Goal: Task Accomplishment & Management: Use online tool/utility

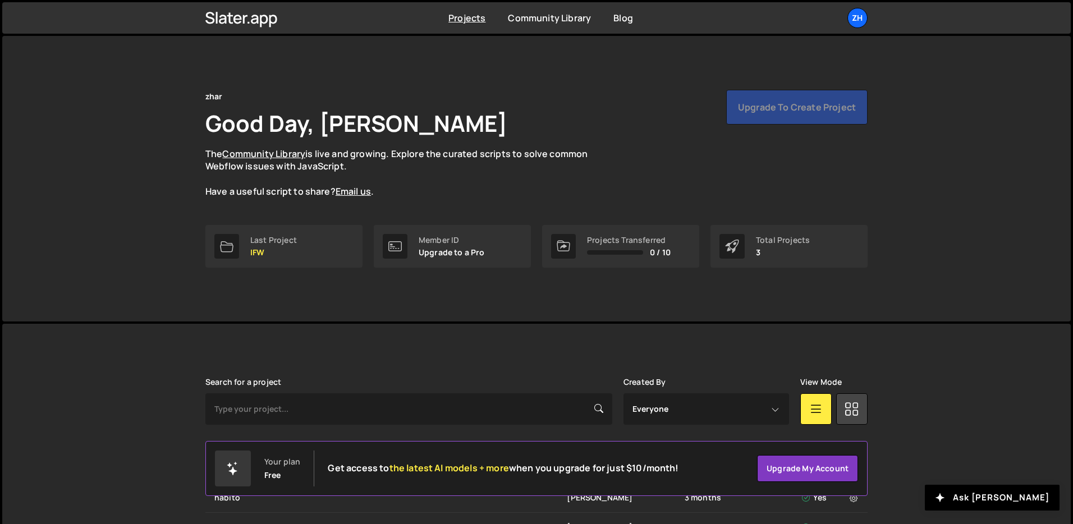
click at [856, 30] on div "Projects Community Library Blog zh Your current team is zhar Projects Your Team…" at bounding box center [537, 17] width 696 height 31
click at [856, 26] on div "zh" at bounding box center [857, 18] width 20 height 20
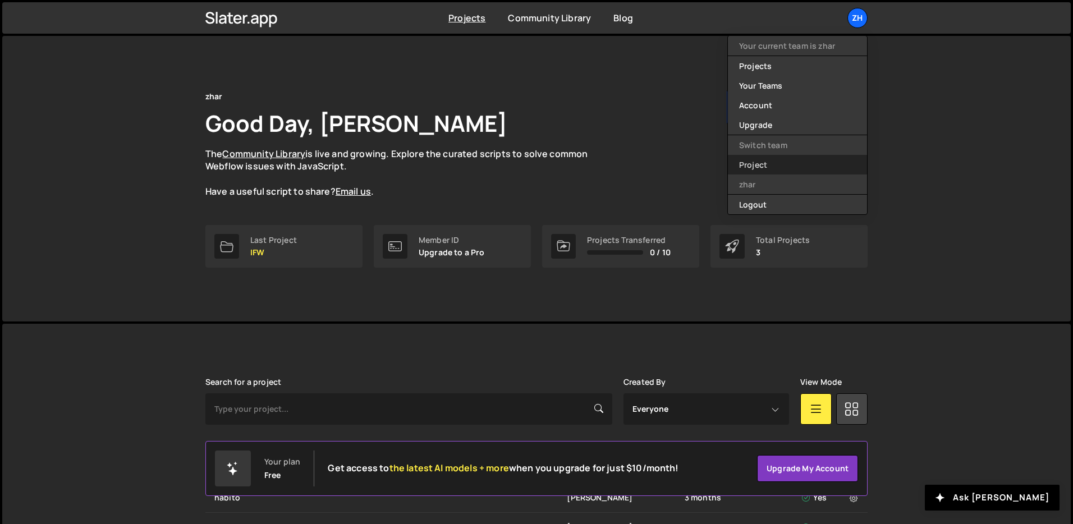
click at [779, 162] on link "Project" at bounding box center [797, 165] width 139 height 20
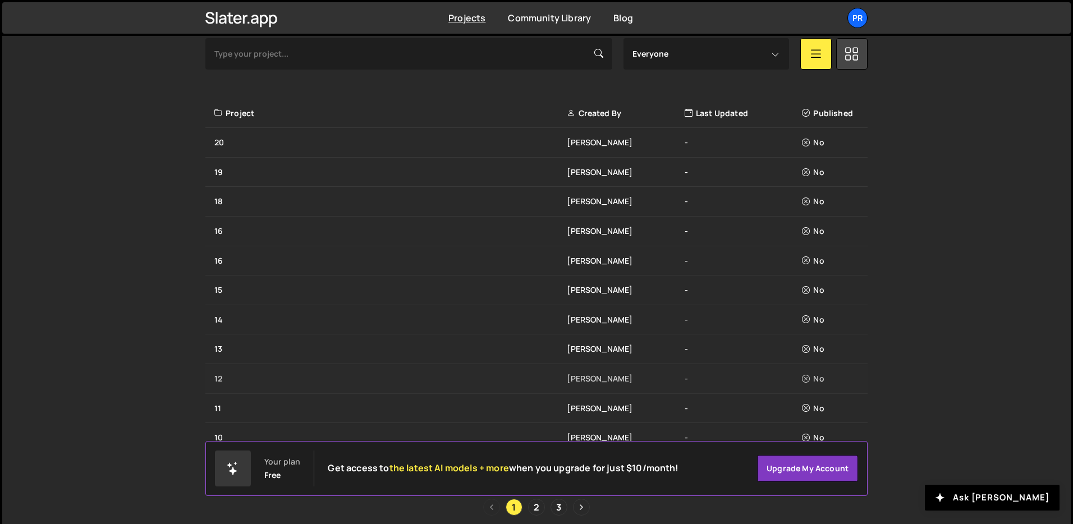
scroll to position [355, 0]
click at [559, 507] on link "3" at bounding box center [559, 507] width 17 height 17
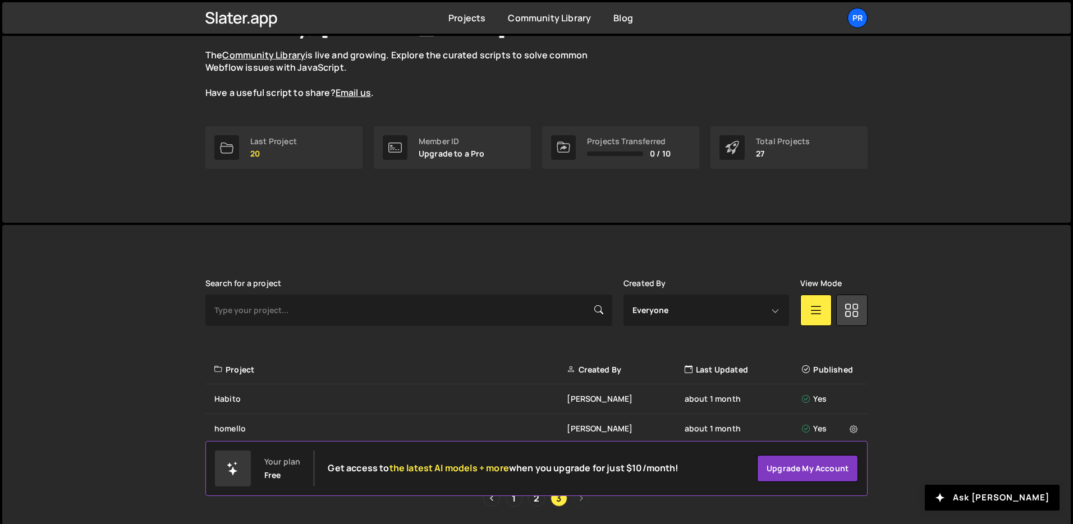
scroll to position [137, 0]
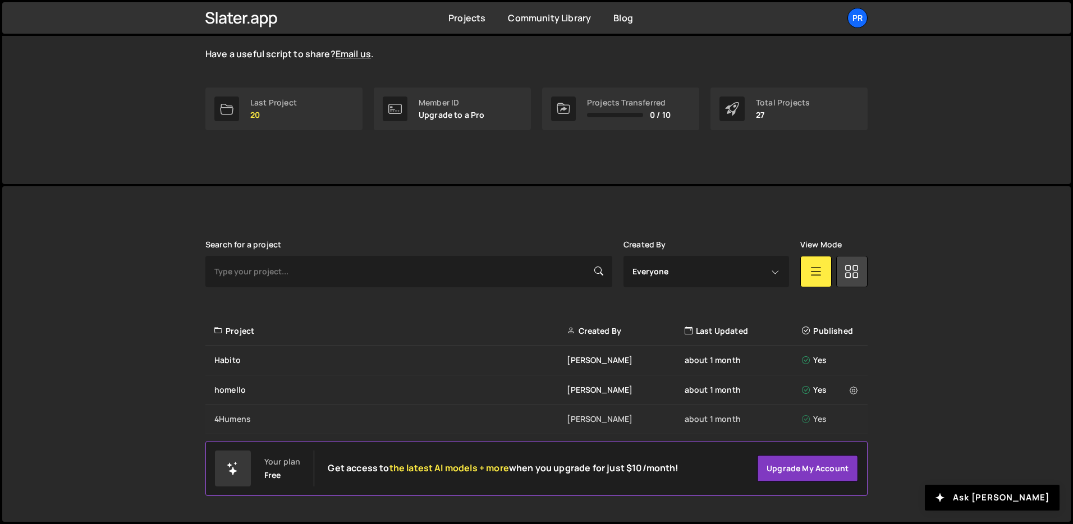
click at [239, 415] on div "4Humens" at bounding box center [390, 419] width 352 height 11
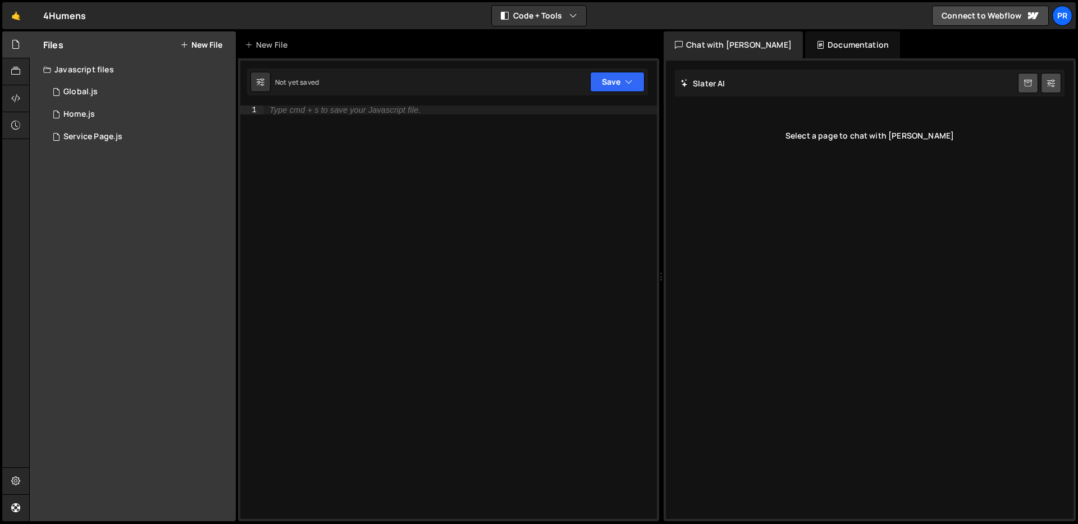
click at [347, 171] on div "Type cmd + s to save your Javascript file." at bounding box center [460, 322] width 393 height 432
click at [162, 94] on div "0 Global.js 0" at bounding box center [139, 92] width 192 height 22
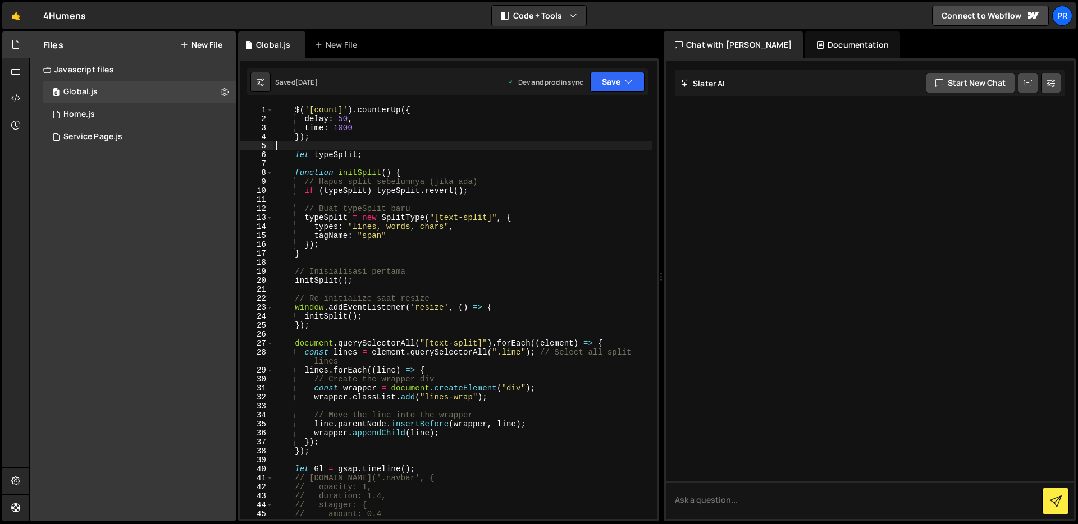
click at [548, 146] on div "$ ( '[count]' ) . counterUp ({ delay : 50 , time : 1000 }) ; let typeSplit ; fu…" at bounding box center [462, 322] width 379 height 432
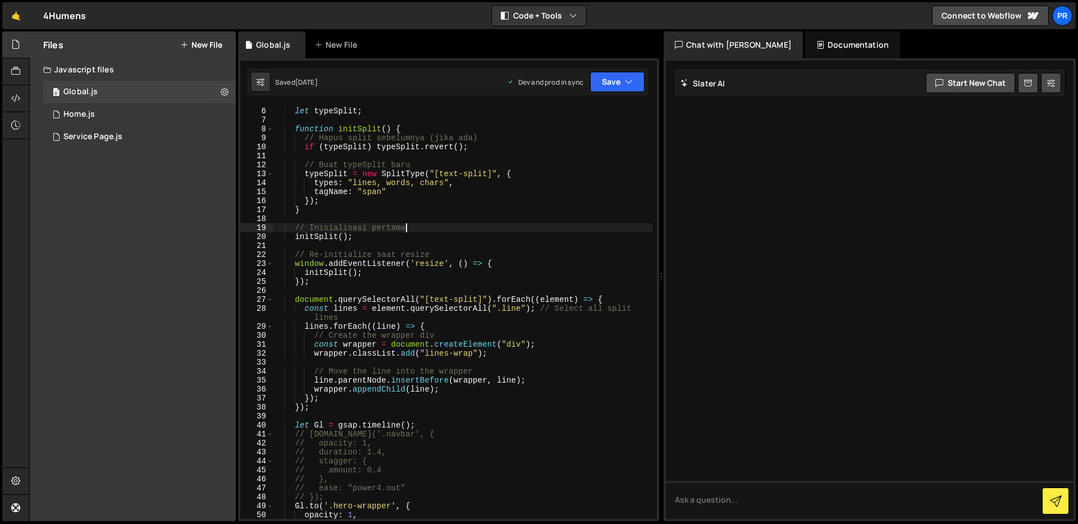
click at [552, 227] on div "let typeSplit ; function initSplit ( ) { // Hapus split sebelumnya (jika ada) i…" at bounding box center [462, 314] width 379 height 432
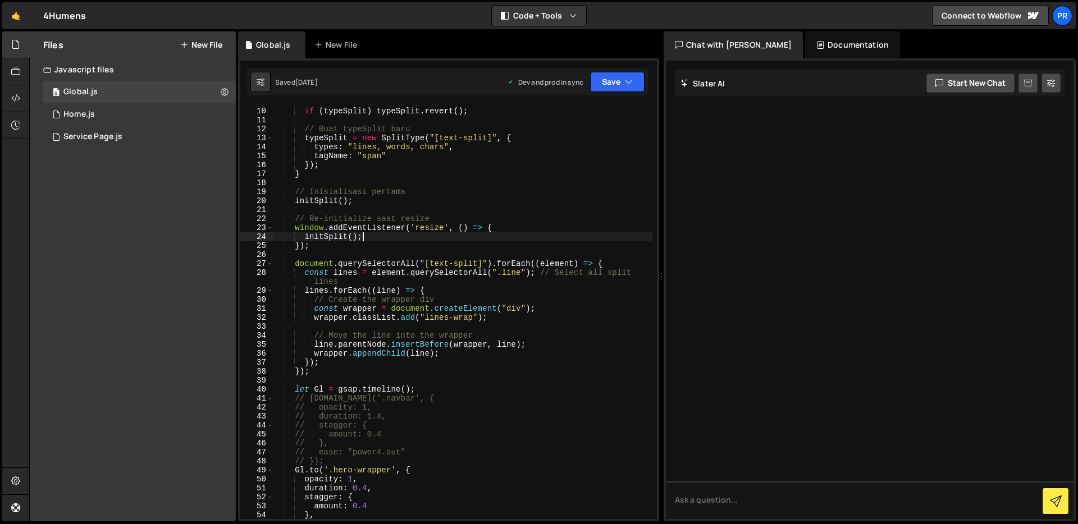
click at [563, 233] on div "// Hapus split sebelumnya (jika ada) if ( typeSplit ) typeSplit . revert ( ) ; …" at bounding box center [462, 314] width 379 height 432
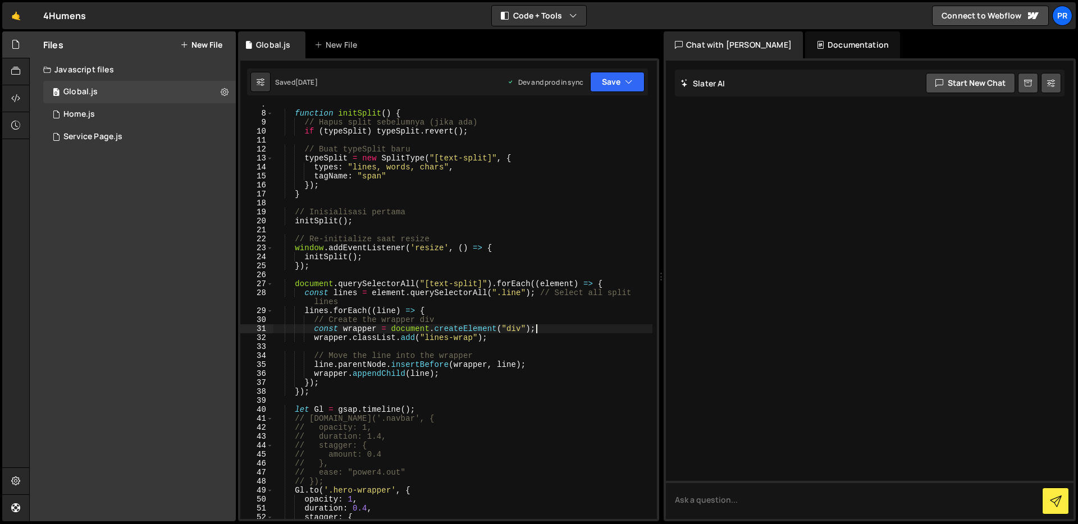
click at [562, 325] on div "function initSplit ( ) { // Hapus split sebelumnya (jika ada) if ( typeSplit ) …" at bounding box center [462, 316] width 379 height 432
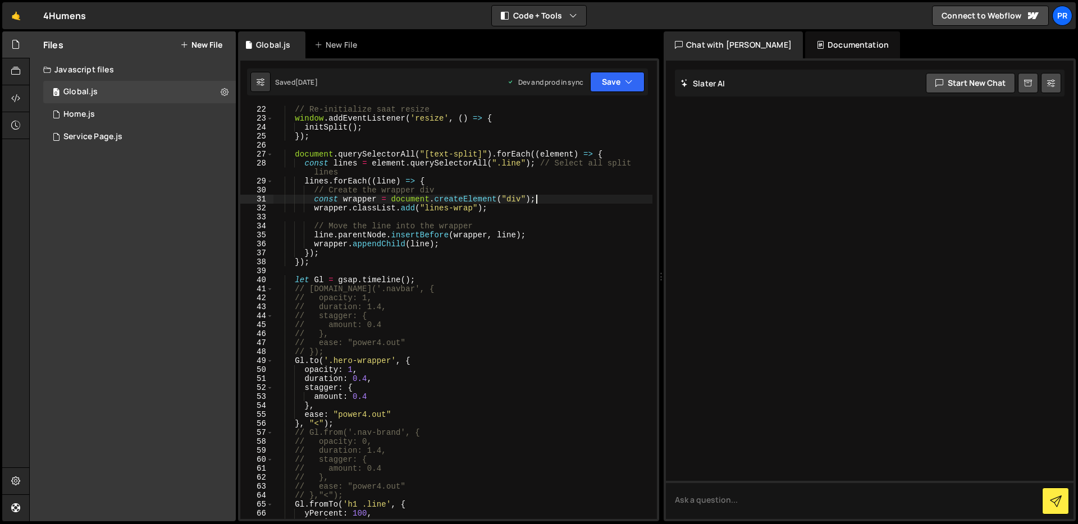
click at [562, 325] on div "// Re-initialize saat resize window . addEventListener ( 'resize' , ( ) => { in…" at bounding box center [462, 321] width 379 height 432
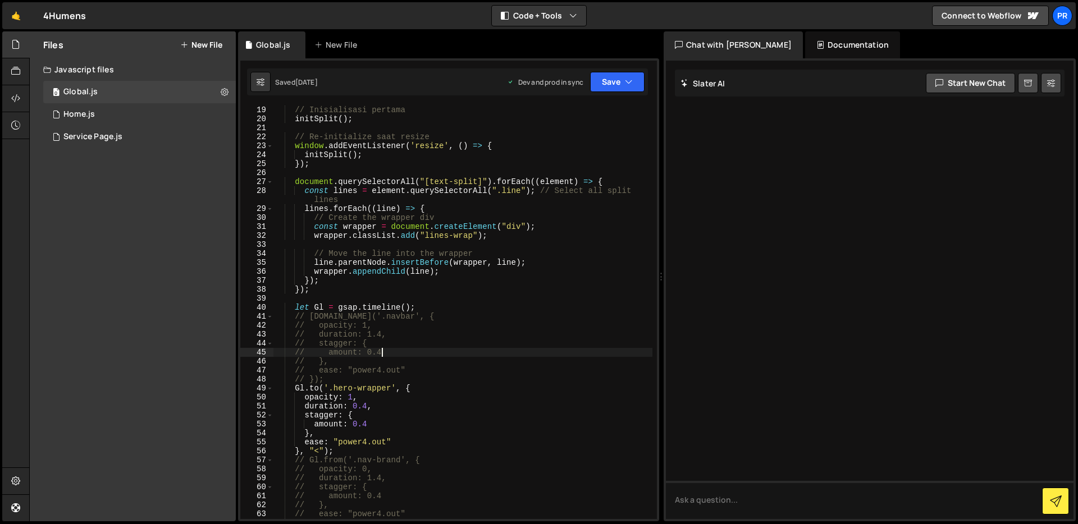
scroll to position [162, 0]
click at [547, 145] on div "// Inisialisasi pertama initSplit ( ) ; // Re-initialize saat resize window . a…" at bounding box center [462, 313] width 379 height 432
type textarea "window.addEventListener('resize', () => {"
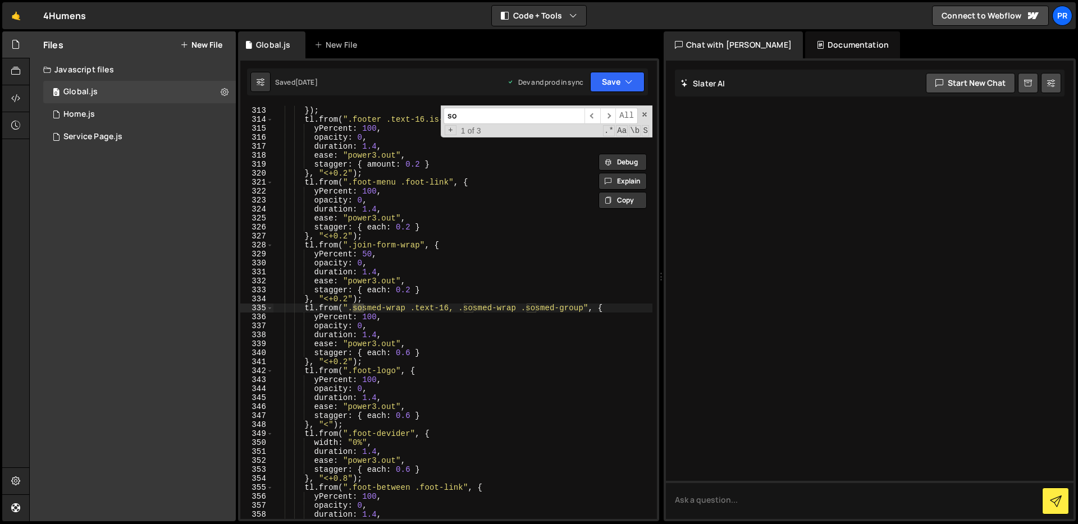
scroll to position [2828, 0]
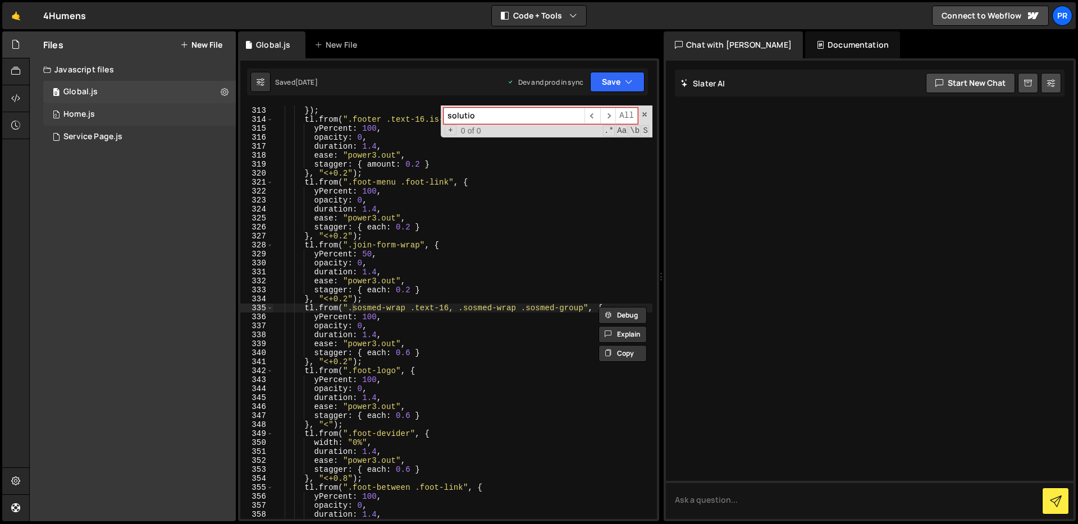
type input "solutio"
click at [105, 116] on div "0 Home.js 0" at bounding box center [139, 114] width 192 height 22
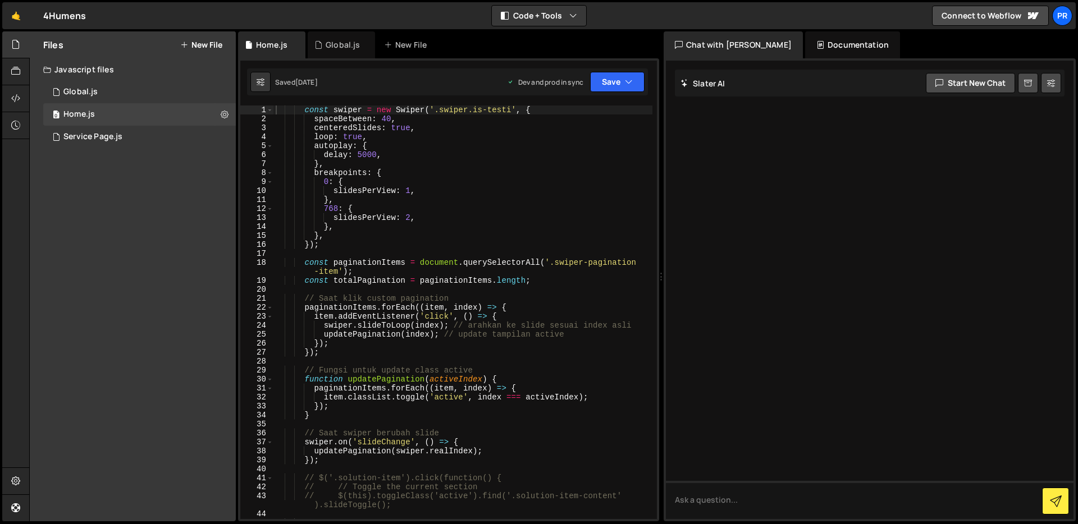
type textarea "delay: 5000,"
click at [540, 156] on div "const swiper = new Swiper ( '.swiper.is-testi' , { spaceBetween : 40 , centered…" at bounding box center [462, 326] width 379 height 441
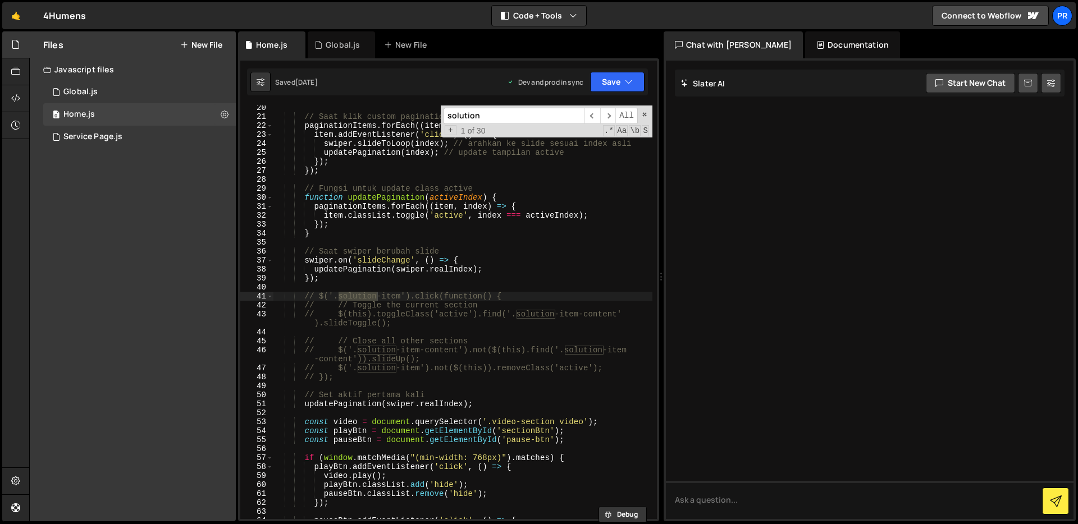
scroll to position [185, 0]
type input "solution"
click at [612, 115] on span "​" at bounding box center [608, 116] width 16 height 16
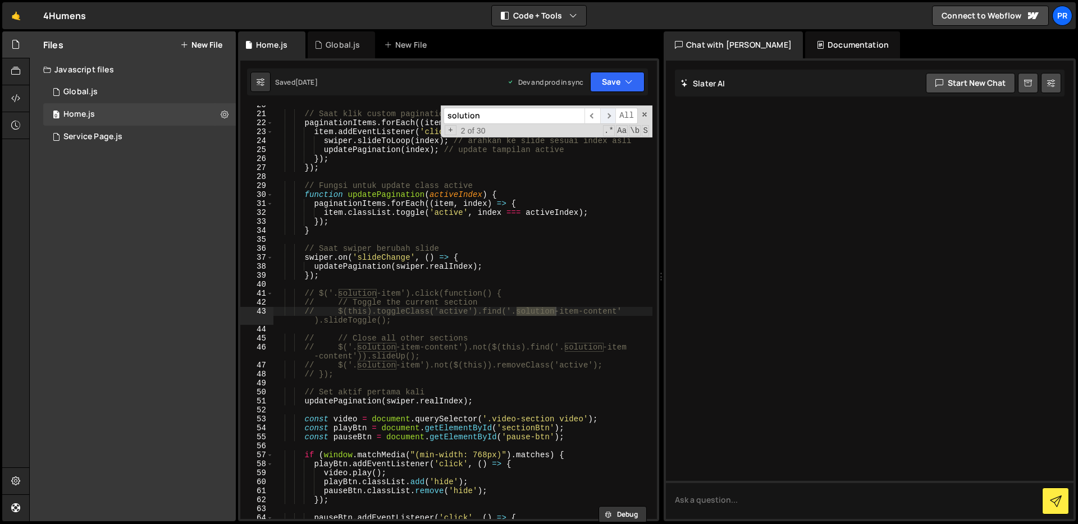
click at [612, 114] on span "​" at bounding box center [608, 116] width 16 height 16
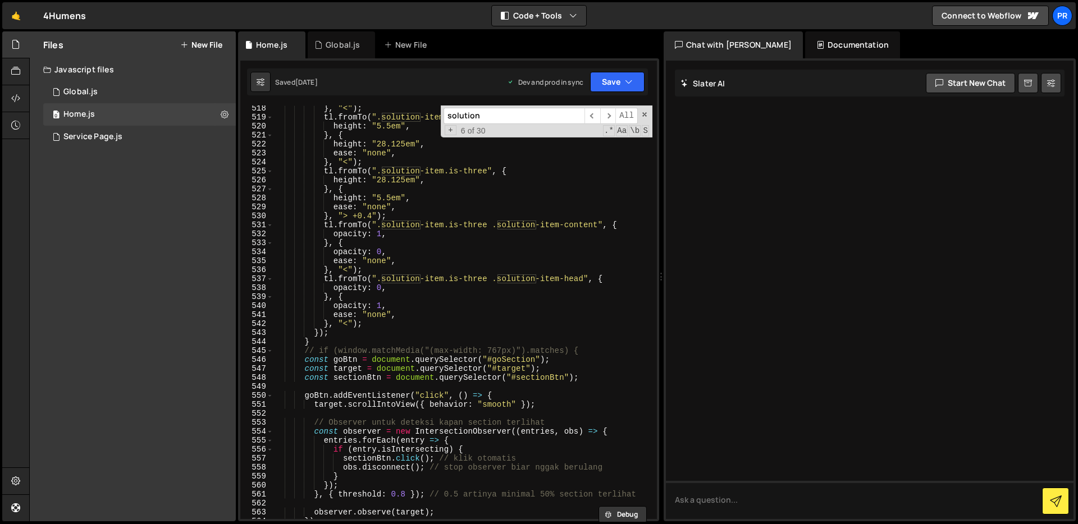
scroll to position [4851, 0]
click at [458, 338] on div "} , "<" ) ; tl . fromTo ( ".solution-item.is-three" , { height : "5.5em" , } , …" at bounding box center [462, 319] width 379 height 432
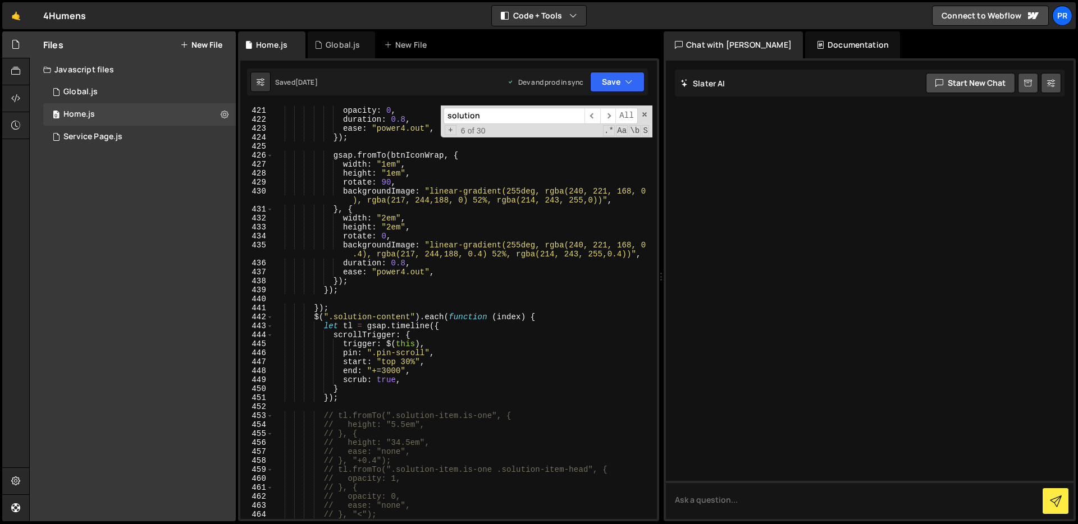
scroll to position [3954, 0]
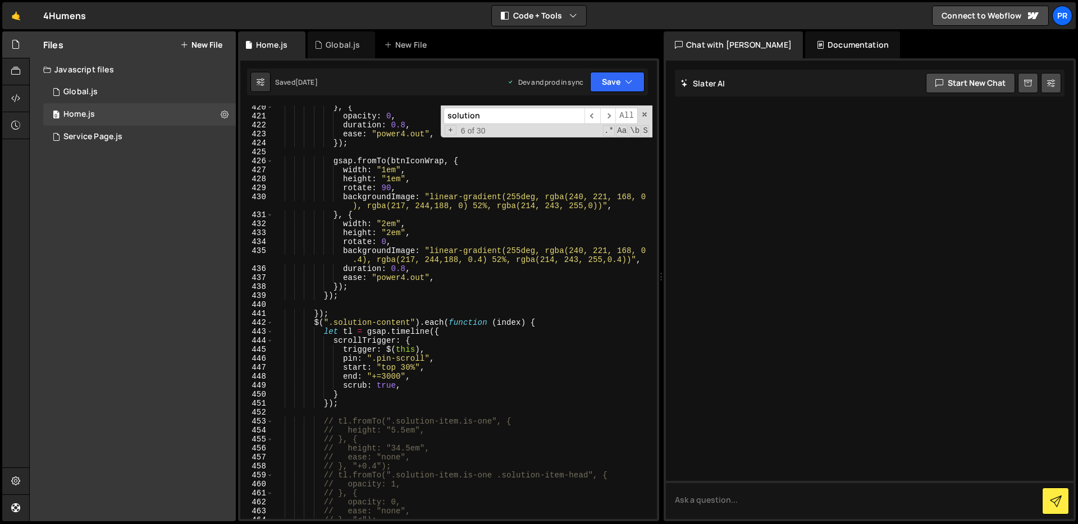
click at [413, 382] on div "} , { opacity : 0 , duration : 0.8 , ease : "power4.out" , }) ; gsap . fromTo (…" at bounding box center [462, 319] width 379 height 432
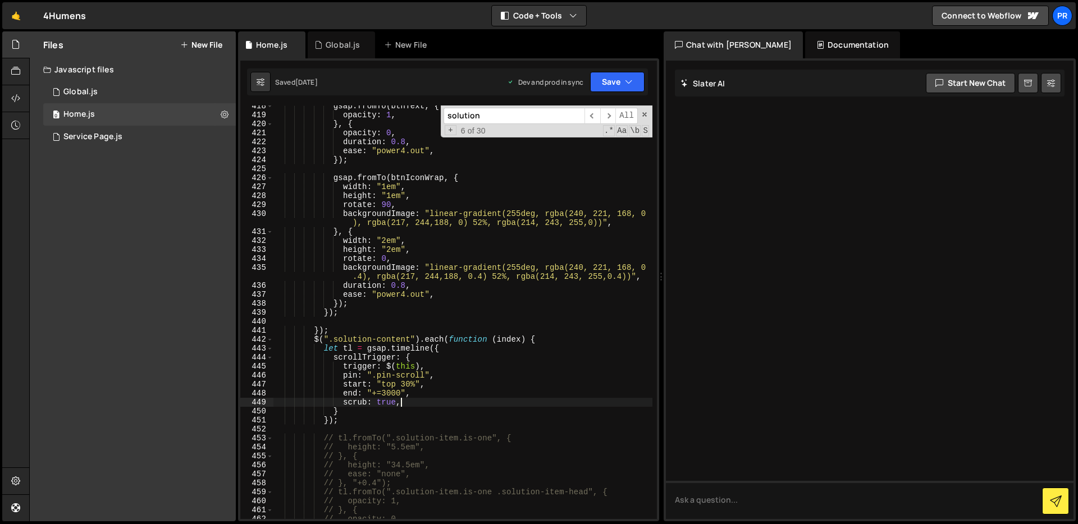
click at [435, 395] on div "gsap . fromTo ( btnText , { opacity : 1 , } , { opacity : 0 , duration : 0.8 , …" at bounding box center [462, 318] width 379 height 432
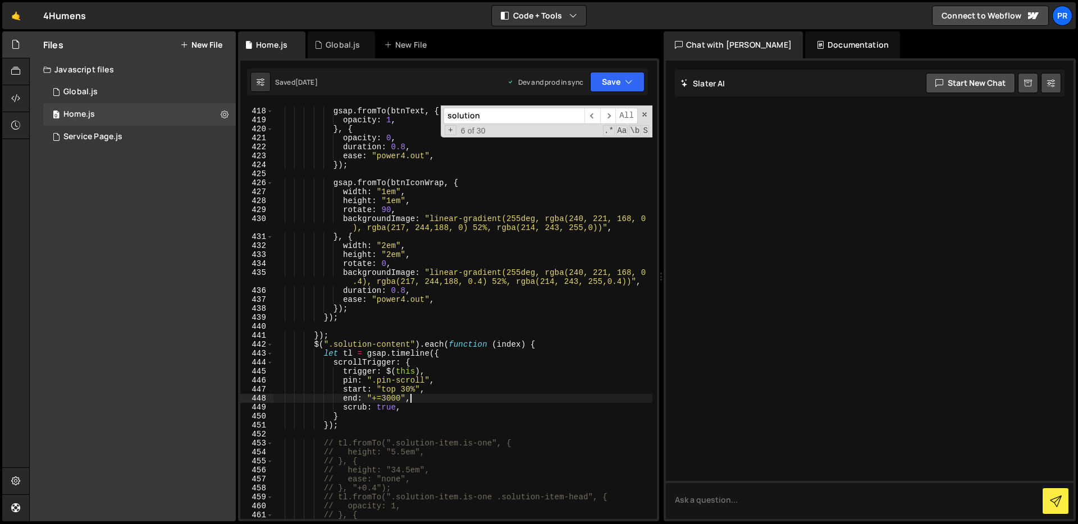
scroll to position [3919, 0]
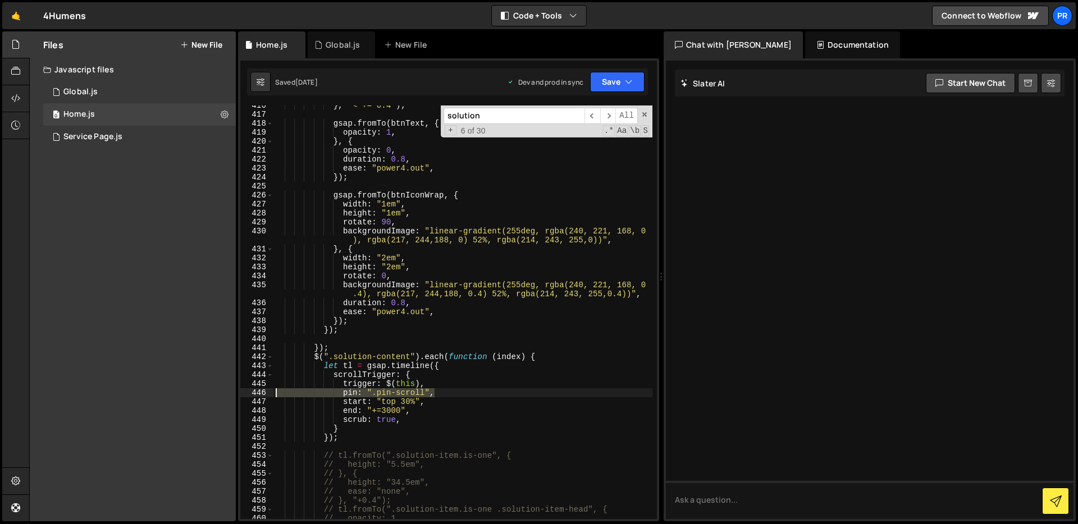
drag, startPoint x: 435, startPoint y: 391, endPoint x: 256, endPoint y: 394, distance: 179.0
click at [256, 394] on div "end: "+=3000", 416 417 418 419 420 421 422 423 424 425 426 427 428 429 430 431 …" at bounding box center [448, 313] width 416 height 414
click at [420, 411] on div "} , "< += 0.4" ) ; gsap . fromTo ( btnText , { opacity : 1 , } , { opacity : 0 …" at bounding box center [462, 317] width 379 height 432
click at [391, 412] on div "} , "< += 0.4" ) ; gsap . fromTo ( btnText , { opacity : 1 , } , { opacity : 0 …" at bounding box center [462, 317] width 379 height 432
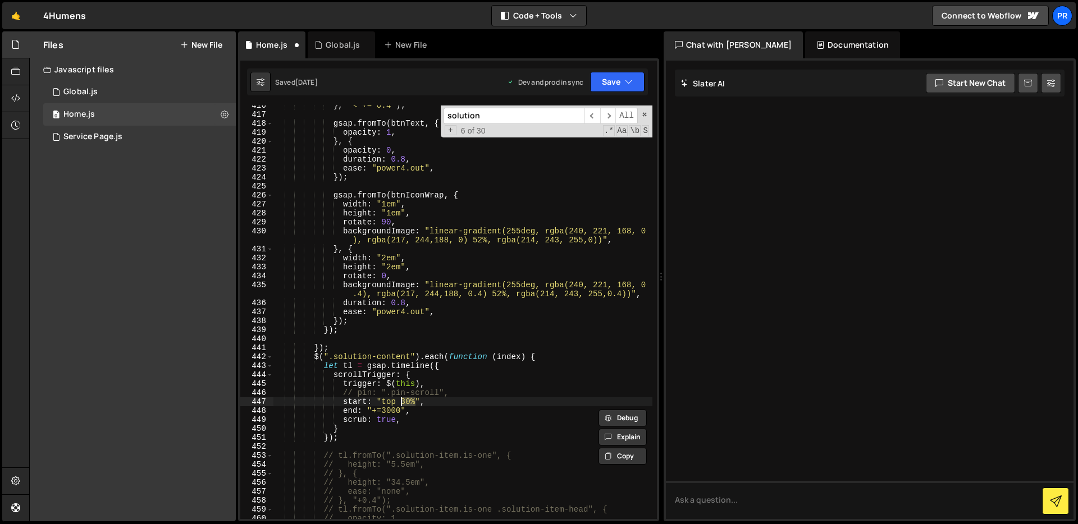
drag, startPoint x: 416, startPoint y: 401, endPoint x: 400, endPoint y: 401, distance: 16.3
click at [400, 401] on div "} , "< += 0.4" ) ; gsap . fromTo ( btnText , { opacity : 1 , } , { opacity : 0 …" at bounding box center [462, 317] width 379 height 432
drag, startPoint x: 401, startPoint y: 409, endPoint x: 372, endPoint y: 410, distance: 28.6
click at [372, 410] on div "} , "< += 0.4" ) ; gsap . fromTo ( btnText , { opacity : 1 , } , { opacity : 0 …" at bounding box center [462, 317] width 379 height 432
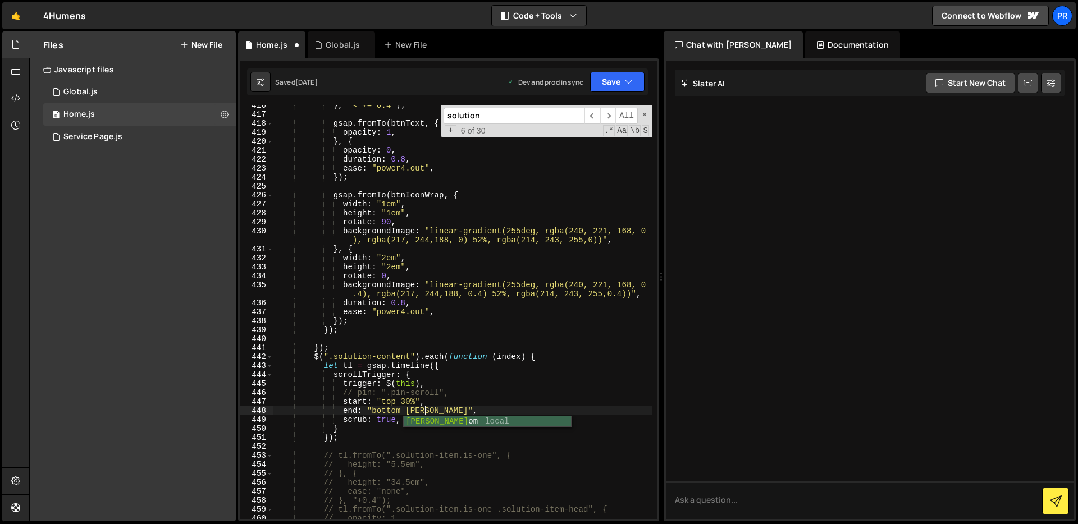
scroll to position [0, 11]
click at [416, 402] on div "} , "< += 0.4" ) ; gsap . fromTo ( btnText , { opacity : 1 , } , { opacity : 0 …" at bounding box center [462, 317] width 379 height 432
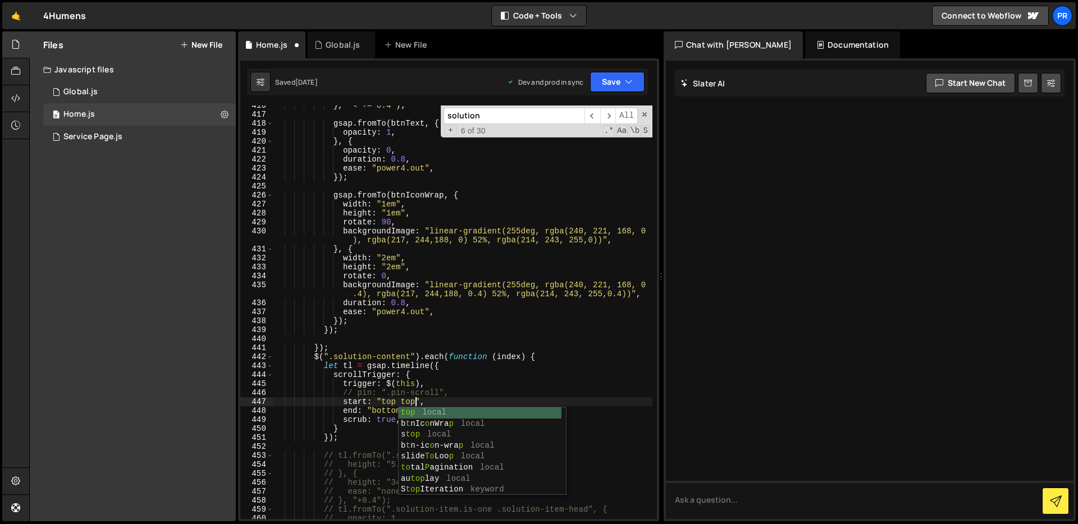
click at [497, 372] on div "} , "< += 0.4" ) ; gsap . fromTo ( btnText , { opacity : 1 , } , { opacity : 0 …" at bounding box center [462, 317] width 379 height 432
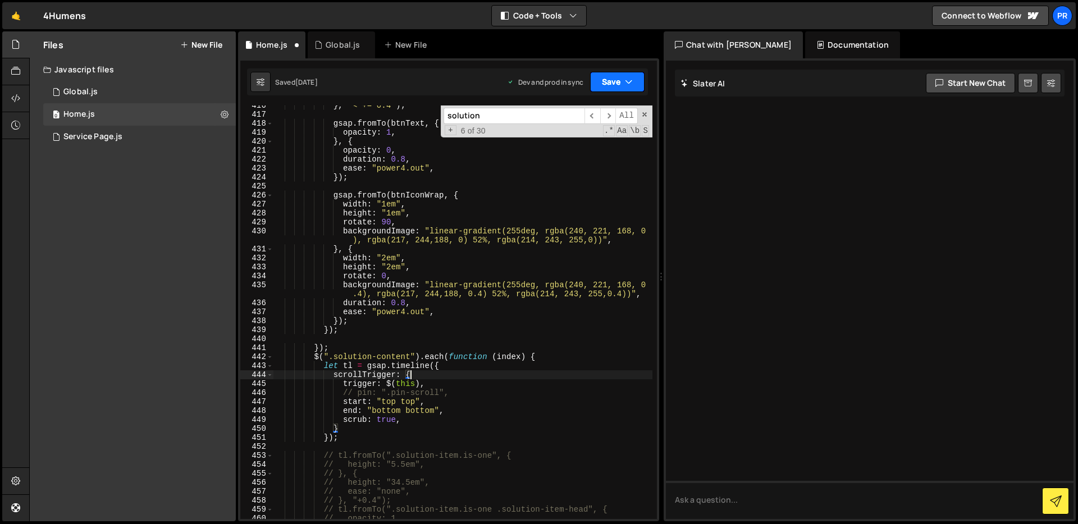
click at [626, 79] on icon "button" at bounding box center [629, 81] width 8 height 11
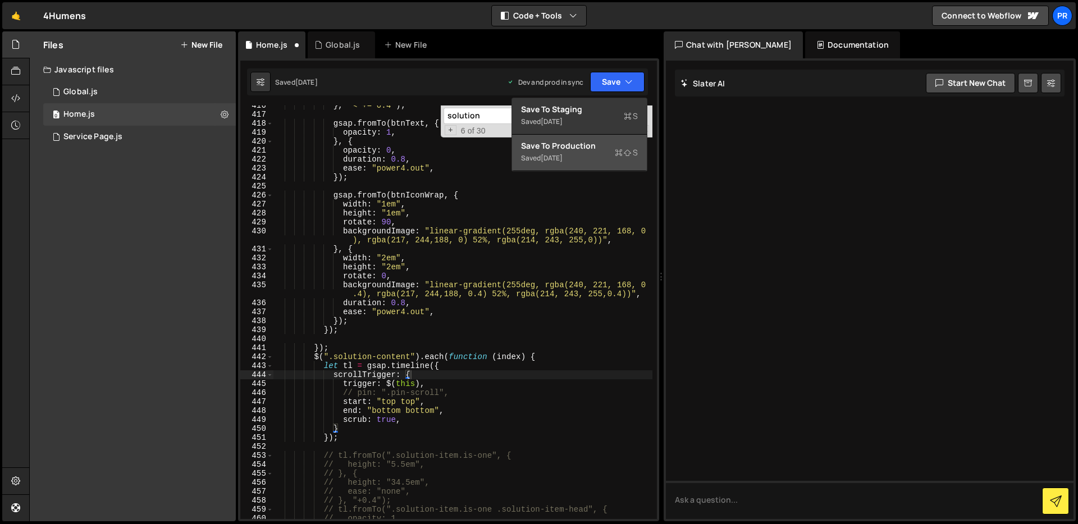
click at [602, 148] on div "Save to Production S" at bounding box center [579, 145] width 117 height 11
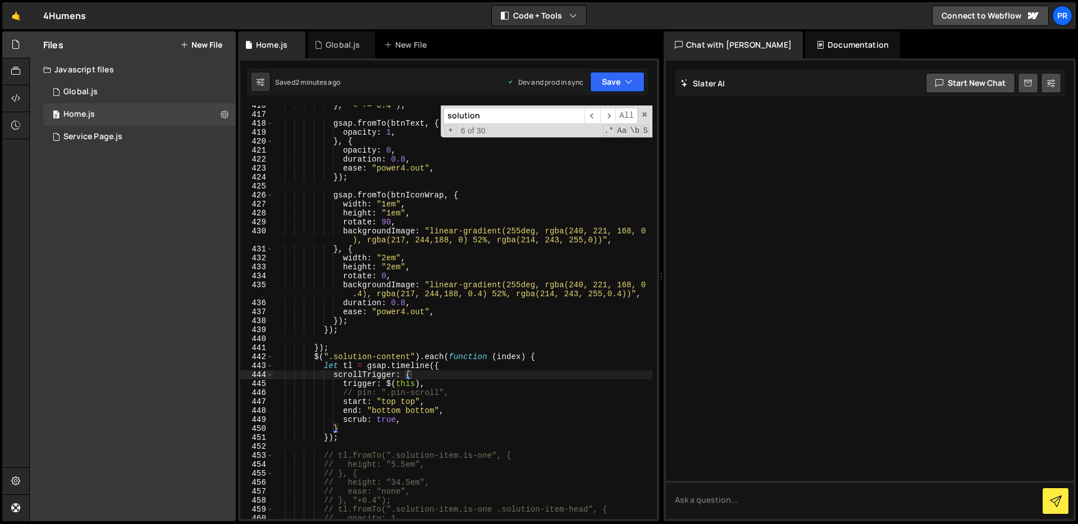
click at [506, 406] on div "} , "< += 0.4" ) ; gsap . fromTo ( btnText , { opacity : 1 , } , { opacity : 0 …" at bounding box center [462, 317] width 379 height 432
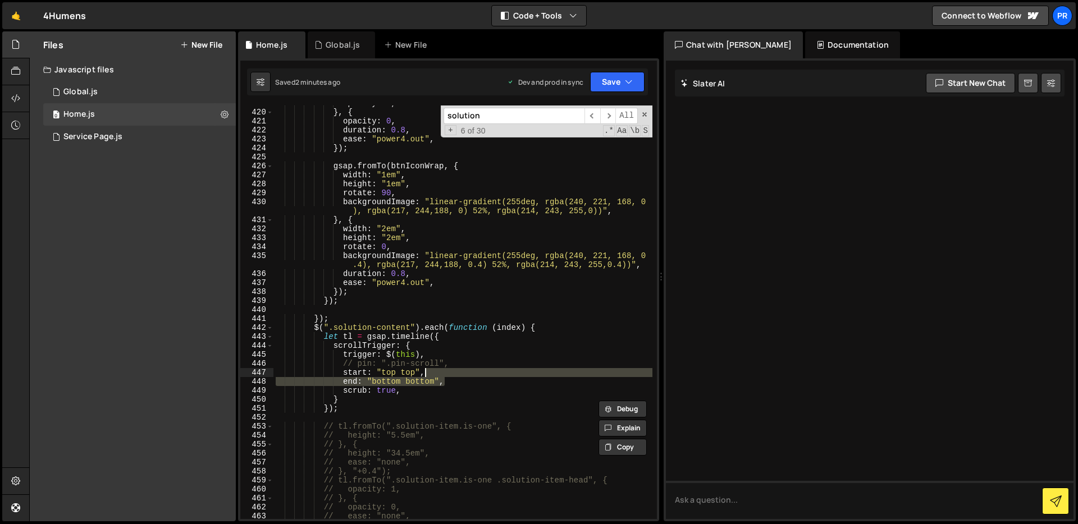
scroll to position [3949, 0]
click at [482, 400] on div "opacity : 1 , } , { opacity : 0 , duration : 0.8 , ease : "power4.out" , }) ; g…" at bounding box center [462, 314] width 379 height 432
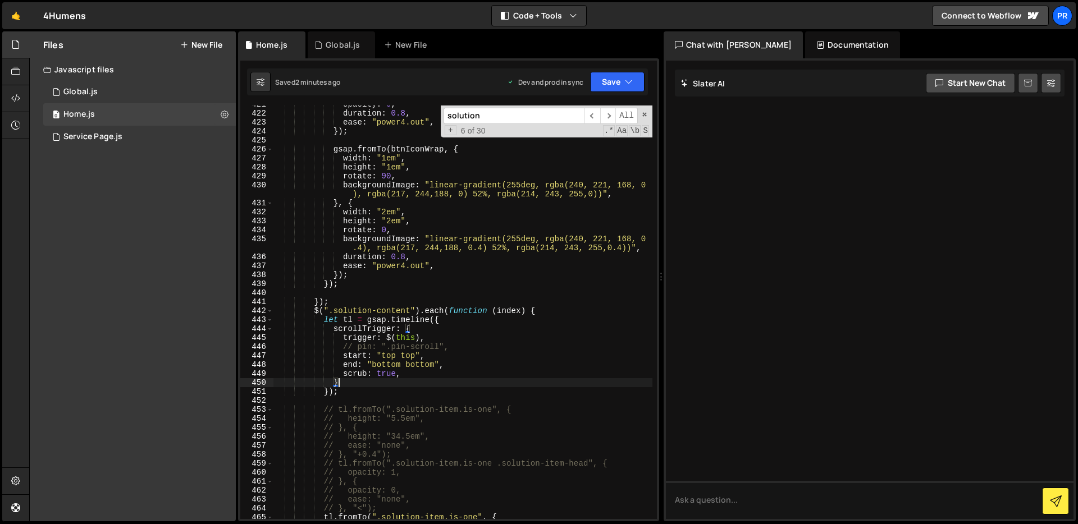
scroll to position [3965, 0]
click at [457, 353] on div "opacity : 0 , duration : 0.8 , ease : "power4.out" , }) ; gsap . fromTo ( btnIc…" at bounding box center [462, 316] width 379 height 432
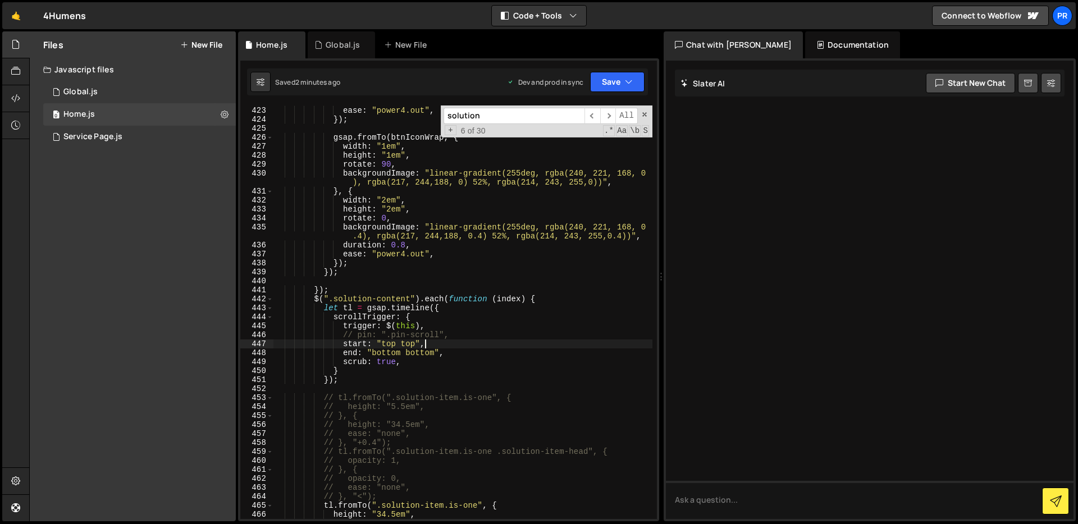
scroll to position [3976, 0]
click at [460, 334] on div "duration : 0.8 , ease : "power4.out" , }) ; gsap . fromTo ( btnIconWrap , { wid…" at bounding box center [462, 314] width 379 height 432
click at [457, 355] on div "duration : 0.8 , ease : "power4.out" , }) ; gsap . fromTo ( btnIconWrap , { wid…" at bounding box center [462, 314] width 379 height 432
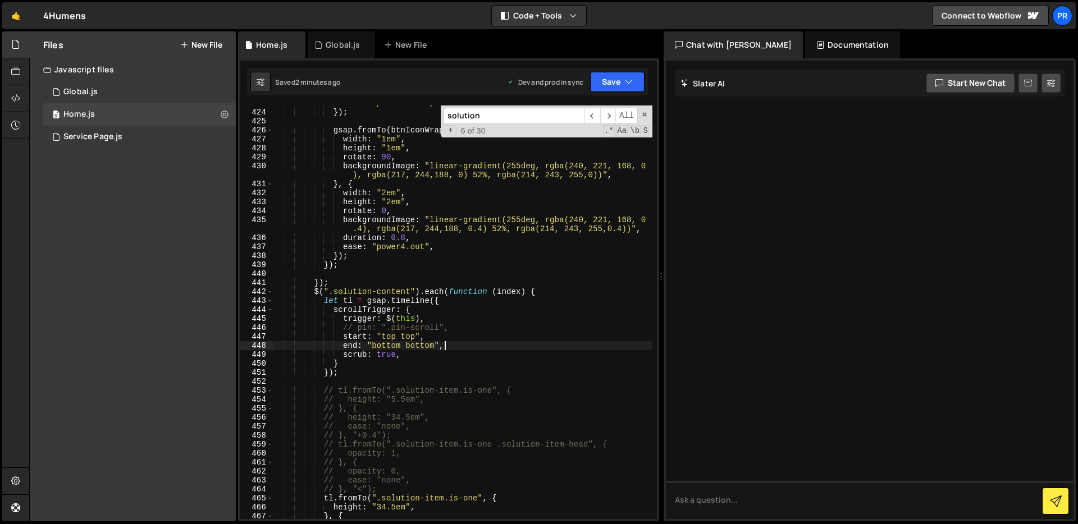
click at [447, 327] on div "ease : "power4.out" , }) ; gsap . fromTo ( btnIconWrap , { width : "1em" , heig…" at bounding box center [462, 315] width 379 height 432
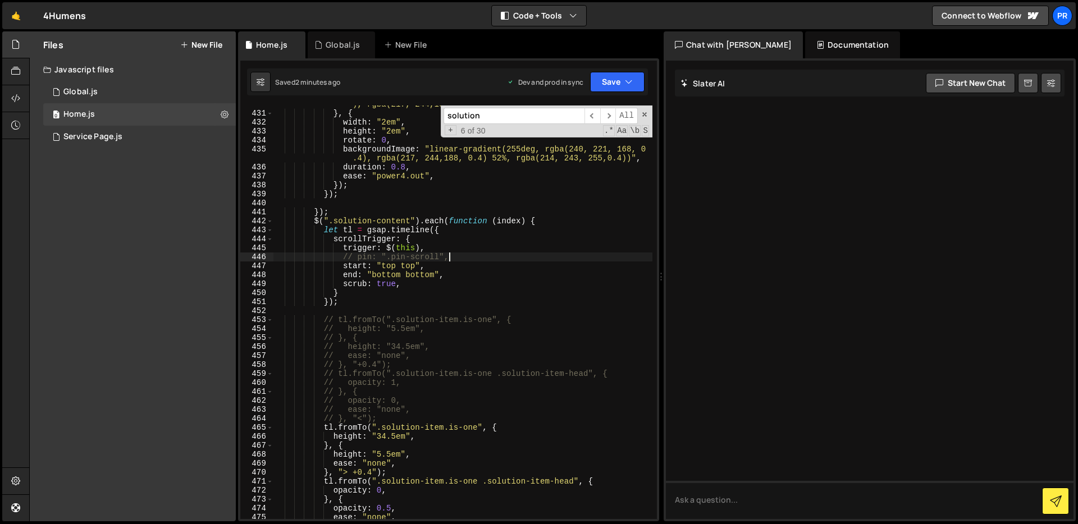
scroll to position [4055, 0]
drag, startPoint x: 439, startPoint y: 254, endPoint x: 388, endPoint y: 255, distance: 50.5
click at [388, 255] on div "backgroundImage : "linear-gradient(255deg, rgba(240, 221, 168, 0 ), rgba(217, 2…" at bounding box center [462, 311] width 379 height 441
drag, startPoint x: 409, startPoint y: 221, endPoint x: 334, endPoint y: 223, distance: 75.2
click at [334, 223] on div "backgroundImage : "linear-gradient(255deg, rgba(240, 221, 168, 0 ), rgba(217, 2…" at bounding box center [462, 311] width 379 height 441
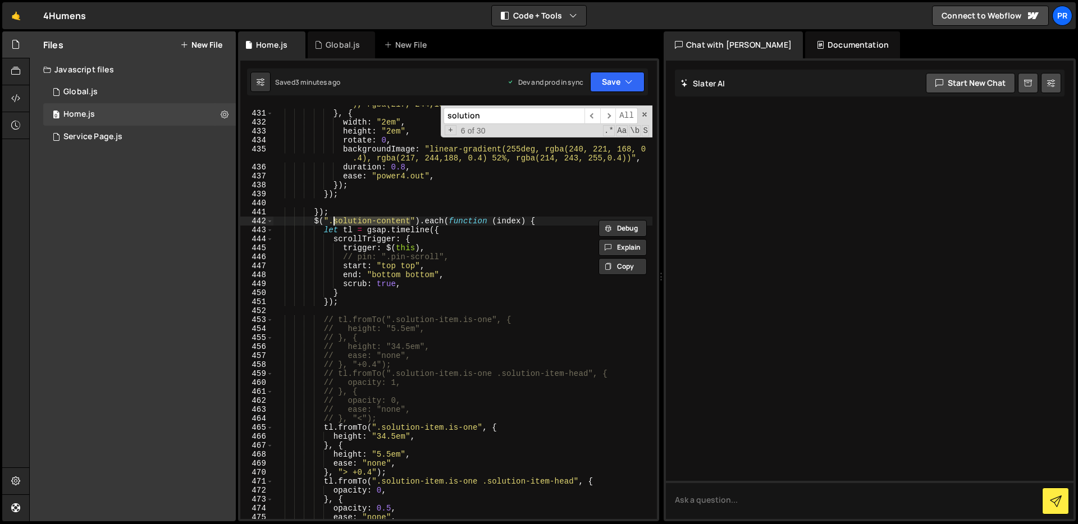
paste textarea ".pin-scroll"
click at [337, 222] on div "backgroundImage : "linear-gradient(255deg, rgba(240, 221, 168, 0 ), rgba(217, 2…" at bounding box center [462, 311] width 379 height 441
click at [580, 259] on div "backgroundImage : "linear-gradient(255deg, rgba(240, 221, 168, 0 ), rgba(217, 2…" at bounding box center [462, 311] width 379 height 441
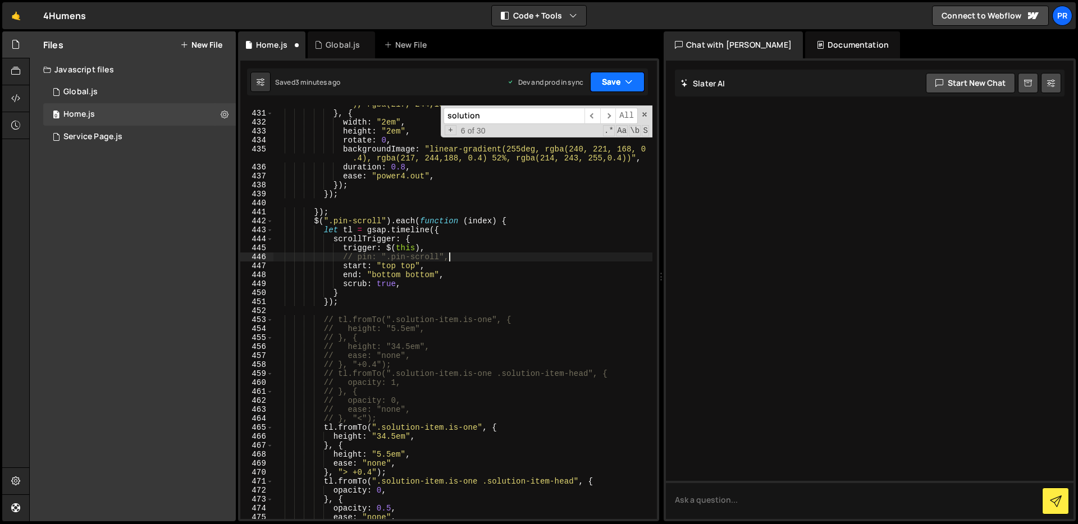
click at [626, 81] on icon "button" at bounding box center [629, 81] width 8 height 11
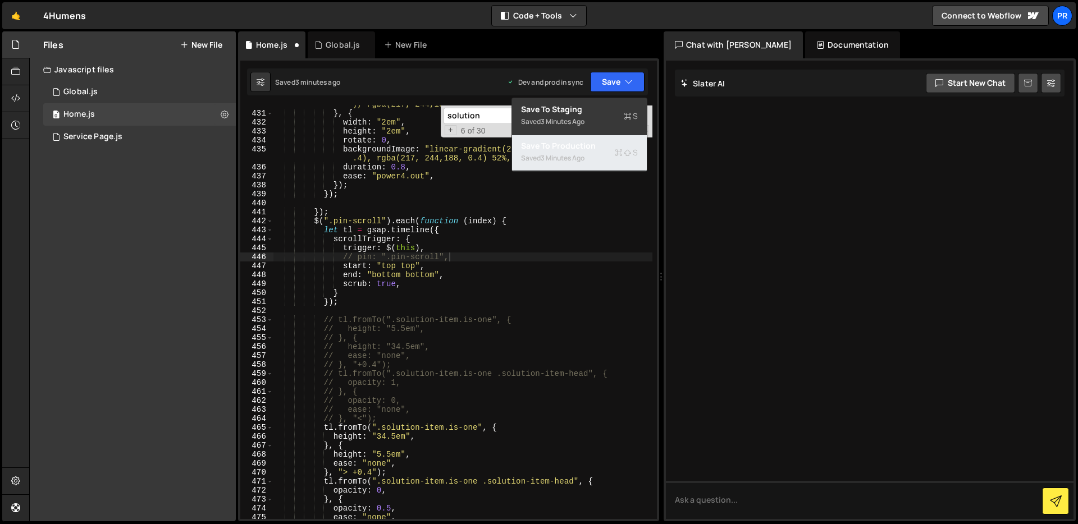
click at [580, 149] on div "Save to Production S" at bounding box center [579, 145] width 117 height 11
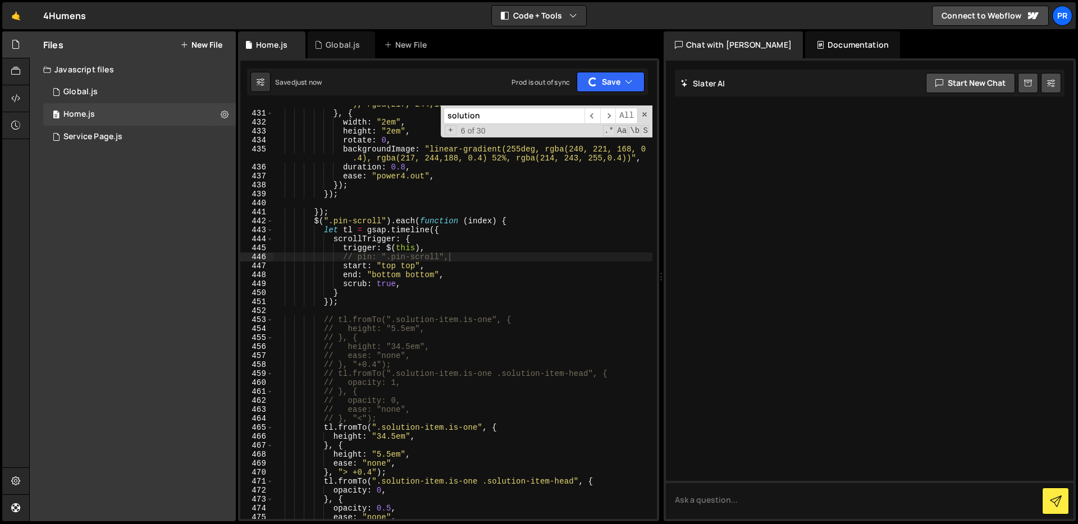
click at [538, 259] on div "backgroundImage : "linear-gradient(255deg, rgba(240, 221, 168, 0 ), rgba(217, 2…" at bounding box center [462, 311] width 379 height 441
click at [626, 72] on button "Save" at bounding box center [617, 82] width 54 height 20
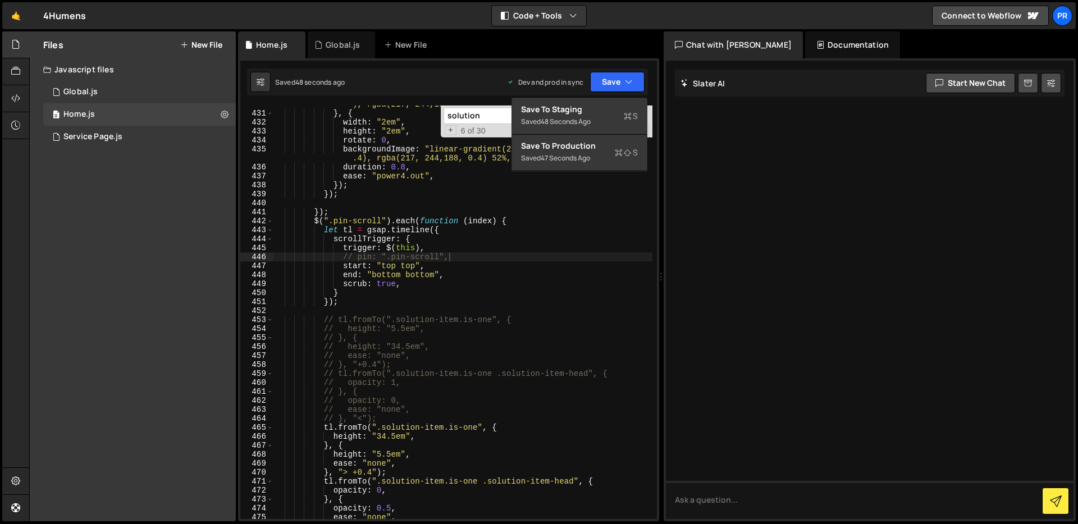
click at [507, 267] on div "backgroundImage : "linear-gradient(255deg, rgba(240, 221, 168, 0 ), rgba(217, 2…" at bounding box center [462, 311] width 379 height 441
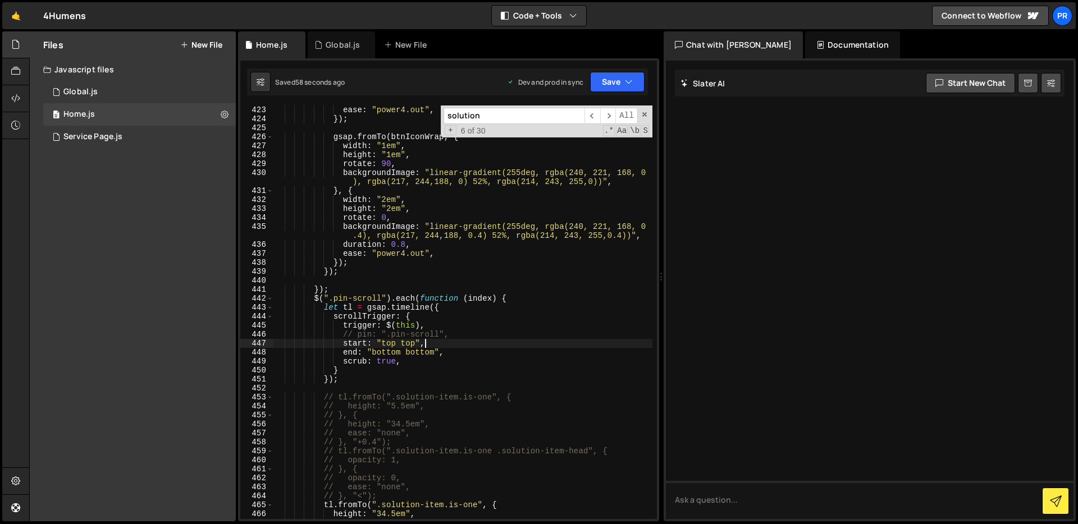
scroll to position [3979, 0]
click at [493, 289] on div "ease : "power4.out" , }) ; gsap . fromTo ( btnIconWrap , { width : "1em" , heig…" at bounding box center [462, 320] width 379 height 432
type textarea "});"
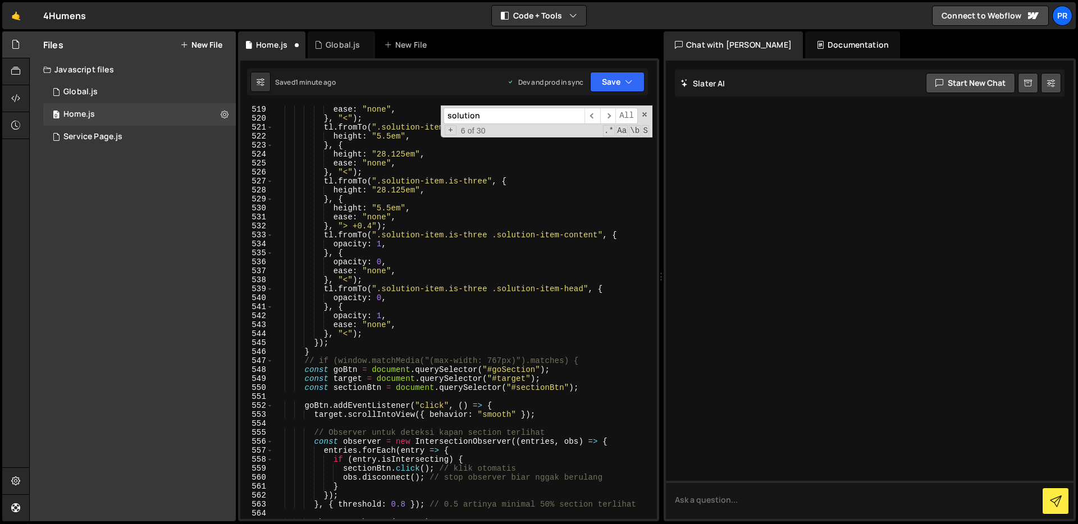
scroll to position [4850, 0]
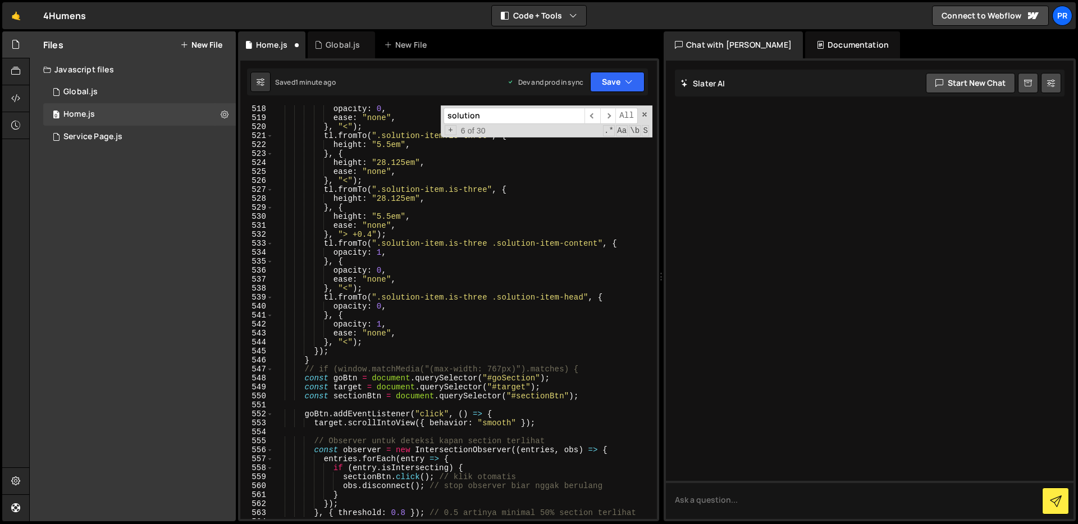
click at [463, 351] on div "opacity : 0 , ease : "none" , } , "<" ) ; tl . fromTo ( ".solution-item.is-thre…" at bounding box center [462, 320] width 379 height 432
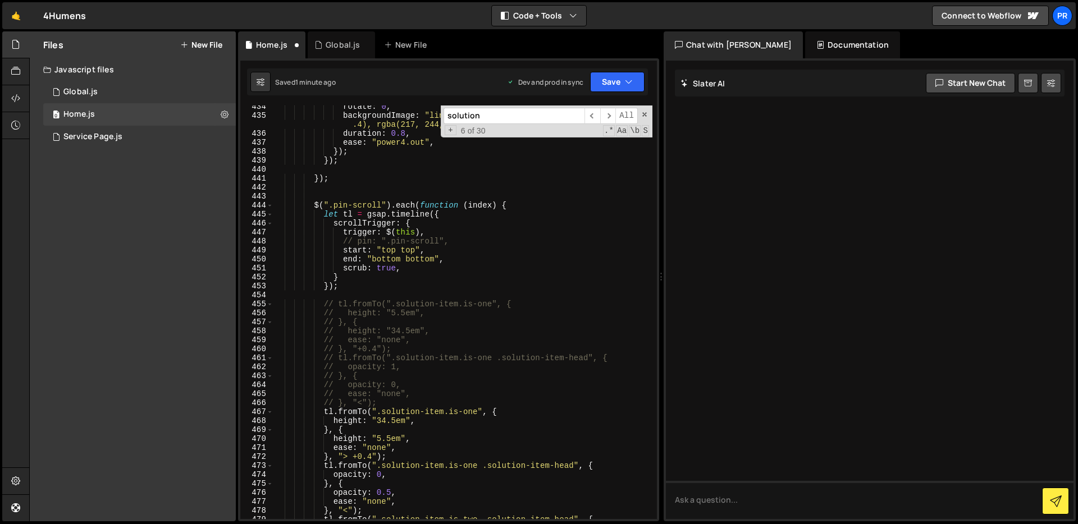
scroll to position [4087, 0]
click at [481, 241] on div "rotate : 0 , backgroundImage : "linear-gradient(255deg, rgba(240, 221, 168, 0 .…" at bounding box center [462, 320] width 379 height 432
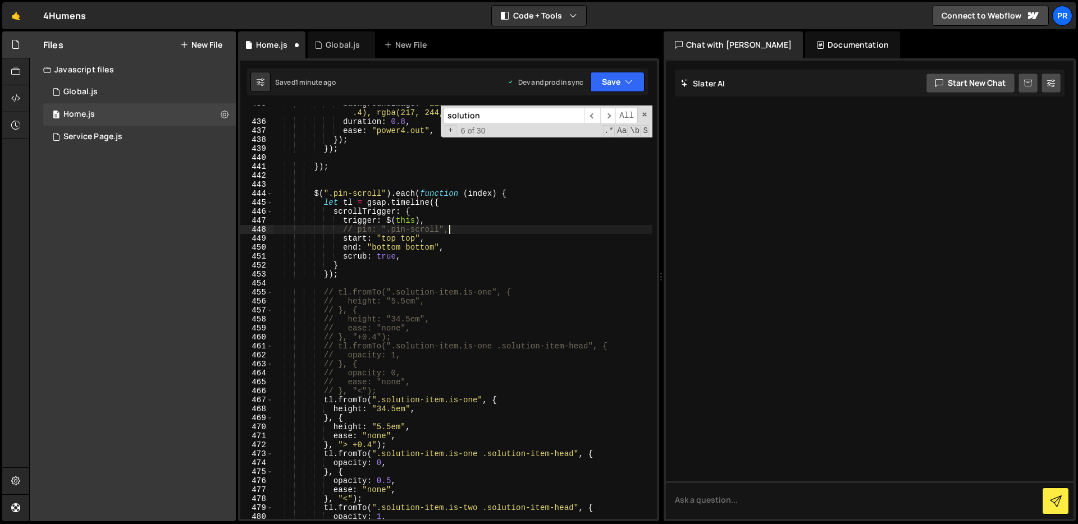
scroll to position [4100, 0]
click at [466, 268] on div "backgroundImage : "linear-gradient(255deg, rgba(240, 221, 168, 0 .4), rgba(217,…" at bounding box center [462, 320] width 379 height 441
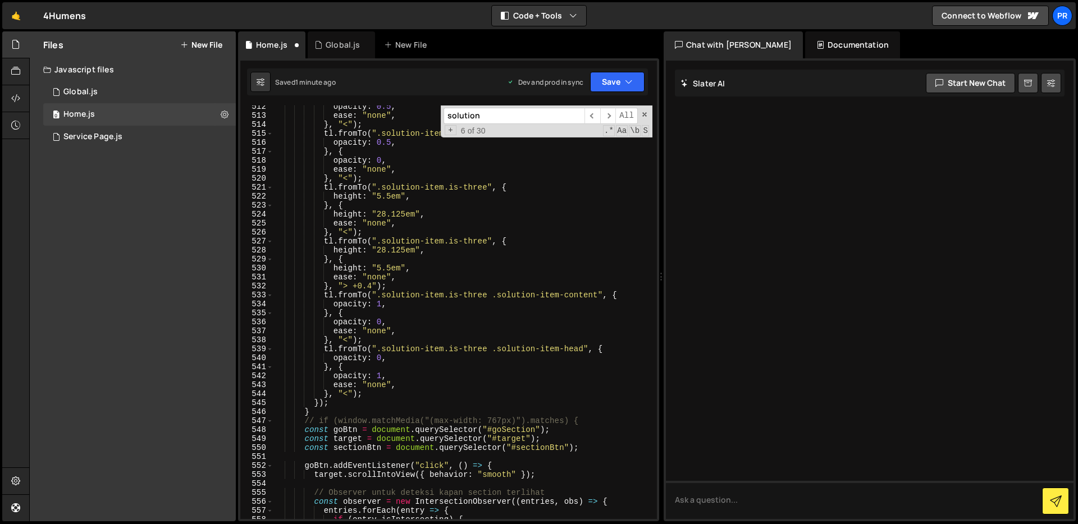
scroll to position [4798, 0]
click at [616, 80] on button "Save" at bounding box center [617, 82] width 54 height 20
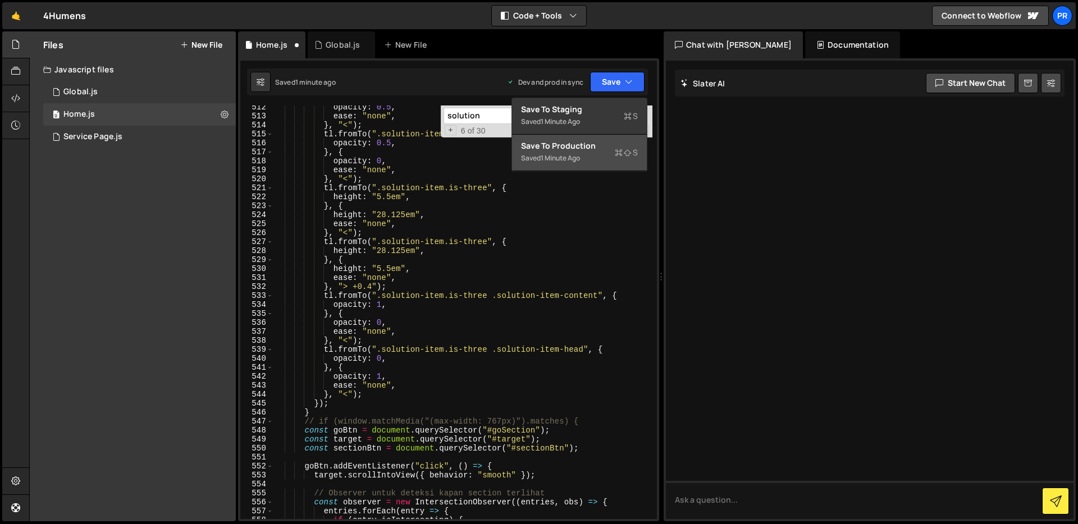
click at [583, 157] on div "Saved 1 minute ago" at bounding box center [579, 158] width 117 height 13
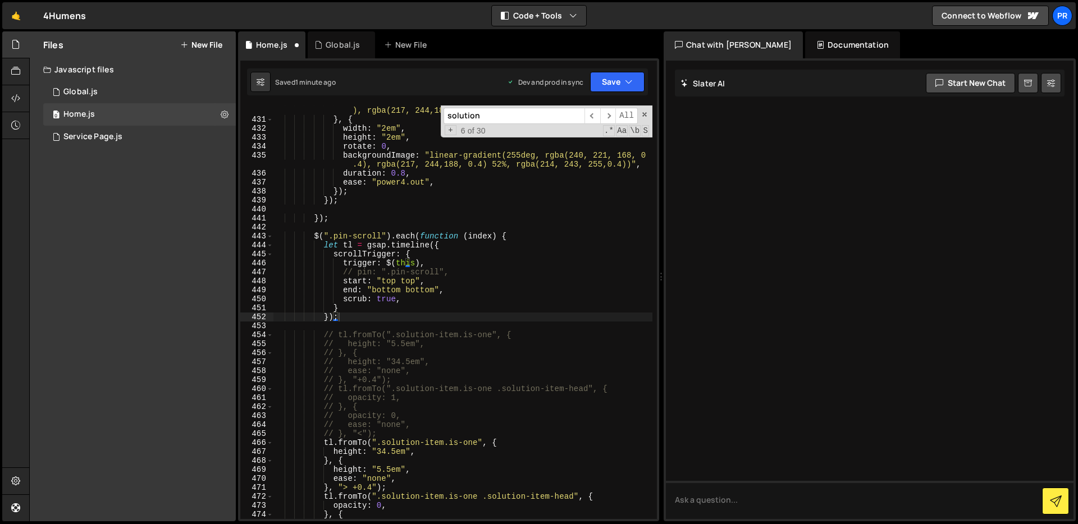
scroll to position [4050, 0]
click at [529, 265] on div "backgroundImage : "linear-gradient(255deg, rgba(240, 221, 168, 0 ), rgba(217, 2…" at bounding box center [462, 317] width 379 height 441
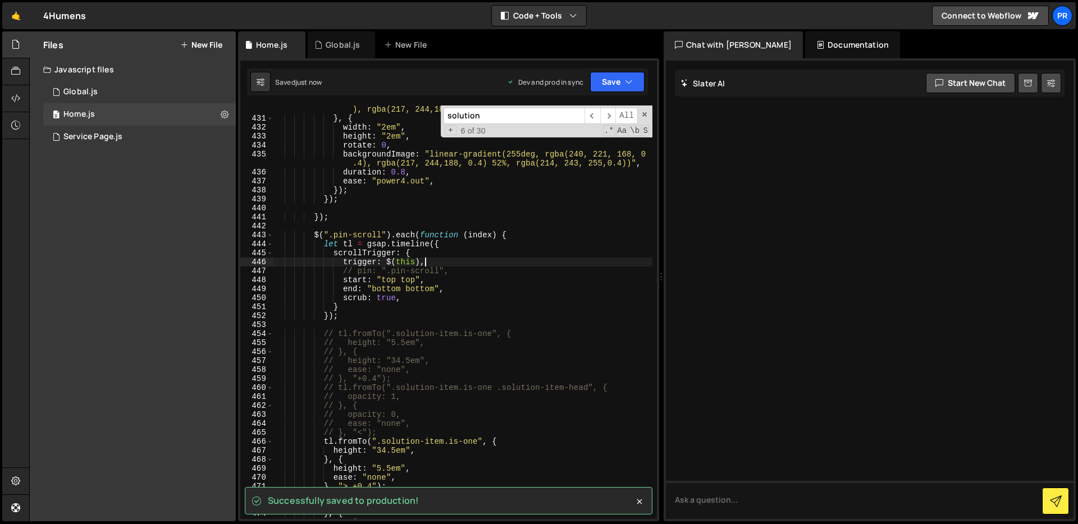
scroll to position [4071, 0]
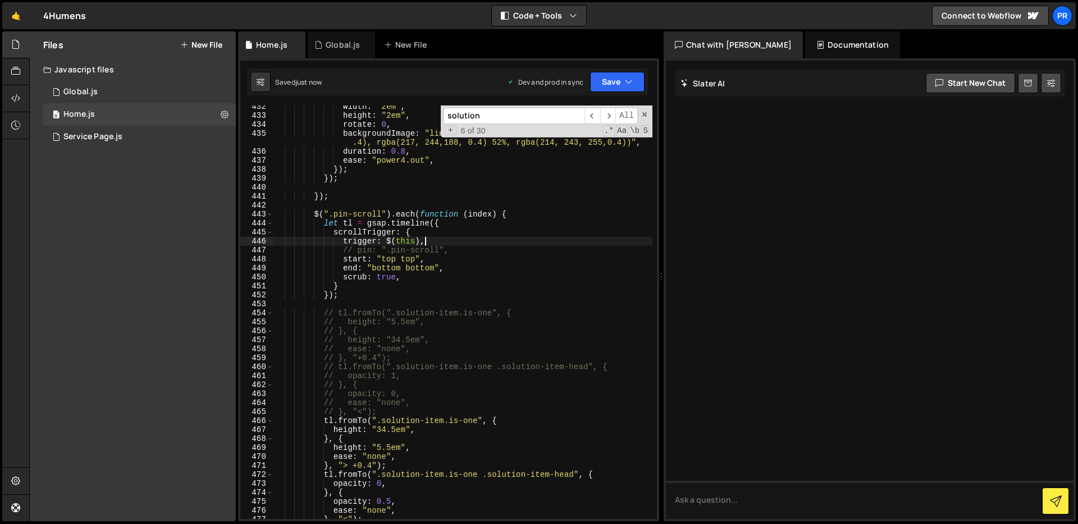
click at [503, 264] on div "width : "2em" , height : "2em" , rotate : 0 , backgroundImage : "linear-gradien…" at bounding box center [462, 318] width 379 height 432
click at [497, 272] on div "width : "2em" , height : "2em" , rotate : 0 , backgroundImage : "linear-gradien…" at bounding box center [462, 318] width 379 height 432
click at [492, 285] on div "width : "2em" , height : "2em" , rotate : 0 , backgroundImage : "linear-gradien…" at bounding box center [462, 318] width 379 height 432
click at [494, 279] on div "width : "2em" , height : "2em" , rotate : 0 , backgroundImage : "linear-gradien…" at bounding box center [462, 318] width 379 height 432
type textarea "scrub: true,"
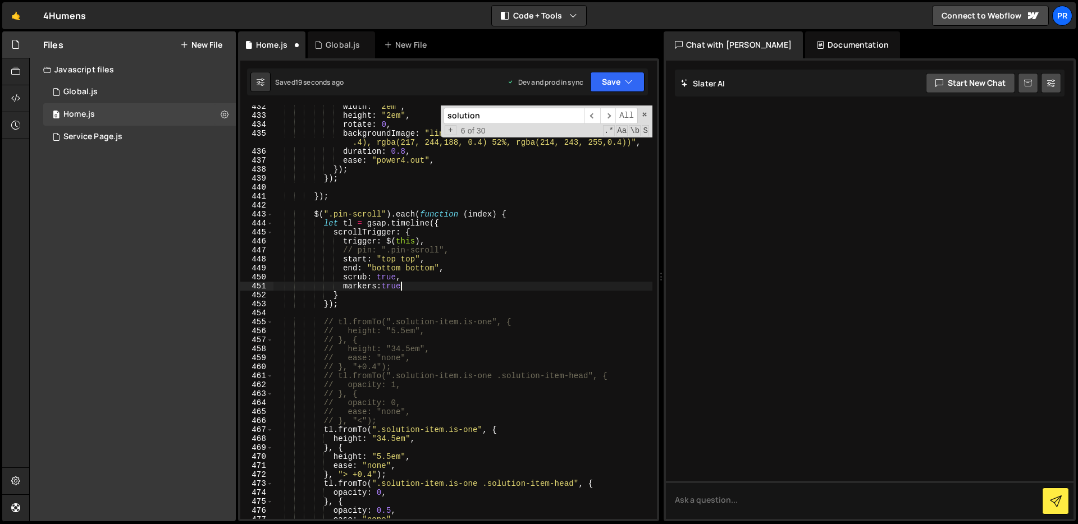
scroll to position [0, 8]
click at [616, 84] on button "Save" at bounding box center [617, 82] width 54 height 20
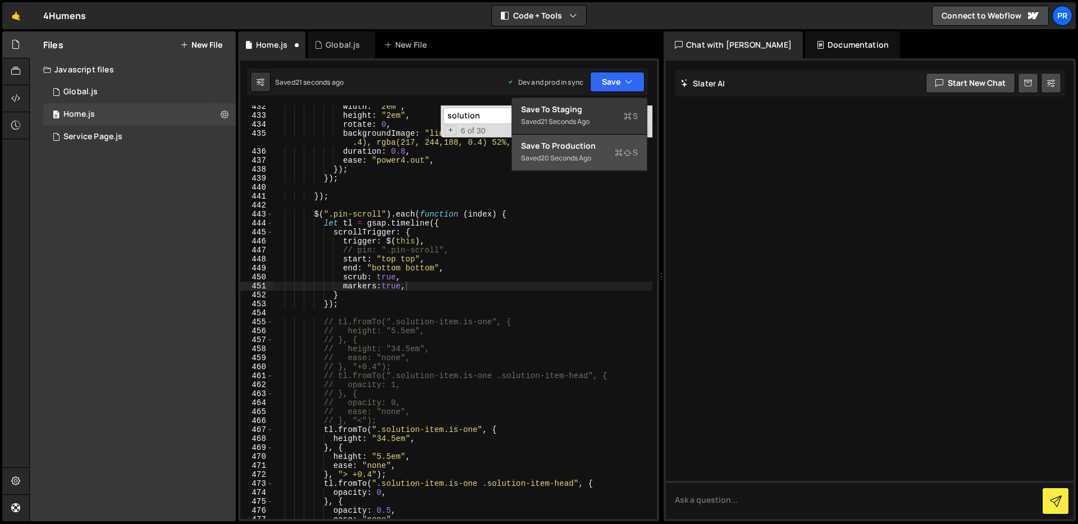
click at [599, 145] on div "Save to Production S" at bounding box center [579, 145] width 117 height 11
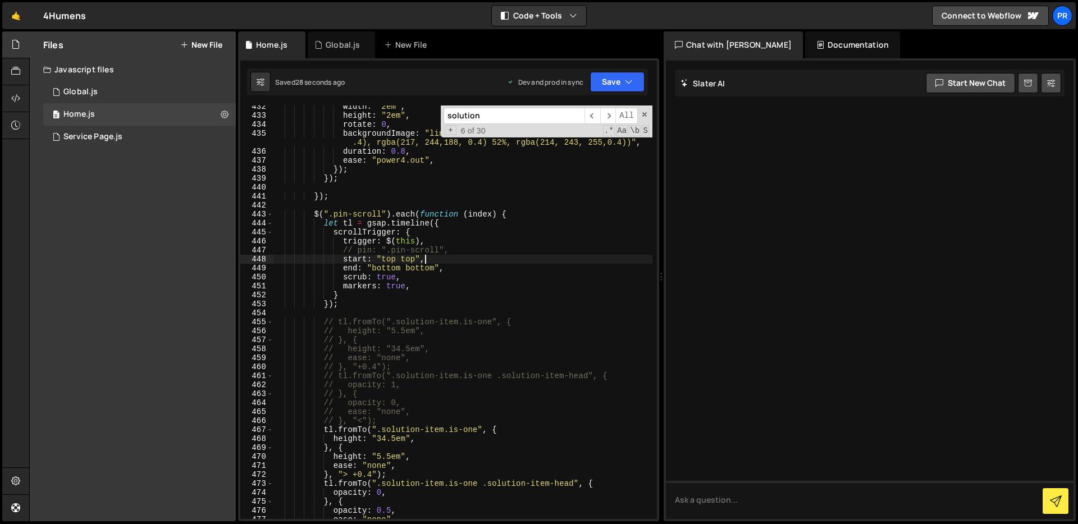
click at [534, 261] on div "width : "2em" , height : "2em" , rotate : 0 , backgroundImage : "linear-gradien…" at bounding box center [462, 318] width 379 height 432
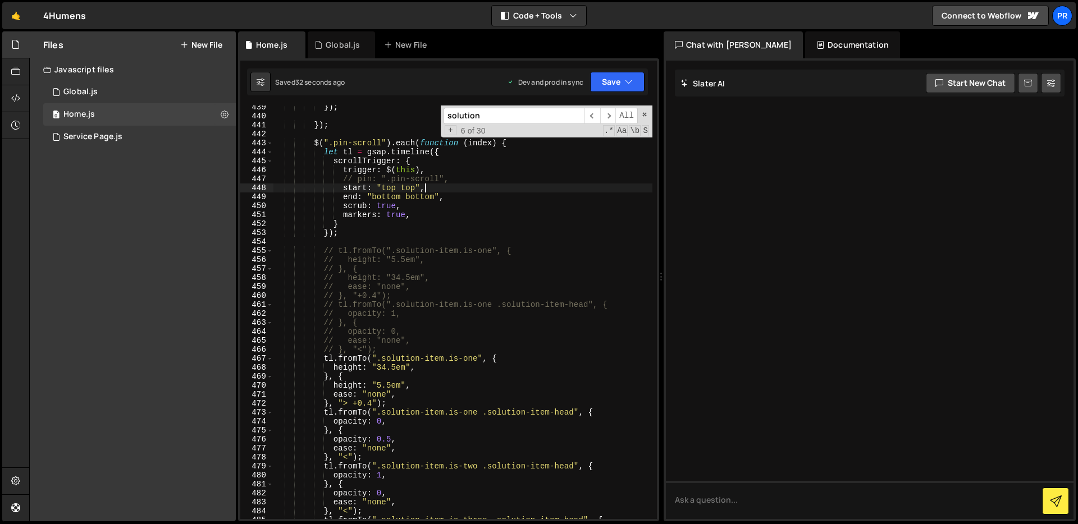
scroll to position [4142, 0]
click at [534, 218] on div "}) ; }) ; $ ( ".pin-scroll" ) . each ( function ( index ) { let tl = gsap . tim…" at bounding box center [462, 319] width 379 height 432
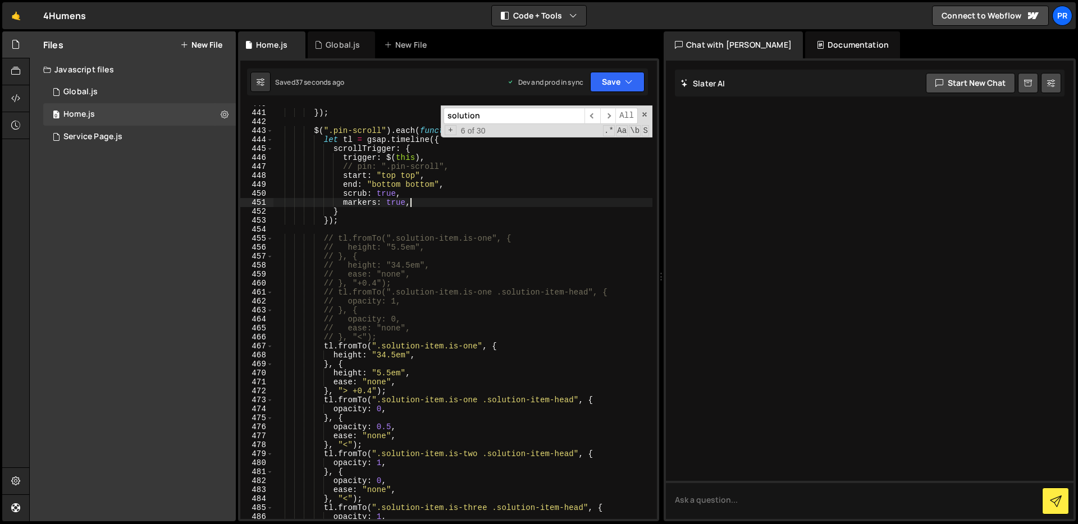
click at [535, 223] on div "}) ; $ ( ".pin-scroll" ) . each ( function ( index ) { let tl = gsap . timeline…" at bounding box center [462, 315] width 379 height 432
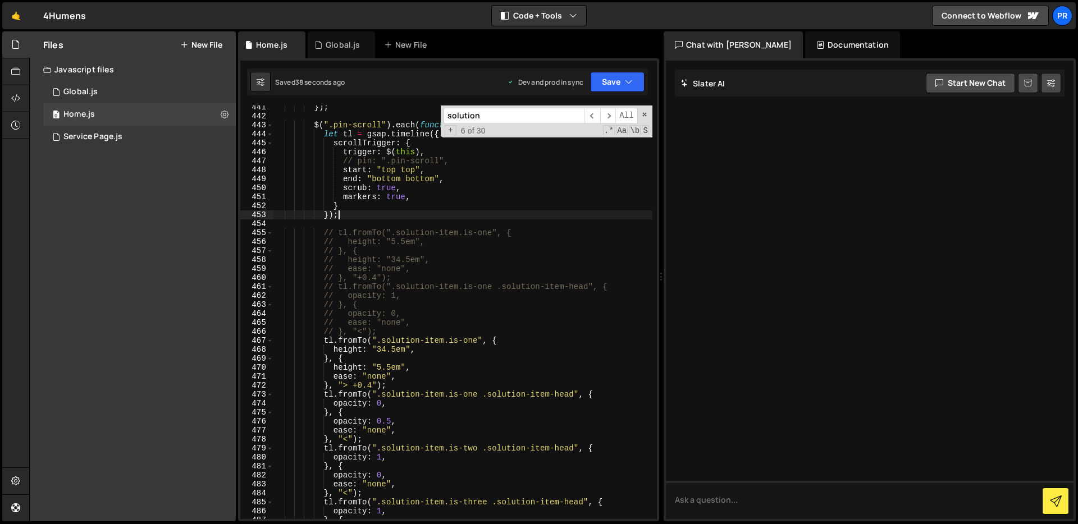
scroll to position [4169, 0]
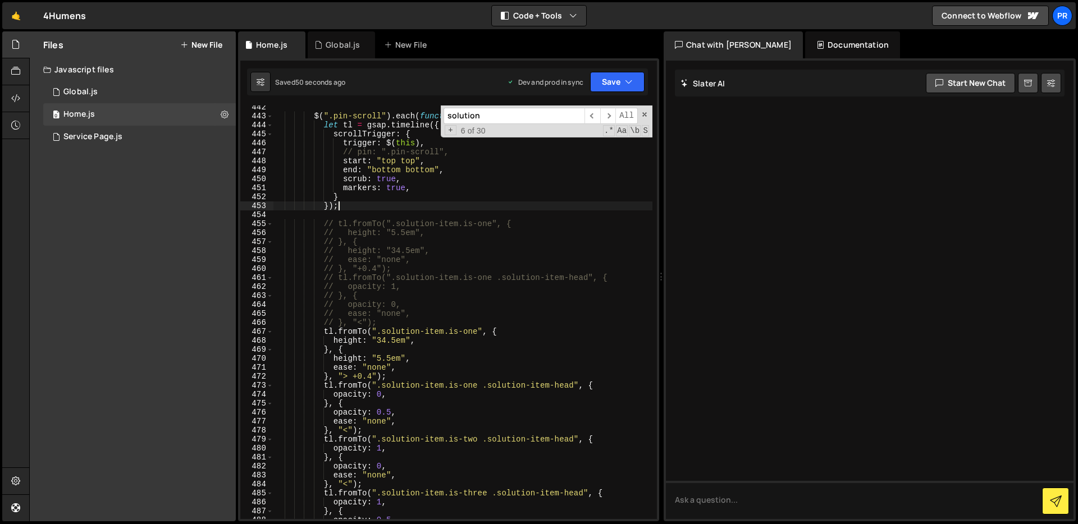
click at [549, 300] on div "$ ( ".pin-scroll" ) . each ( function ( index ) { let tl = gsap . timeline ({ s…" at bounding box center [462, 319] width 379 height 432
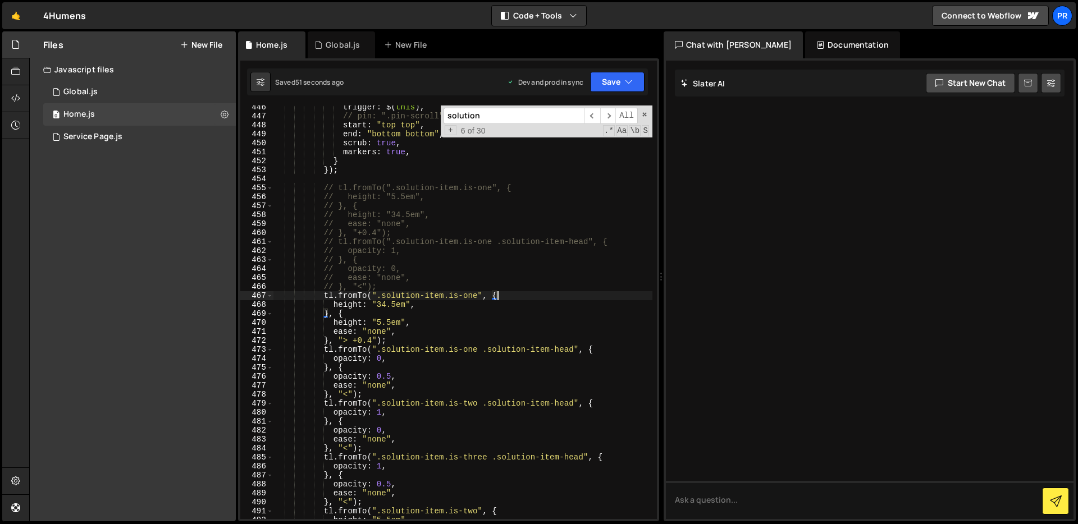
click at [549, 300] on div "trigger : $ ( this ) , // pin: ".pin-scroll", start : "top top" , end : "bottom…" at bounding box center [462, 319] width 379 height 432
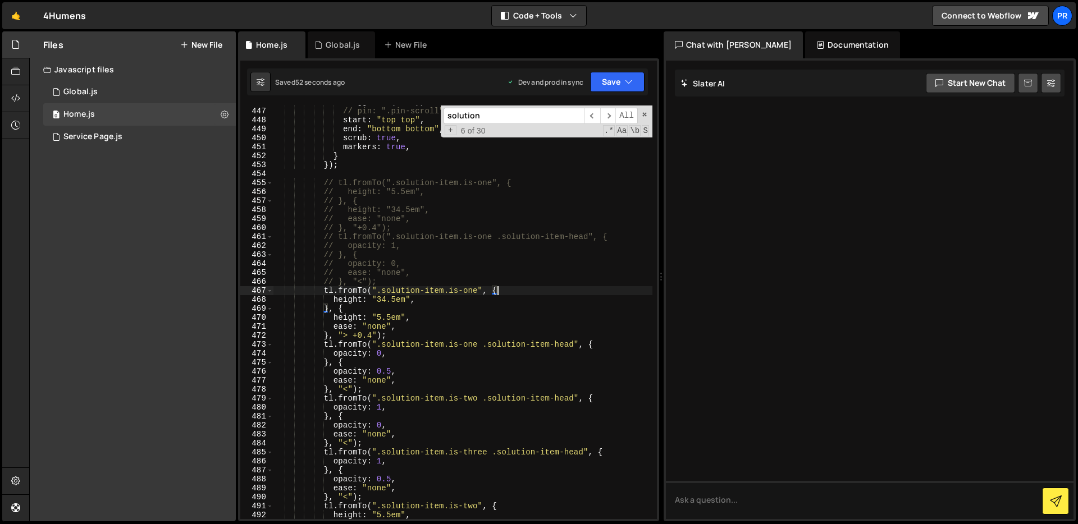
scroll to position [4215, 0]
click at [546, 301] on div "// pin: ".pin-scroll", start : "top top" , end : "bottom bottom" , scrub : true…" at bounding box center [462, 318] width 379 height 432
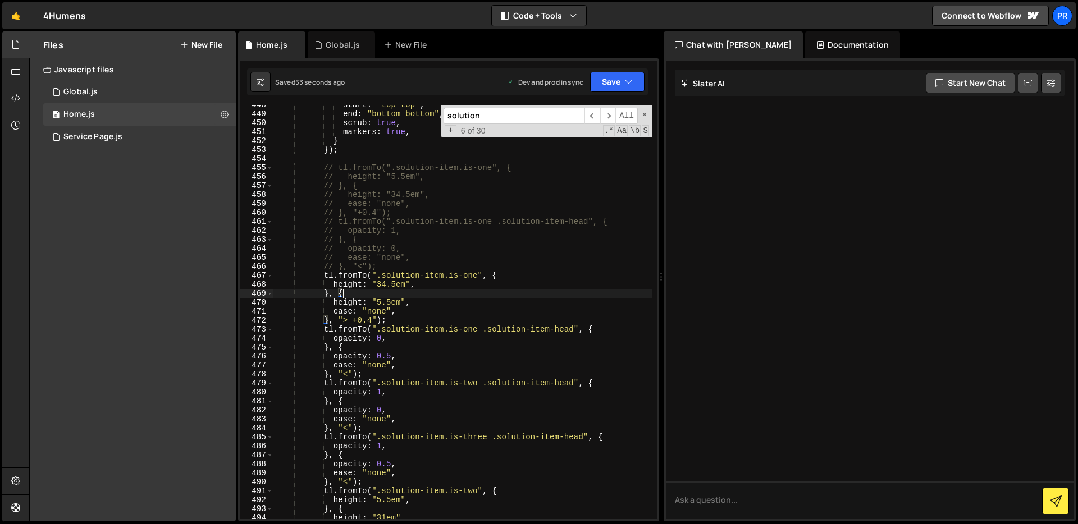
scroll to position [4225, 0]
click at [535, 306] on div "start : "top top" , end : "bottom bottom" , scrub : true , markers : true , } }…" at bounding box center [462, 316] width 379 height 432
click at [528, 324] on div "start : "top top" , end : "bottom bottom" , scrub : true , markers : true , } }…" at bounding box center [462, 316] width 379 height 432
click at [551, 263] on div "start : "top top" , end : "bottom bottom" , scrub : true , markers : true , } }…" at bounding box center [462, 316] width 379 height 432
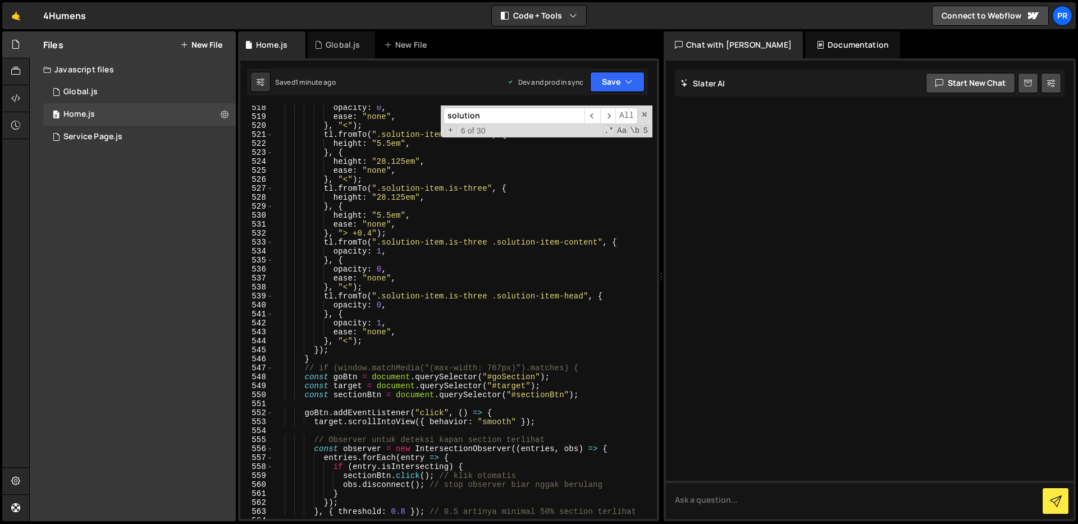
scroll to position [4852, 0]
click at [393, 356] on div "opacity : 0 , ease : "none" , } , "<" ) ; tl . fromTo ( ".solution-item.is-thre…" at bounding box center [462, 319] width 379 height 432
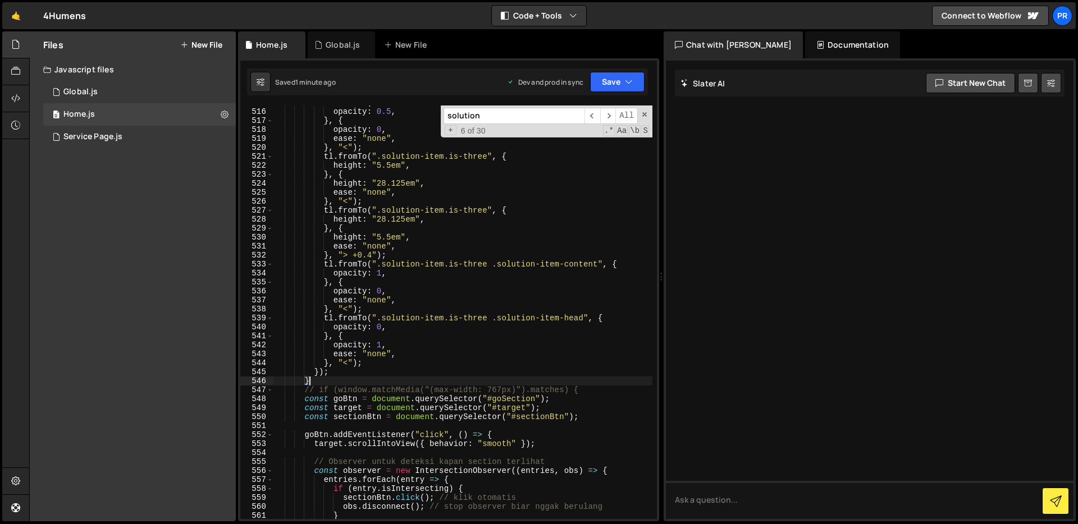
scroll to position [4829, 0]
click at [387, 372] on div "tl . fromTo ( ".solution-item.is-three .solution-item-head" , { opacity : 0.5 ,…" at bounding box center [462, 314] width 379 height 432
click at [385, 382] on div "tl . fromTo ( ".solution-item.is-three .solution-item-head" , { opacity : 0.5 ,…" at bounding box center [462, 314] width 379 height 432
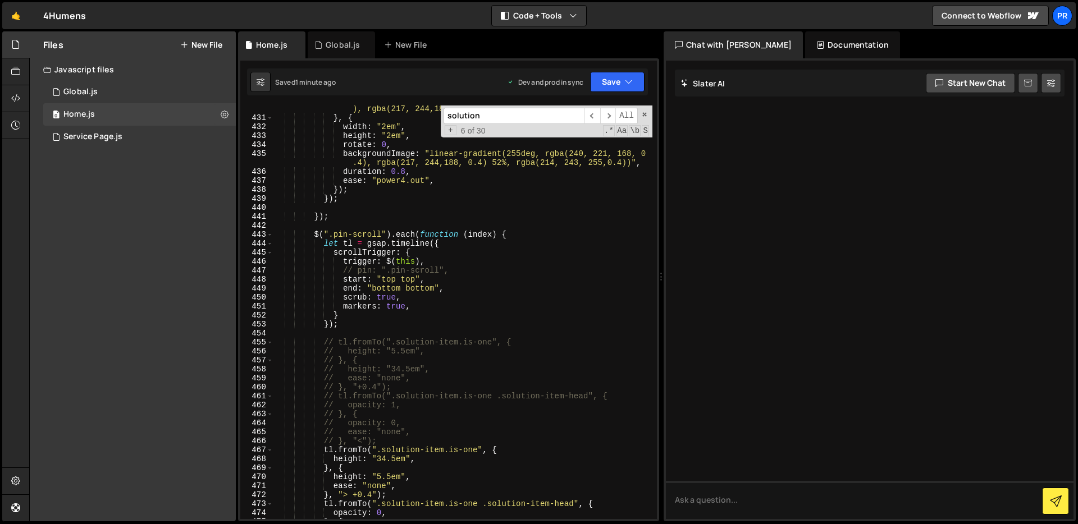
scroll to position [4031, 0]
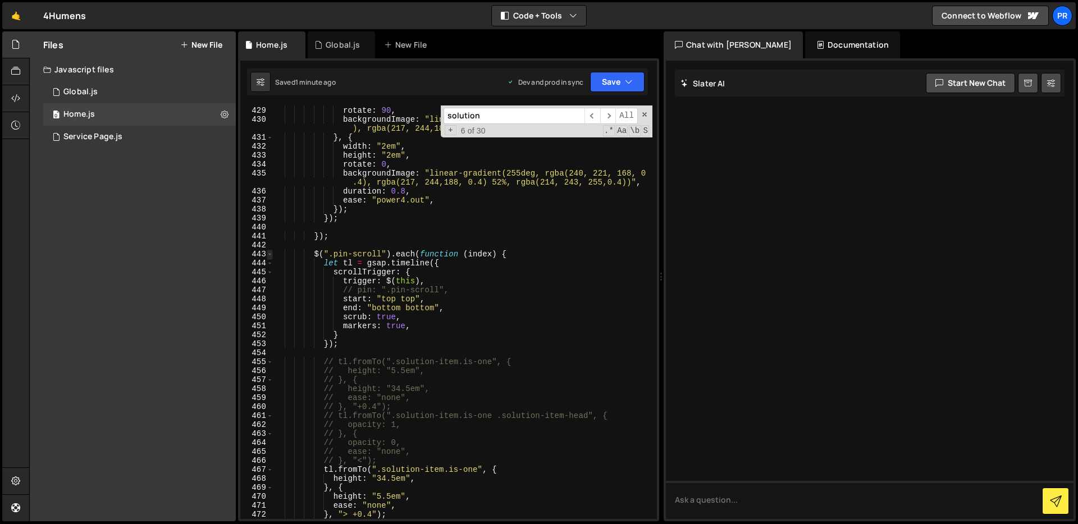
click at [268, 255] on span at bounding box center [270, 254] width 6 height 9
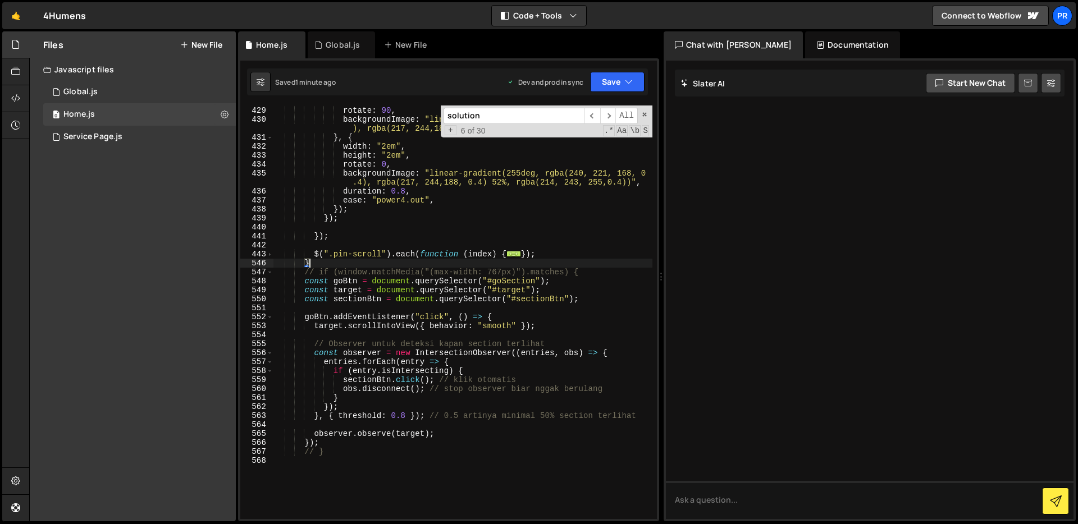
click at [548, 253] on div "height : "1em" , rotate : 90 , backgroundImage : "linear-gradient(255deg, rgba(…" at bounding box center [462, 313] width 379 height 432
click at [272, 255] on span at bounding box center [270, 254] width 6 height 9
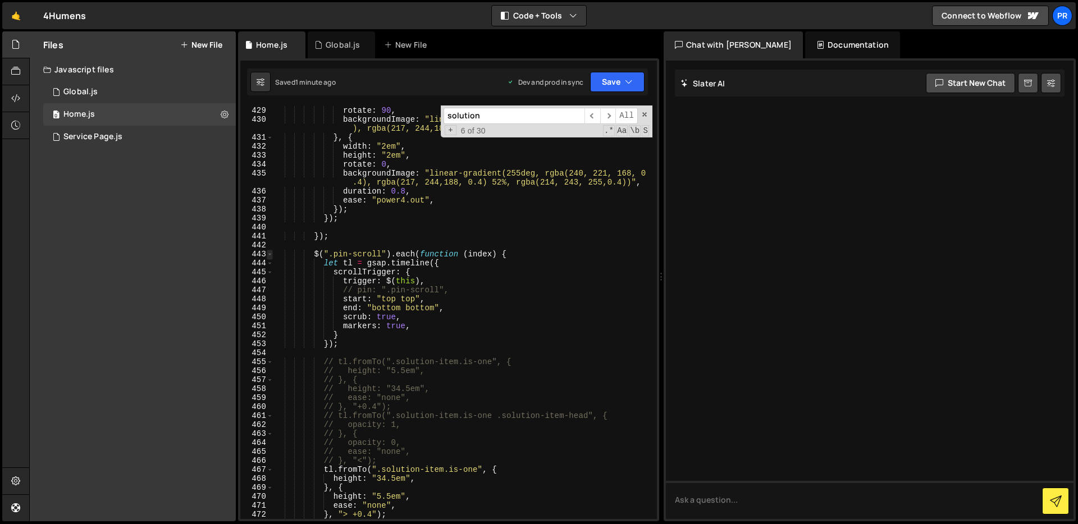
click at [271, 255] on span at bounding box center [270, 254] width 6 height 9
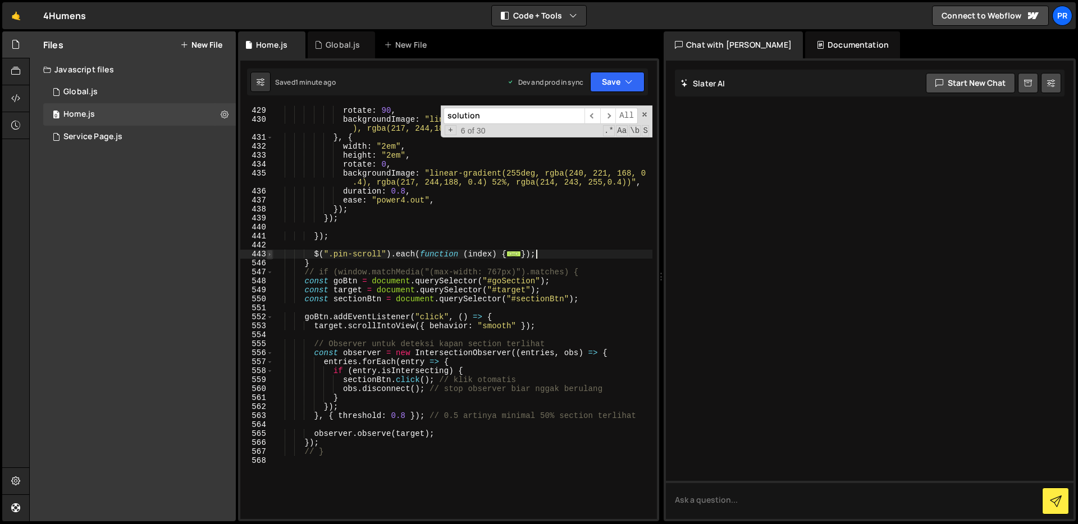
click at [271, 255] on span at bounding box center [270, 254] width 6 height 9
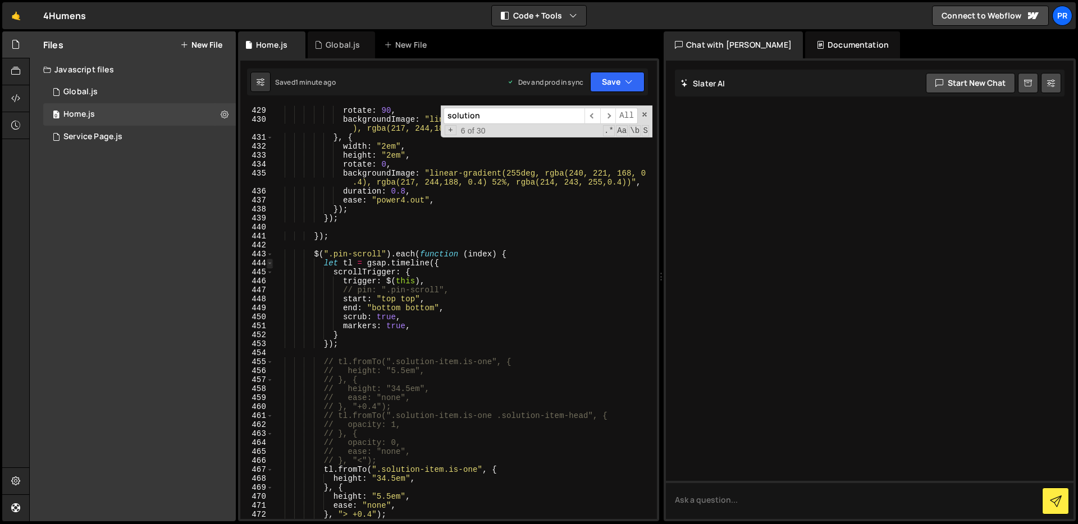
click at [270, 265] on span at bounding box center [270, 263] width 6 height 9
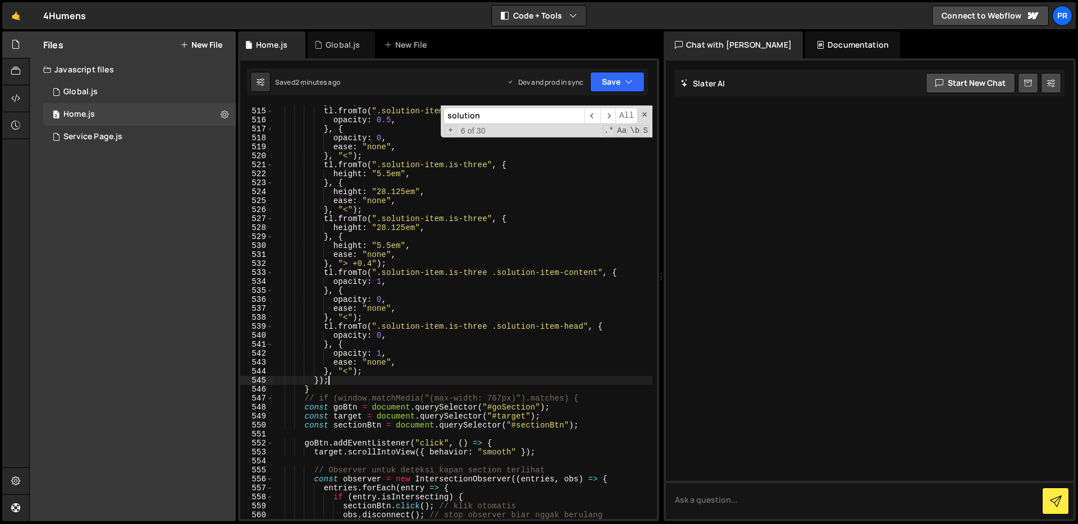
scroll to position [4746, 0]
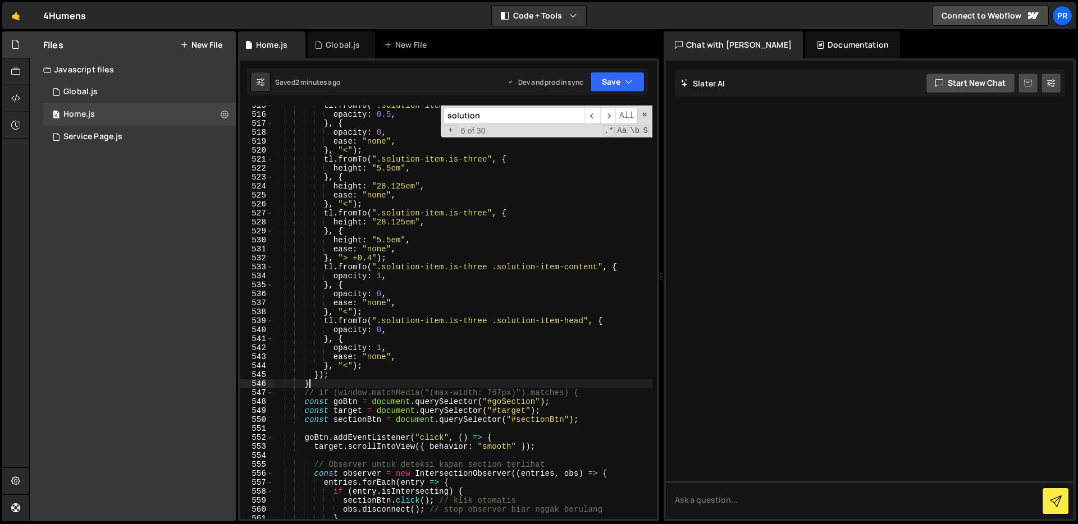
click at [326, 383] on div "tl . fromTo ( ".solution-item.is-three .solution-item-head" , { opacity : 0.5 ,…" at bounding box center [462, 317] width 379 height 432
click at [333, 374] on div "tl . fromTo ( ".solution-item.is-three .solution-item-head" , { opacity : 0.5 ,…" at bounding box center [462, 317] width 379 height 432
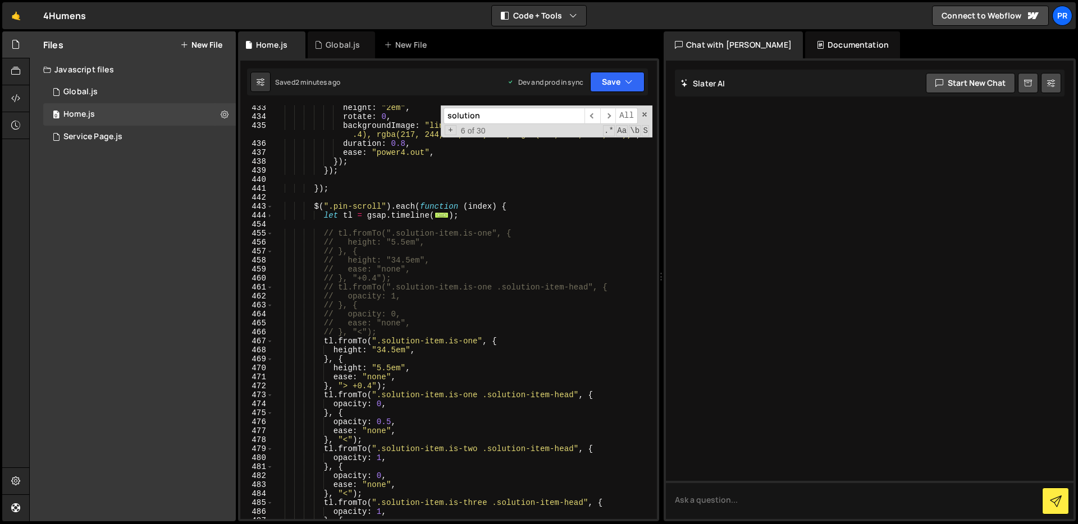
scroll to position [4079, 0]
click at [315, 208] on div "height : "2em" , rotate : 0 , backgroundImage : "linear-gradient(255deg, rgba(2…" at bounding box center [462, 319] width 379 height 432
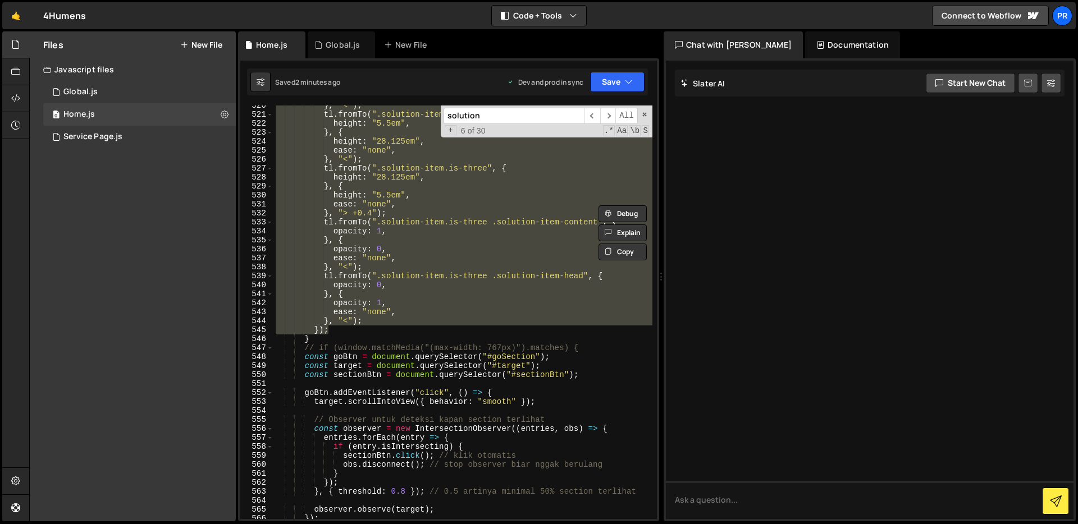
scroll to position [4790, 0]
click at [359, 337] on div "} , "<" ) ; tl . fromTo ( ".solution-item.is-three" , { height : "5.5em" , } , …" at bounding box center [462, 317] width 379 height 432
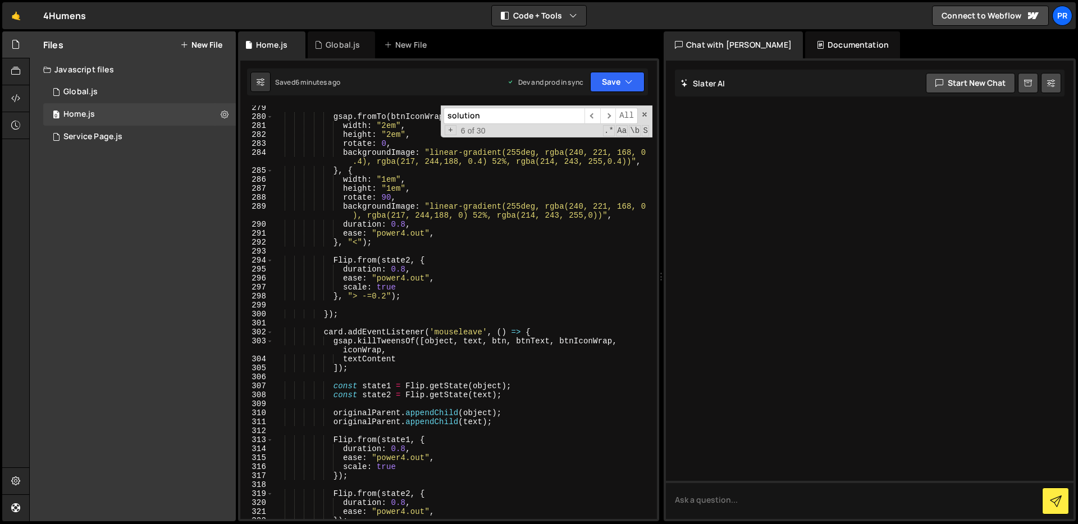
scroll to position [2617, 0]
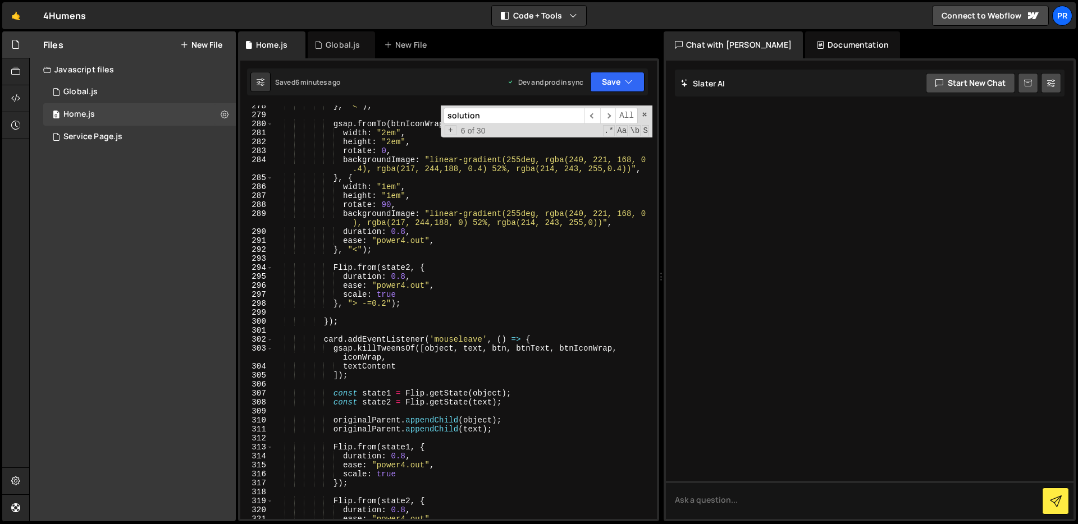
click at [648, 122] on div "solution ​ ​ All Replace All + 6 of 30 .* Aa \b S" at bounding box center [547, 122] width 212 height 32
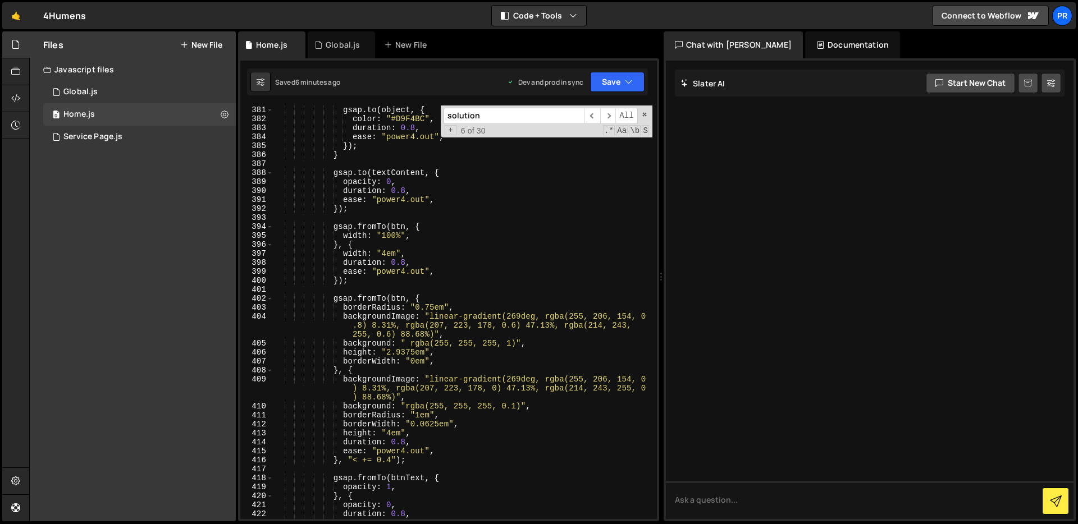
scroll to position [3582, 0]
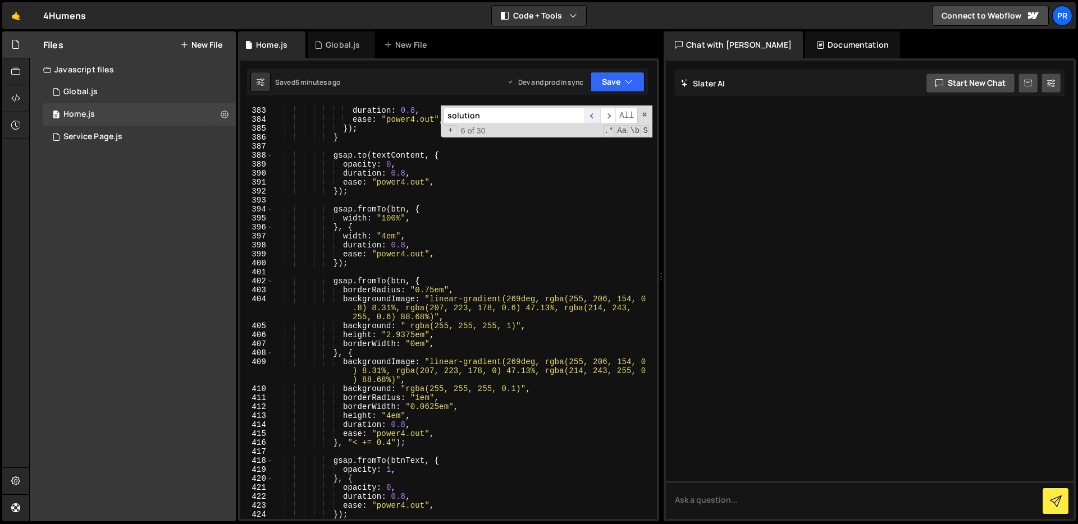
click at [587, 114] on span "​" at bounding box center [592, 116] width 16 height 16
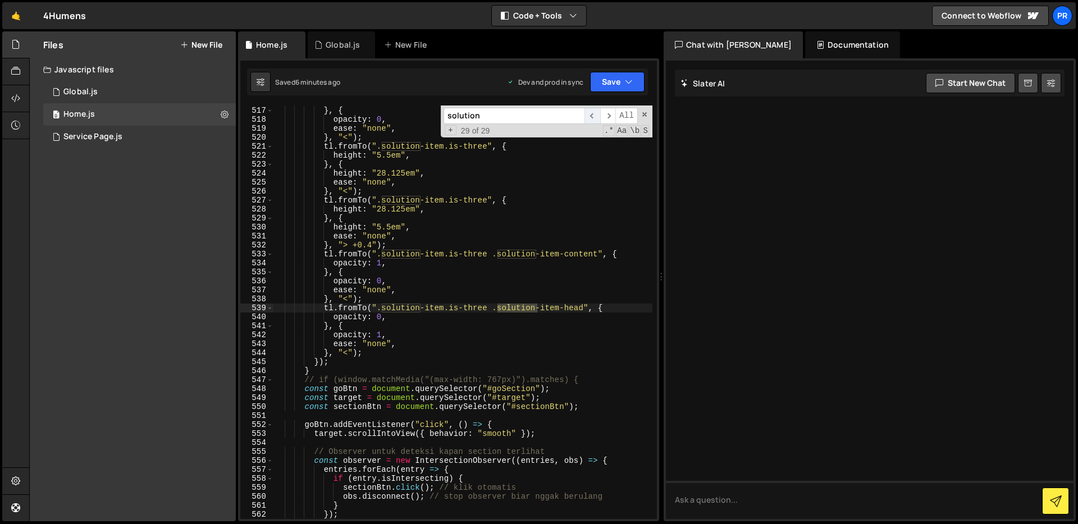
scroll to position [4759, 0]
click at [604, 113] on span "​" at bounding box center [608, 116] width 16 height 16
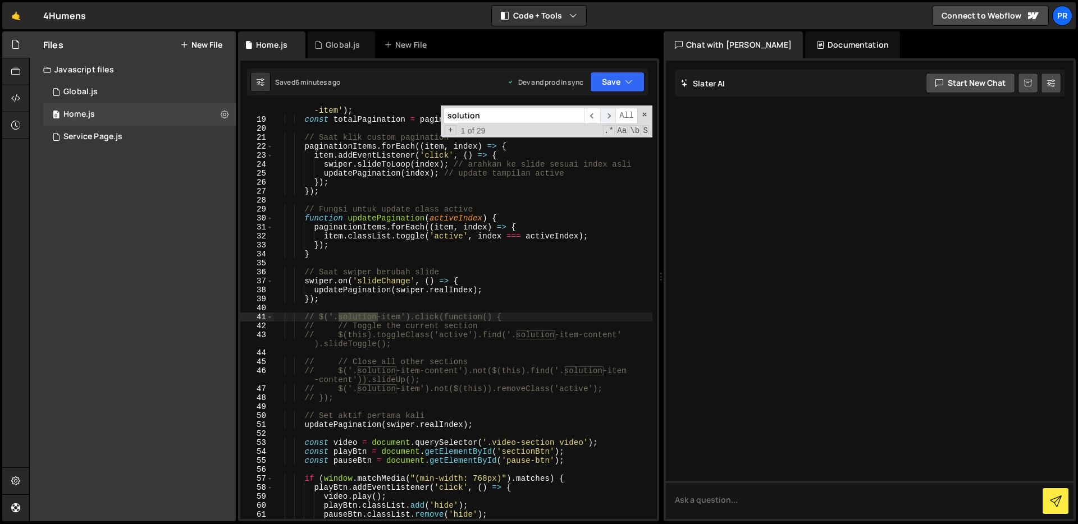
click at [604, 113] on span "​" at bounding box center [608, 116] width 16 height 16
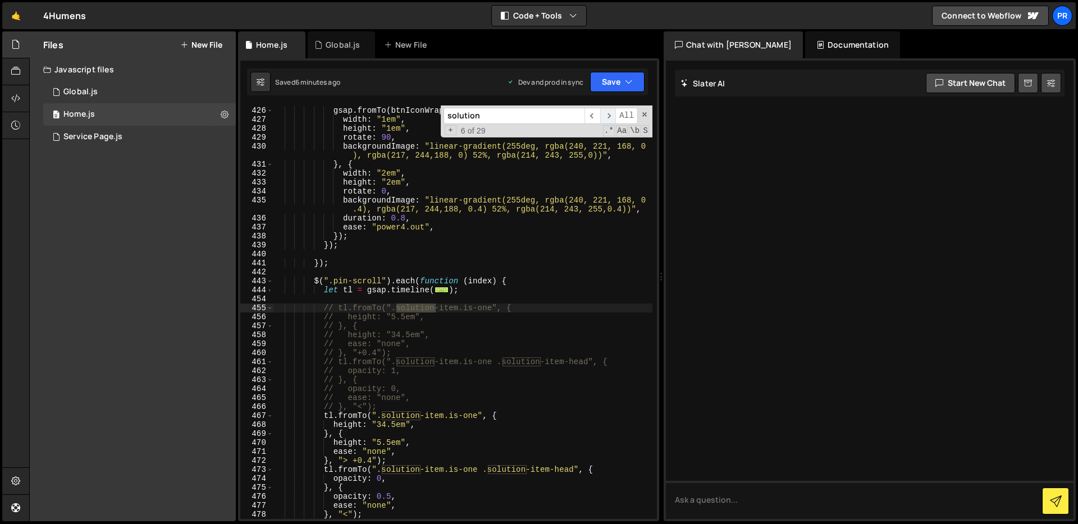
scroll to position [4005, 0]
click at [604, 117] on span "​" at bounding box center [608, 116] width 16 height 16
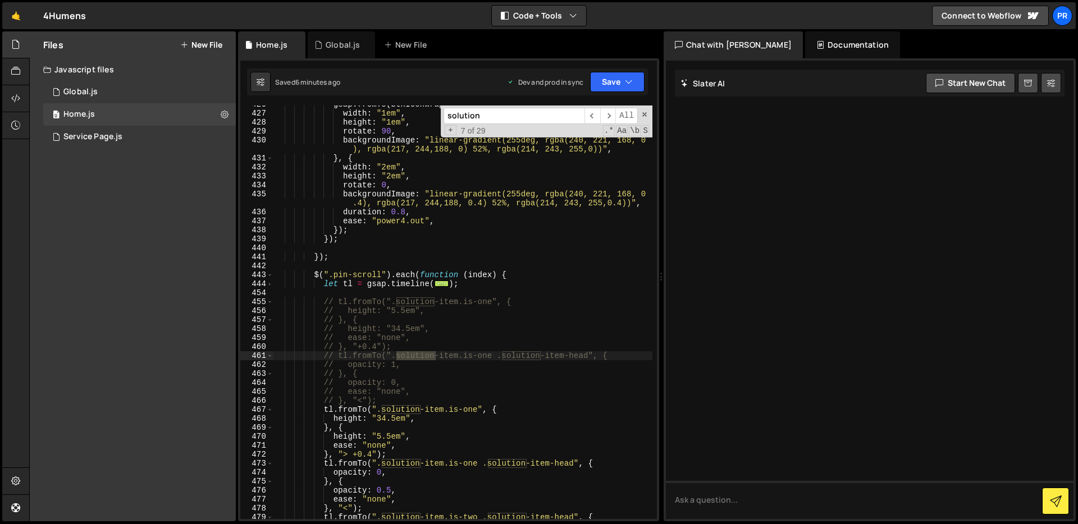
scroll to position [4038, 0]
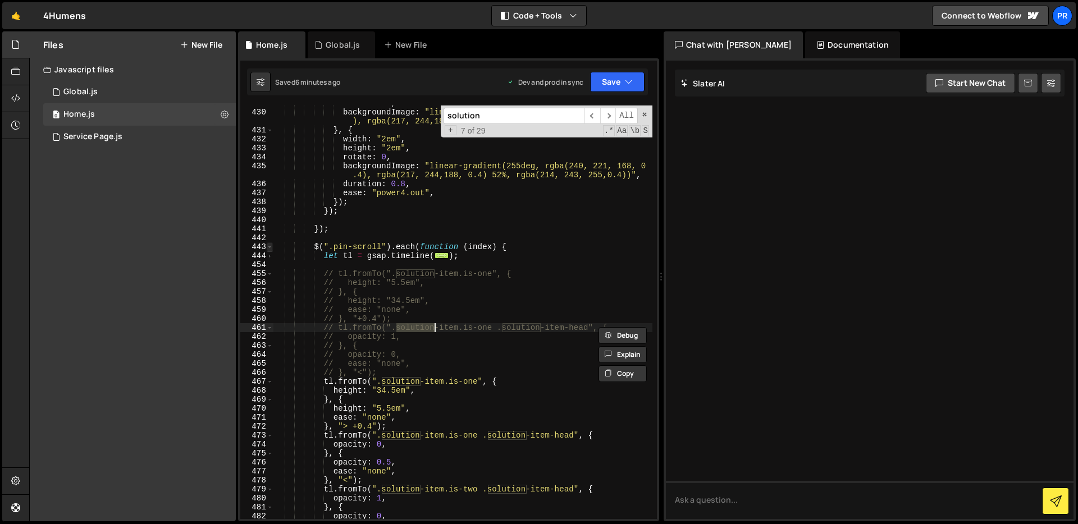
click at [268, 247] on span at bounding box center [270, 246] width 6 height 9
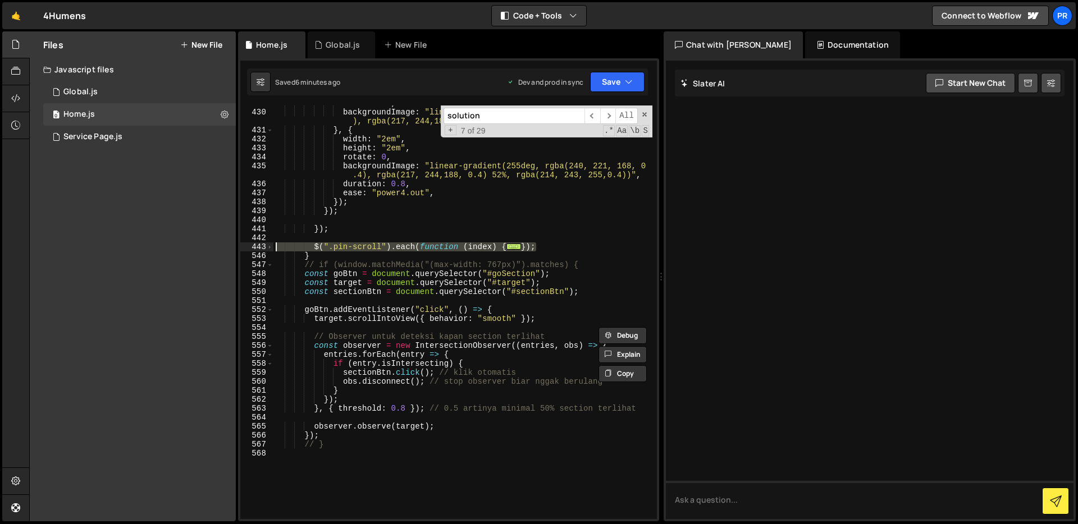
drag, startPoint x: 551, startPoint y: 246, endPoint x: 247, endPoint y: 245, distance: 303.6
click at [247, 244] on div "// tl.fromTo(".solution-item.is-one .solution-item-head", { 429 430 431 432 433…" at bounding box center [448, 313] width 416 height 414
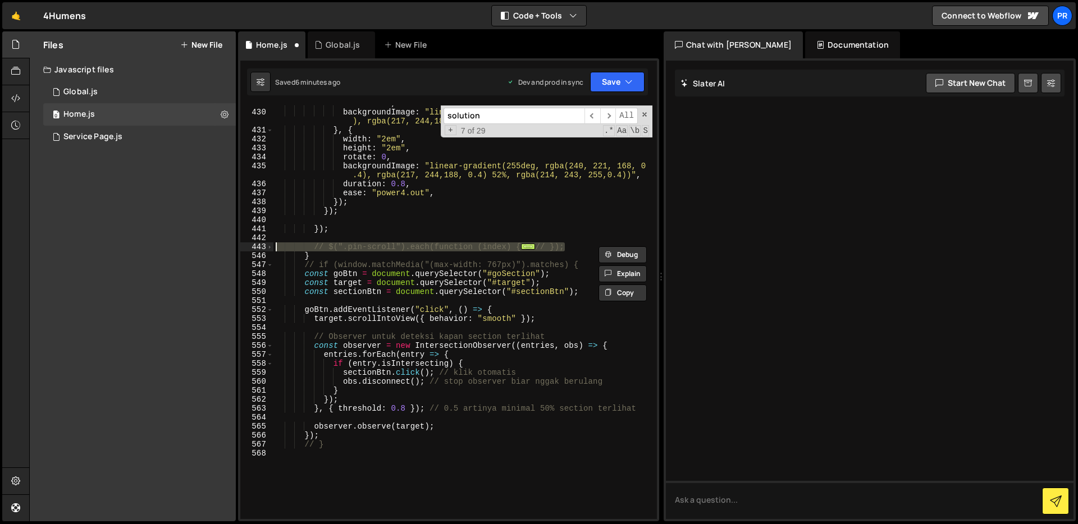
click at [460, 207] on div "rotate : 90 , backgroundImage : "linear-gradient(255deg, rgba(240, 221, 168, 0 …" at bounding box center [462, 315] width 379 height 432
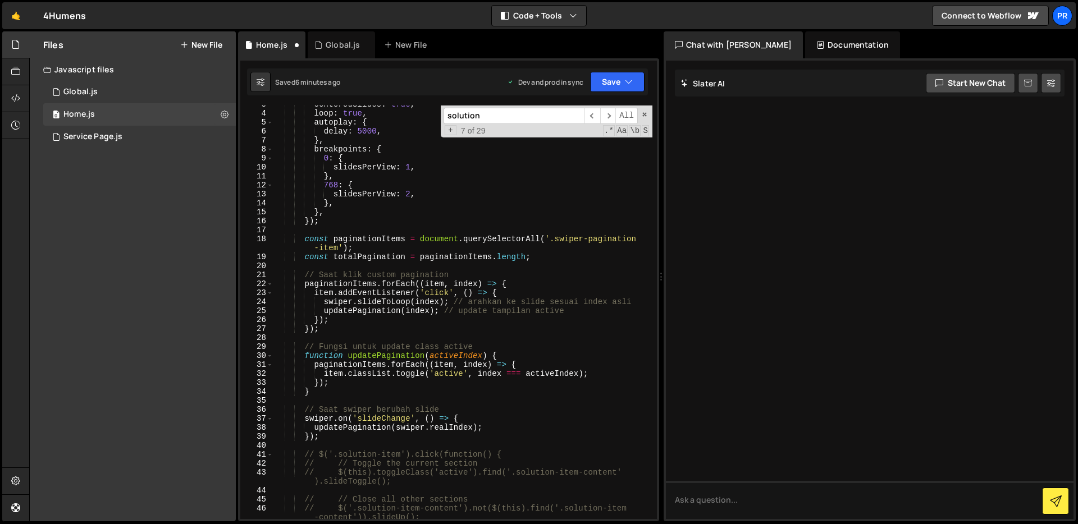
scroll to position [0, 0]
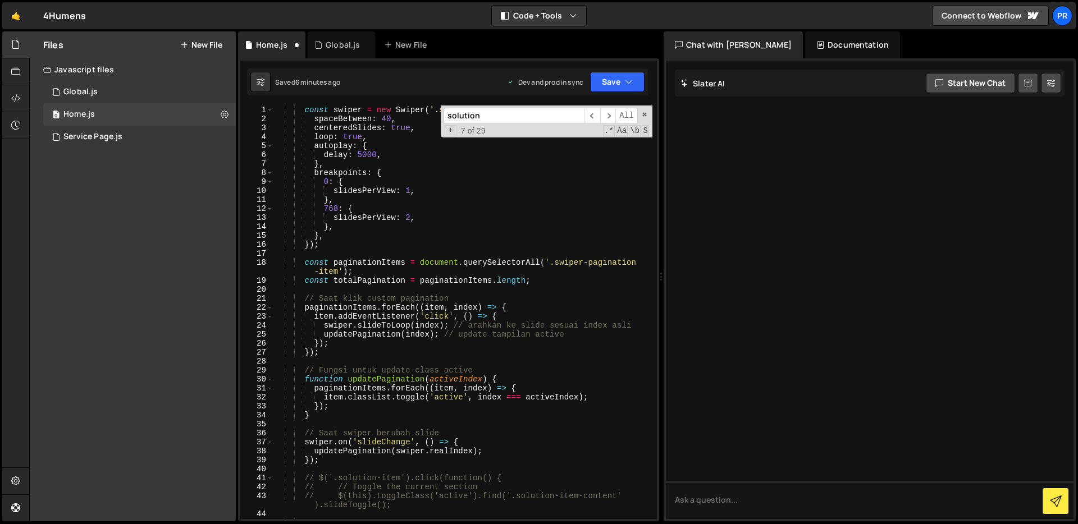
click at [304, 111] on div "const swiper = new Swiper ( '.swiper.is-testi' , { spaceBetween : 40 , centered…" at bounding box center [462, 326] width 379 height 441
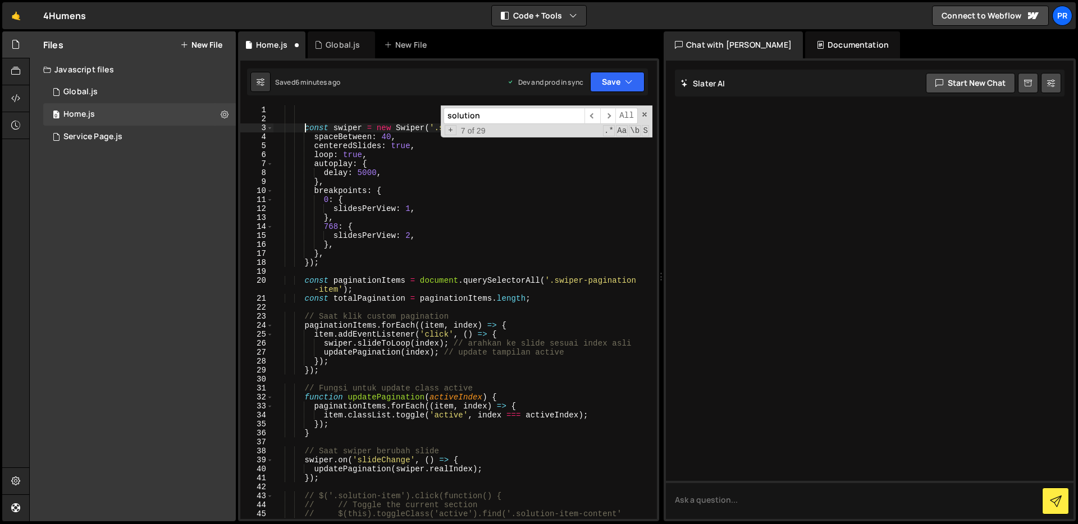
type textarea "const swiper = new Swiper('.swiper.is-testi', {"
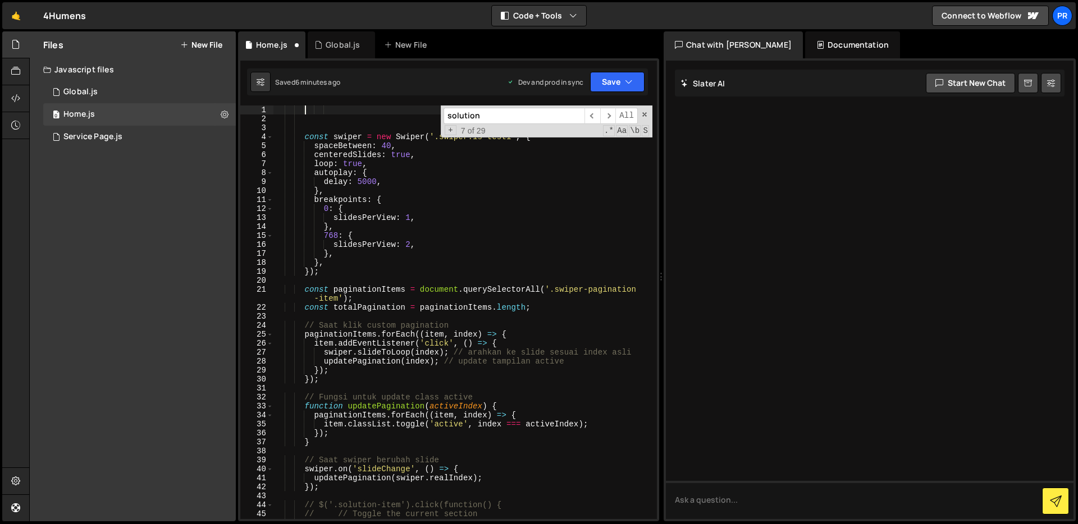
paste textarea "document.addEventListener('DOMContentLoaded', initSolution);"
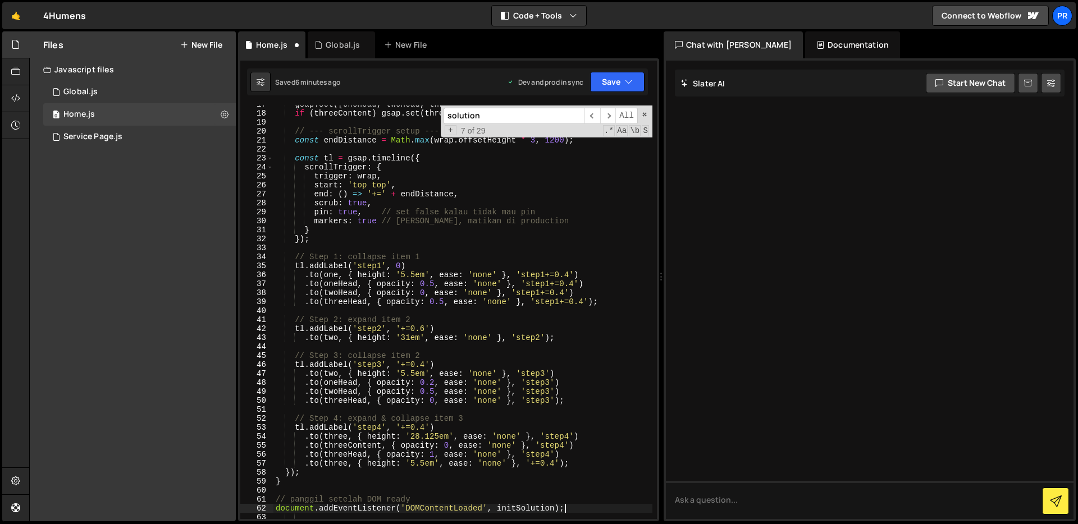
scroll to position [214, 0]
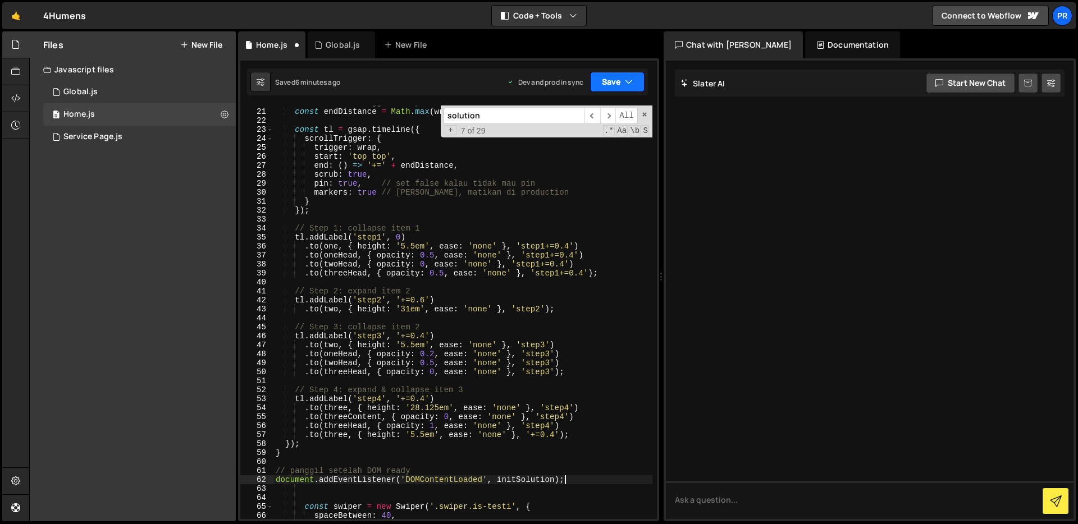
click at [629, 87] on icon "button" at bounding box center [629, 81] width 8 height 11
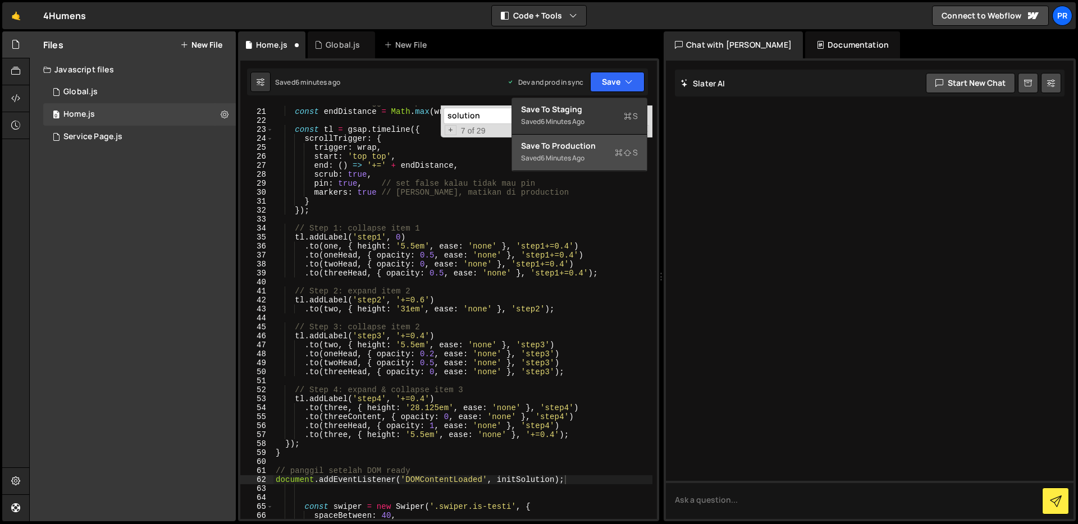
click at [612, 160] on div "Saved 6 minutes ago" at bounding box center [579, 158] width 117 height 13
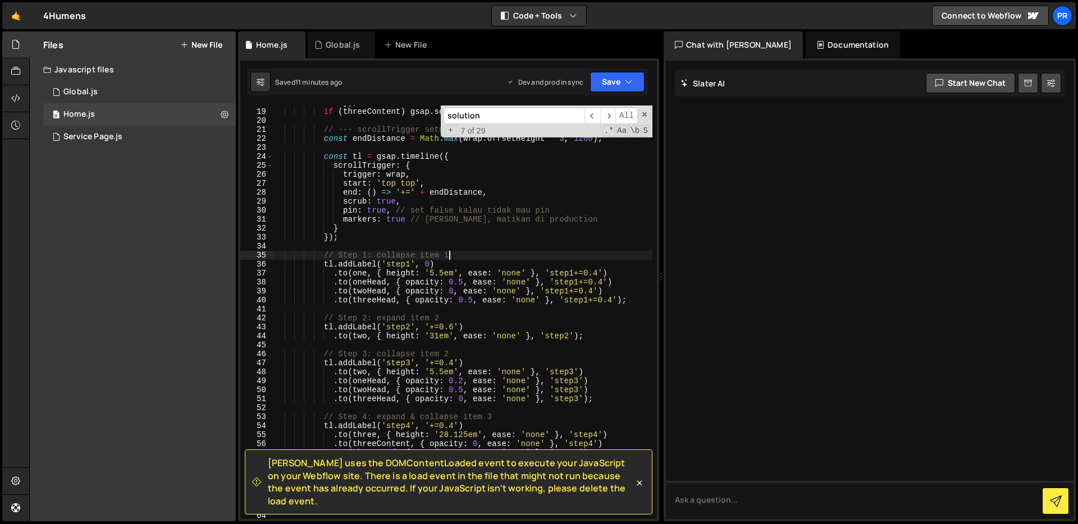
click at [501, 251] on div "gsap . set ([ oneHead , twoHead , threeHead ] . filter ( Boolean ) , { opacity …" at bounding box center [462, 309] width 379 height 441
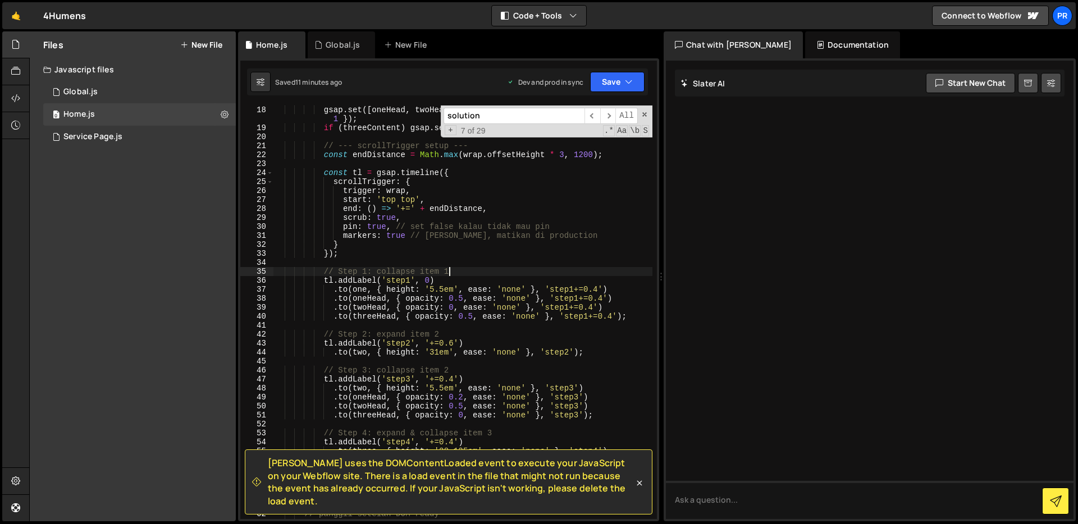
scroll to position [200, 0]
click at [554, 241] on div "gsap . set ([ oneHead , twoHead , threeHead ] . filter ( Boolean ) , { opacity …" at bounding box center [462, 323] width 379 height 441
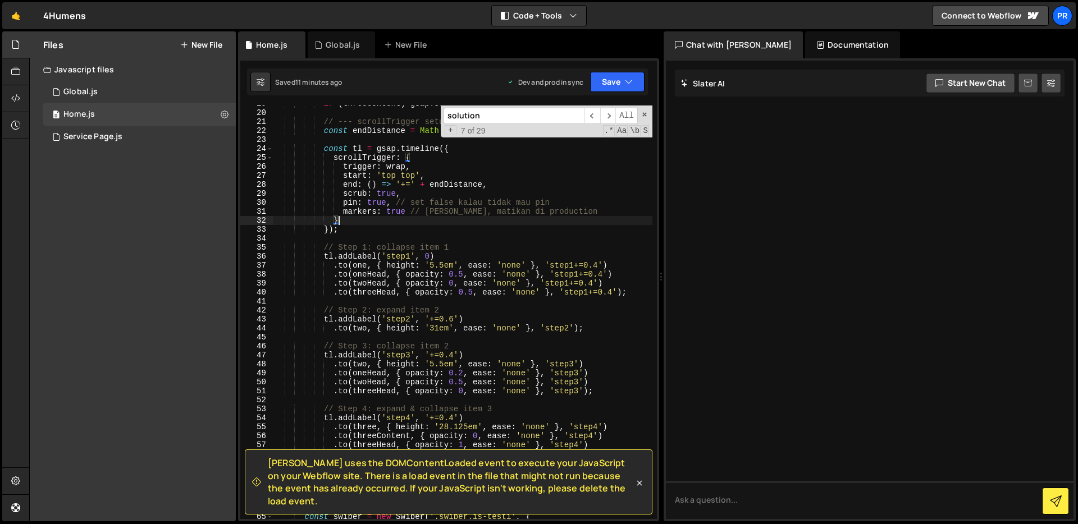
click at [558, 251] on div "if ( threeContent ) gsap . set ( threeContent , { opacity : 1 }) ; // --- scrol…" at bounding box center [462, 315] width 379 height 432
type textarea "// Step 1: collapse item 1"
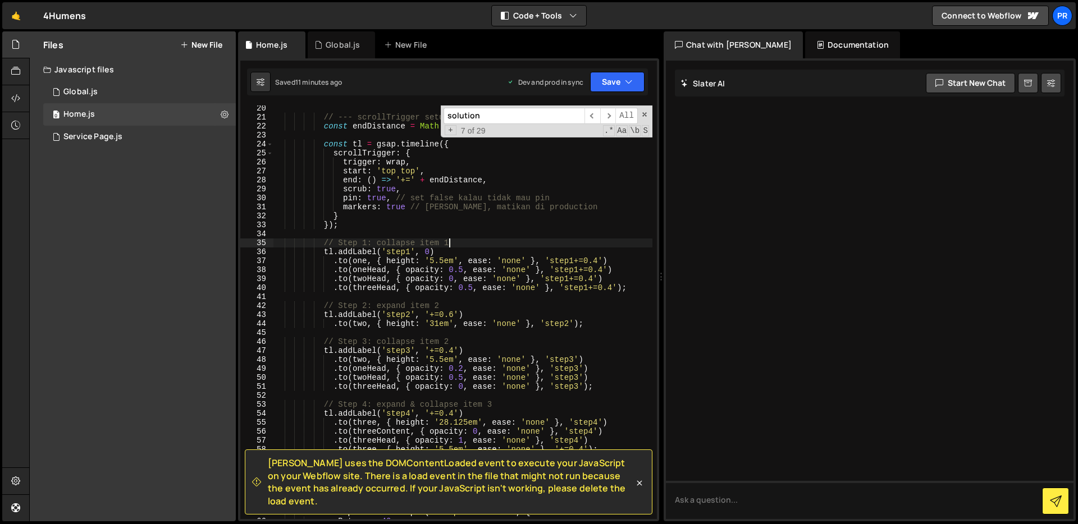
scroll to position [226, 0]
click at [580, 293] on div "// --- scrollTrigger setup --- const endDistance = Math . max ( wrap . offsetHe…" at bounding box center [462, 320] width 379 height 432
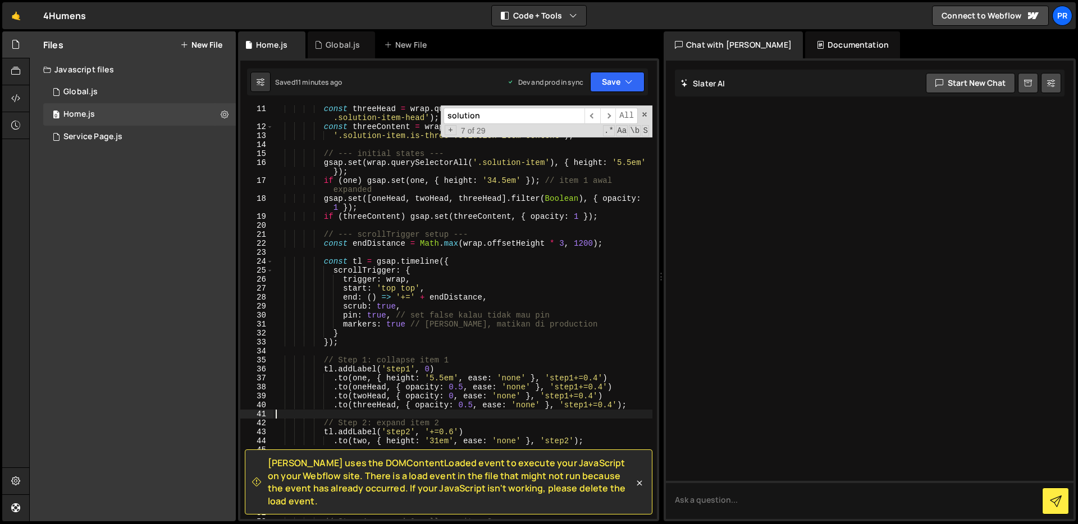
scroll to position [0, 0]
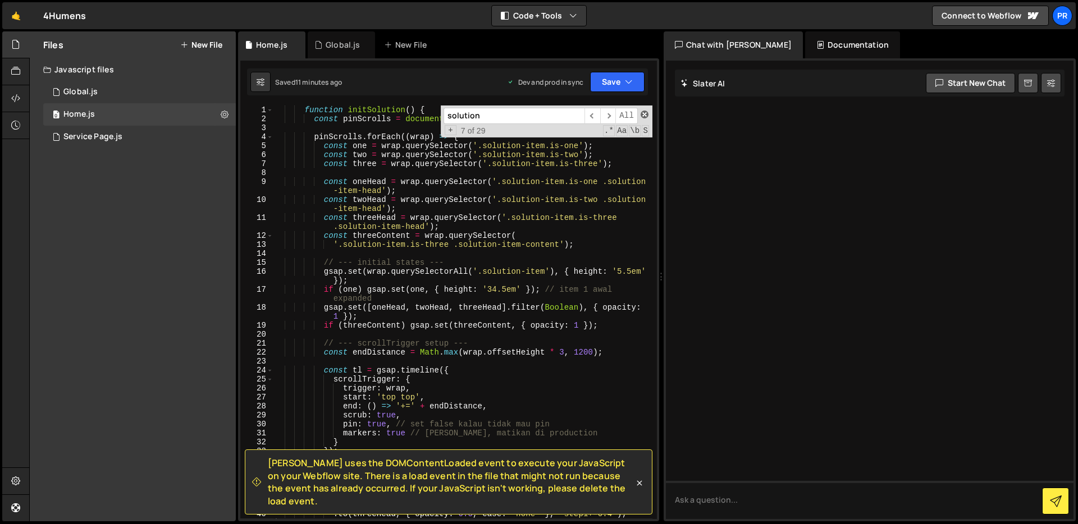
click at [643, 111] on span at bounding box center [644, 115] width 8 height 8
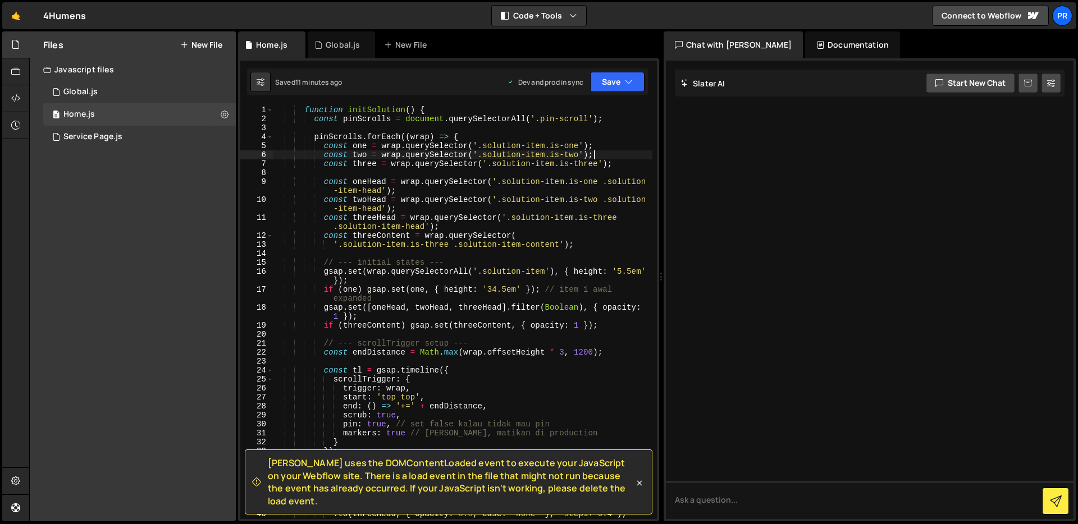
click at [610, 153] on div "function initSolution ( ) { const pinScrolls = document . querySelectorAll ( '.…" at bounding box center [462, 322] width 379 height 432
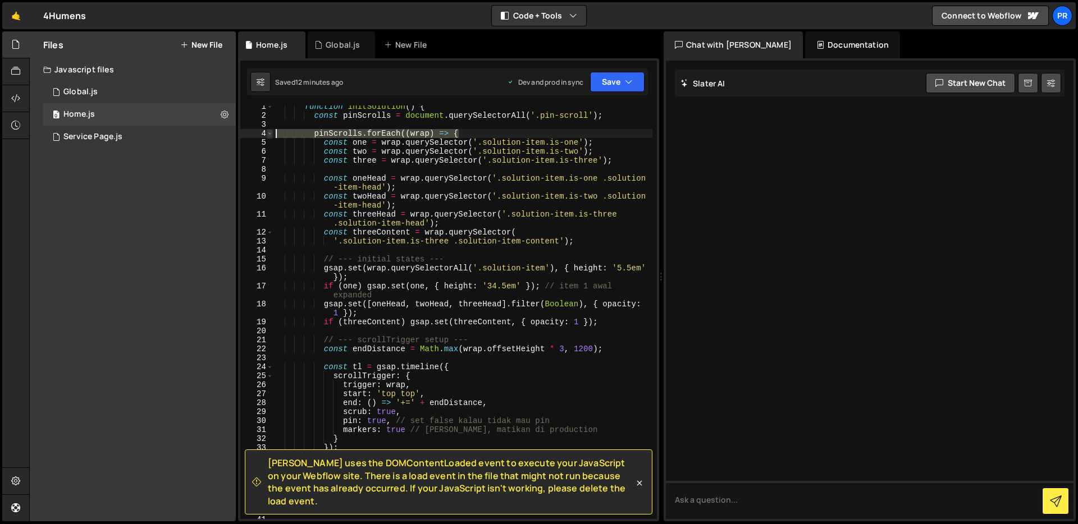
drag, startPoint x: 469, startPoint y: 134, endPoint x: 269, endPoint y: 136, distance: 199.8
click at [269, 136] on div "const two = wrap.querySelector('.solution-item.is-two'); 1 2 3 4 5 6 7 8 9 10 1…" at bounding box center [448, 313] width 416 height 414
click at [511, 131] on div "function initSolution ( ) { const pinScrolls = document . querySelectorAll ( '.…" at bounding box center [462, 313] width 379 height 414
click at [267, 109] on span at bounding box center [270, 109] width 6 height 9
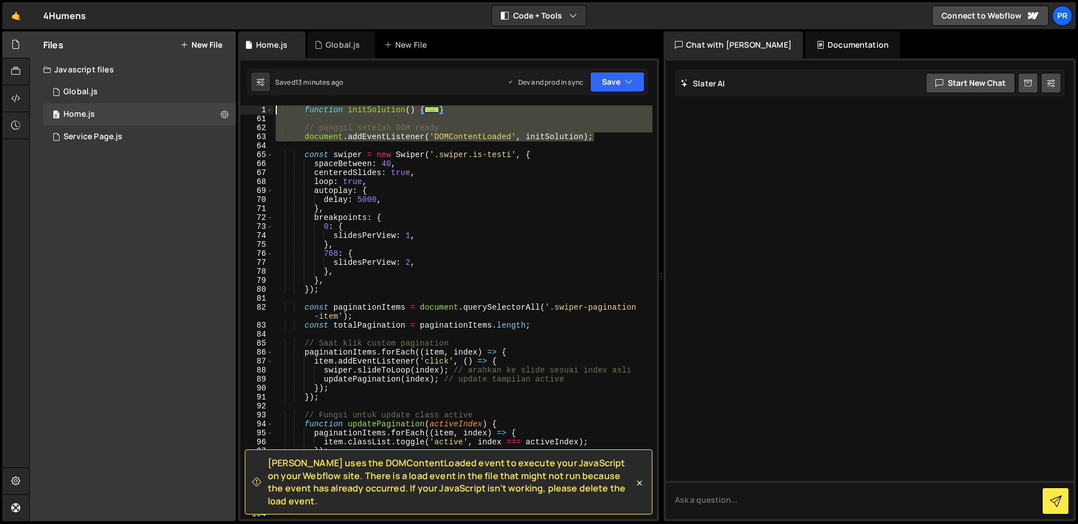
scroll to position [0, 0]
drag, startPoint x: 600, startPoint y: 137, endPoint x: 257, endPoint y: 111, distance: 344.5
click at [257, 111] on div "pinScrolls.forEach((wrap) => { 1 61 62 63 64 65 66 67 68 69 70 71 72 73 74 75 7…" at bounding box center [448, 313] width 416 height 414
click at [267, 111] on span at bounding box center [270, 110] width 6 height 9
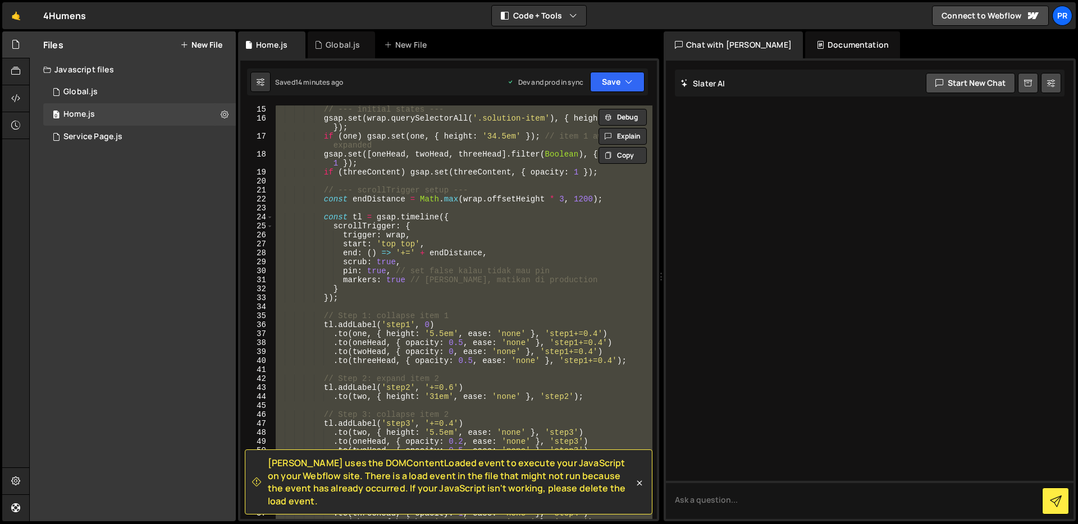
scroll to position [163, 0]
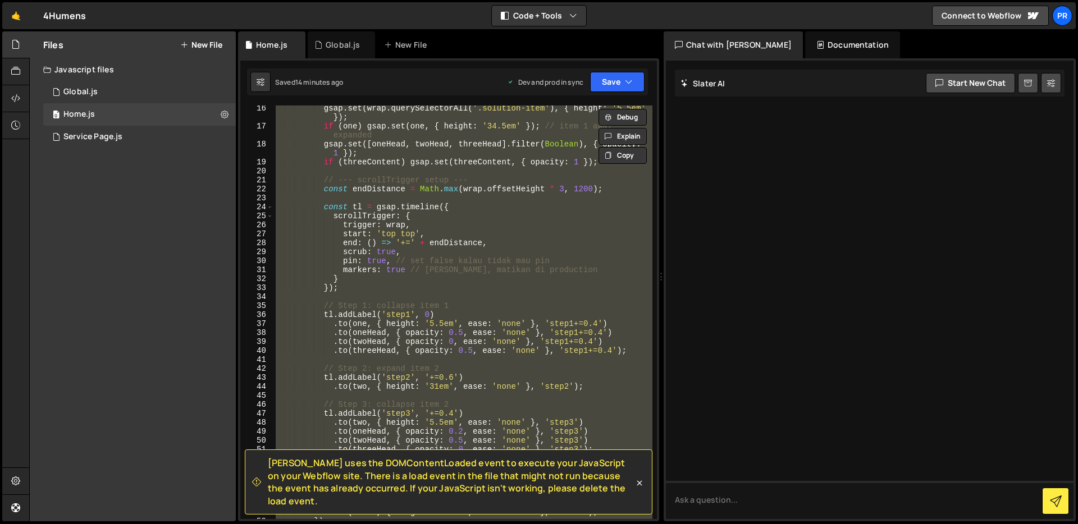
click at [562, 254] on div "gsap . set ( wrap . querySelectorAll ( '.solution-item' ) , { height : '5.5em' …" at bounding box center [462, 313] width 379 height 414
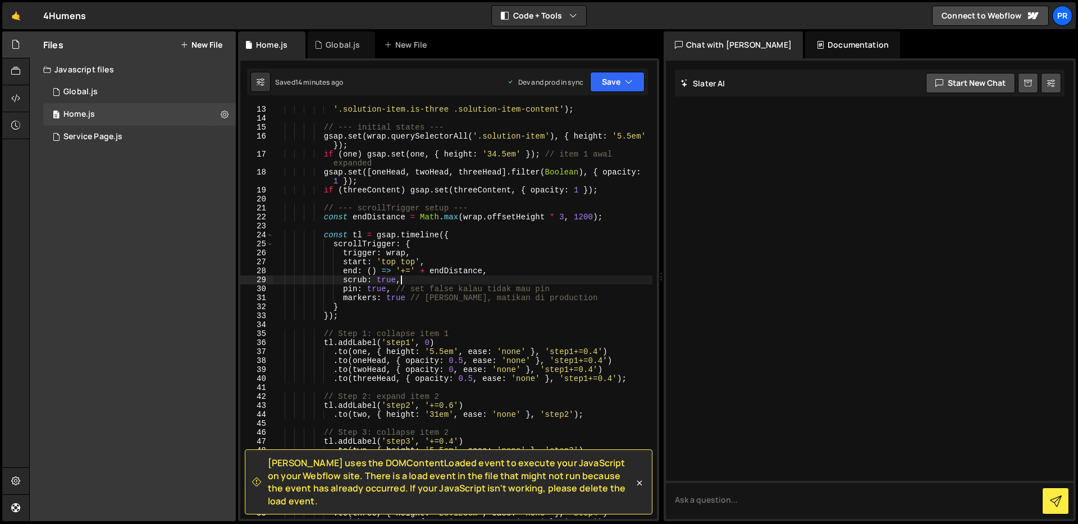
scroll to position [135, 0]
drag, startPoint x: 483, startPoint y: 271, endPoint x: 369, endPoint y: 275, distance: 113.4
click at [369, 275] on div "'.solution-item.is-three .solution-item-content' ) ; // --- initial states --- …" at bounding box center [462, 321] width 379 height 432
click at [380, 287] on div "'.solution-item.is-three .solution-item-content' ) ; // --- initial states --- …" at bounding box center [462, 321] width 379 height 432
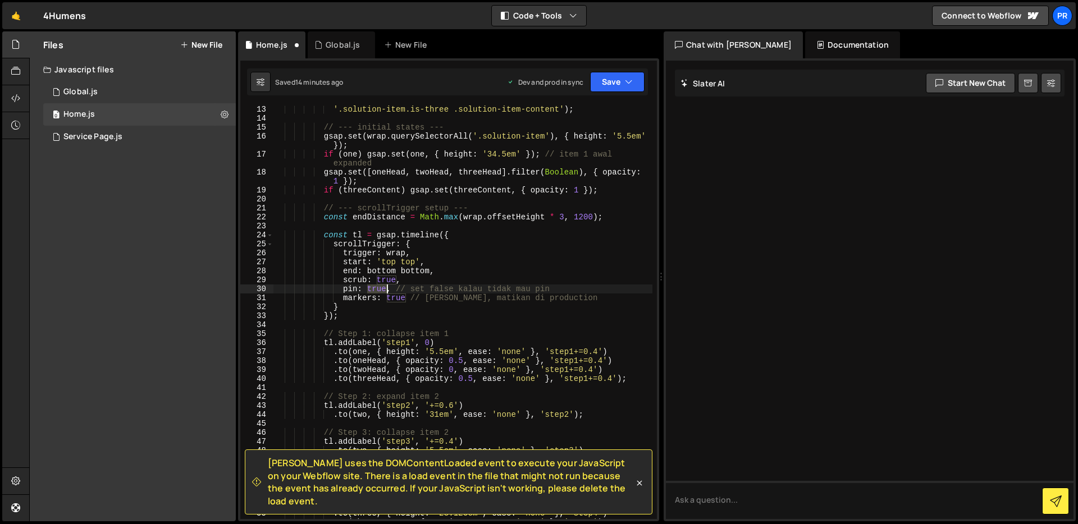
click at [380, 287] on div "'.solution-item.is-three .solution-item-content' ) ; // --- initial states --- …" at bounding box center [462, 321] width 379 height 432
click at [457, 269] on div "'.solution-item.is-three .solution-item-content' ) ; // --- initial states --- …" at bounding box center [462, 321] width 379 height 432
click at [618, 85] on button "Save" at bounding box center [617, 82] width 54 height 20
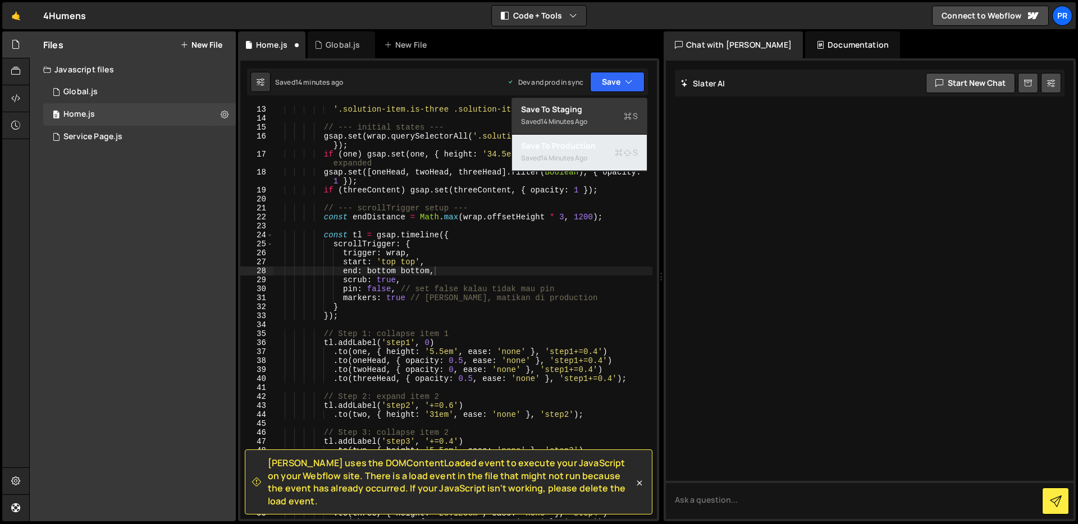
click at [580, 165] on button "Save to Production S Saved 14 minutes ago" at bounding box center [579, 153] width 135 height 36
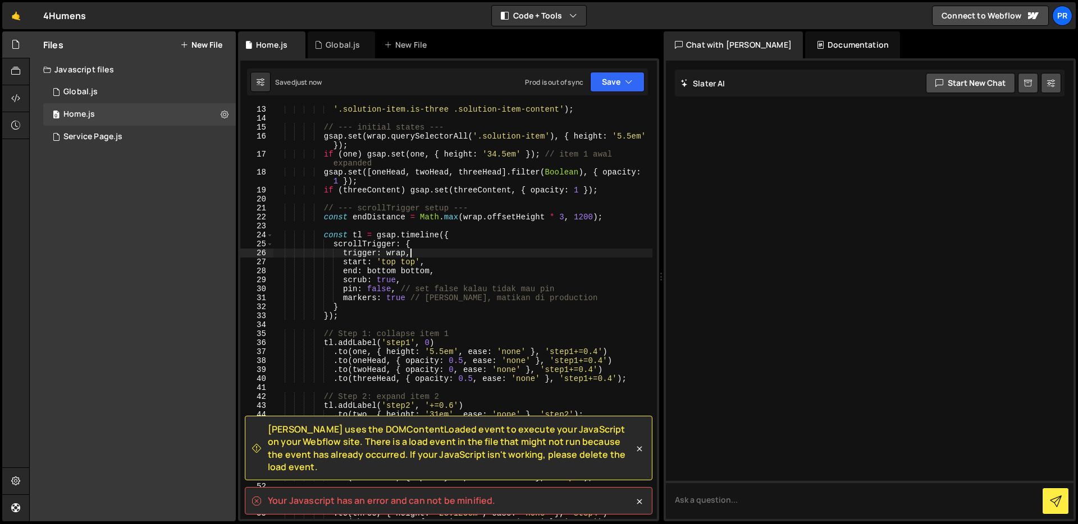
click at [513, 253] on div "'.solution-item.is-three .solution-item-content' ) ; // --- initial states --- …" at bounding box center [462, 321] width 379 height 432
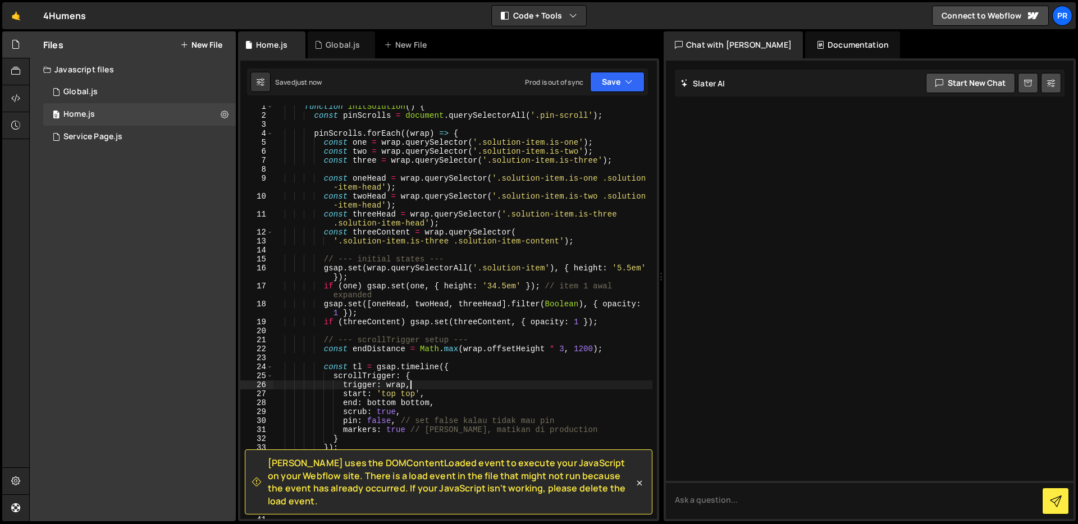
scroll to position [0, 0]
click at [618, 82] on button "Save" at bounding box center [617, 82] width 54 height 20
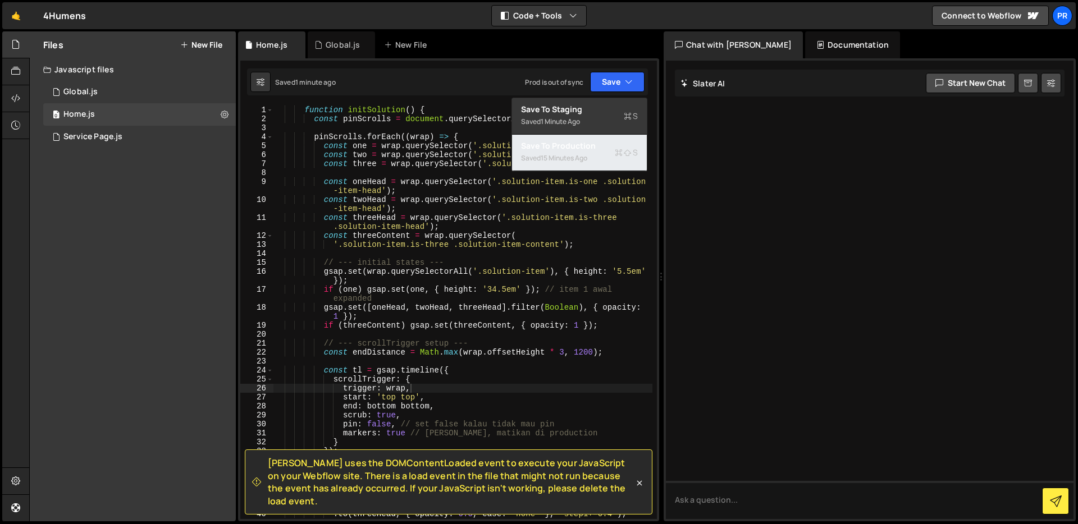
click at [595, 163] on div "Saved 15 minutes ago" at bounding box center [579, 158] width 117 height 13
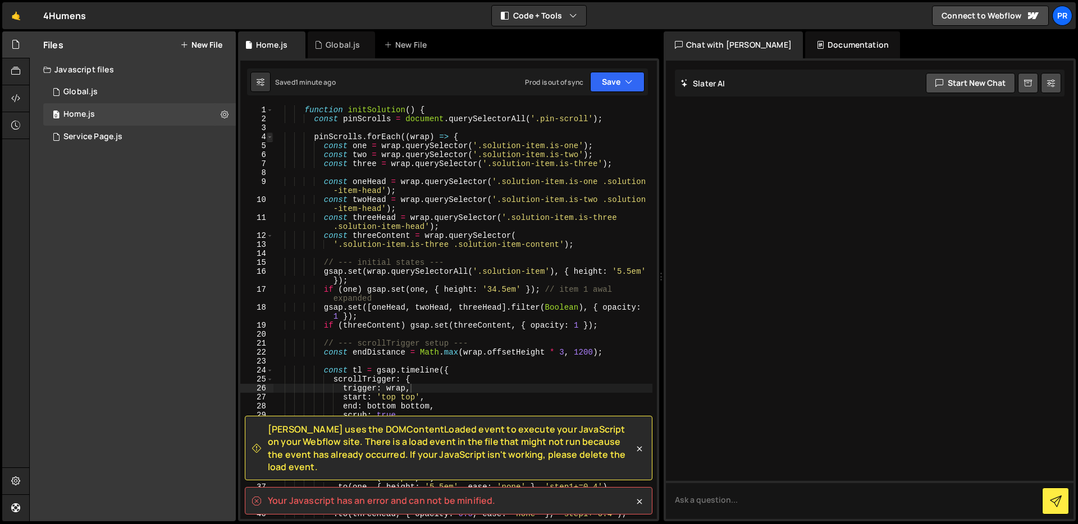
click at [270, 138] on span at bounding box center [270, 136] width 6 height 9
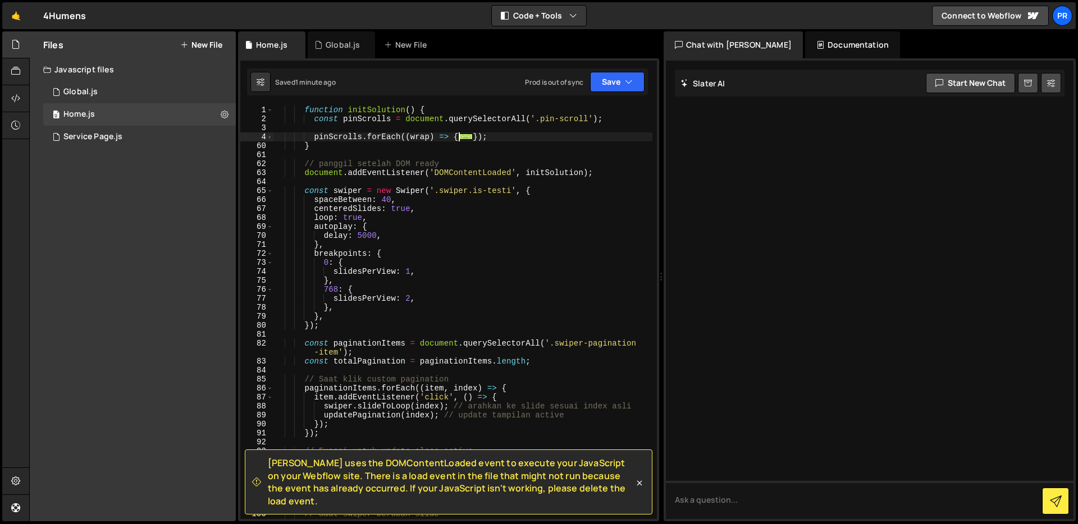
click at [535, 162] on div "function initSolution ( ) { const pinScrolls = document . querySelectorAll ( '.…" at bounding box center [462, 322] width 379 height 432
type textarea "// panggil setelah DOM ready"
click at [270, 111] on span at bounding box center [270, 110] width 6 height 9
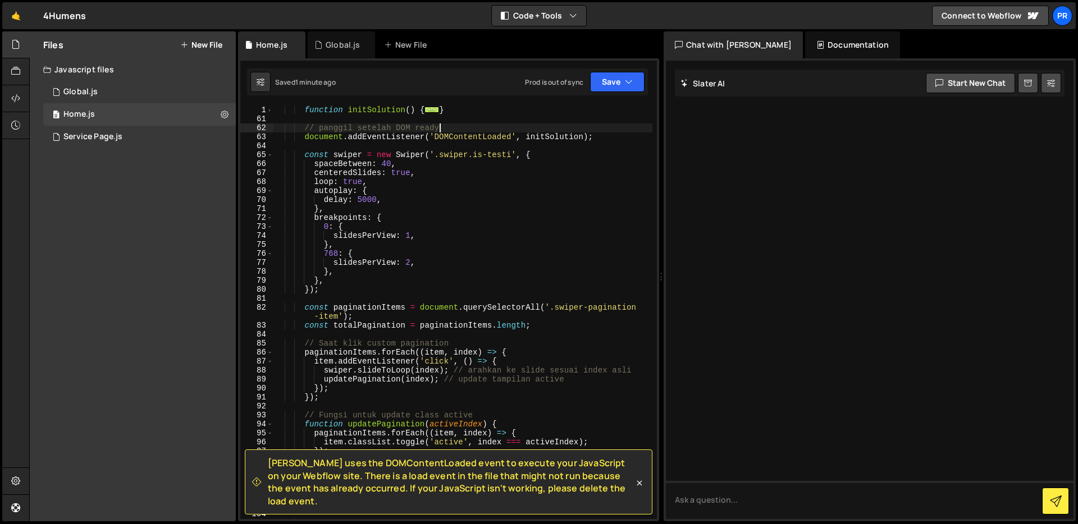
click at [585, 144] on div "function initSolution ( ) { ... } // panggil setelah DOM ready document . addEv…" at bounding box center [462, 322] width 379 height 432
click at [269, 110] on span at bounding box center [270, 110] width 6 height 9
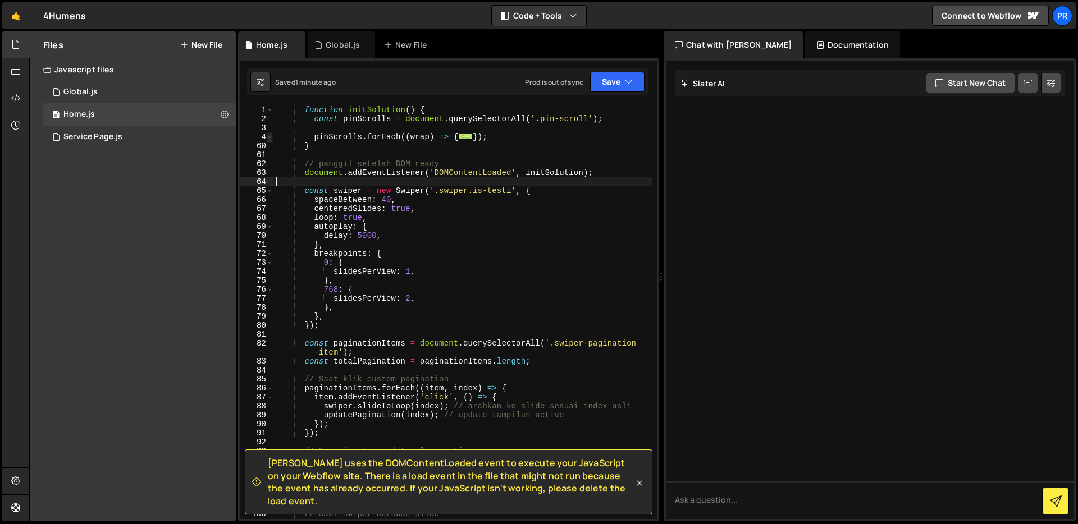
click at [268, 136] on span at bounding box center [270, 136] width 6 height 9
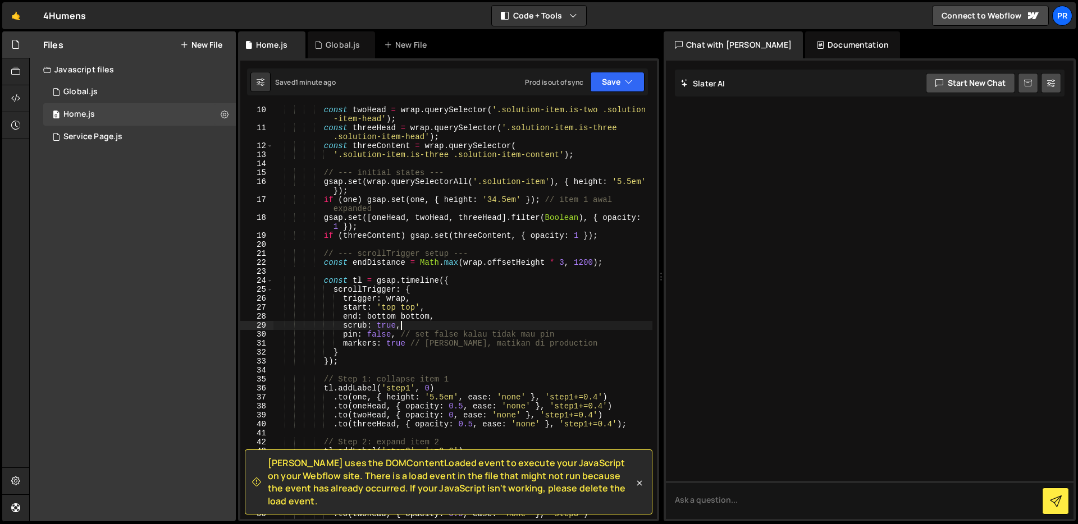
click at [488, 322] on div "const twoHead = wrap . querySelector ( '.solution-item.is-two .solution -item-h…" at bounding box center [462, 326] width 379 height 441
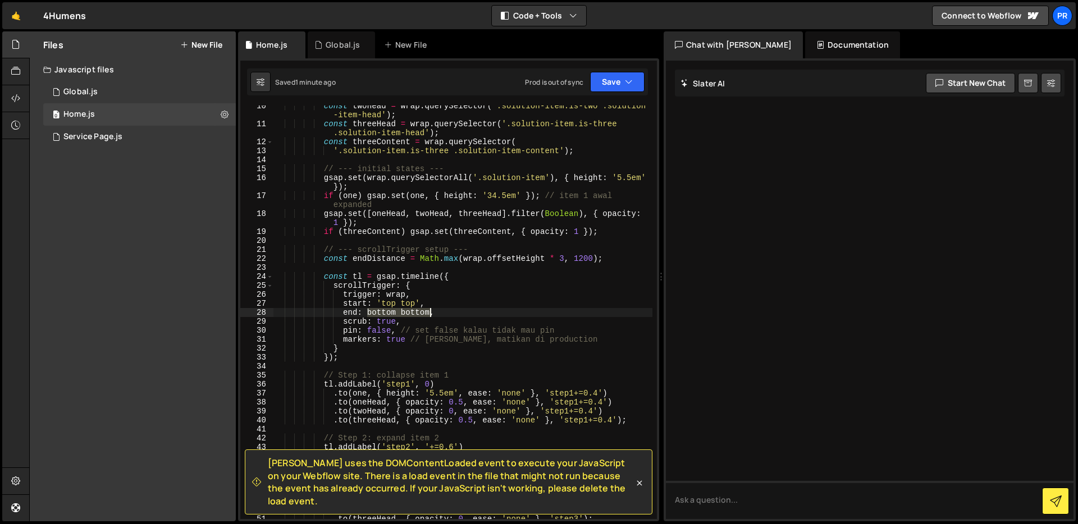
drag, startPoint x: 368, startPoint y: 308, endPoint x: 428, endPoint y: 310, distance: 60.6
click at [428, 310] on div "const twoHead = wrap . querySelector ( '.solution-item.is-two .solution -item-h…" at bounding box center [462, 322] width 379 height 441
click at [502, 312] on div "const twoHead = wrap . querySelector ( '.solution-item.is-two .solution -item-h…" at bounding box center [462, 322] width 379 height 441
click at [616, 81] on button "Save" at bounding box center [617, 82] width 54 height 20
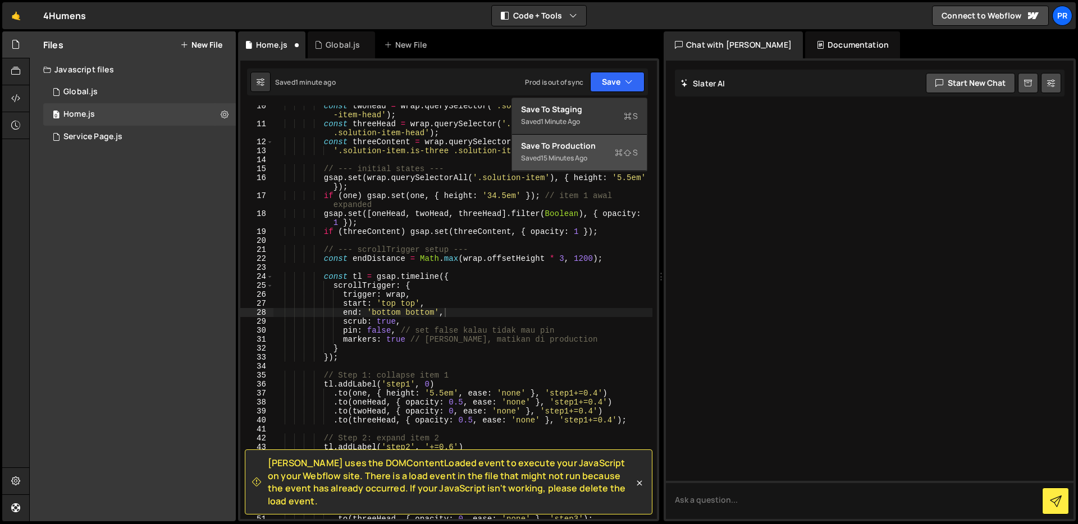
click at [593, 155] on div "Saved 15 minutes ago" at bounding box center [579, 158] width 117 height 13
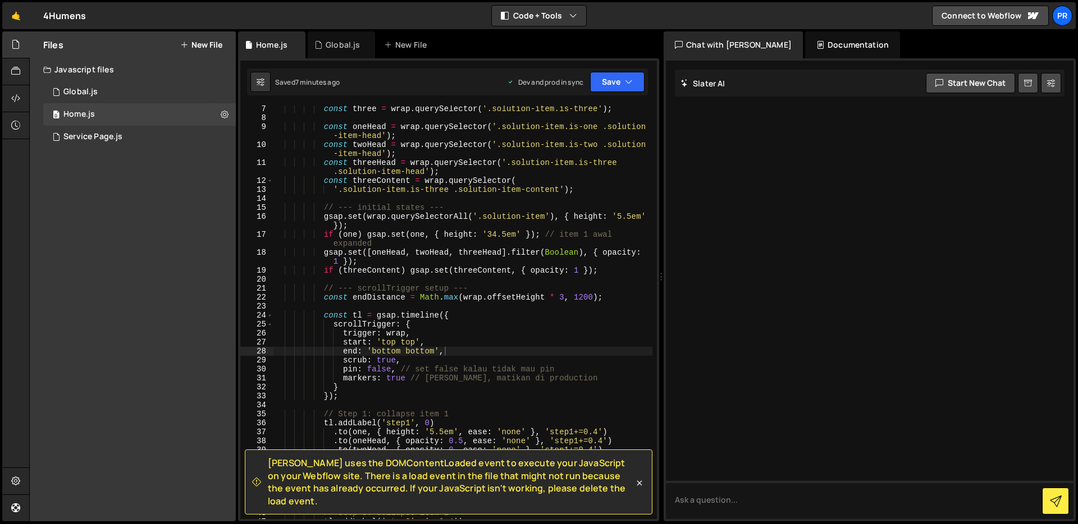
scroll to position [0, 0]
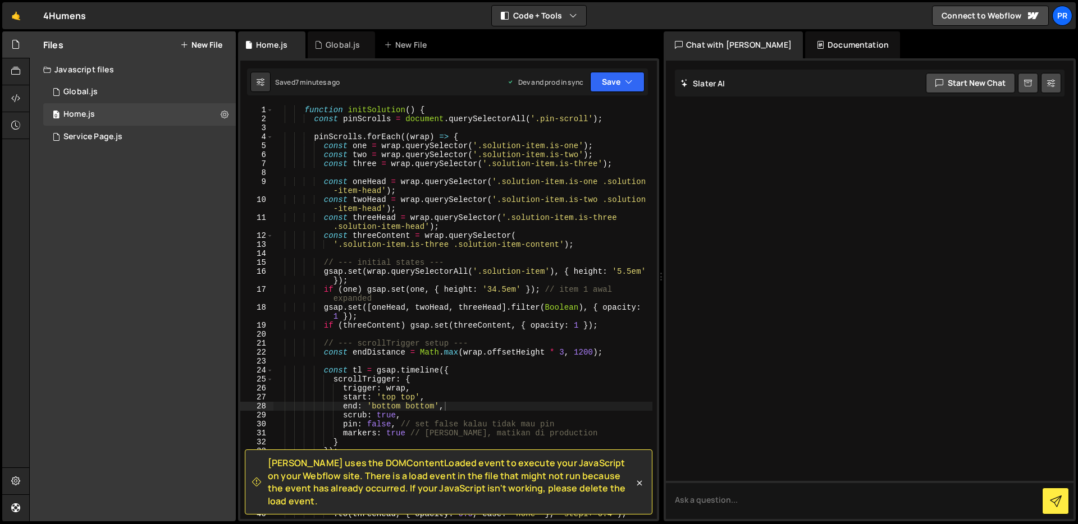
click at [287, 113] on div "function initSolution ( ) { const pinScrolls = document . querySelectorAll ( '.…" at bounding box center [462, 322] width 379 height 432
click at [272, 112] on span at bounding box center [270, 110] width 6 height 9
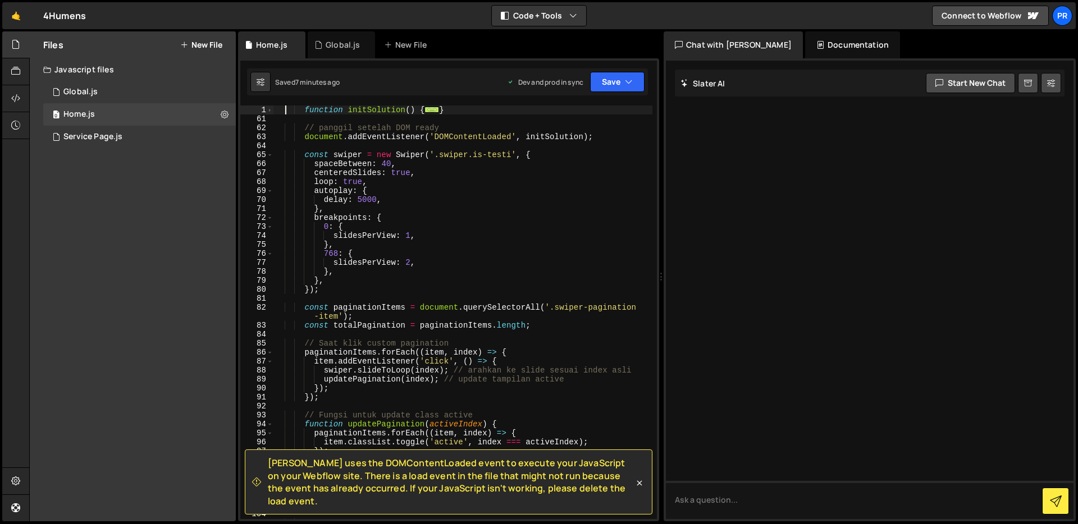
click at [604, 136] on div "function initSolution ( ) { ... } // panggil setelah DOM ready document . addEv…" at bounding box center [462, 322] width 379 height 432
type textarea "document.addEventListener('DOMContentLoaded', initSolution);"
click at [600, 140] on div "function initSolution ( ) { ... } // panggil setelah DOM ready document . addEv…" at bounding box center [462, 322] width 379 height 432
click at [595, 145] on div "function initSolution ( ) { ... } // panggil setelah DOM ready document . addEv…" at bounding box center [462, 322] width 379 height 432
click at [613, 135] on div "function initSolution ( ) { ... } // panggil setelah DOM ready document . addEv…" at bounding box center [462, 322] width 379 height 432
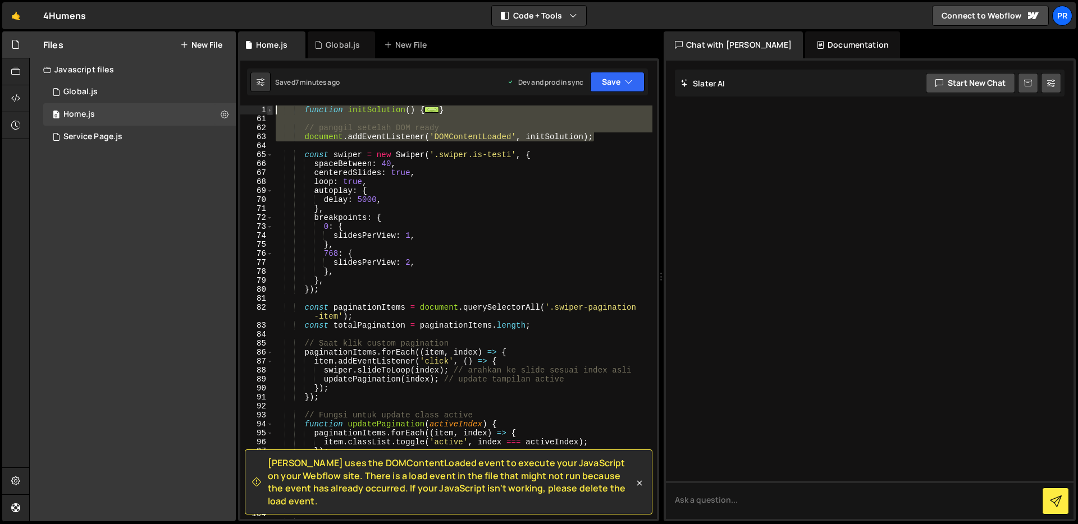
drag, startPoint x: 613, startPoint y: 135, endPoint x: 270, endPoint y: 108, distance: 344.0
click at [270, 108] on div "document.addEventListener('DOMContentLoaded', initSolution); 1 61 62 63 64 65 6…" at bounding box center [448, 313] width 416 height 414
type textarea "function initSolution() { const pinScrolls = document.querySelectorAll('.pin-sc…"
paste textarea
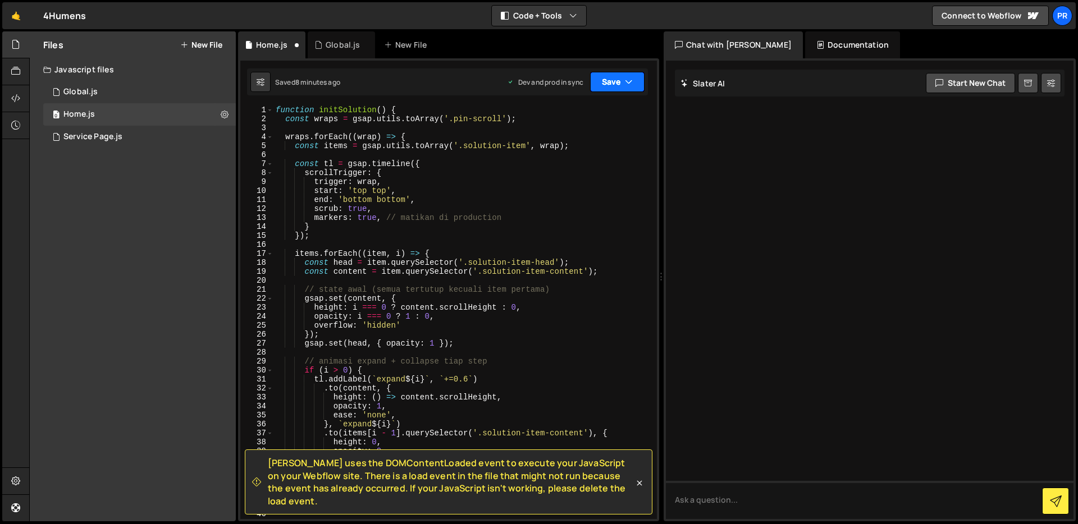
click at [634, 84] on button "Save" at bounding box center [617, 82] width 54 height 20
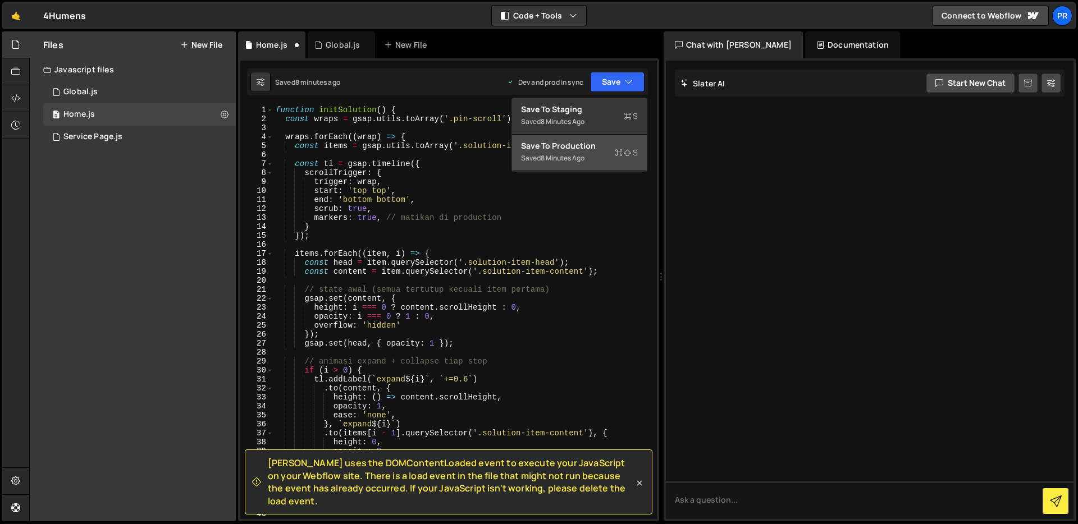
click at [605, 155] on div "Saved 8 minutes ago" at bounding box center [579, 158] width 117 height 13
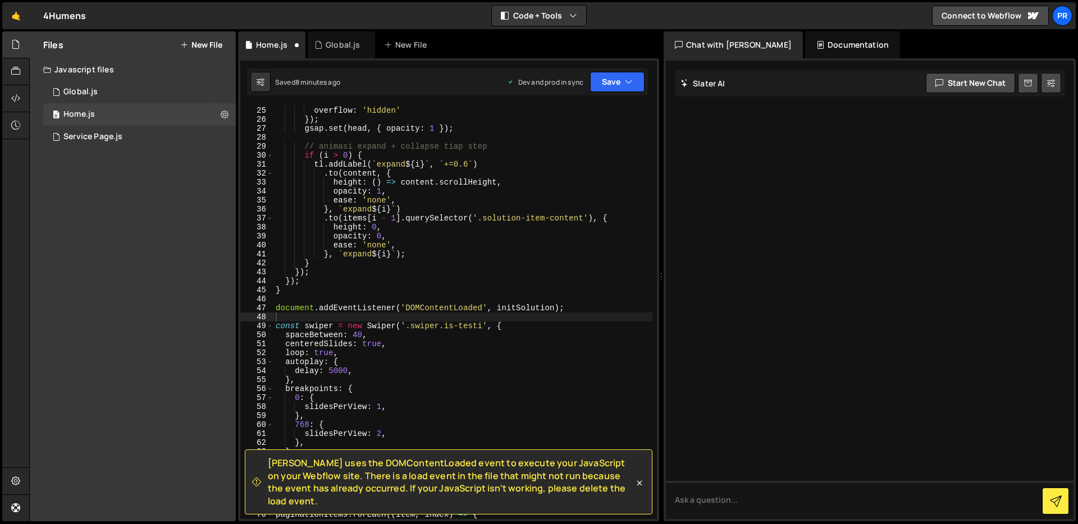
scroll to position [216, 0]
click at [525, 253] on div "opacity : i === 0 ? 1 : 0 , overflow : 'hidden' }) ; gsap . set ( head , { opac…" at bounding box center [462, 313] width 379 height 432
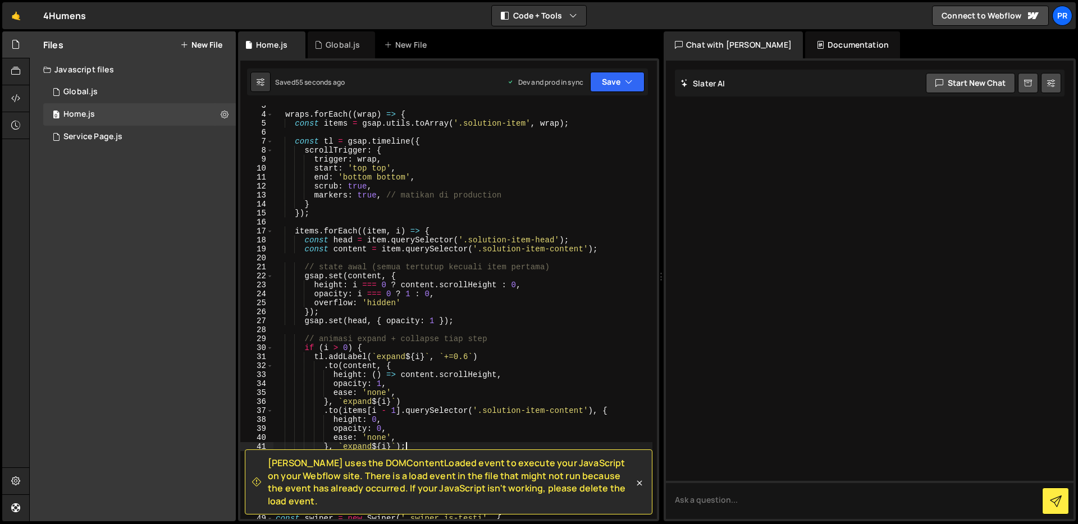
scroll to position [0, 0]
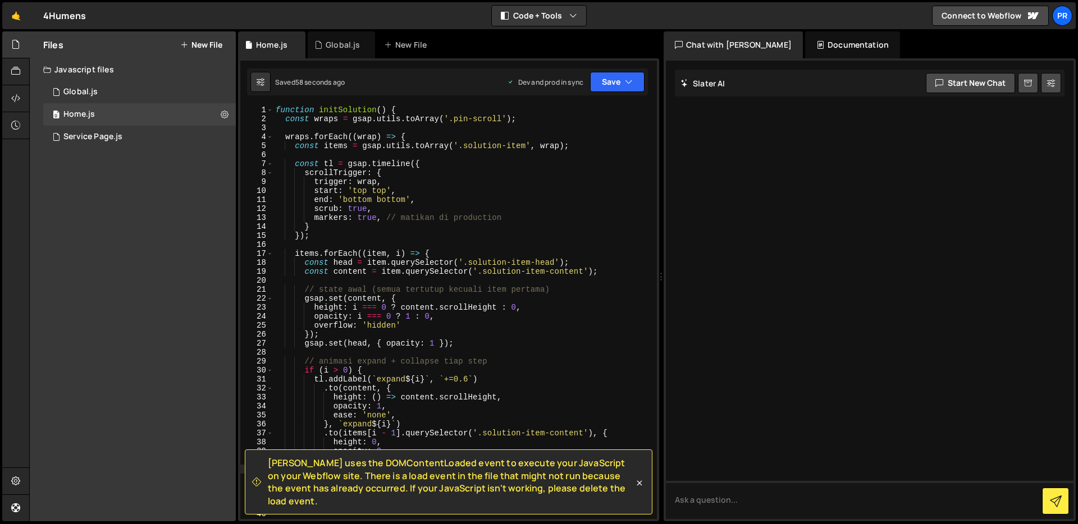
click at [436, 183] on div "function initSolution ( ) { const wraps = gsap . utils . toArray ( '.pin-scroll…" at bounding box center [462, 322] width 379 height 432
click at [272, 108] on span at bounding box center [270, 110] width 6 height 9
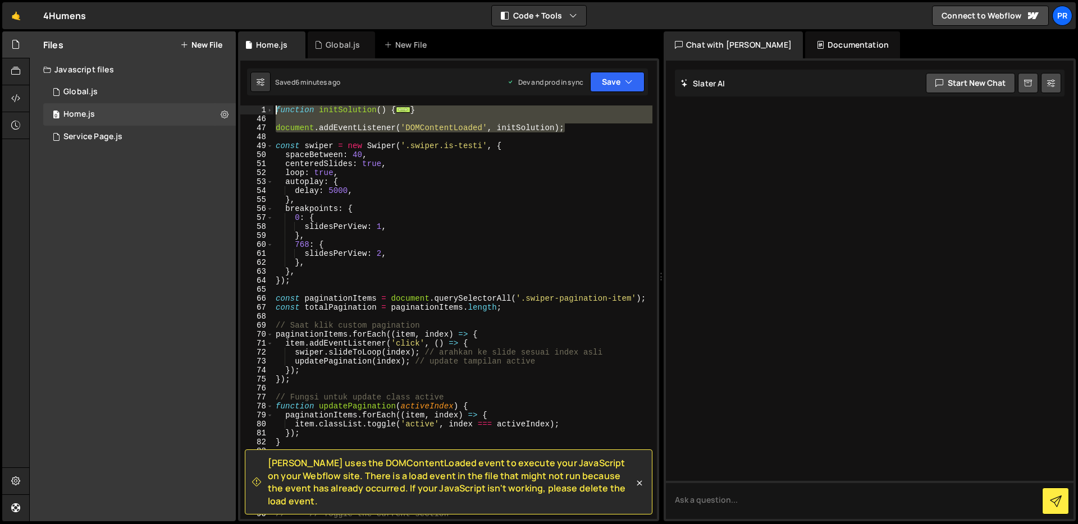
drag, startPoint x: 582, startPoint y: 126, endPoint x: 253, endPoint y: 103, distance: 329.7
click at [253, 103] on div "Slater uses the DOMContentLoaded event to execute your JavaScript on your Webfl…" at bounding box center [448, 289] width 421 height 463
type textarea "function initSolution() { const wraps = gsap.utils.toArray('.pin-scroll');"
paste textarea
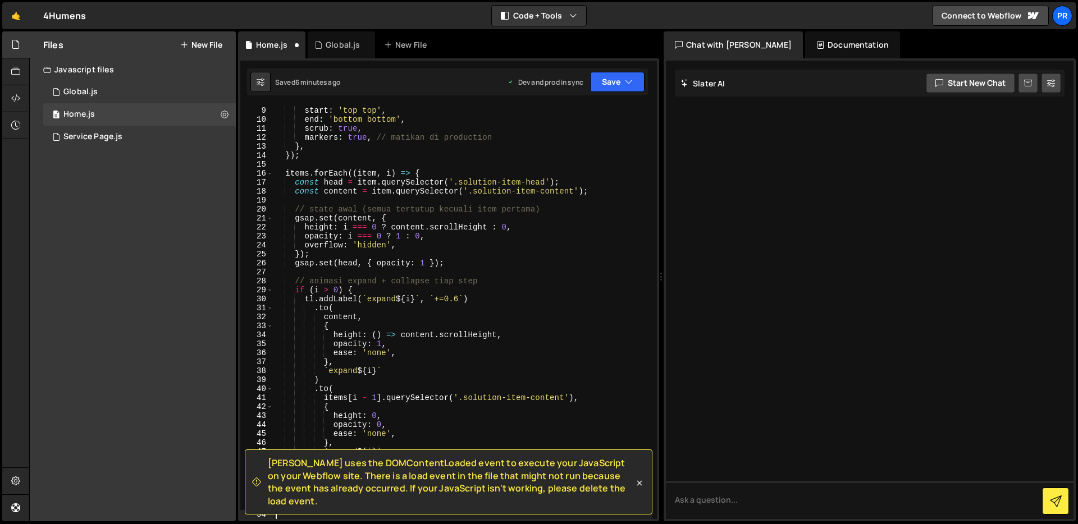
scroll to position [71, 0]
click at [479, 143] on div "trigger : wrap , start : 'top top' , end : 'bottom bottom' , scrub : true , mar…" at bounding box center [462, 313] width 379 height 432
click at [609, 83] on button "Save" at bounding box center [617, 82] width 54 height 20
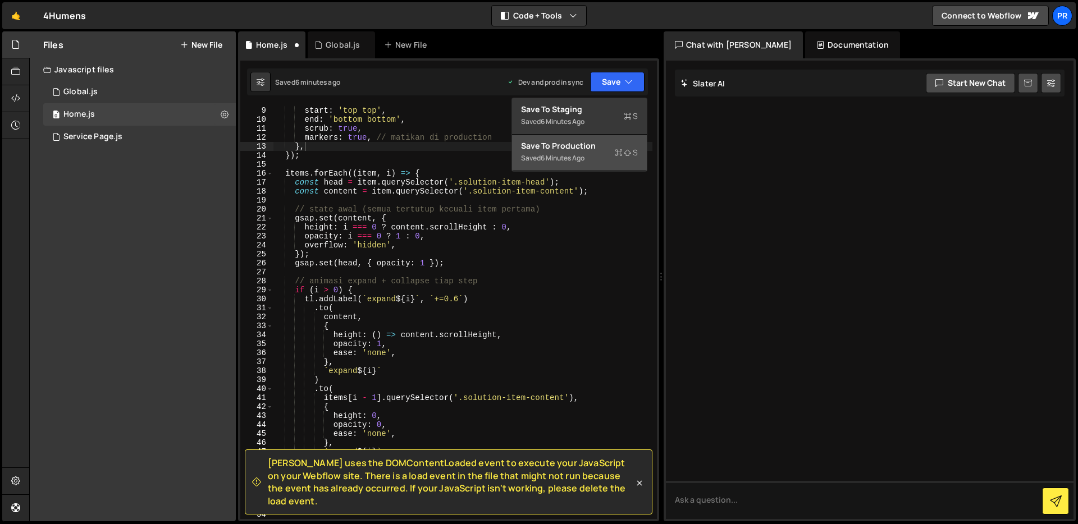
click at [594, 150] on div "Save to Production S" at bounding box center [579, 145] width 117 height 11
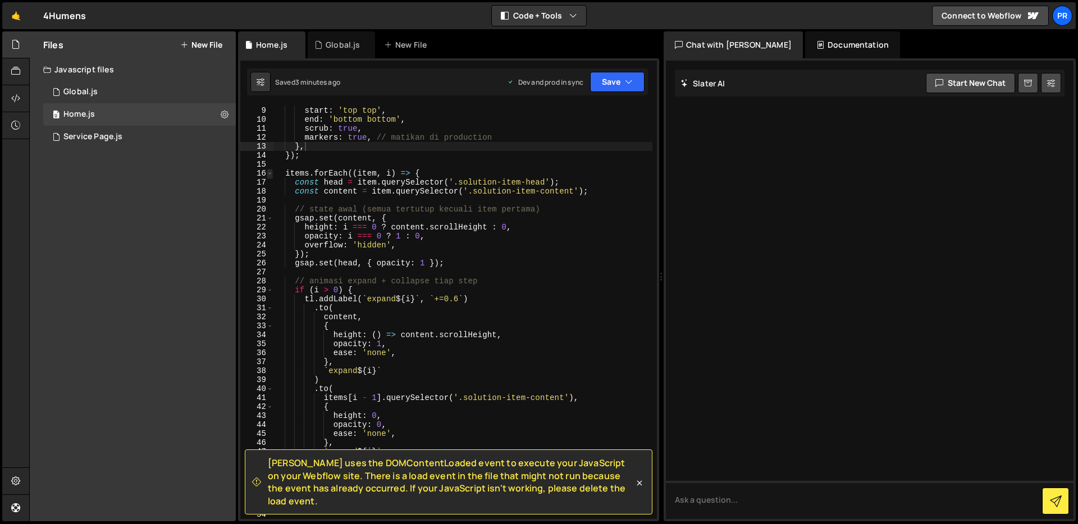
click at [268, 174] on span at bounding box center [270, 173] width 6 height 9
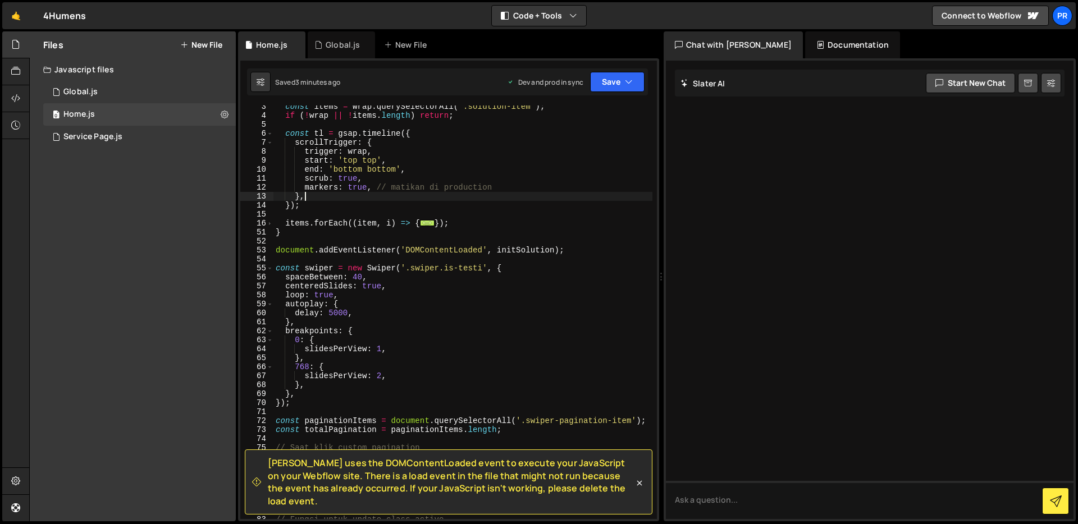
scroll to position [0, 0]
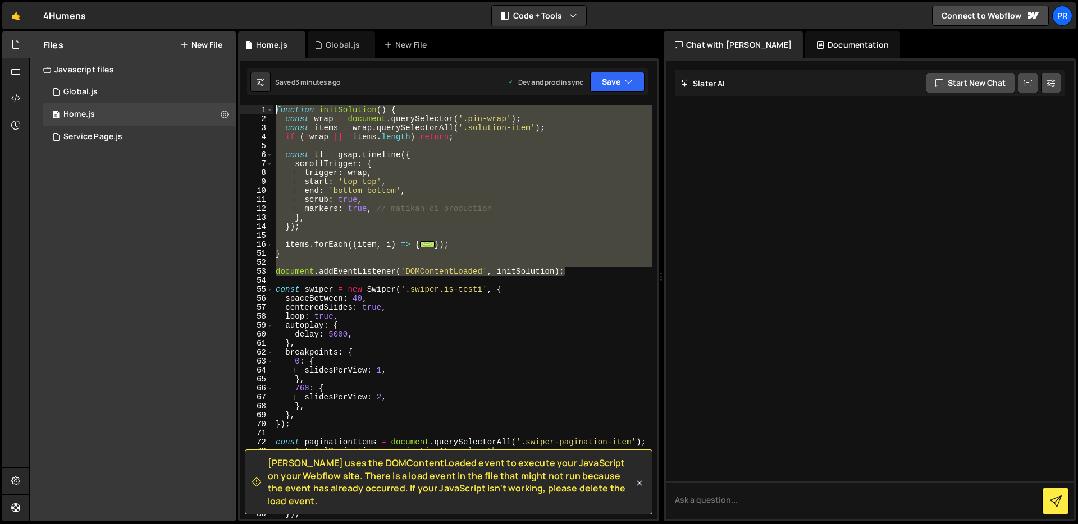
drag, startPoint x: 572, startPoint y: 271, endPoint x: 239, endPoint y: 109, distance: 370.7
click at [239, 108] on div "Slater uses the DOMContentLoaded event to execute your JavaScript on your Webfl…" at bounding box center [448, 289] width 421 height 463
type textarea "function initSolution() { const wrap = document.querySelector('.pin-wrap');"
paste textarea
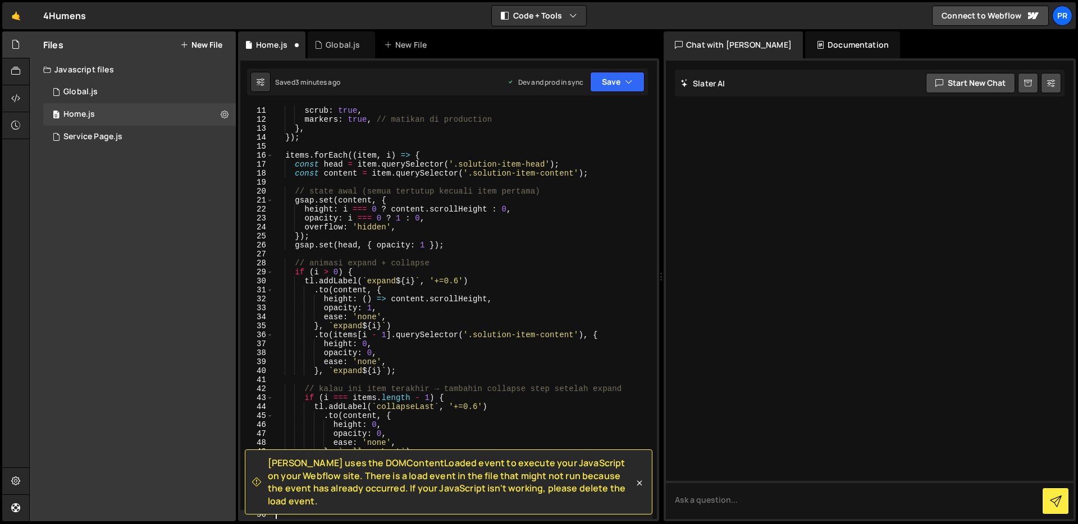
scroll to position [89, 0]
click at [613, 67] on div "Slater uses the DOMContentLoaded event to execute your JavaScript on your Webfl…" at bounding box center [448, 289] width 421 height 463
click at [612, 73] on button "Save" at bounding box center [617, 82] width 54 height 20
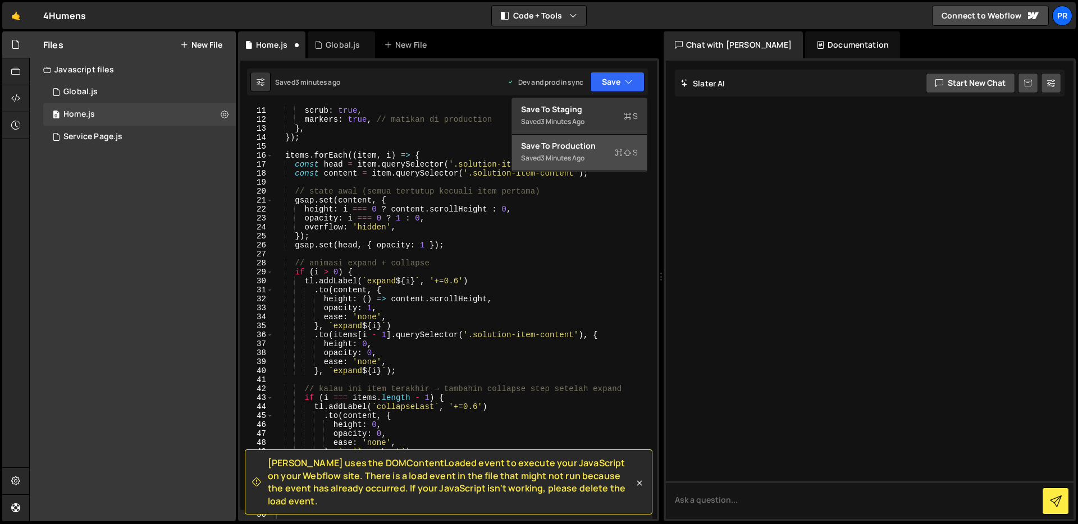
click at [615, 152] on icon at bounding box center [619, 152] width 8 height 11
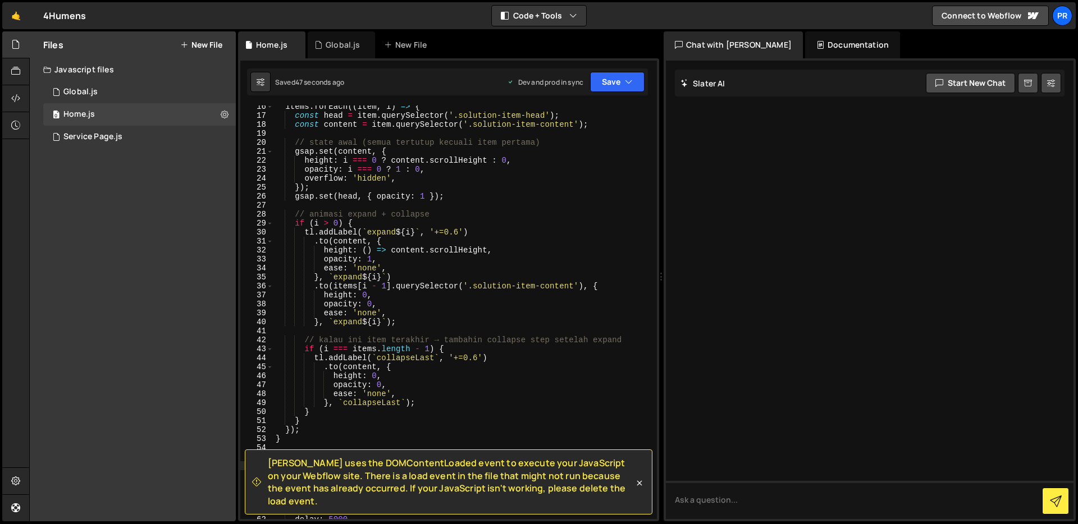
scroll to position [138, 0]
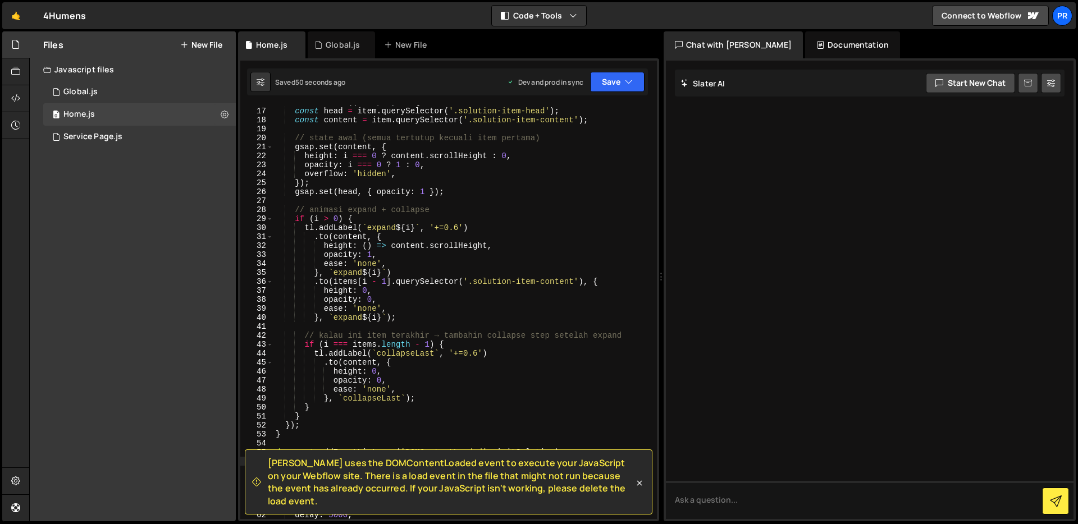
click at [447, 400] on div "items . forEach (( item , i ) => { const head = item . querySelector ( '.soluti…" at bounding box center [462, 314] width 379 height 432
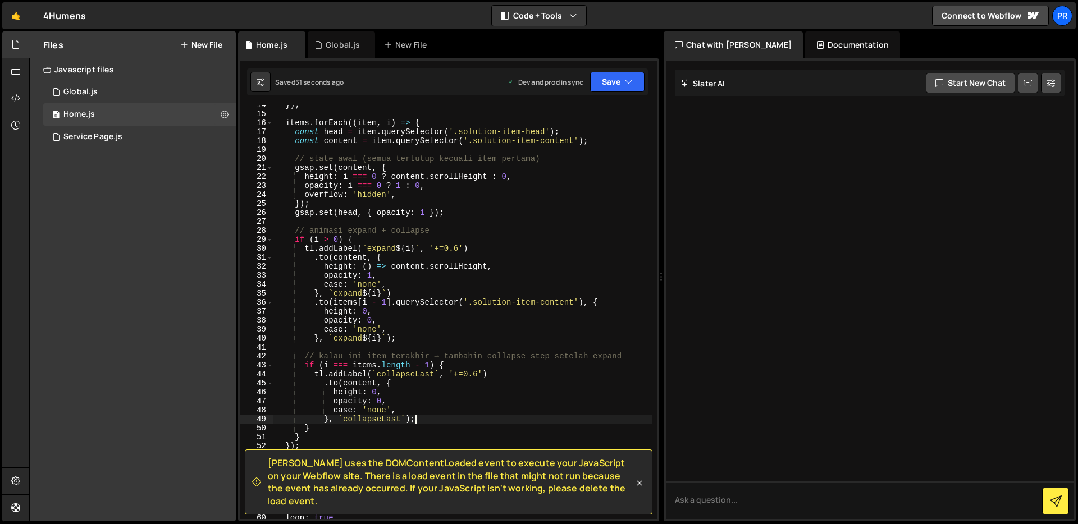
scroll to position [122, 0]
click at [551, 230] on div "}) ; items . forEach (( item , i ) => { const head = item . querySelector ( '.s…" at bounding box center [462, 316] width 379 height 432
type textarea "// animasi expand + collapse"
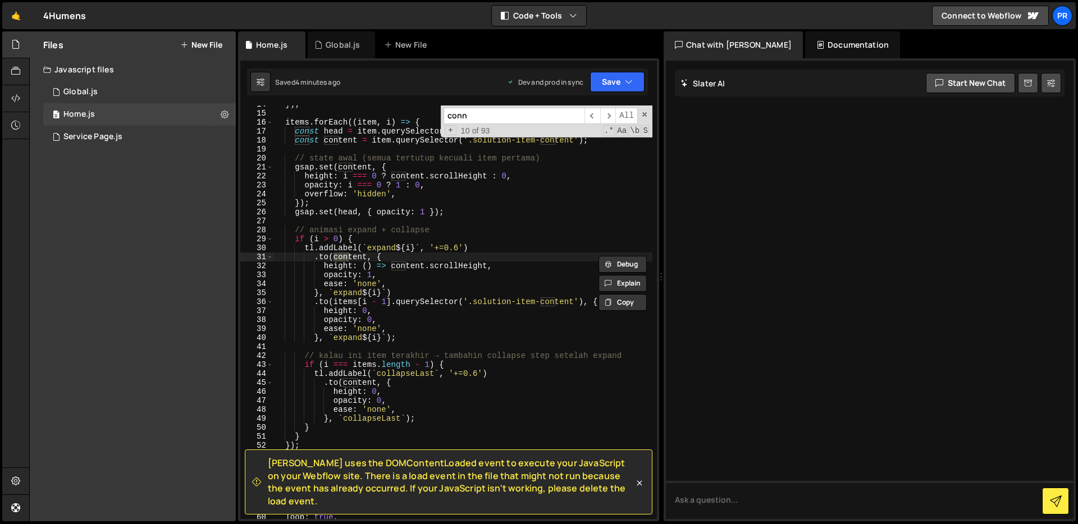
scroll to position [5459, 0]
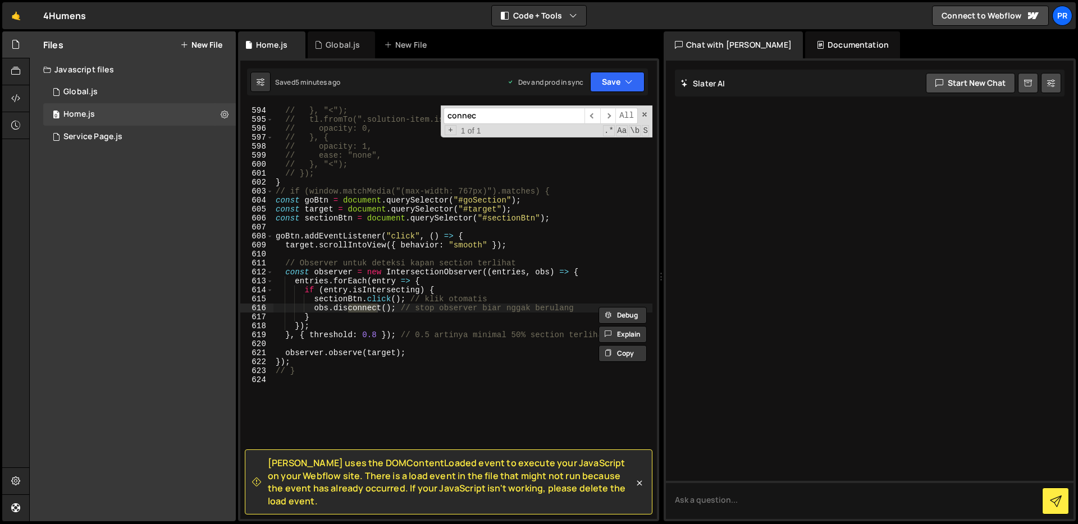
click at [520, 118] on input "connec" at bounding box center [513, 116] width 141 height 16
paste input "tion-line"
type input "connection-line"
click at [120, 89] on div "0 Global.js 0" at bounding box center [139, 92] width 192 height 22
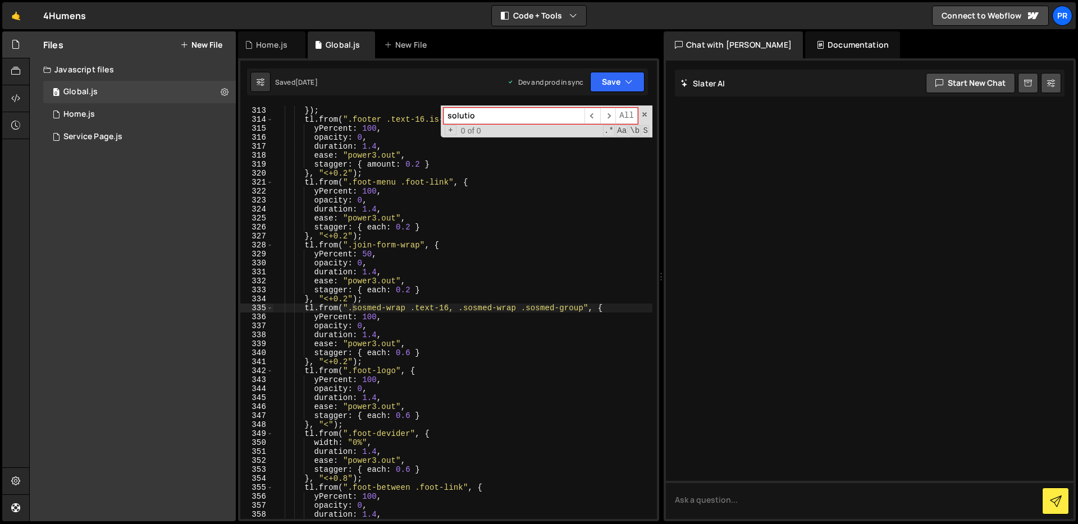
click at [519, 115] on input "solutio" at bounding box center [513, 116] width 141 height 16
paste input "connection-line"
type input "connection-line"
click at [114, 143] on div "0 Service Page.js 0" at bounding box center [139, 137] width 192 height 22
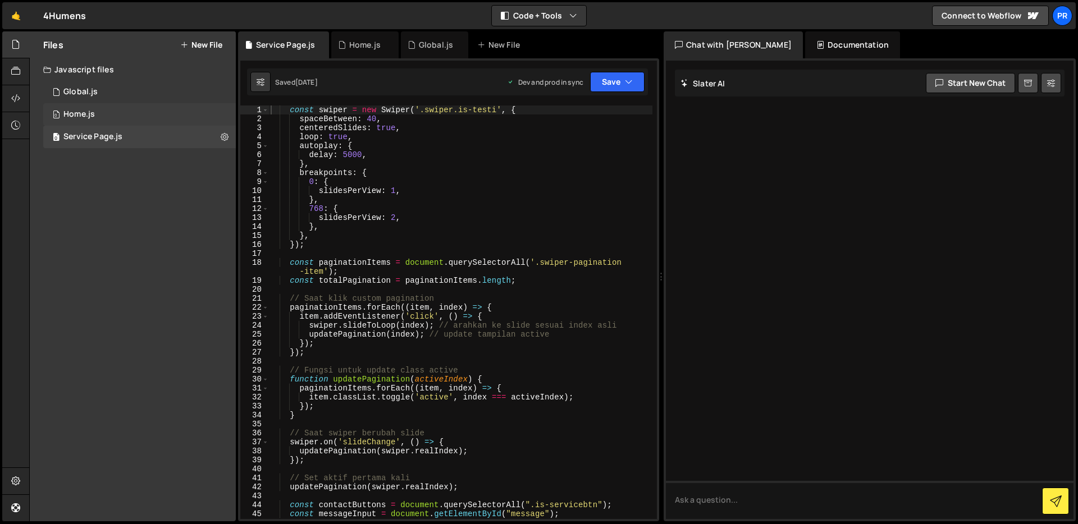
click at [127, 120] on div "0 Home.js 0" at bounding box center [139, 114] width 192 height 22
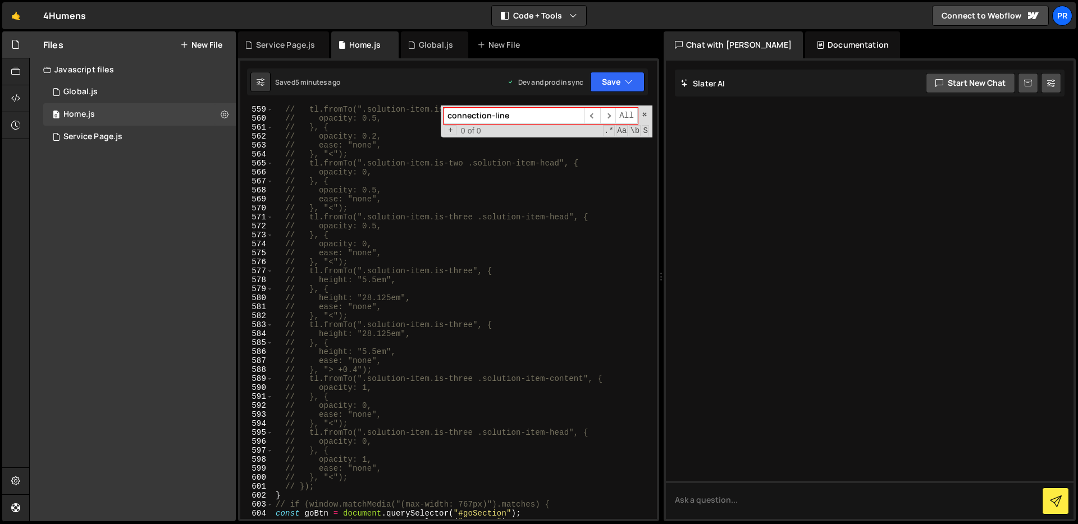
scroll to position [5146, 0]
drag, startPoint x: 534, startPoint y: 114, endPoint x: 426, endPoint y: 115, distance: 107.8
click at [425, 115] on div "// tl.fromTo(".solution-item.is-one .solution-item-head", { // opacity: 0.5, //…" at bounding box center [462, 313] width 379 height 414
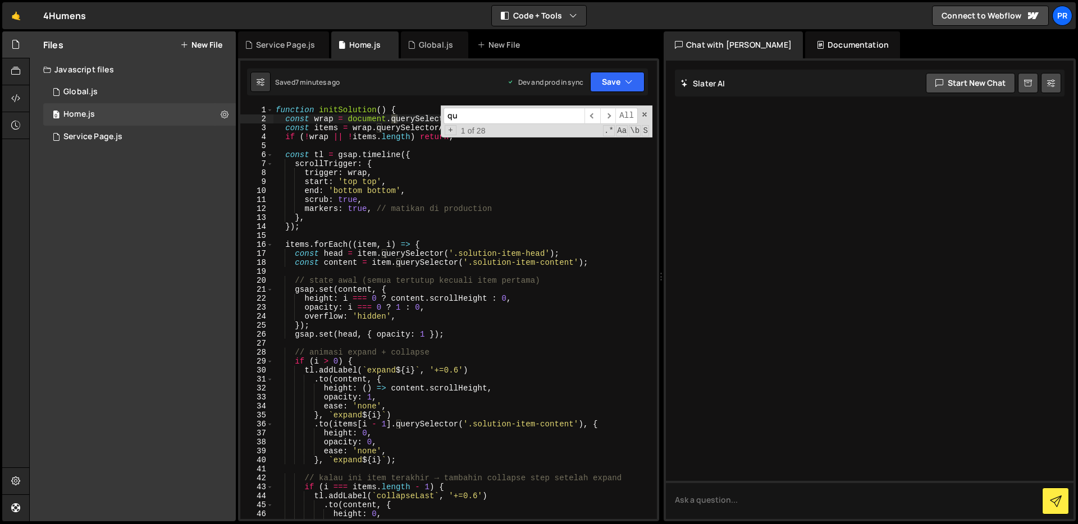
scroll to position [0, 0]
type input "quo"
click at [114, 90] on div "0 Global.js 0" at bounding box center [139, 92] width 192 height 22
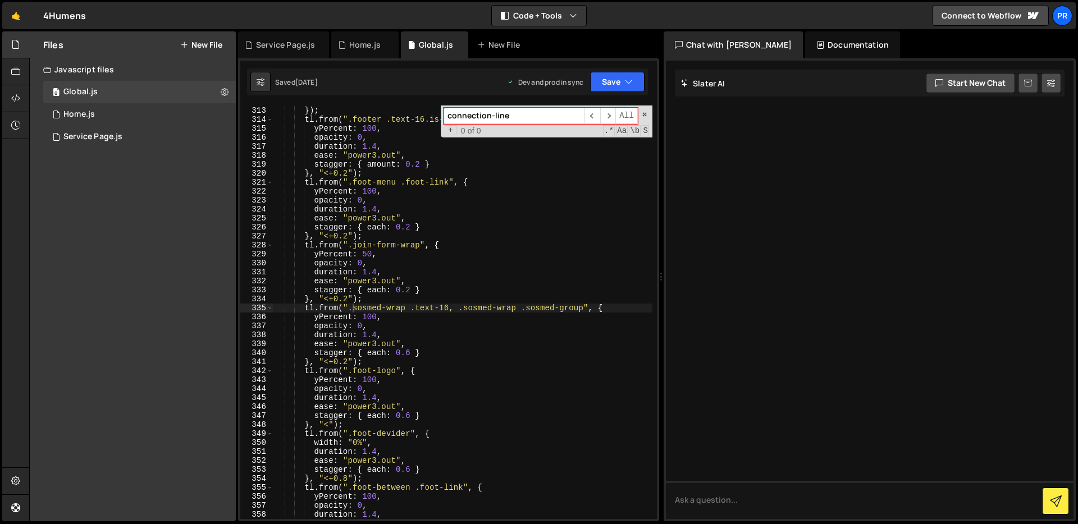
click at [522, 114] on input "connection-line" at bounding box center [513, 116] width 141 height 16
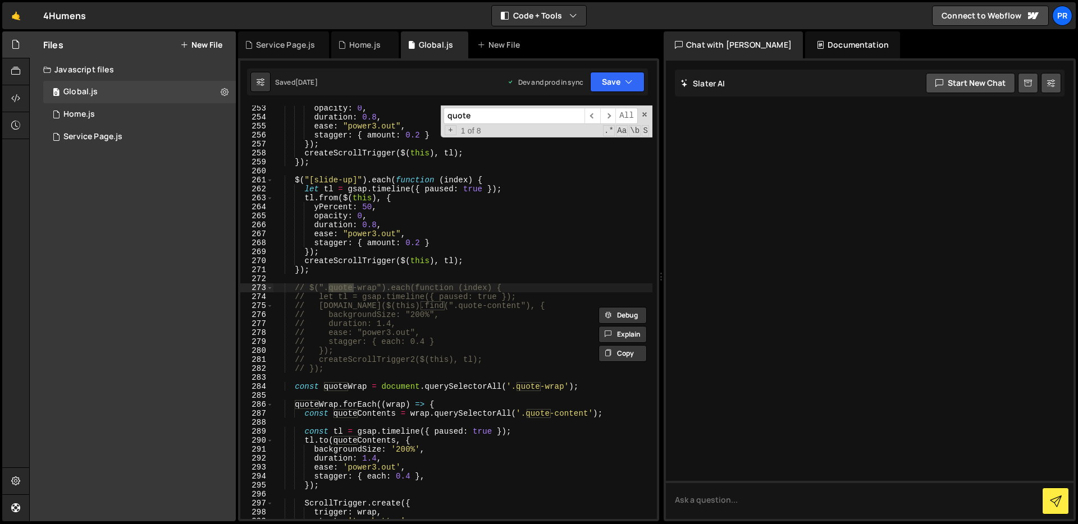
scroll to position [2290, 0]
type input "quote"
click at [609, 118] on span "​" at bounding box center [608, 116] width 16 height 16
click at [609, 117] on span "​" at bounding box center [608, 116] width 16 height 16
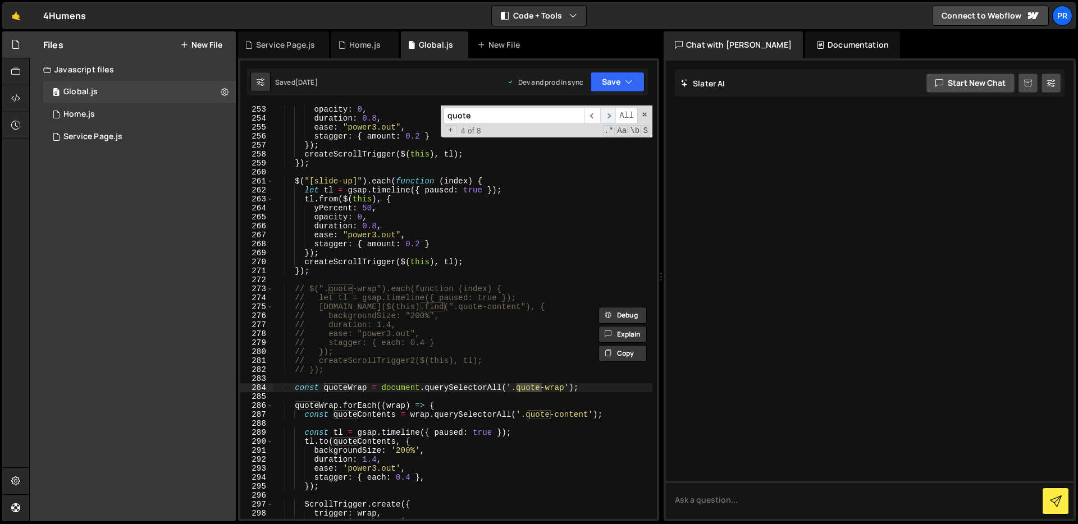
click at [609, 117] on span "​" at bounding box center [608, 116] width 16 height 16
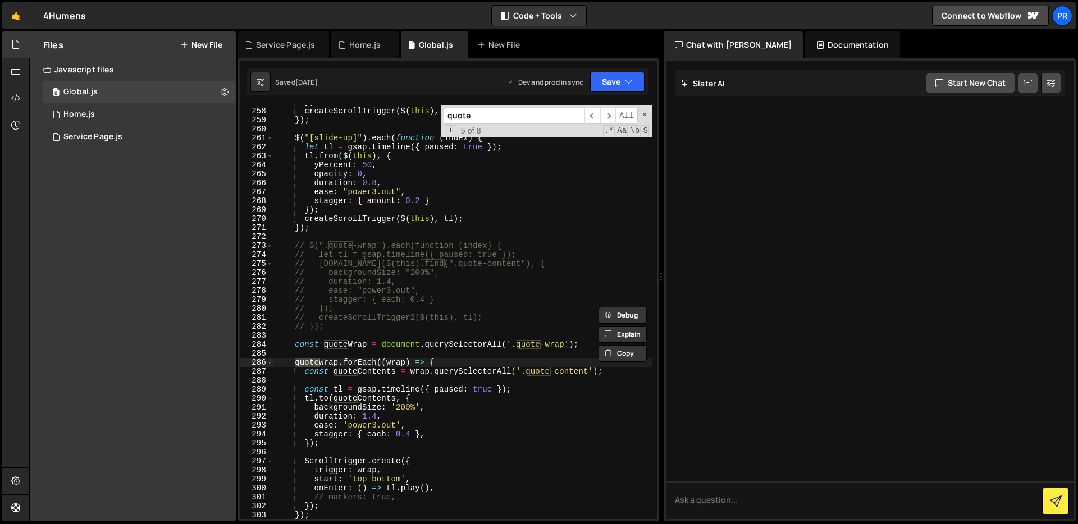
click at [476, 448] on div "}) ; createScrollTrigger ( $ ( this ) , tl ) ; }) ; $ ( "[slide-up]" ) . each (…" at bounding box center [462, 314] width 379 height 432
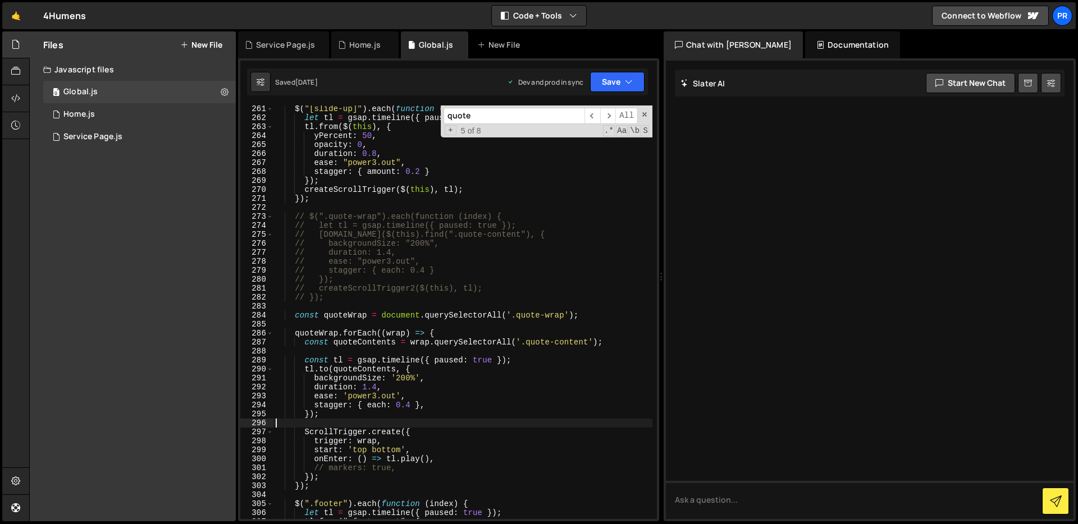
click at [469, 455] on div "$ ( "[slide-up]" ) . each ( function ( index ) { let tl = gsap . timeline ({ pa…" at bounding box center [462, 320] width 379 height 432
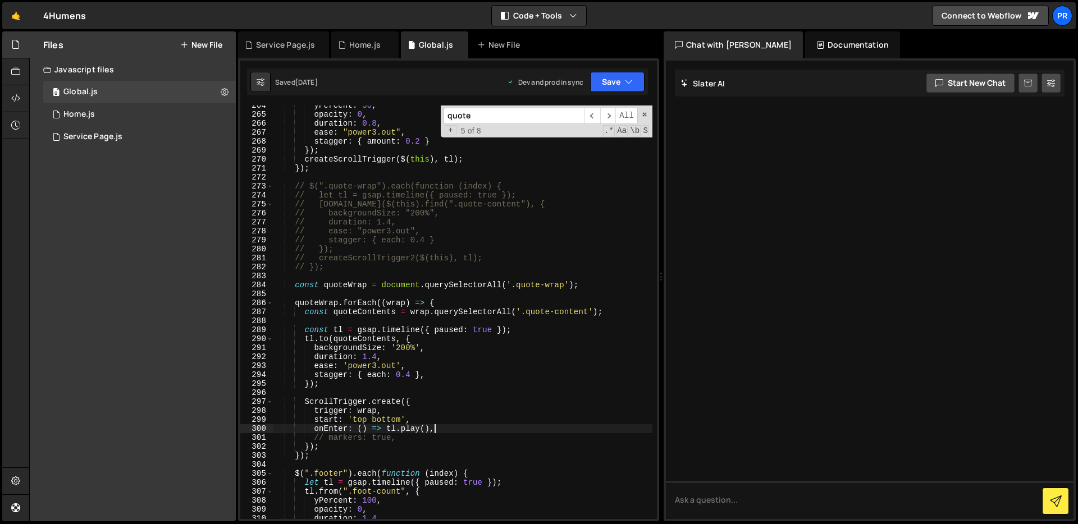
scroll to position [2394, 0]
click at [463, 453] on div "yPercent : 50 , opacity : 0 , duration : 0.8 , ease : "power3.out" , stagger : …" at bounding box center [462, 316] width 379 height 432
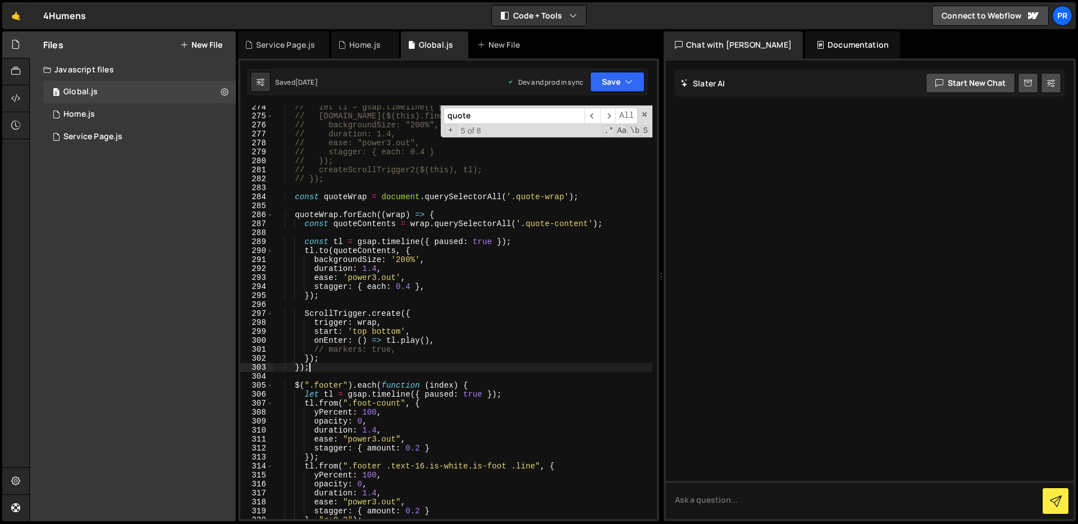
scroll to position [2484, 0]
click at [475, 342] on div "// let tl = gsap.timeline({ paused: true }); // tl.to($(this).find(".quote-cont…" at bounding box center [462, 315] width 379 height 432
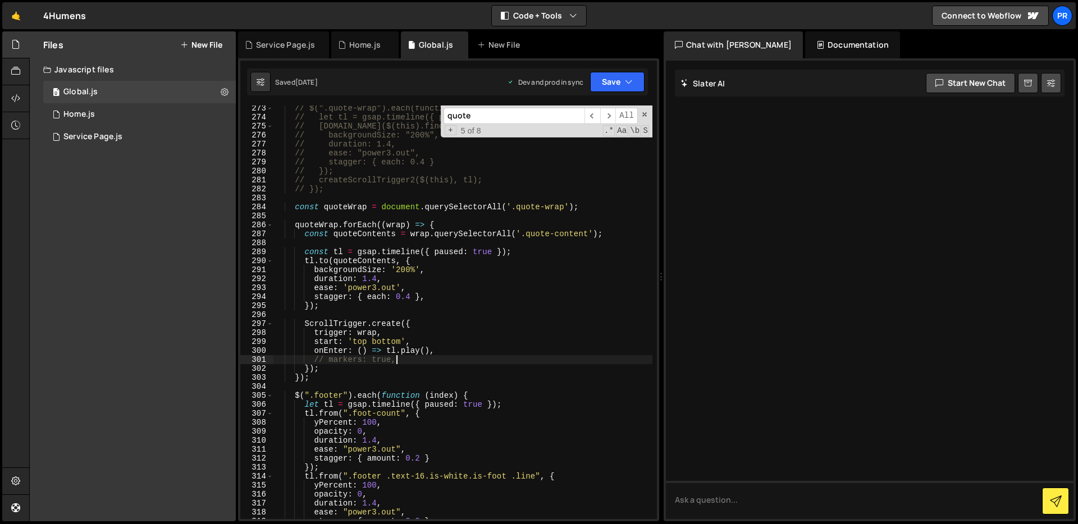
click at [483, 301] on div "// $(".quote-wrap").each(function (index) { // let tl = gsap.timeline({ paused:…" at bounding box center [462, 320] width 379 height 432
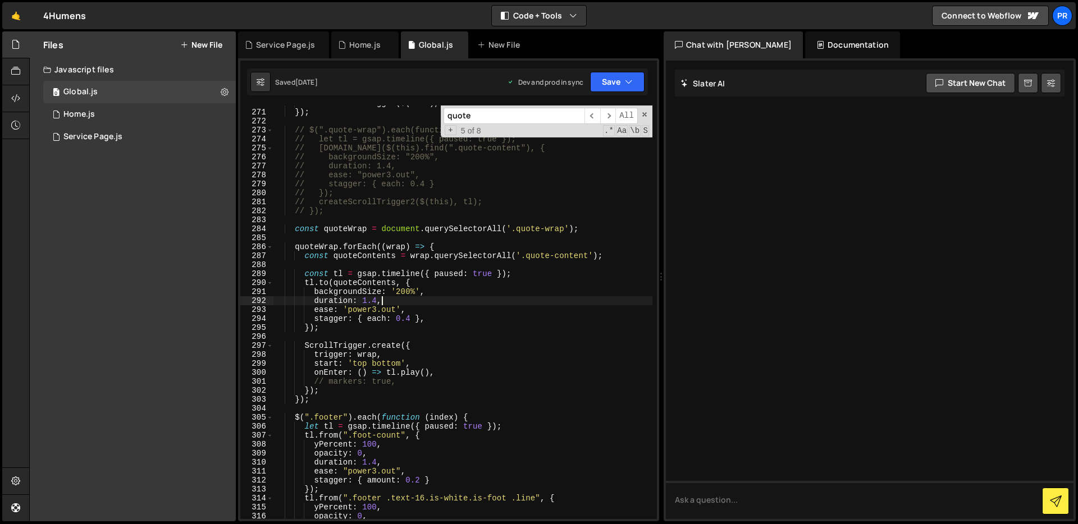
click at [483, 301] on div "createScrollTrigger ( $ ( this ) , tl ) ; }) ; // $(".quote-wrap").each(functio…" at bounding box center [462, 315] width 379 height 432
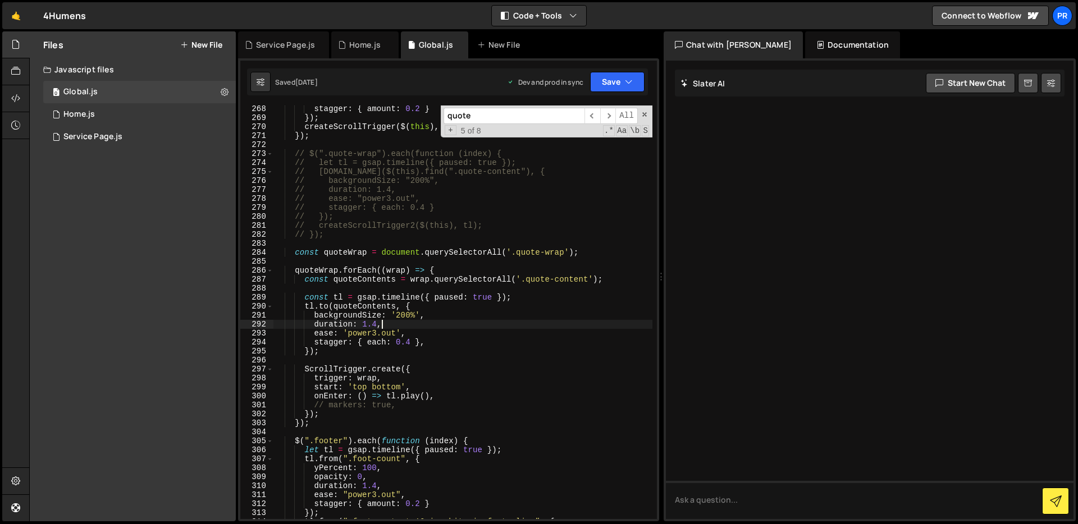
scroll to position [2426, 0]
click at [474, 309] on div "stagger : { amount : 0.2 } }) ; createScrollTrigger ( $ ( this ) , tl ) ; }) ; …" at bounding box center [462, 320] width 379 height 432
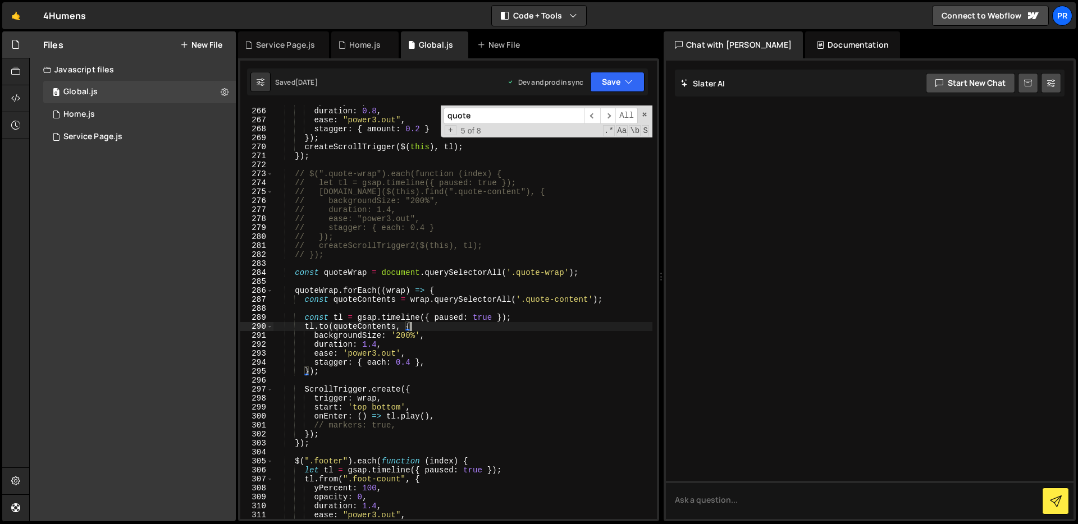
click at [464, 340] on div "opacity : 0 , duration : 0.8 , ease : "power3.out" , stagger : { amount : 0.2 }…" at bounding box center [462, 314] width 379 height 432
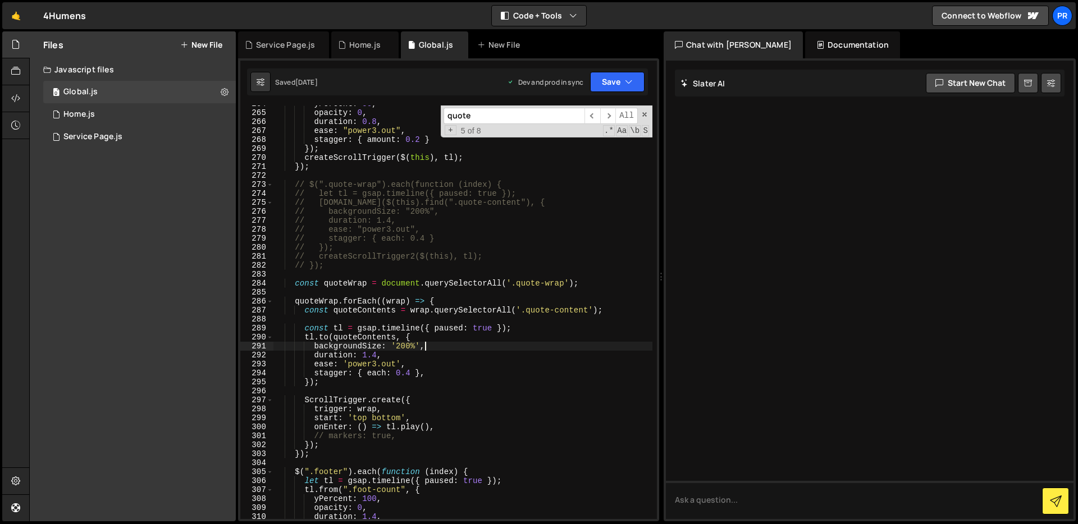
scroll to position [2385, 0]
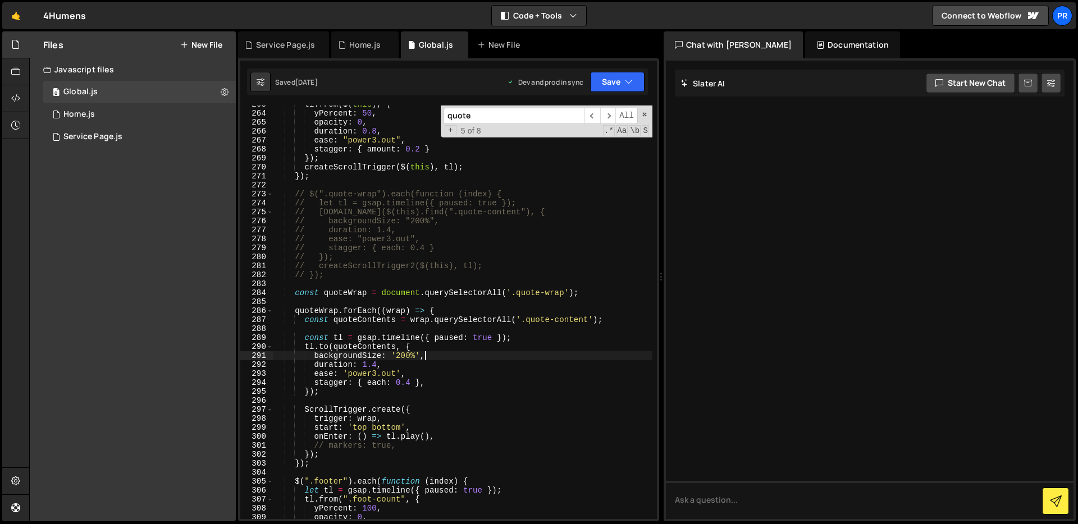
click at [452, 374] on div "tl . from ( $ ( this ) , { yPercent : 50 , opacity : 0 , duration : 0.8 , ease …" at bounding box center [462, 316] width 379 height 432
click at [449, 350] on div "tl . from ( $ ( this ) , { yPercent : 50 , opacity : 0 , duration : 0.8 , ease …" at bounding box center [462, 316] width 379 height 432
click at [448, 356] on div "tl . from ( $ ( this ) , { yPercent : 50 , opacity : 0 , duration : 0.8 , ease …" at bounding box center [462, 316] width 379 height 432
click at [447, 377] on div "tl . from ( $ ( this ) , { yPercent : 50 , opacity : 0 , duration : 0.8 , ease …" at bounding box center [462, 316] width 379 height 432
click at [447, 387] on div "tl . from ( $ ( this ) , { yPercent : 50 , opacity : 0 , duration : 0.8 , ease …" at bounding box center [462, 316] width 379 height 432
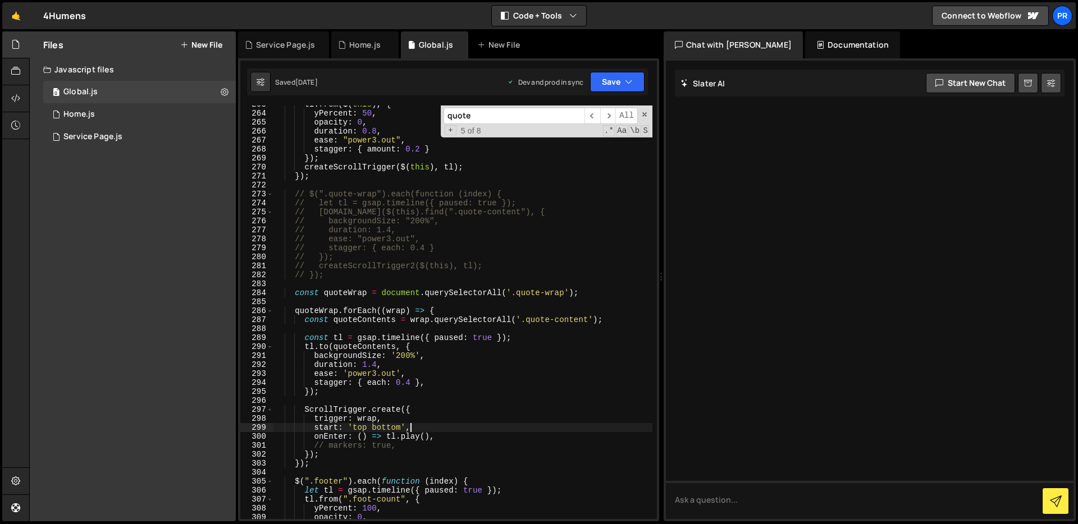
click at [447, 425] on div "tl . from ( $ ( this ) , { yPercent : 50 , opacity : 0 , duration : 0.8 , ease …" at bounding box center [462, 316] width 379 height 432
click at [451, 438] on div "tl . from ( $ ( this ) , { yPercent : 50 , opacity : 0 , duration : 0.8 , ease …" at bounding box center [462, 316] width 379 height 432
click at [450, 419] on div "tl . from ( $ ( this ) , { yPercent : 50 , opacity : 0 , duration : 0.8 , ease …" at bounding box center [462, 316] width 379 height 432
click at [450, 413] on div "tl . from ( $ ( this ) , { yPercent : 50 , opacity : 0 , duration : 0.8 , ease …" at bounding box center [462, 316] width 379 height 432
click at [450, 430] on div "tl . from ( $ ( this ) , { yPercent : 50 , opacity : 0 , duration : 0.8 , ease …" at bounding box center [462, 316] width 379 height 432
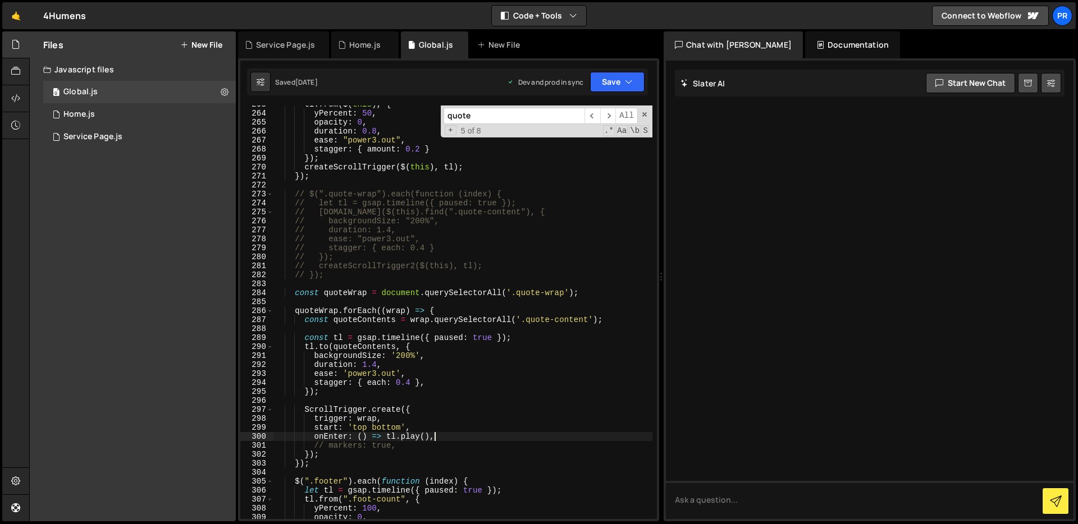
click at [450, 438] on div "tl . from ( $ ( this ) , { yPercent : 50 , opacity : 0 , duration : 0.8 , ease …" at bounding box center [462, 316] width 379 height 432
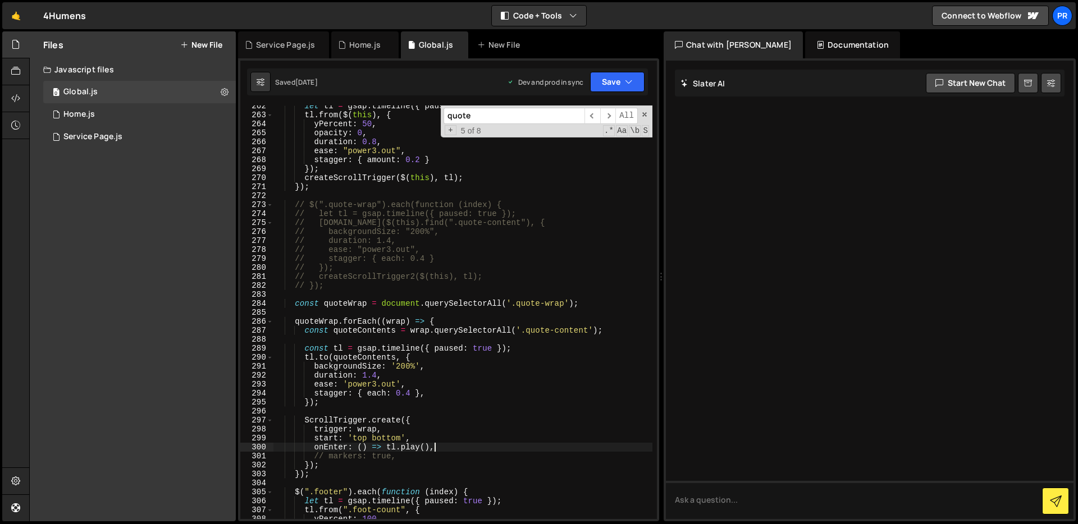
scroll to position [2374, 0]
click at [450, 437] on div "let tl = gsap . timeline ({ paused : true }) ; tl . from ( $ ( this ) , { yPerc…" at bounding box center [462, 318] width 379 height 432
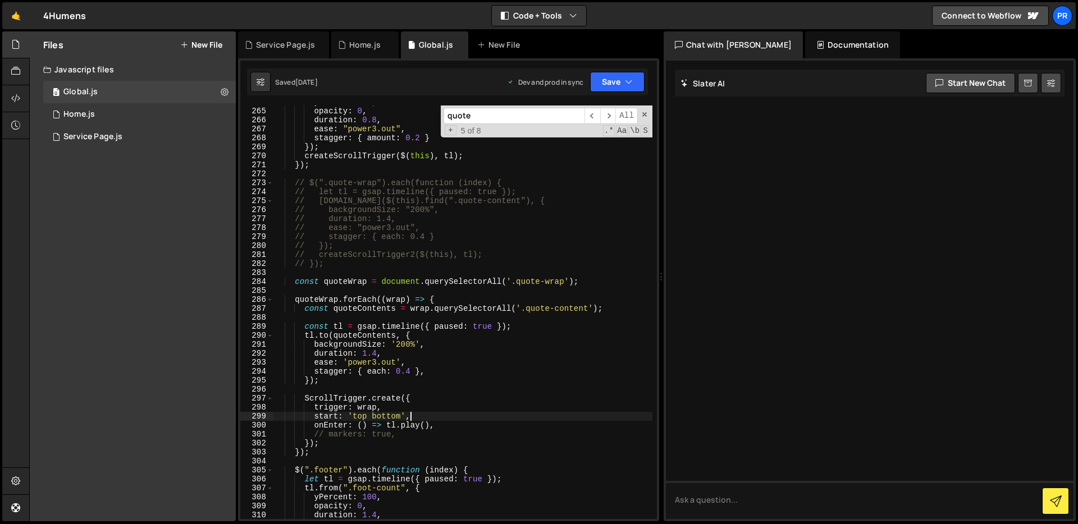
scroll to position [2386, 0]
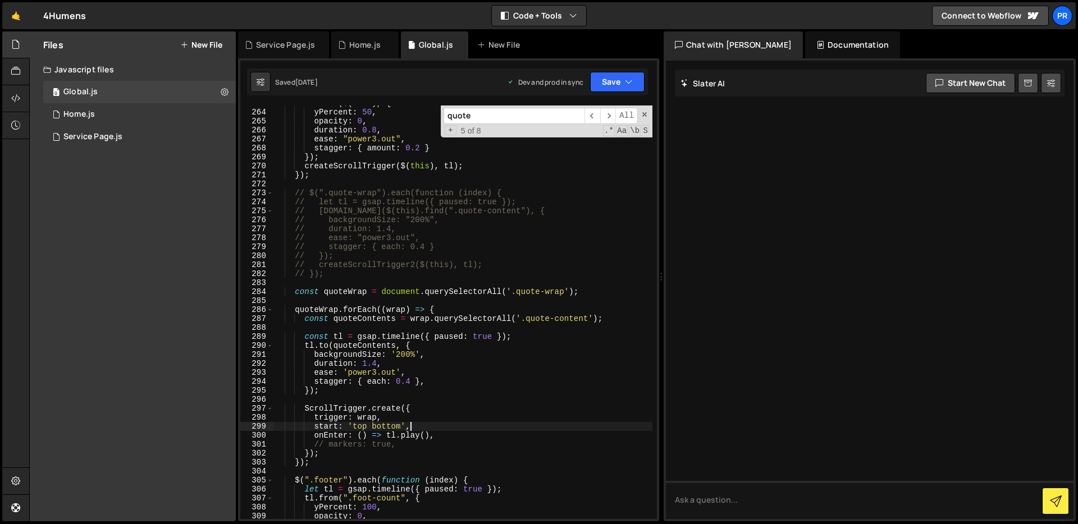
click at [459, 388] on div "tl . from ( $ ( this ) , { yPercent : 50 , opacity : 0 , duration : 0.8 , ease …" at bounding box center [462, 315] width 379 height 432
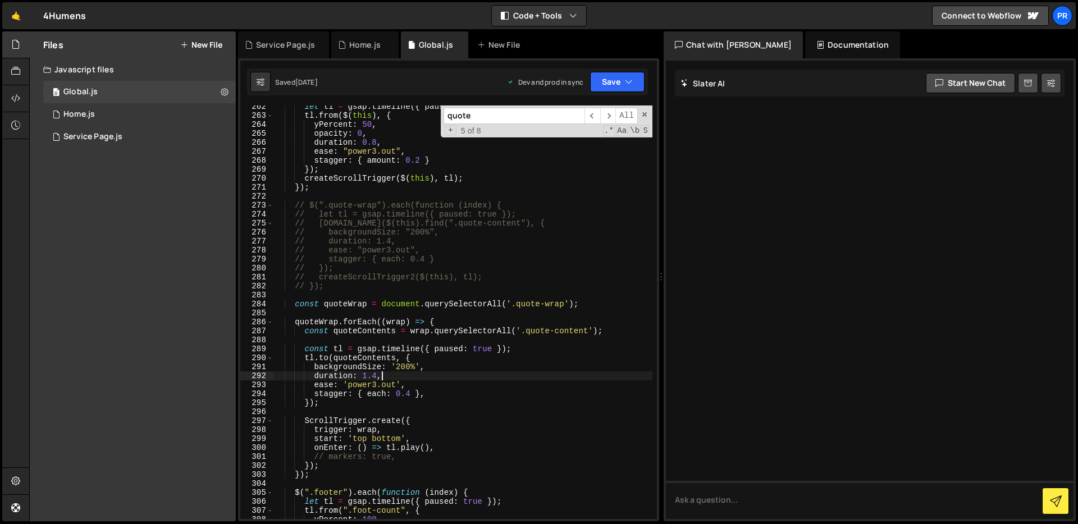
click at [464, 375] on div "let tl = gsap . timeline ({ paused : true }) ; tl . from ( $ ( this ) , { yPerc…" at bounding box center [462, 318] width 379 height 432
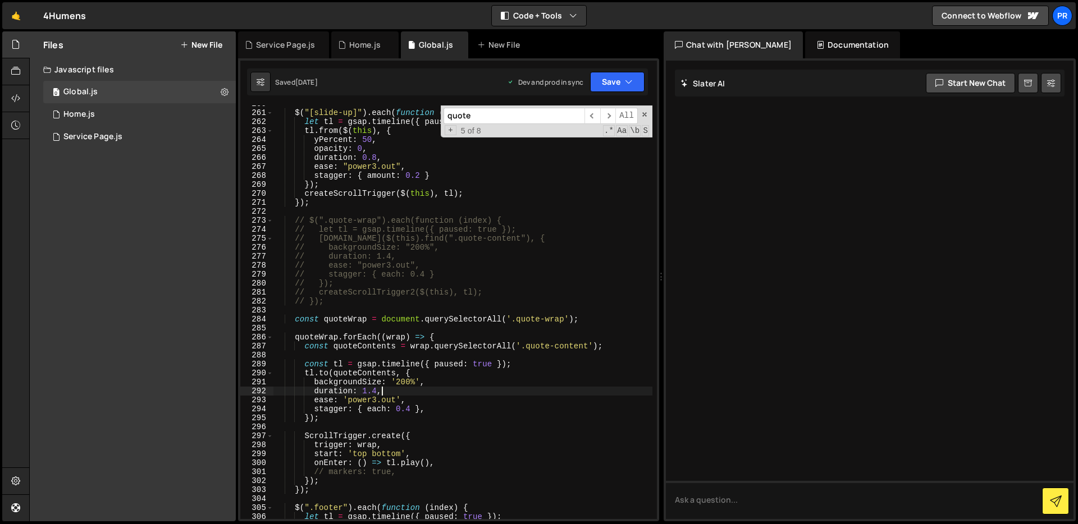
scroll to position [2359, 0]
click at [489, 377] on div "$ ( "[slide-up]" ) . each ( function ( index ) { let tl = gsap . timeline ({ pa…" at bounding box center [462, 315] width 379 height 432
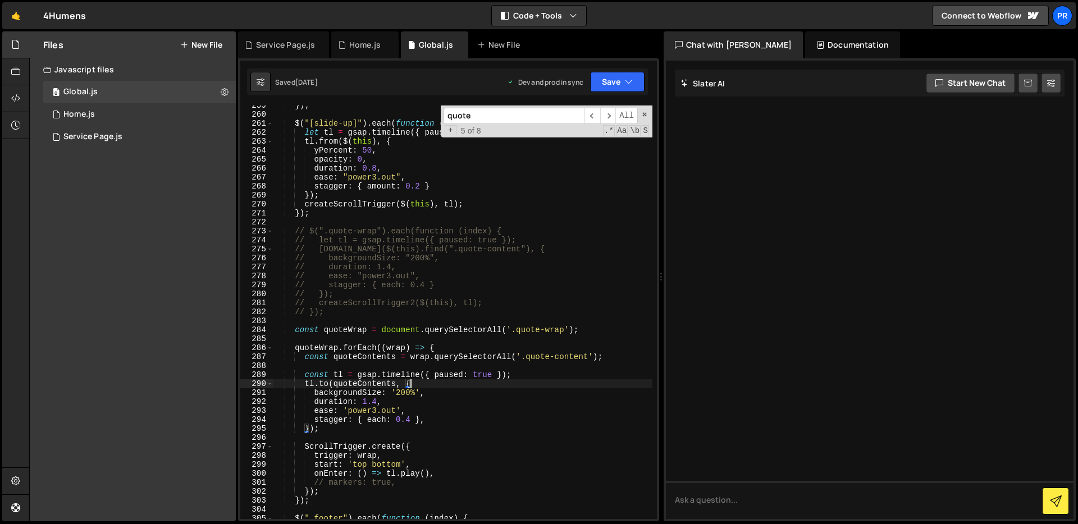
click at [555, 375] on div "}) ; $ ( "[slide-up]" ) . each ( function ( index ) { let tl = gsap . timeline …" at bounding box center [462, 317] width 379 height 432
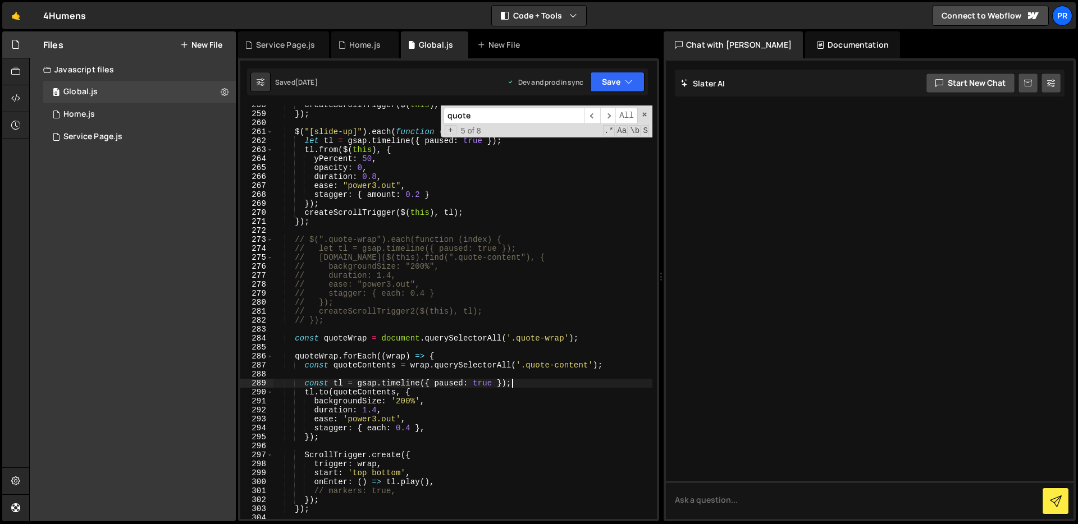
scroll to position [2357, 0]
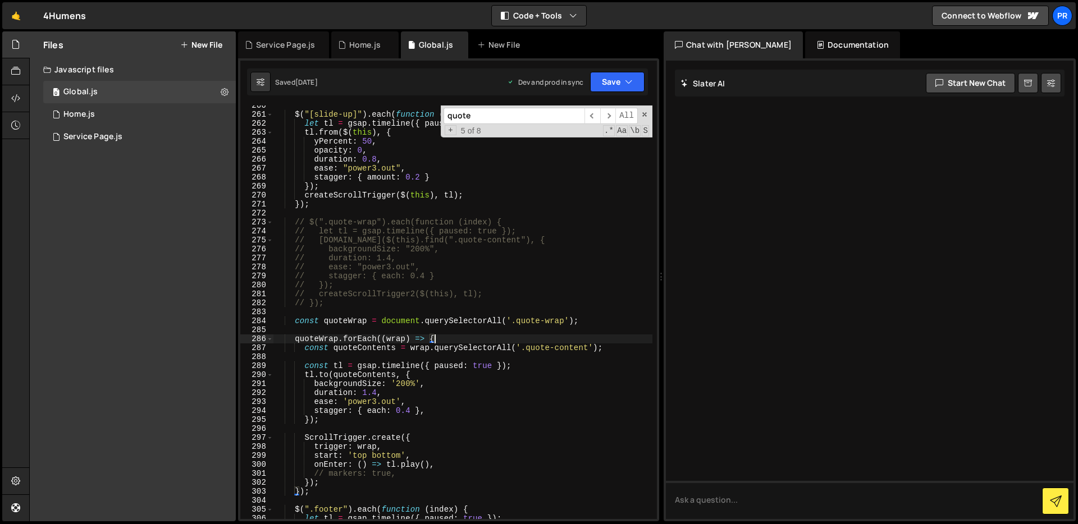
click at [521, 336] on div "$ ( "[slide-up]" ) . each ( function ( index ) { let tl = gsap . timeline ({ pa…" at bounding box center [462, 317] width 379 height 432
type textarea "quoteWrap.forEach((wrap) => {"
click at [522, 332] on div "$ ( "[slide-up]" ) . each ( function ( index ) { let tl = gsap . timeline ({ pa…" at bounding box center [462, 317] width 379 height 432
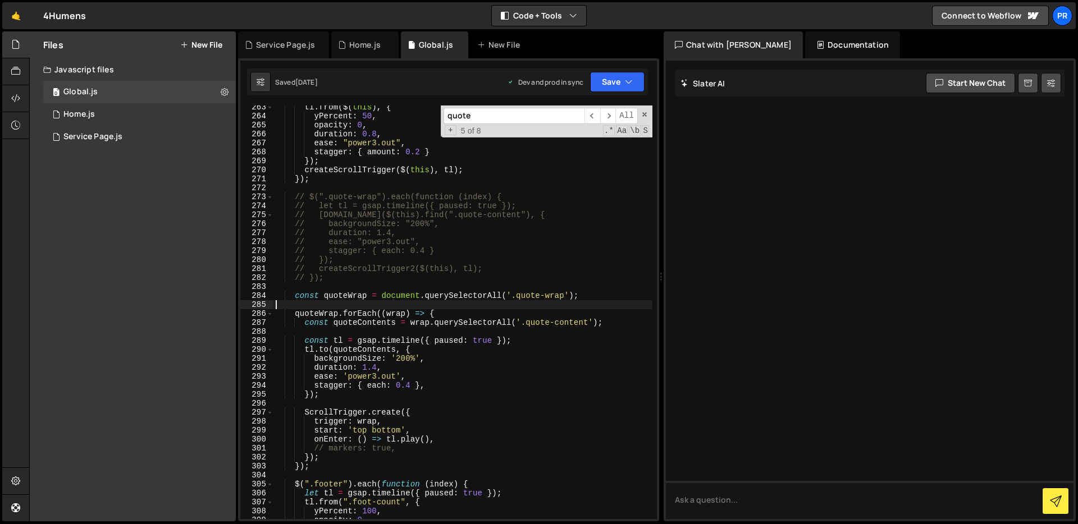
scroll to position [2381, 0]
click at [535, 233] on div "tl . from ( $ ( this ) , { yPercent : 50 , opacity : 0 , duration : 0.8 , ease …" at bounding box center [462, 320] width 379 height 432
type textarea "// duration: 1.4,"
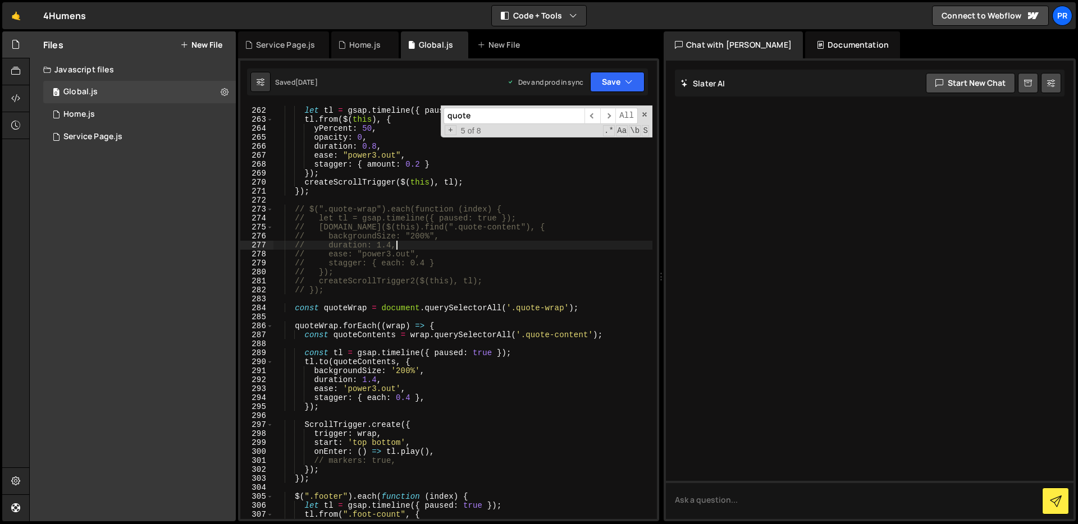
scroll to position [2370, 0]
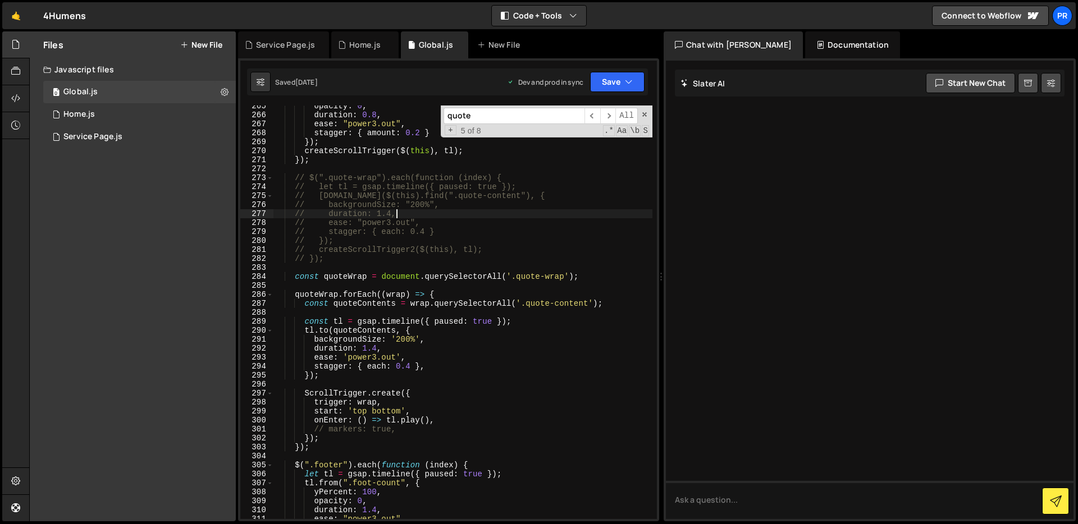
click at [493, 388] on div "opacity : 0 , duration : 0.8 , ease : "power3.out" , stagger : { amount : 0.2 }…" at bounding box center [462, 318] width 379 height 432
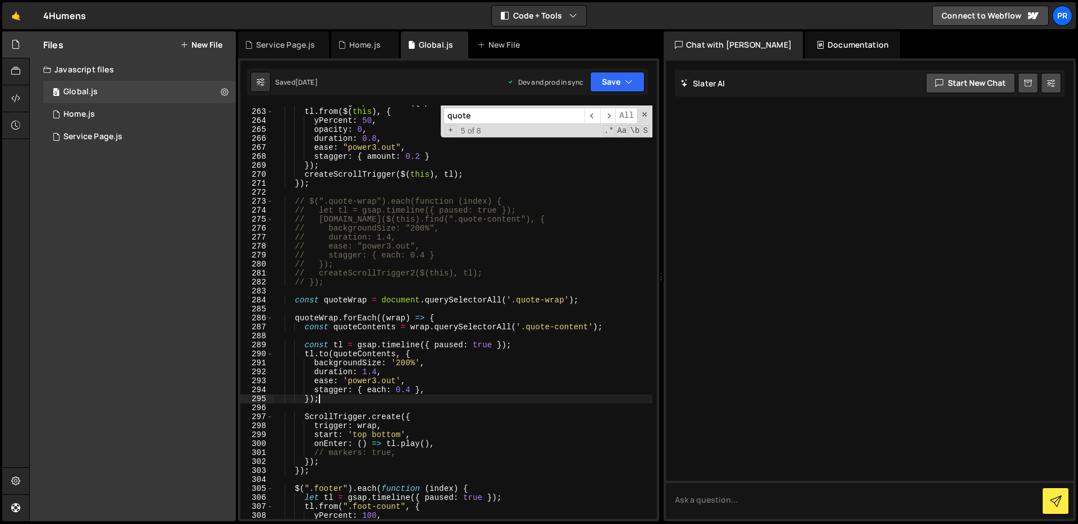
click at [493, 400] on div "let tl = gsap . timeline ({ paused : true }) ; tl . from ( $ ( this ) , { yPerc…" at bounding box center [462, 314] width 379 height 432
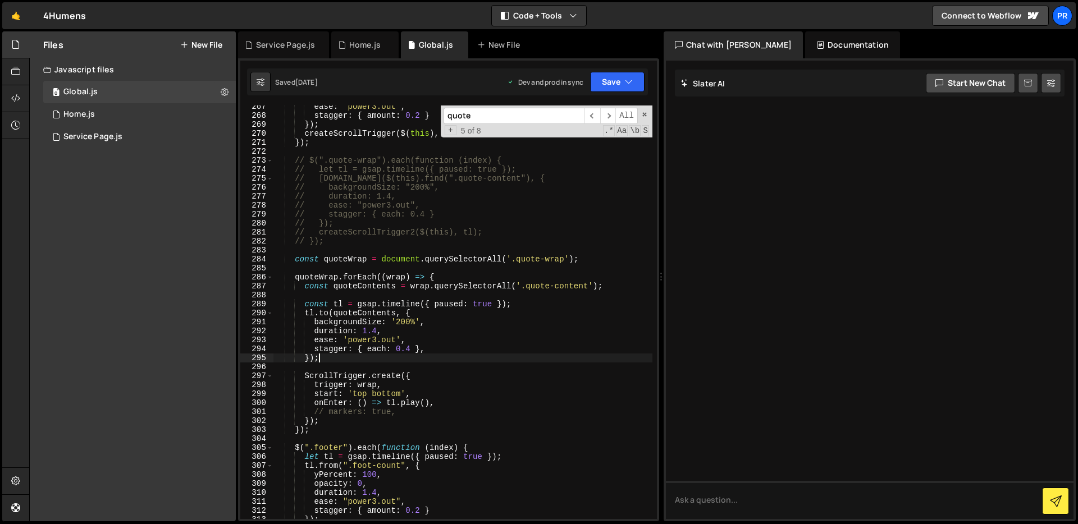
scroll to position [2423, 0]
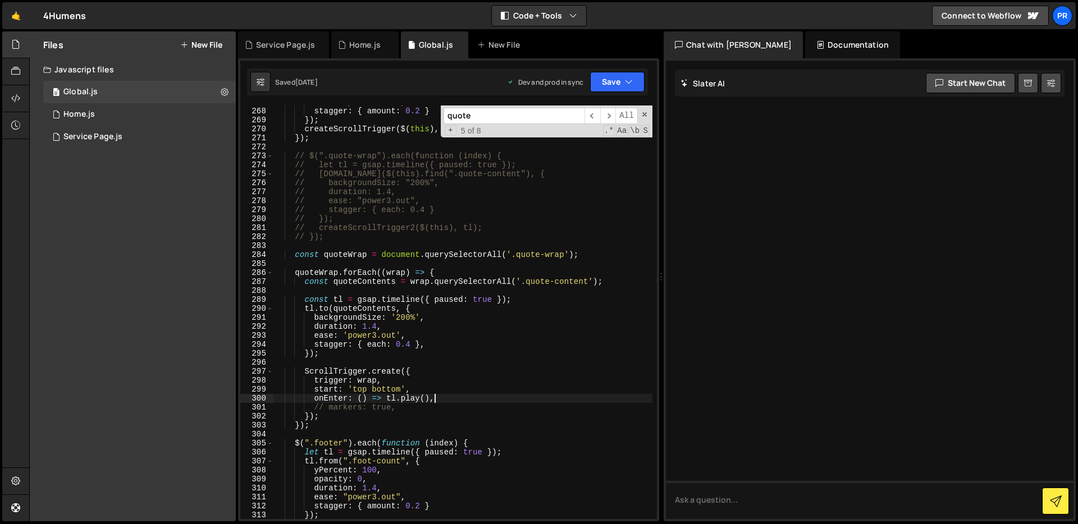
click at [493, 400] on div "ease : "power3.out" , stagger : { amount : 0.2 } }) ; createScrollTrigger ( $ (…" at bounding box center [462, 314] width 379 height 432
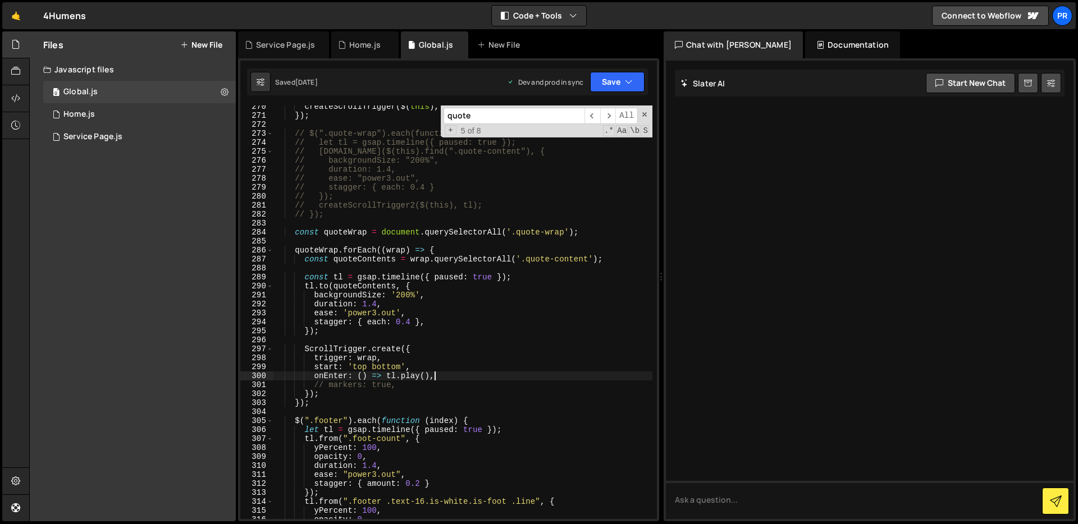
scroll to position [2446, 0]
click at [493, 388] on div "createScrollTrigger ( $ ( this ) , tl ) ; }) ; // $(".quote-wrap").each(functio…" at bounding box center [462, 318] width 379 height 432
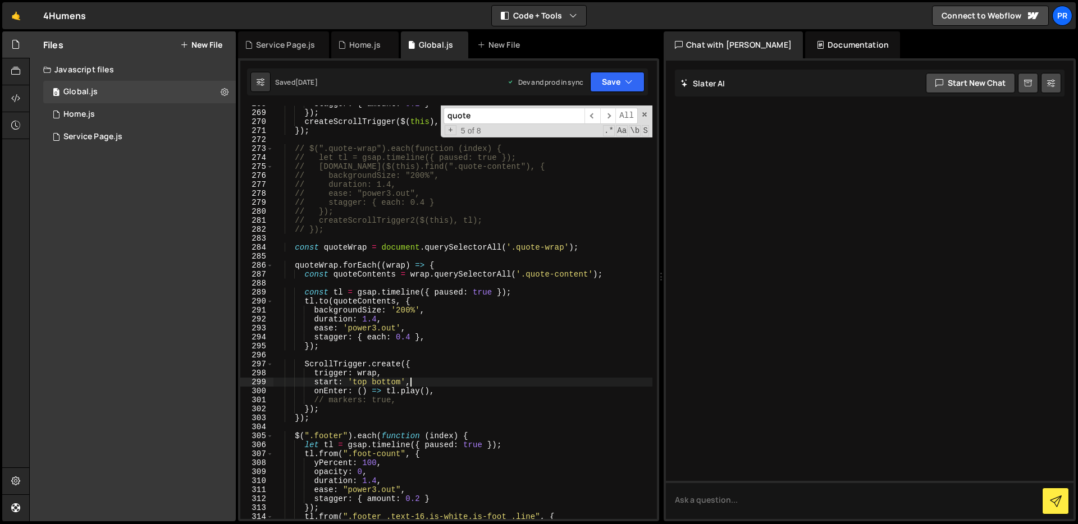
click at [487, 378] on div "stagger : { amount : 0.2 } }) ; createScrollTrigger ( $ ( this ) , tl ) ; }) ; …" at bounding box center [462, 315] width 379 height 432
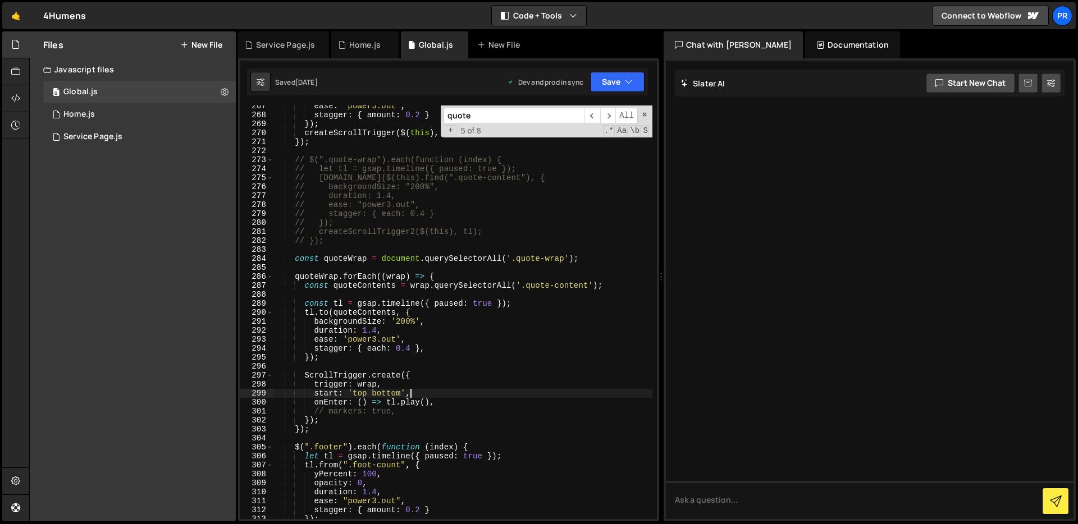
scroll to position [2419, 0]
click at [435, 386] on div "ease : "power3.out" , stagger : { amount : 0.2 } }) ; createScrollTrigger ( $ (…" at bounding box center [462, 318] width 379 height 432
click at [435, 394] on div "ease : "power3.out" , stagger : { amount : 0.2 } }) ; createScrollTrigger ( $ (…" at bounding box center [462, 318] width 379 height 432
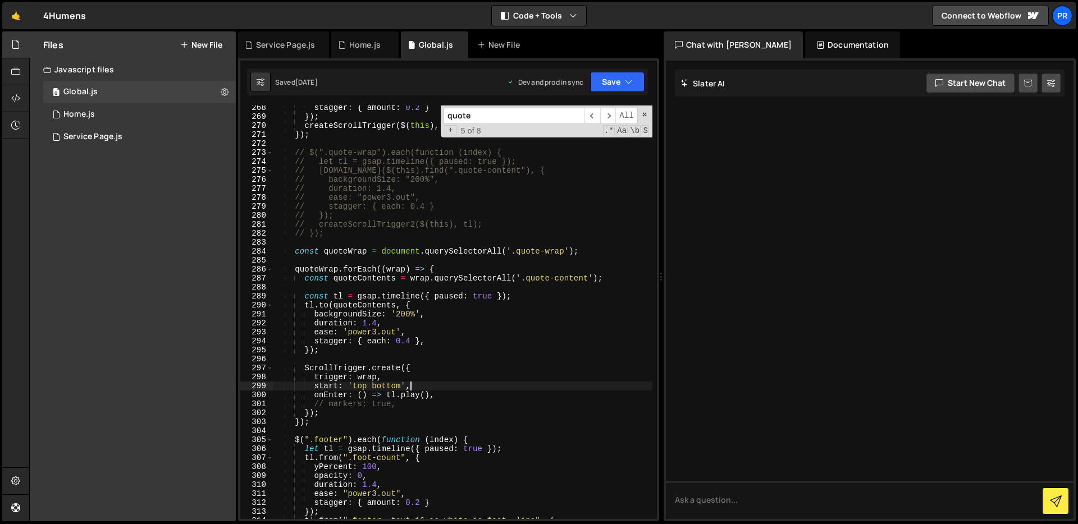
click at [433, 236] on div "stagger : { amount : 0.2 } }) ; createScrollTrigger ( $ ( this ) , tl ) ; }) ; …" at bounding box center [462, 319] width 379 height 432
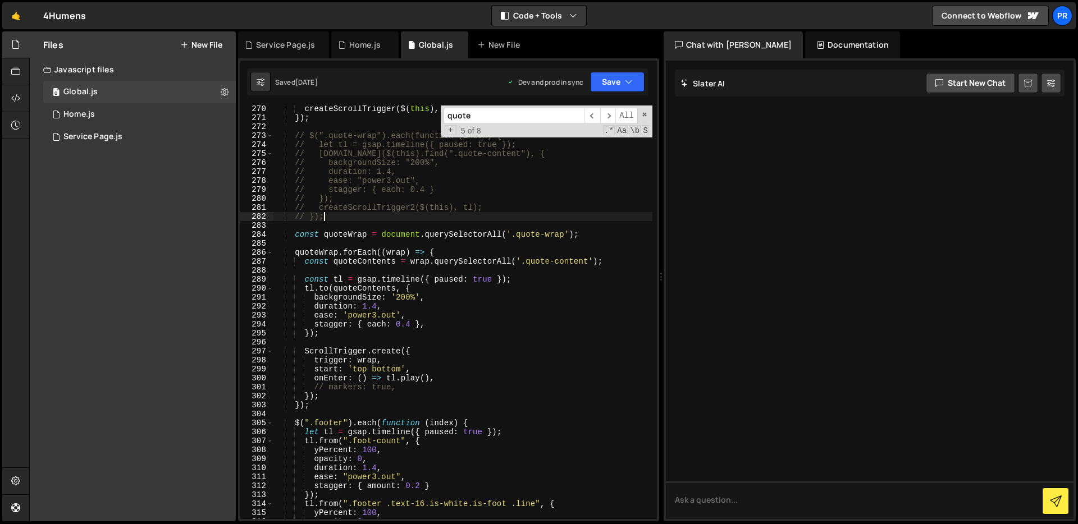
click at [419, 381] on div "createScrollTrigger ( $ ( this ) , tl ) ; }) ; // $(".quote-wrap").each(functio…" at bounding box center [462, 320] width 379 height 432
type textarea "onEnter: () => tl.play(),"
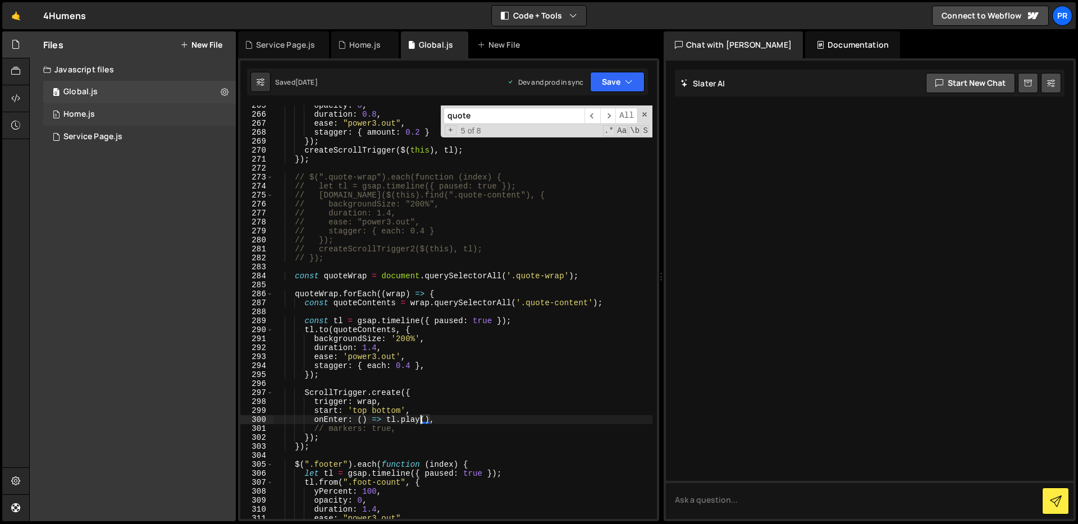
click at [173, 116] on div "0 Home.js 0" at bounding box center [139, 114] width 192 height 22
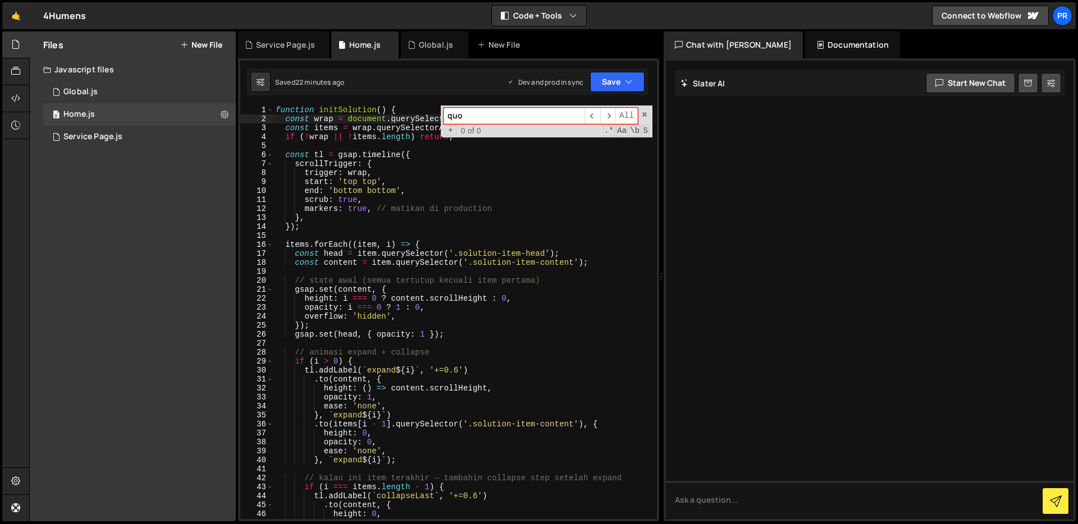
click at [515, 210] on div "function initSolution ( ) { const wrap = document . querySelector ( '.pin-wrap'…" at bounding box center [462, 322] width 379 height 432
click at [355, 208] on div "function initSolution ( ) { const wrap = document . querySelector ( '.pin-wrap'…" at bounding box center [462, 322] width 379 height 432
click at [442, 180] on div "function initSolution ( ) { const wrap = document . querySelector ( '.pin-wrap'…" at bounding box center [462, 322] width 379 height 432
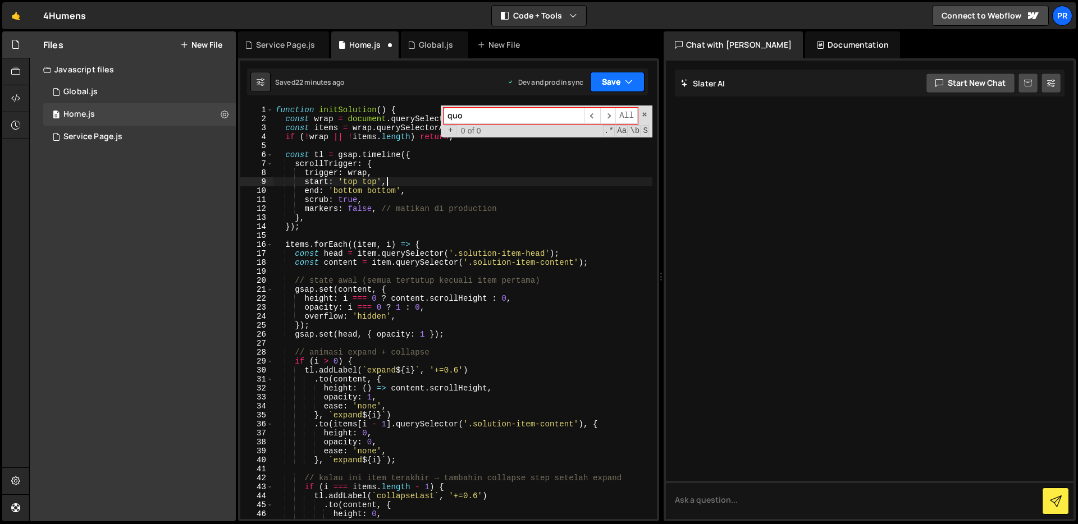
click at [627, 79] on icon "button" at bounding box center [629, 81] width 8 height 11
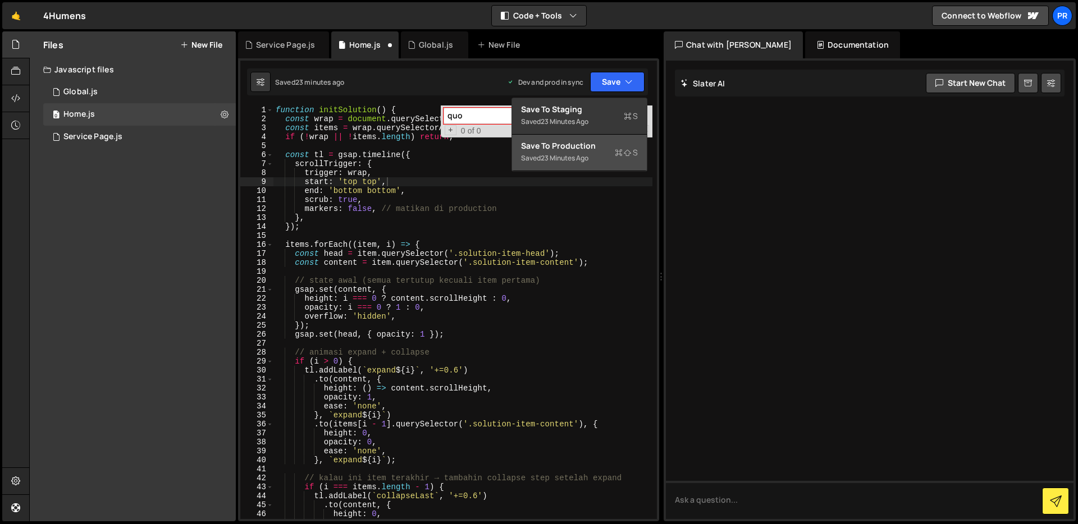
click at [603, 142] on div "Save to Production S" at bounding box center [579, 145] width 117 height 11
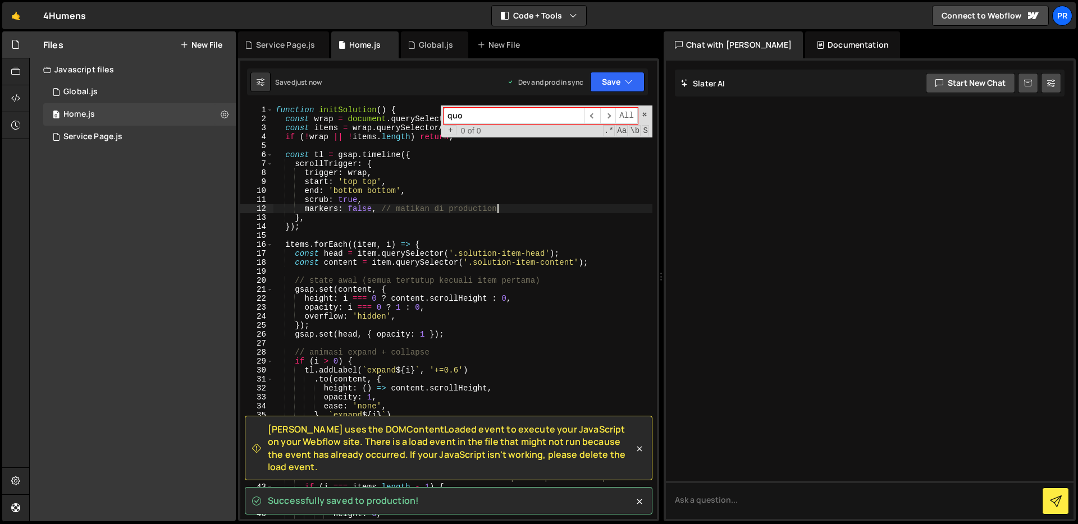
click at [514, 206] on div "function initSolution ( ) { const wrap = document . querySelector ( '.pin-wrap'…" at bounding box center [462, 322] width 379 height 432
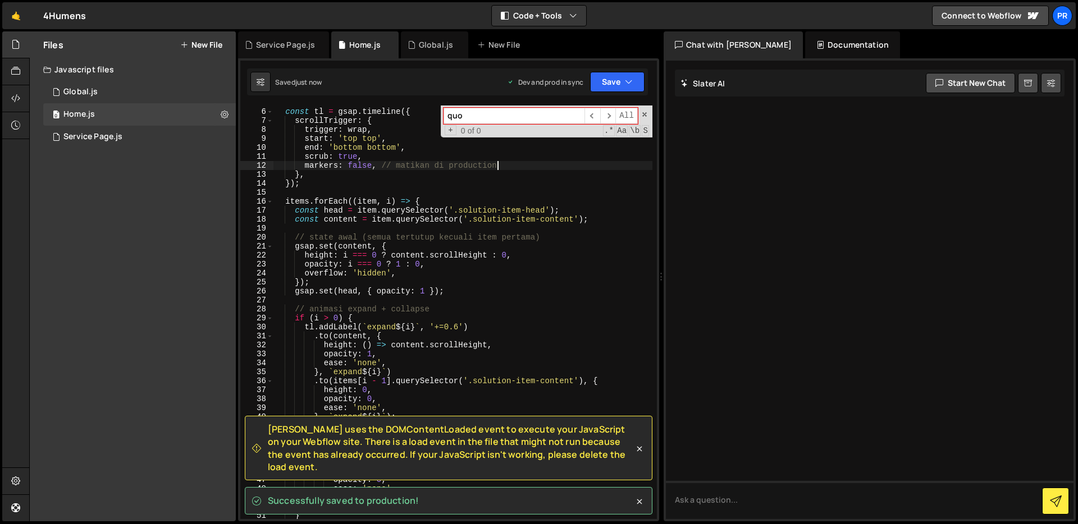
scroll to position [49, 0]
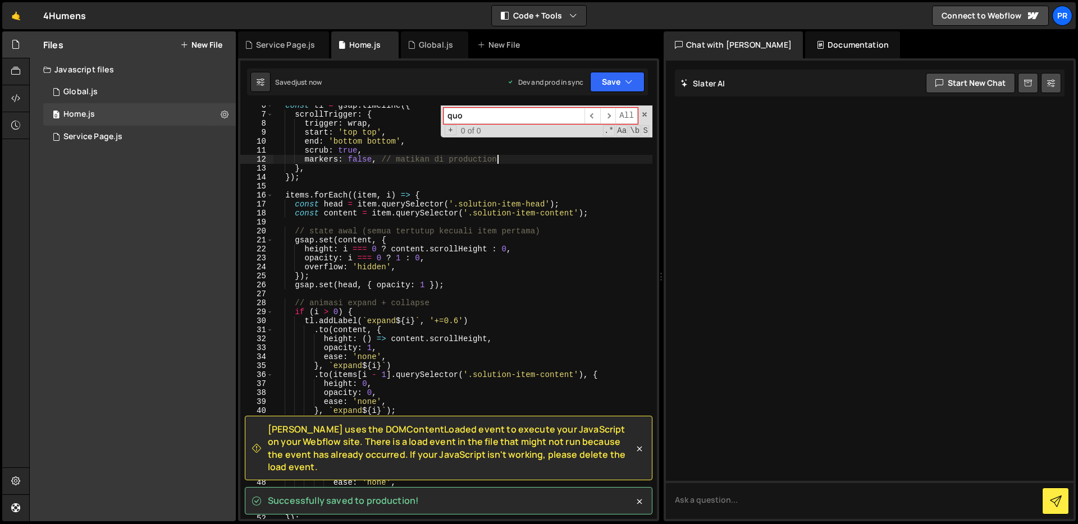
click at [585, 277] on div "const tl = gsap . timeline ({ scrollTrigger : { trigger : wrap , start : 'top t…" at bounding box center [462, 317] width 379 height 432
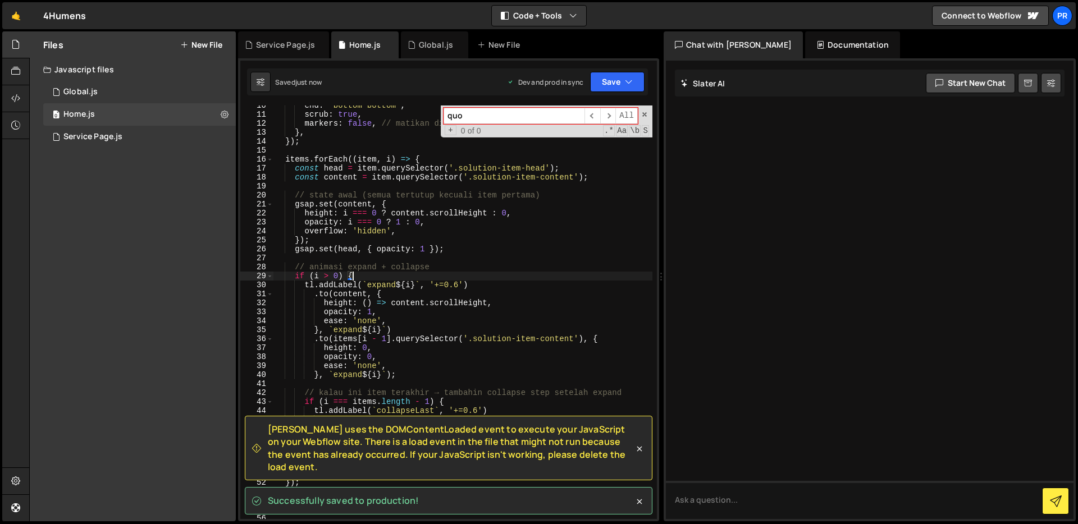
click at [585, 277] on div "end : 'bottom bottom' , scrub : true , markers : false , // matikan di producti…" at bounding box center [462, 317] width 379 height 432
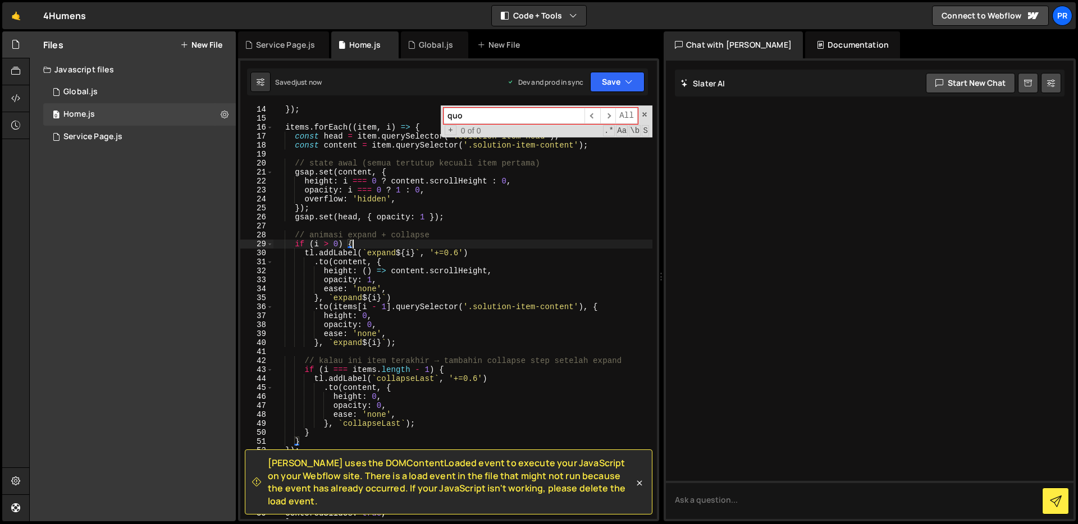
click at [585, 269] on div "}) ; items . forEach (( item , i ) => { const head = item . querySelector ( '.s…" at bounding box center [462, 321] width 379 height 432
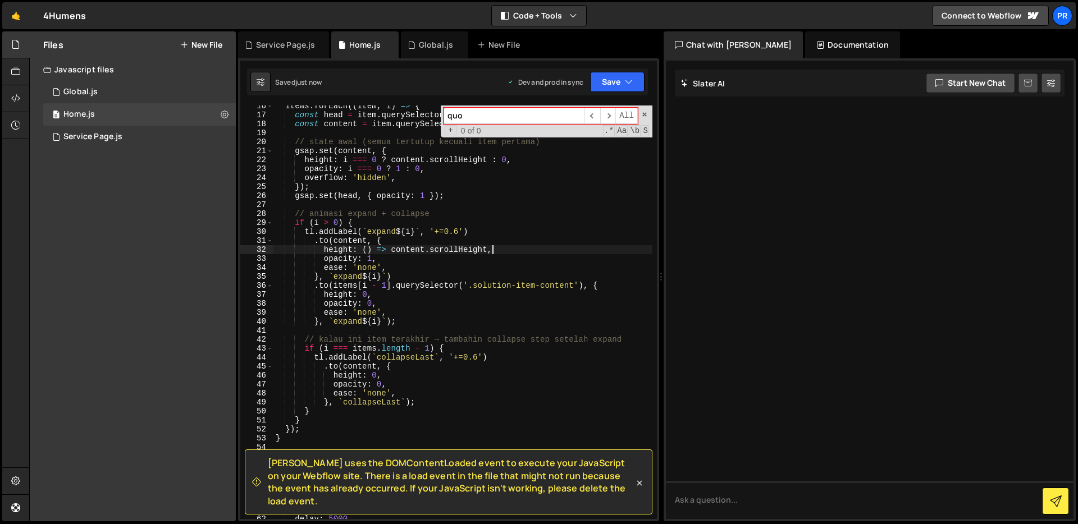
click at [586, 269] on div "items . forEach (( item , i ) => { const head = item . querySelector ( '.soluti…" at bounding box center [462, 318] width 379 height 432
type textarea "ease: 'none',"
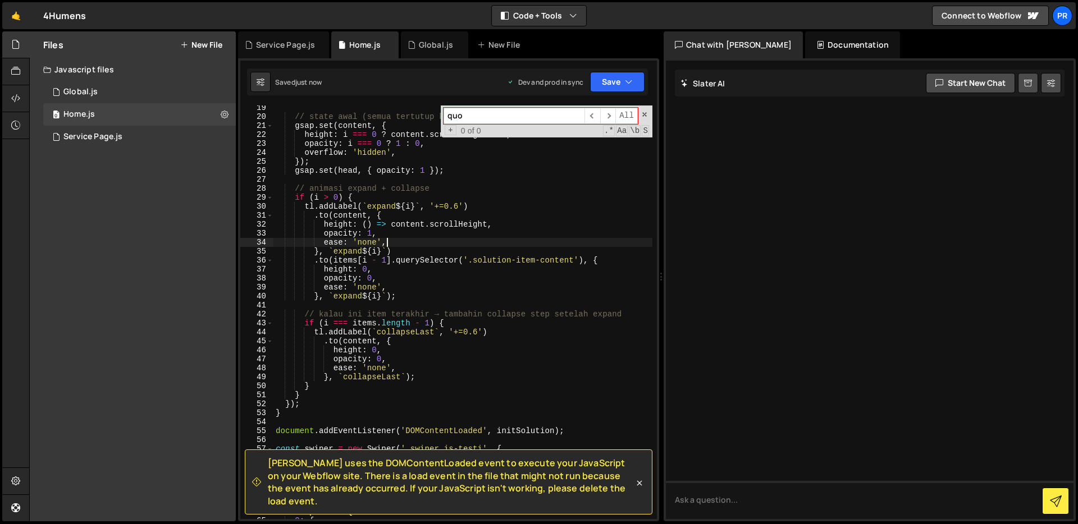
scroll to position [166, 0]
click at [585, 308] on div "// state awal (semua tertutup kecuali item pertama) gsap . set ( content , { he…" at bounding box center [462, 317] width 379 height 432
click at [586, 278] on div "// state awal (semua tertutup kecuali item pertama) gsap . set ( content , { he…" at bounding box center [462, 318] width 379 height 432
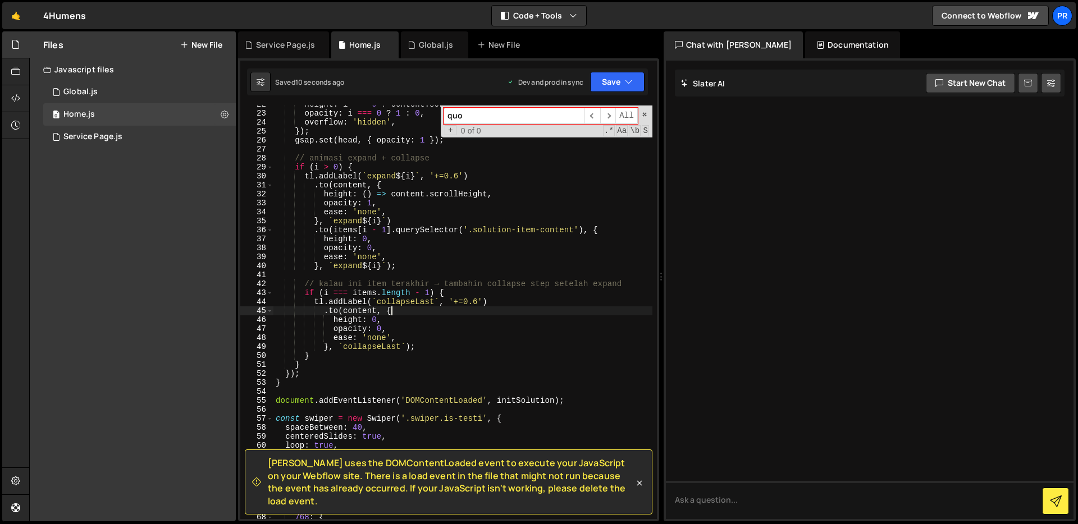
click at [572, 311] on div "height : i === 0 ? content . scrollHeight : 0 , opacity : i === 0 ? 1 : 0 , ove…" at bounding box center [462, 316] width 379 height 432
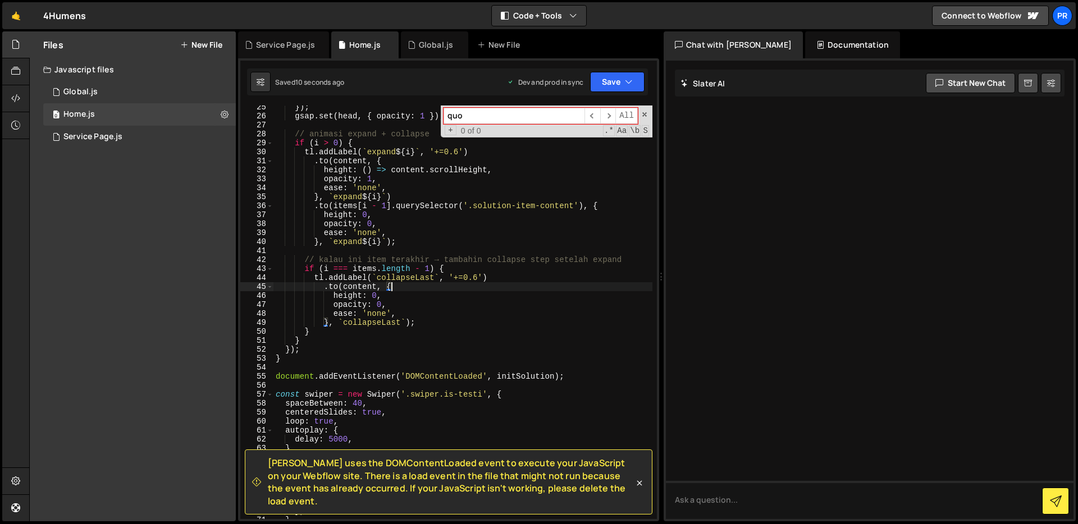
click at [571, 311] on div "}) ; gsap . set ( head , { opacity : 1 }) ; // animasi expand + collapse if ( i…" at bounding box center [462, 319] width 379 height 432
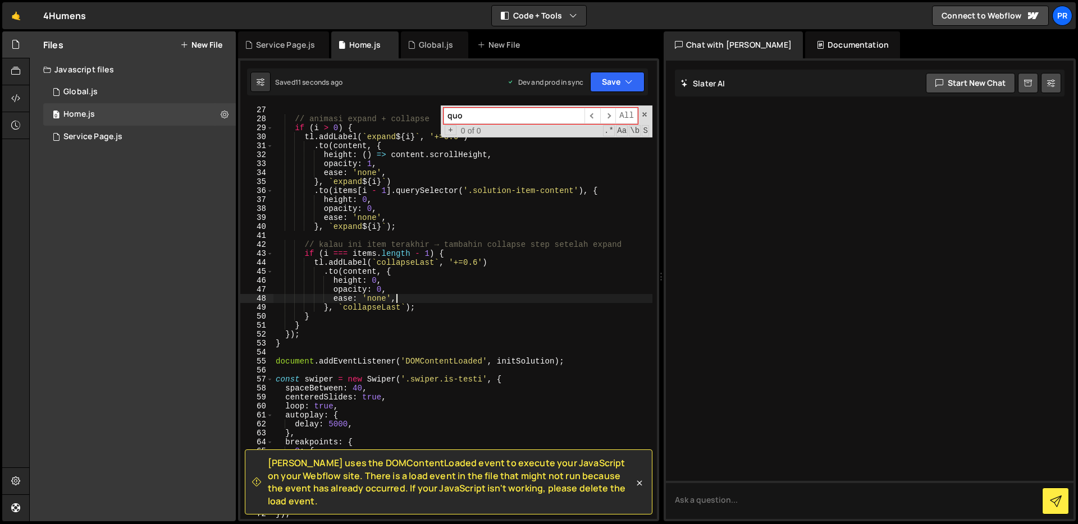
scroll to position [233, 0]
click at [567, 283] on div "// animasi expand + collapse if ( i > 0 ) { tl . addLabel ( ` expand ${ i } ` ,…" at bounding box center [462, 322] width 379 height 432
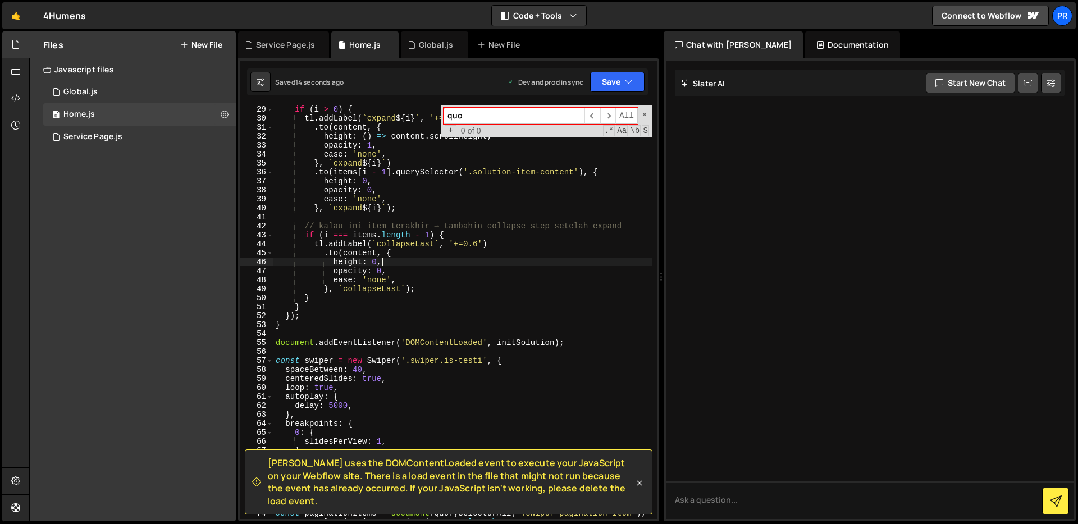
click at [567, 283] on div "if ( i > 0 ) { tl . addLabel ( ` expand ${ i } ` , '+=0.6' ) . to ( content , {…" at bounding box center [462, 321] width 379 height 432
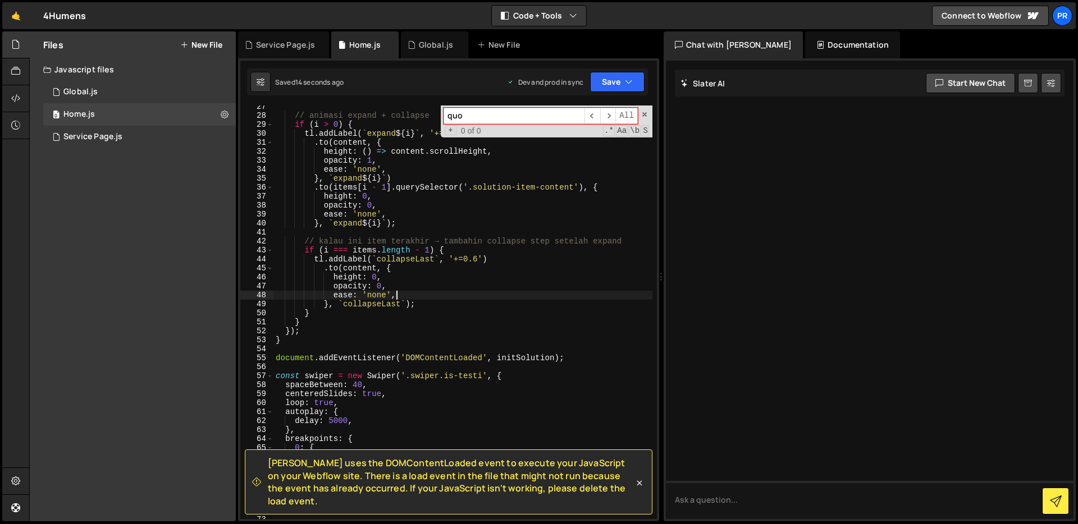
scroll to position [236, 0]
click at [538, 308] on div "// animasi expand + collapse if ( i > 0 ) { tl . addLabel ( ` expand ${ i } ` ,…" at bounding box center [462, 319] width 379 height 432
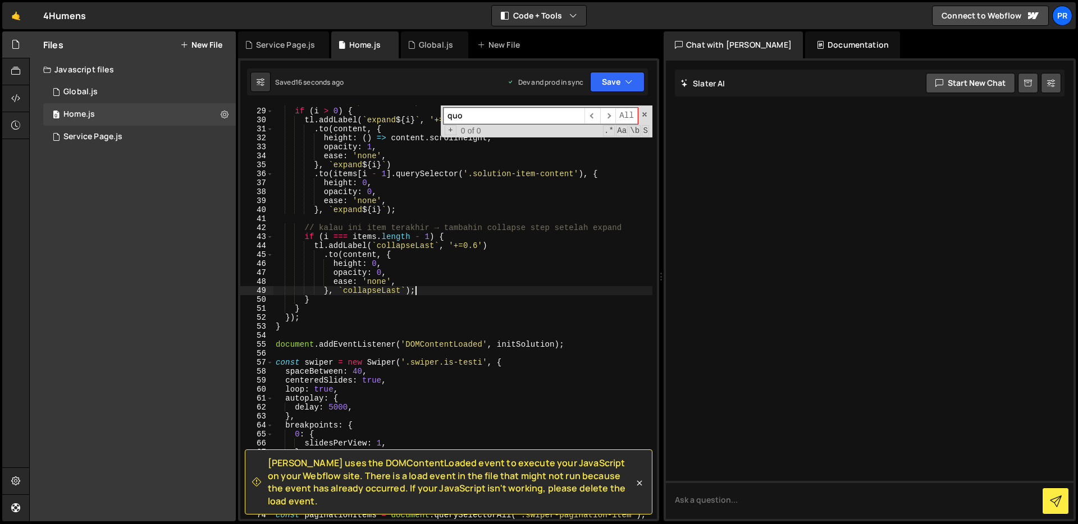
click at [524, 325] on div "// animasi expand + collapse if ( i > 0 ) { tl . addLabel ( ` expand ${ i } ` ,…" at bounding box center [462, 314] width 379 height 432
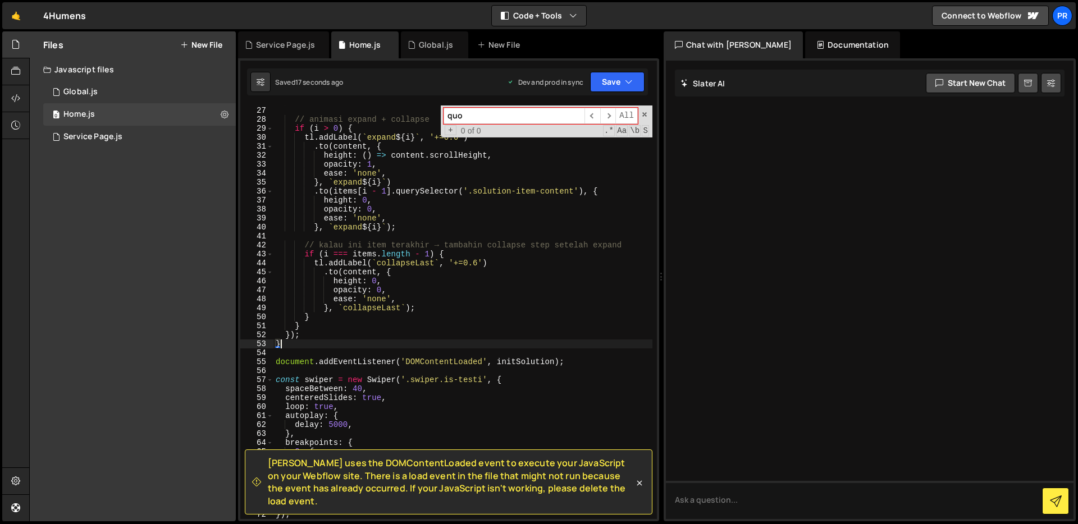
scroll to position [232, 0]
click at [521, 304] on div "gsap . set ( head , { opacity : 1 }) ; // animasi expand + collapse if ( i > 0 …" at bounding box center [462, 314] width 379 height 432
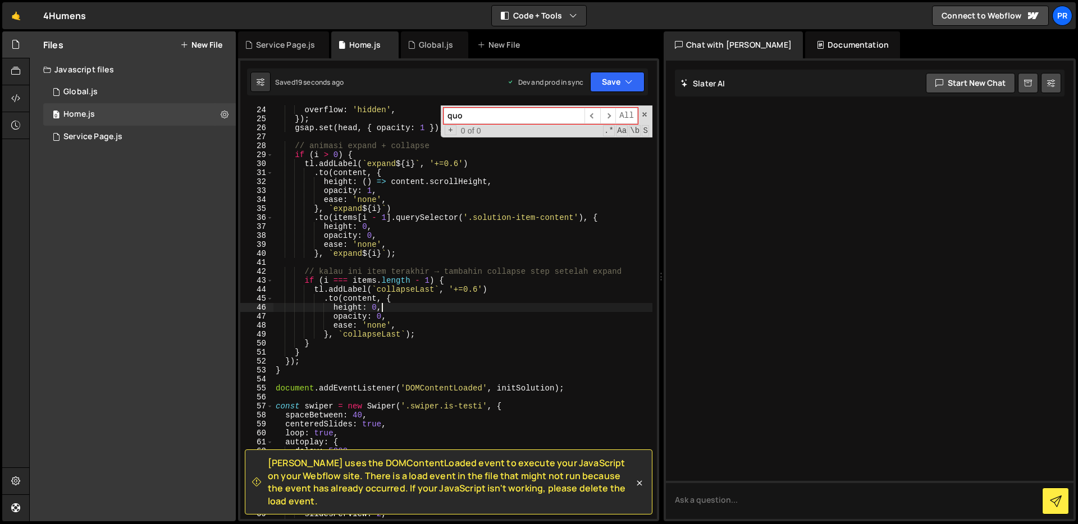
click at [521, 304] on div "overflow : 'hidden' , }) ; gsap . set ( head , { opacity : 1 }) ; // animasi ex…" at bounding box center [462, 322] width 379 height 432
type textarea "height: 0,"
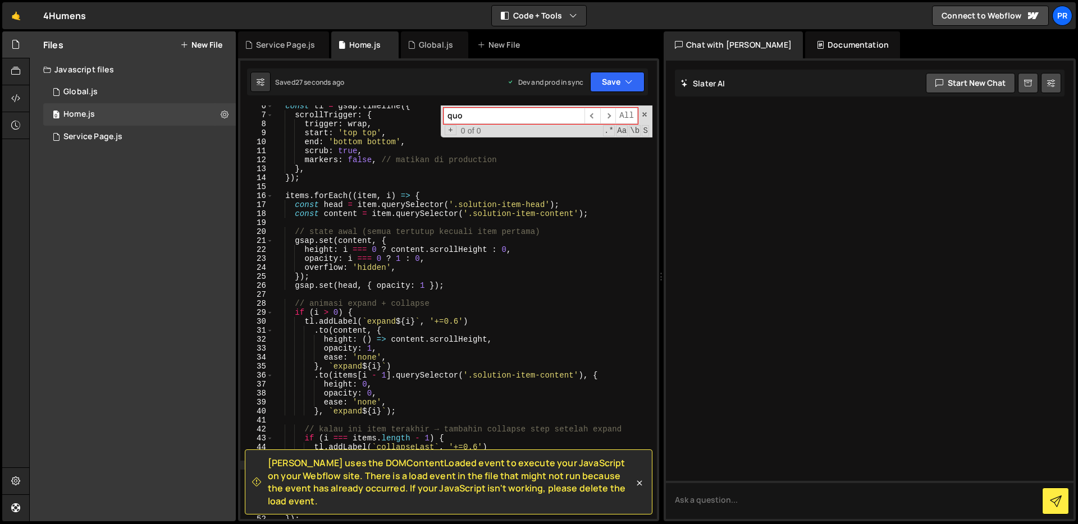
scroll to position [33, 0]
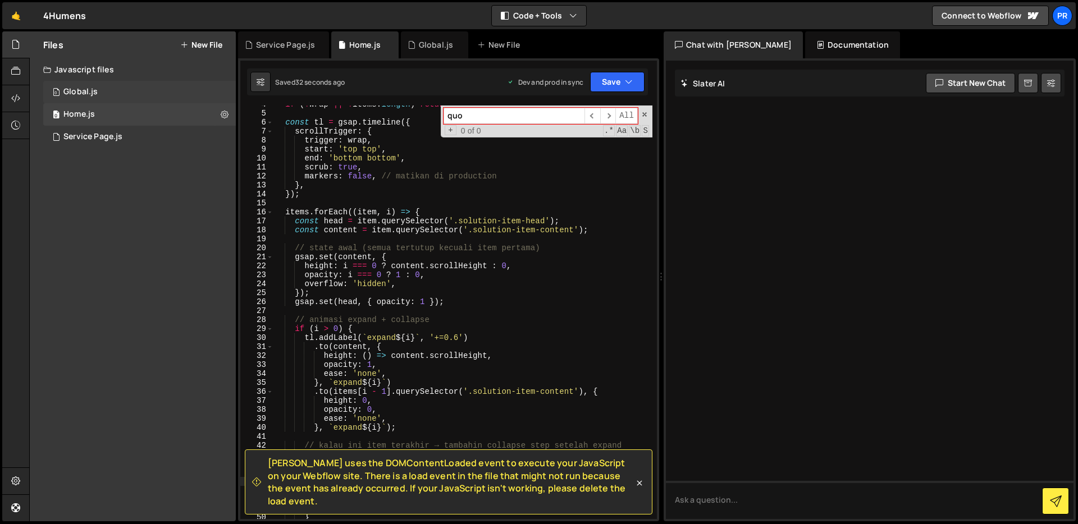
click at [93, 87] on div "Global.js" at bounding box center [80, 92] width 34 height 10
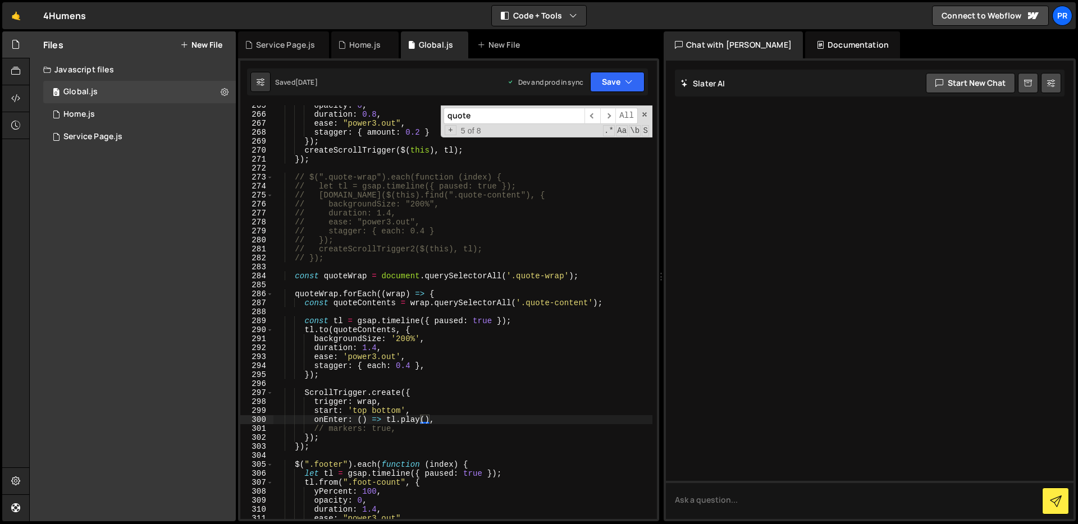
click at [503, 365] on div "opacity : 0 , duration : 0.8 , ease : "power3.out" , stagger : { amount : 0.2 }…" at bounding box center [462, 317] width 379 height 432
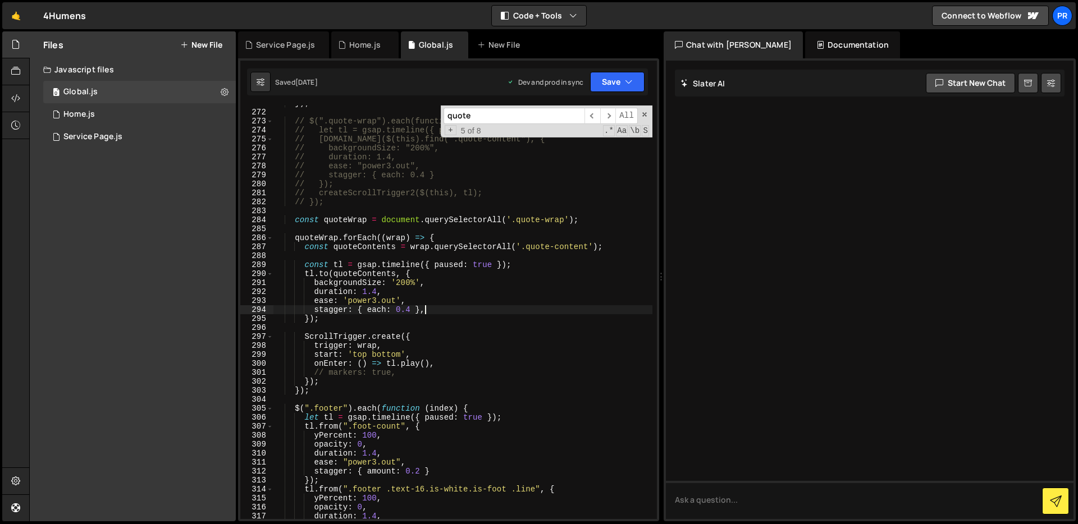
click at [503, 365] on div "}) ; // $(".quote-wrap").each(function (index) { // let tl = gsap.timeline({ pa…" at bounding box center [462, 315] width 379 height 432
type textarea "onEnter: () => tl.play(),"
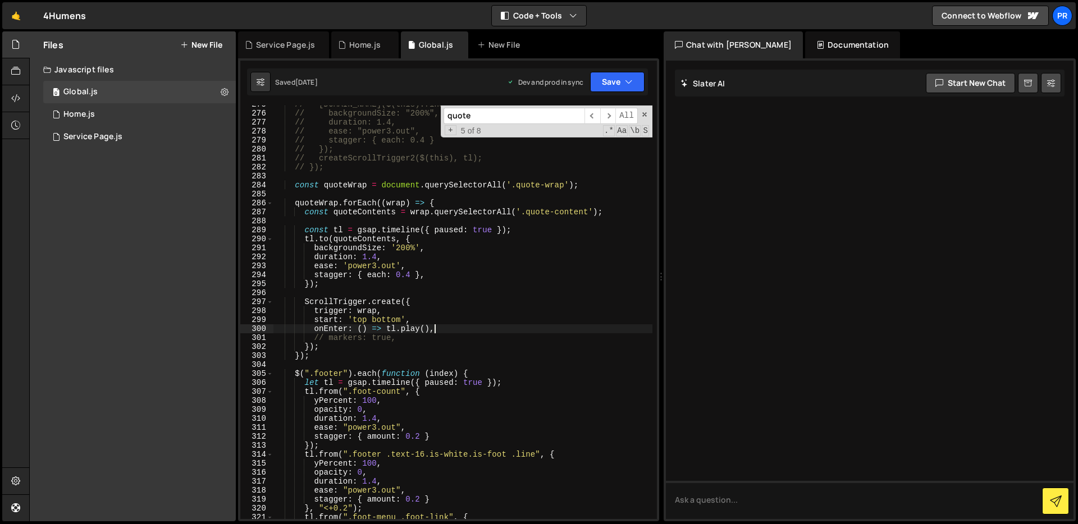
click at [503, 365] on div "// tl.to($(this).find(".quote-content"), { // backgroundSize: "200%", // durati…" at bounding box center [462, 316] width 379 height 432
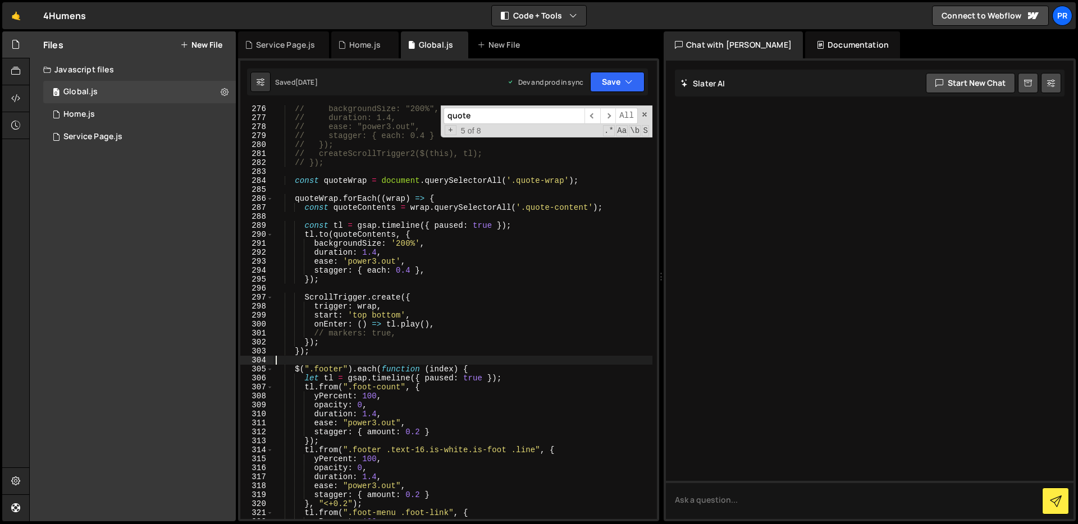
scroll to position [2519, 0]
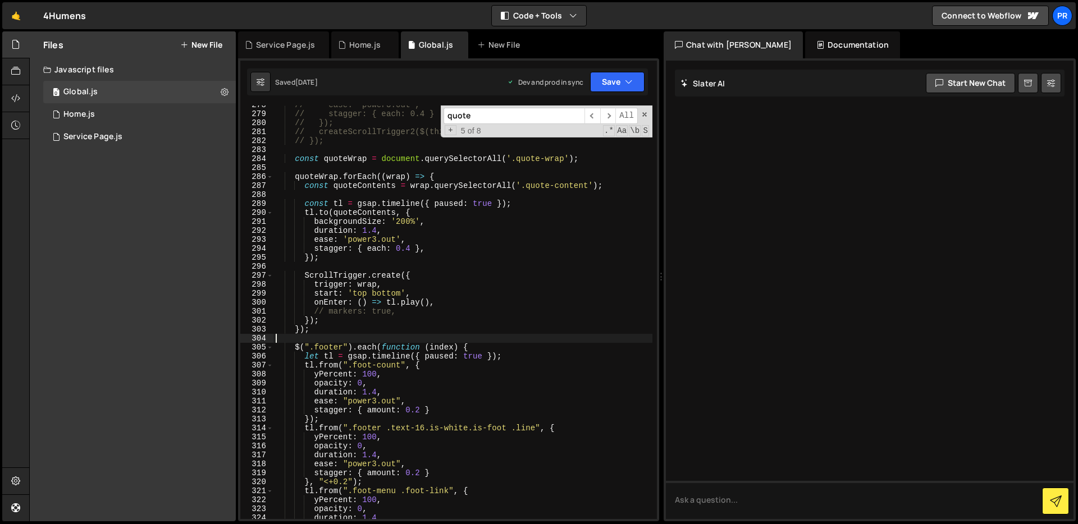
click at [508, 322] on div "// ease: "power3.out", // stagger: { each: 0.4 } // }); // createScrollTrigger2…" at bounding box center [462, 316] width 379 height 432
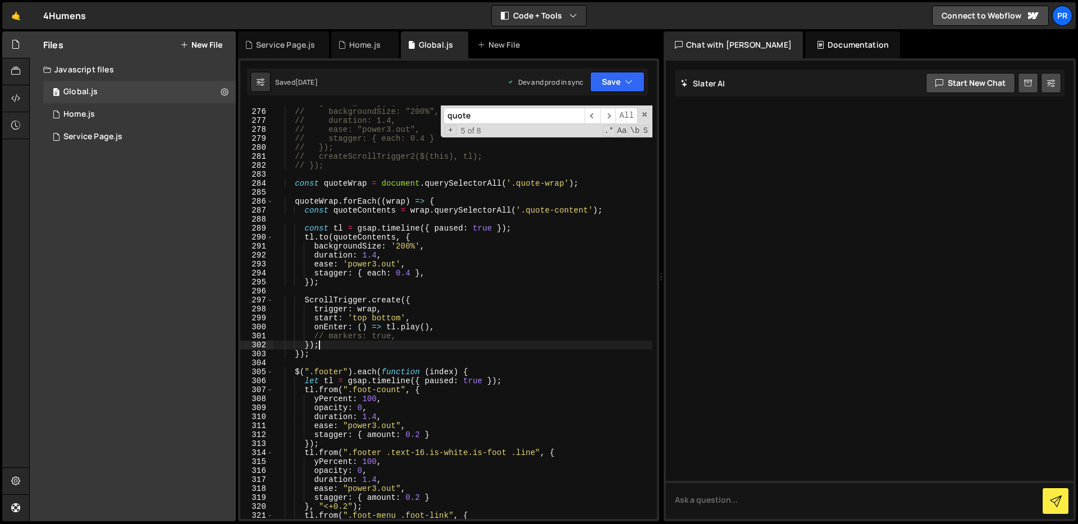
scroll to position [2487, 0]
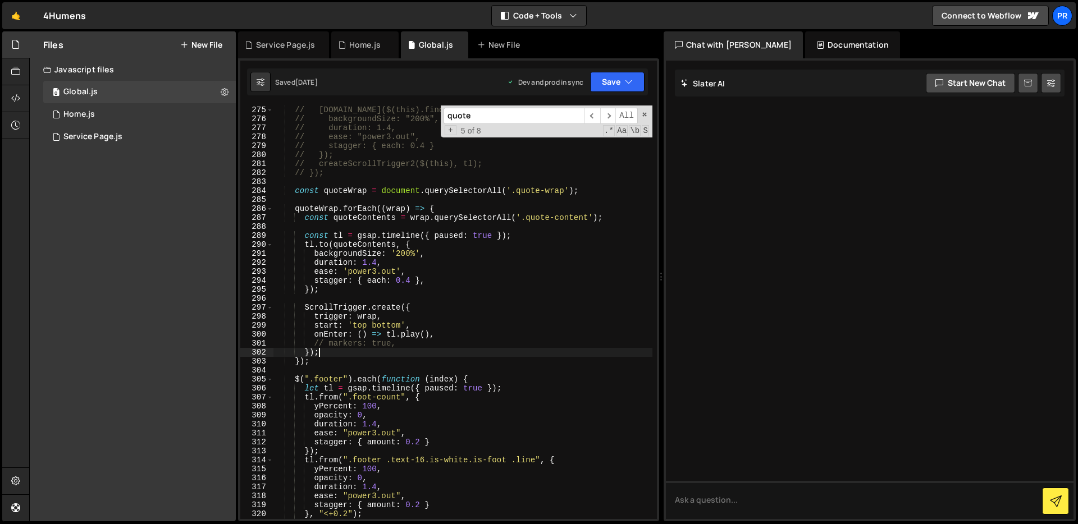
click at [525, 238] on div "// tl.to($(this).find(".quote-content"), { // backgroundSize: "200%", // durati…" at bounding box center [462, 322] width 379 height 432
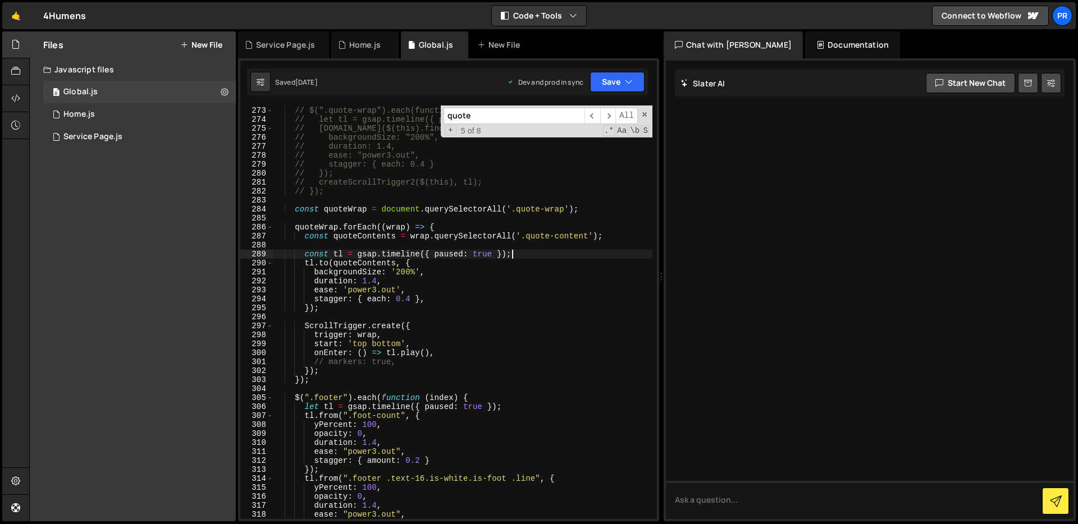
scroll to position [2468, 0]
click at [526, 214] on div "// $(".quote-wrap").each(function (index) { // let tl = gsap.timeline({ paused:…" at bounding box center [462, 314] width 379 height 432
type textarea "const quoteWrap = document.querySelectorAll('.quote-wrap');"
click at [529, 221] on div "// $(".quote-wrap").each(function (index) { // let tl = gsap.timeline({ paused:…" at bounding box center [462, 314] width 379 height 432
click at [539, 254] on div "// $(".quote-wrap").each(function (index) { // let tl = gsap.timeline({ paused:…" at bounding box center [462, 314] width 379 height 432
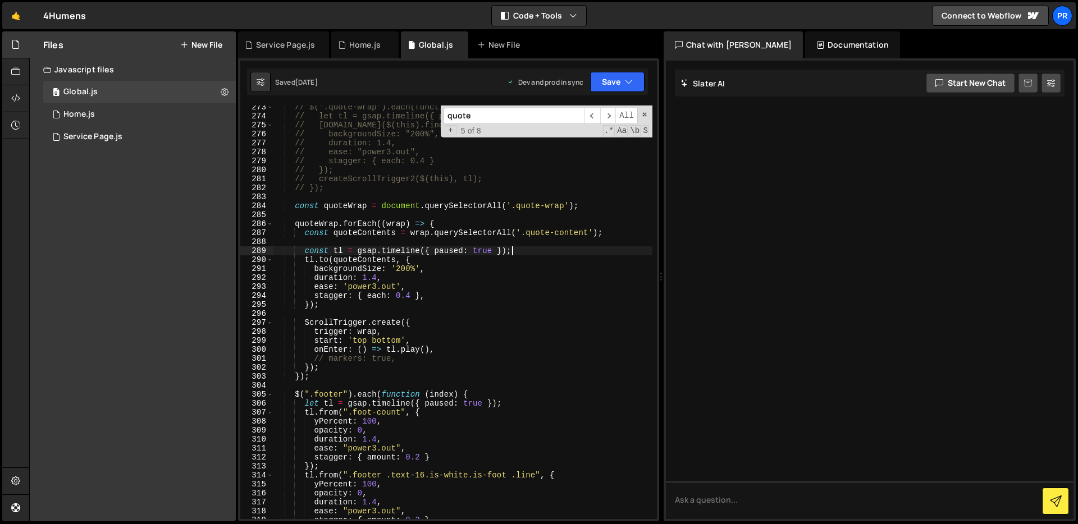
scroll to position [2478, 0]
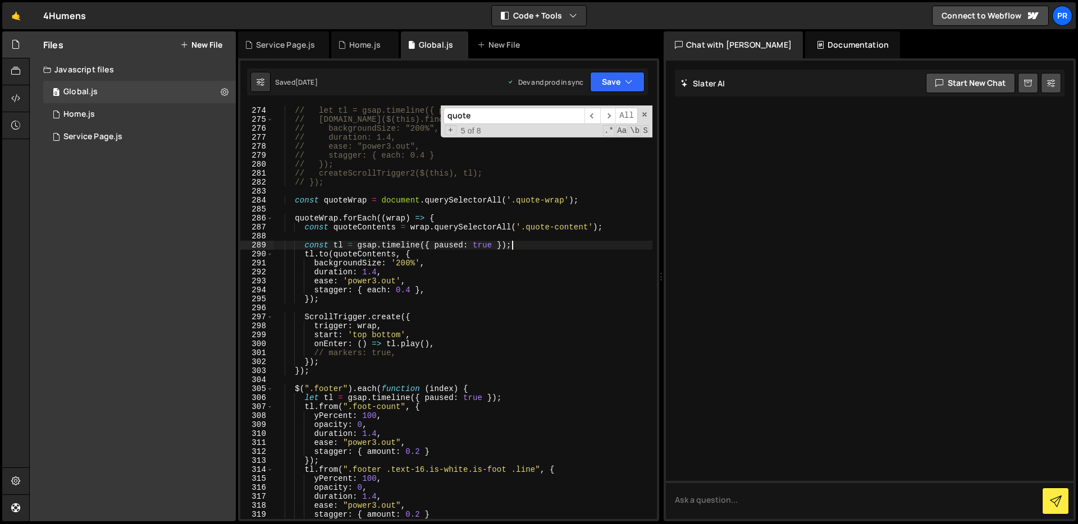
click at [521, 269] on div "// $(".quote-wrap").each(function (index) { // let tl = gsap.timeline({ paused:…" at bounding box center [462, 313] width 379 height 432
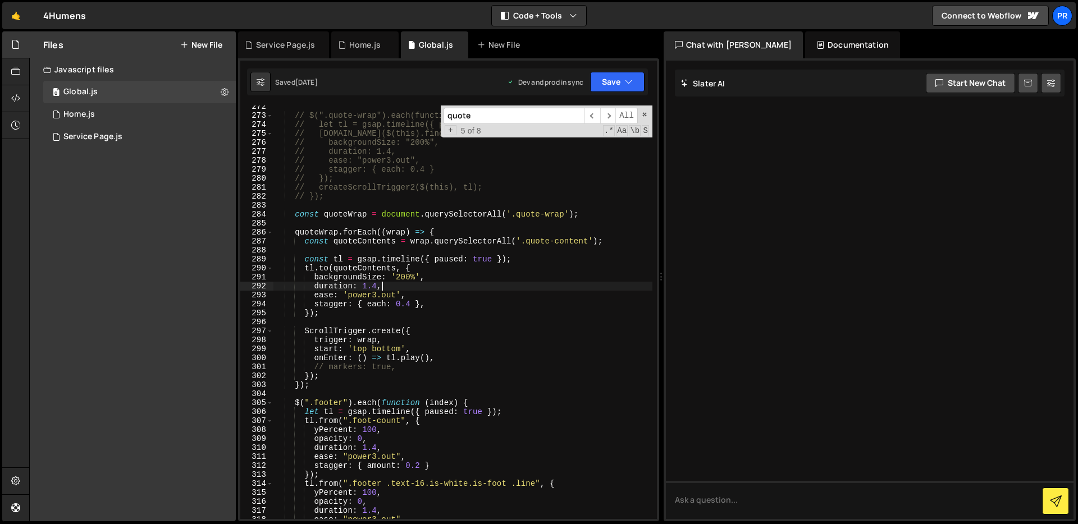
scroll to position [2464, 0]
click at [501, 263] on div "// $(".quote-wrap").each(function (index) { // let tl = gsap.timeline({ paused:…" at bounding box center [462, 318] width 379 height 432
click at [538, 267] on div "// $(".quote-wrap").each(function (index) { // let tl = gsap.timeline({ paused:…" at bounding box center [462, 318] width 379 height 432
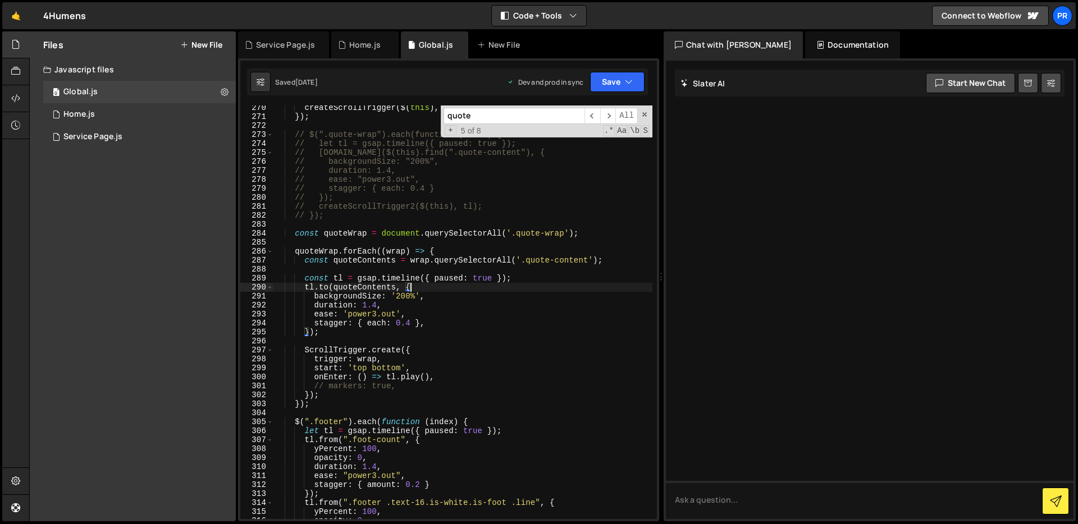
scroll to position [2444, 0]
click at [519, 300] on div "createScrollTrigger ( $ ( this ) , tl ) ; }) ; // $(".quote-wrap").each(functio…" at bounding box center [462, 320] width 379 height 432
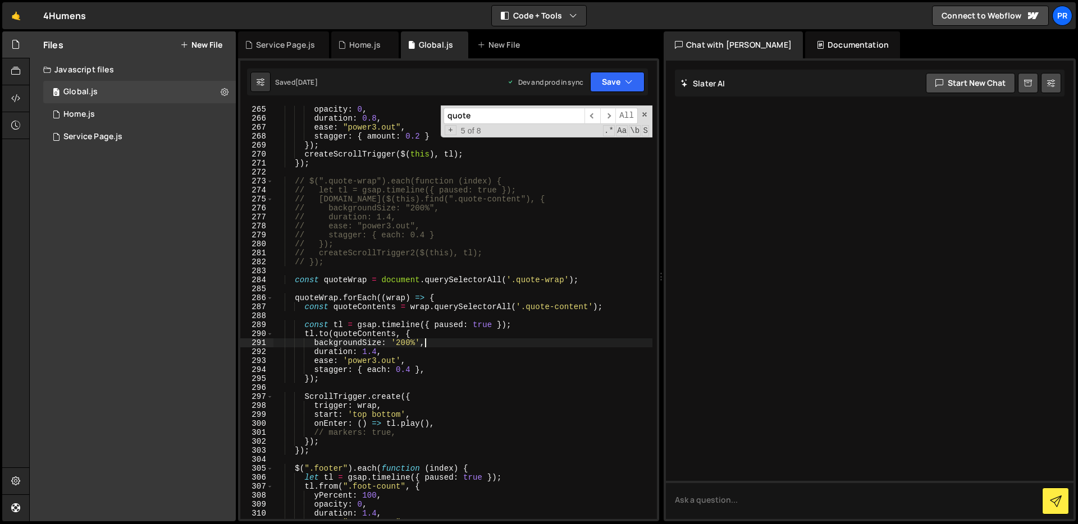
scroll to position [2398, 0]
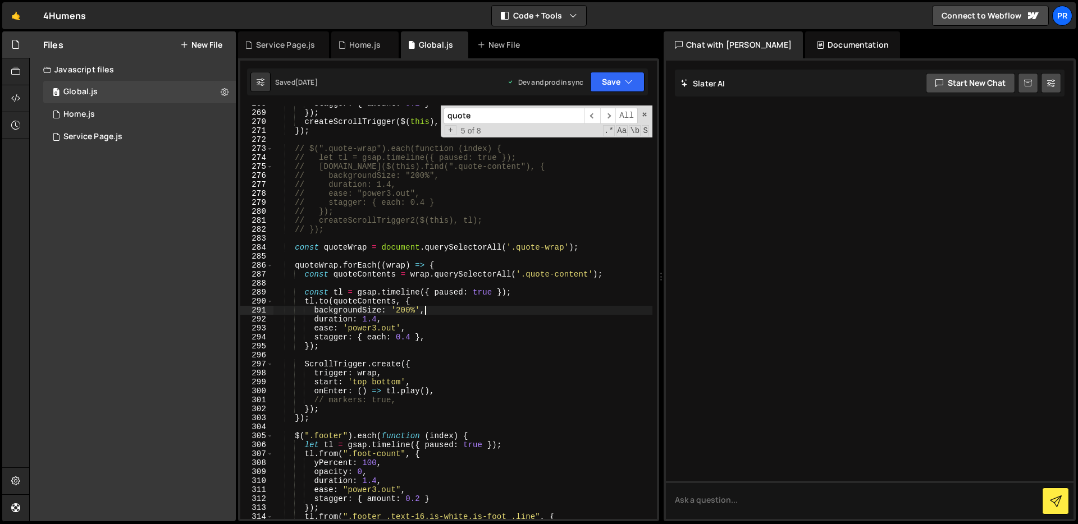
click at [460, 339] on div "stagger : { amount : 0.2 } }) ; createScrollTrigger ( $ ( this ) , tl ) ; }) ; …" at bounding box center [462, 315] width 379 height 432
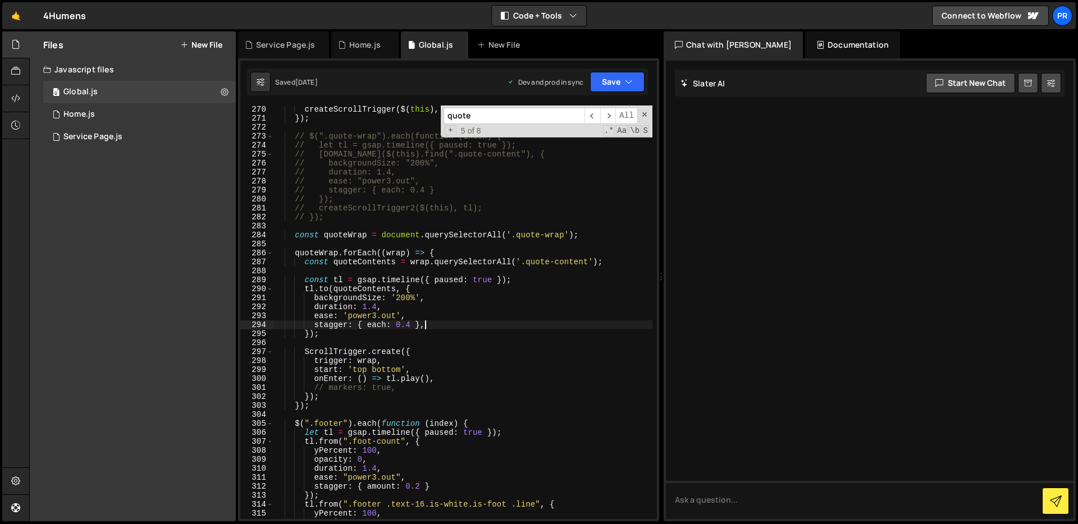
click at [480, 304] on div "createScrollTrigger ( $ ( this ) , tl ) ; }) ; // $(".quote-wrap").each(functio…" at bounding box center [462, 321] width 379 height 432
click at [479, 298] on div "createScrollTrigger ( $ ( this ) , tl ) ; }) ; // $(".quote-wrap").each(functio…" at bounding box center [462, 321] width 379 height 432
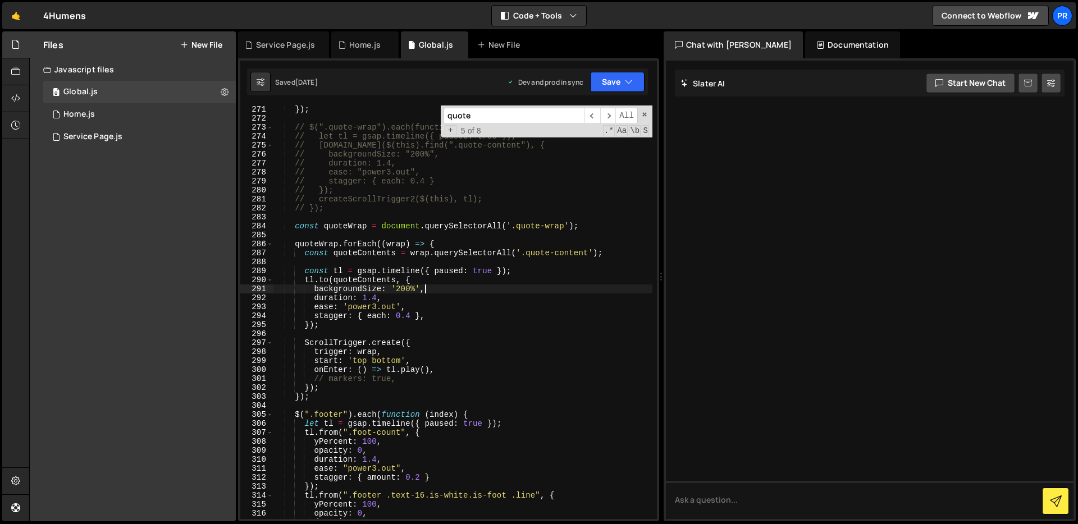
scroll to position [2459, 0]
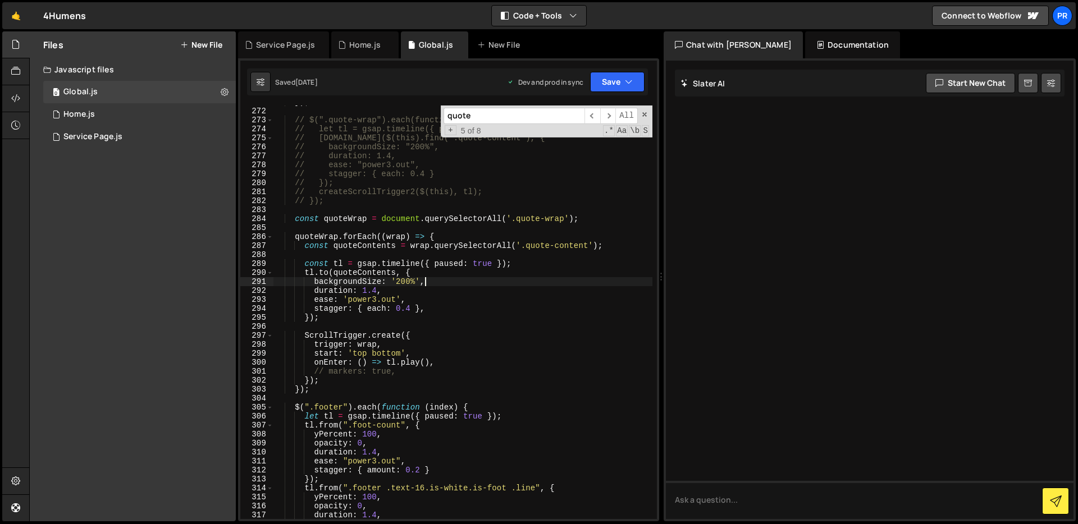
click at [479, 294] on div "}) ; // $(".quote-wrap").each(function (index) { // let tl = gsap.timeline({ pa…" at bounding box center [462, 314] width 379 height 432
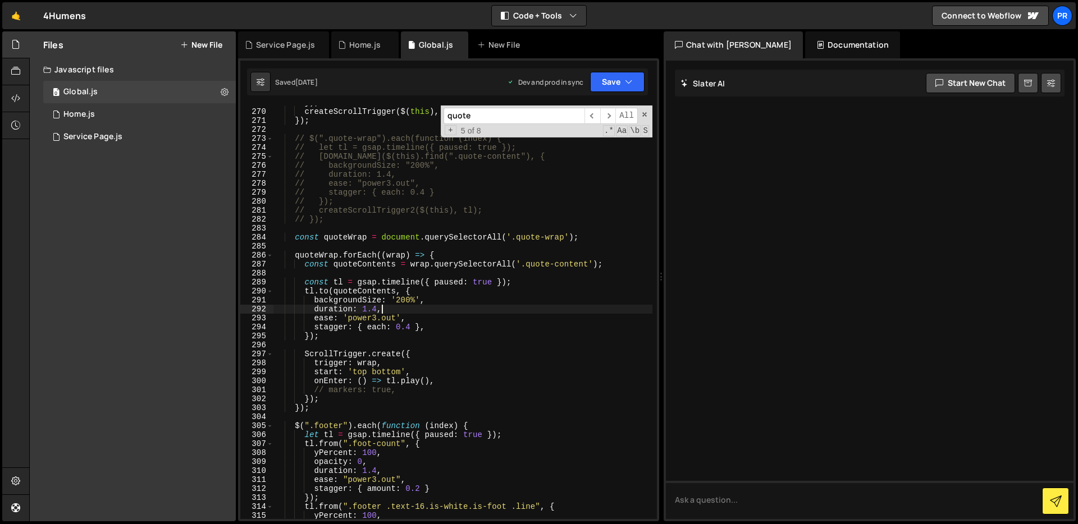
scroll to position [2443, 0]
click at [458, 311] on div "createScrollTrigger ( $ ( this ) , tl ) ; }) ; // $(".quote-wrap").each(functio…" at bounding box center [462, 320] width 379 height 432
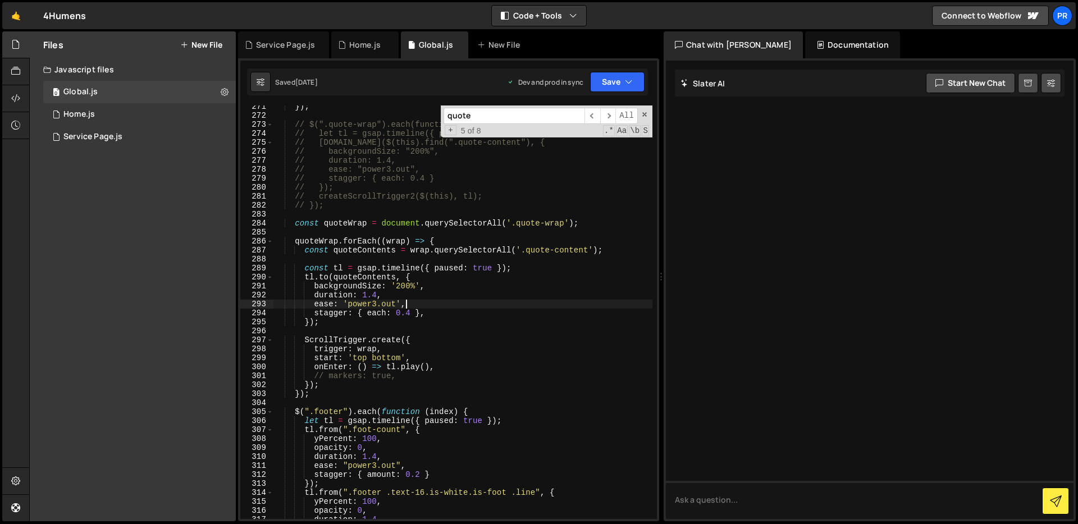
click at [458, 311] on div "}) ; // $(".quote-wrap").each(function (index) { // let tl = gsap.timeline({ pa…" at bounding box center [462, 318] width 379 height 432
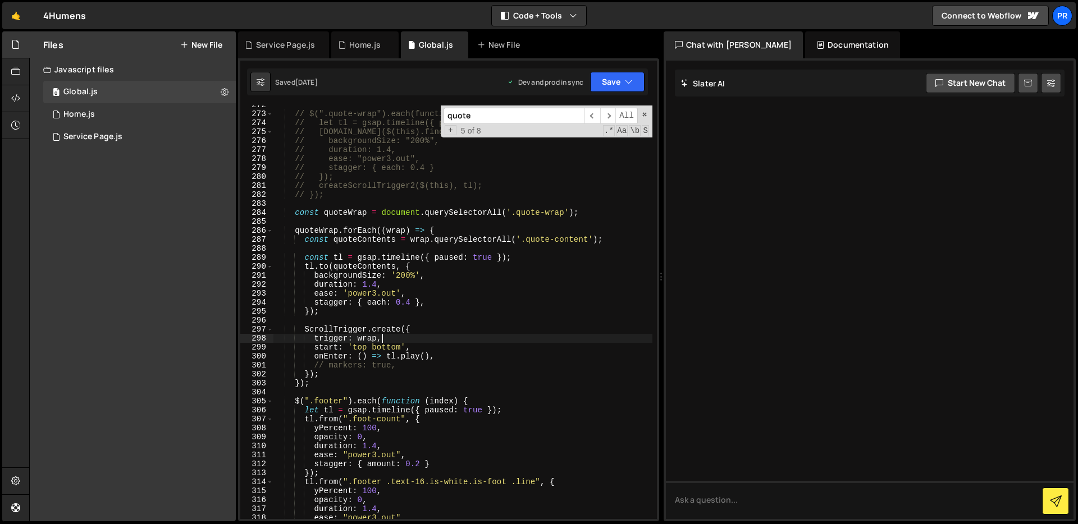
click at [448, 334] on div "// $(".quote-wrap").each(function (index) { // let tl = gsap.timeline({ paused:…" at bounding box center [462, 316] width 379 height 432
click at [448, 371] on div "// $(".quote-wrap").each(function (index) { // let tl = gsap.timeline({ paused:…" at bounding box center [462, 316] width 379 height 432
click at [425, 383] on div "// $(".quote-wrap").each(function (index) { // let tl = gsap.timeline({ paused:…" at bounding box center [462, 316] width 379 height 432
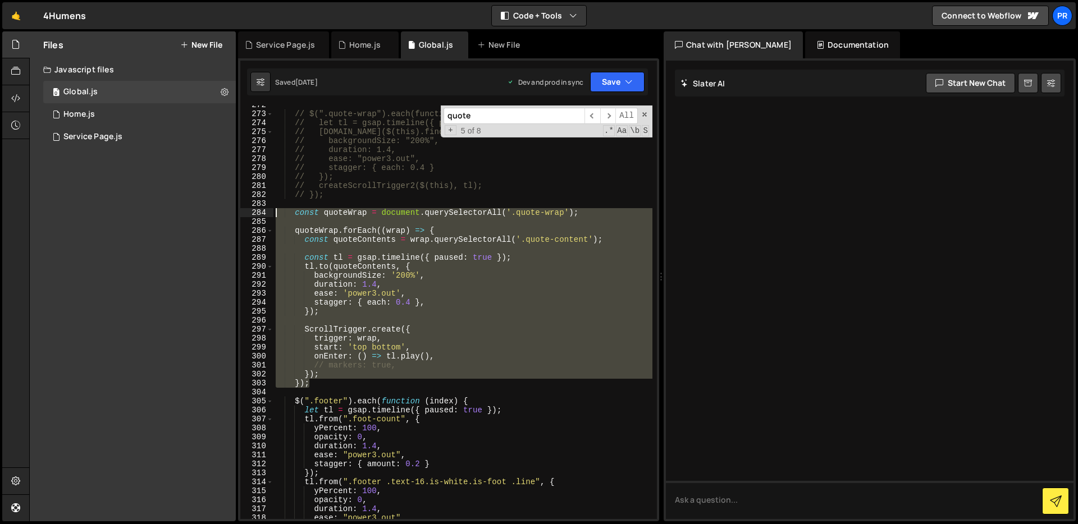
drag, startPoint x: 392, startPoint y: 383, endPoint x: 236, endPoint y: 216, distance: 228.3
click at [236, 216] on div "Files New File Javascript files 0 Global.js 0 0 Home.js 0 0 Service Page.js 0" at bounding box center [553, 276] width 1048 height 490
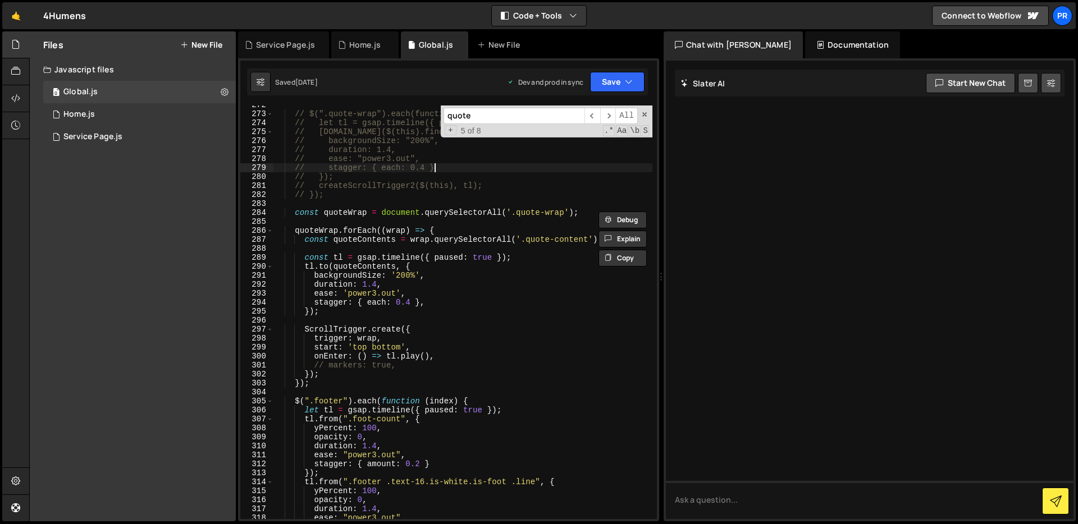
click at [498, 171] on div "// $(".quote-wrap").each(function (index) { // let tl = gsap.timeline({ paused:…" at bounding box center [462, 316] width 379 height 432
click at [490, 108] on input "quote" at bounding box center [513, 116] width 141 height 16
click at [511, 256] on div "// $(".quote-wrap").each(function (index) { // let tl = gsap.timeline({ paused:…" at bounding box center [462, 316] width 379 height 432
click at [470, 340] on div "// $(".quote-wrap").each(function (index) { // let tl = gsap.timeline({ paused:…" at bounding box center [462, 316] width 379 height 432
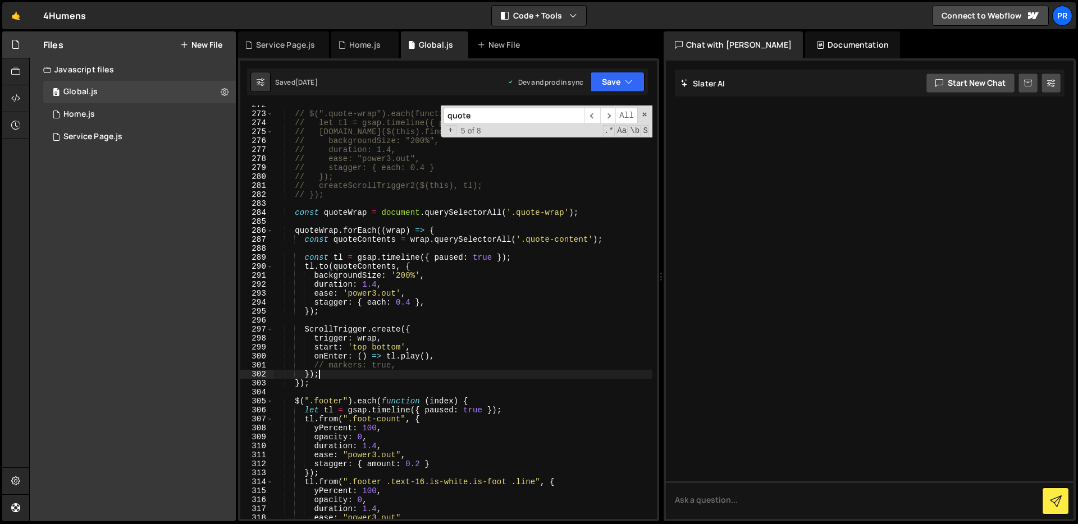
click at [443, 373] on div "// $(".quote-wrap").each(function (index) { // let tl = gsap.timeline({ paused:…" at bounding box center [462, 316] width 379 height 432
click at [345, 385] on div "// $(".quote-wrap").each(function (index) { // let tl = gsap.timeline({ paused:…" at bounding box center [462, 316] width 379 height 432
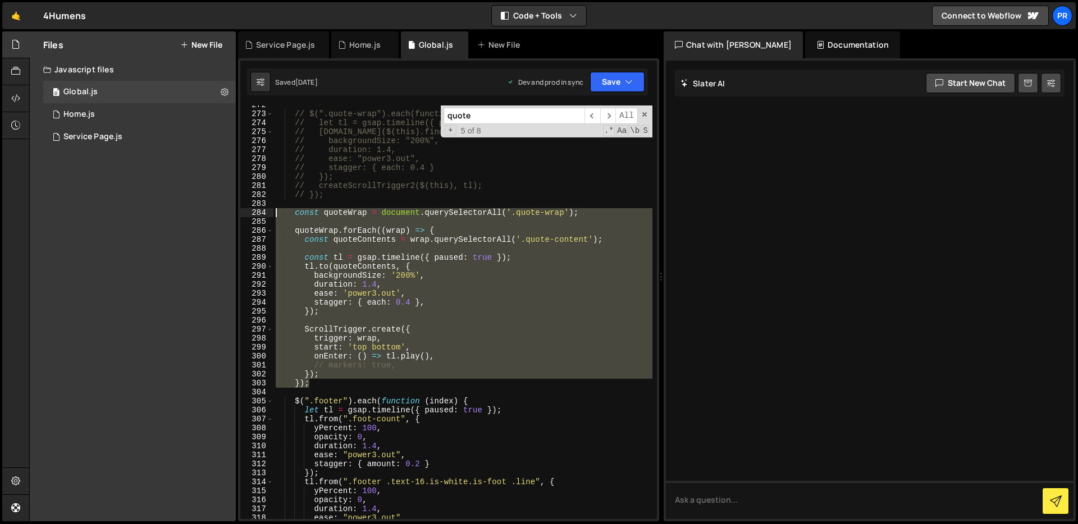
drag, startPoint x: 330, startPoint y: 383, endPoint x: 265, endPoint y: 216, distance: 178.7
click at [265, 216] on div "}); 272 273 274 275 276 277 278 279 280 281 282 283 284 285 286 287 288 289 290…" at bounding box center [448, 313] width 416 height 414
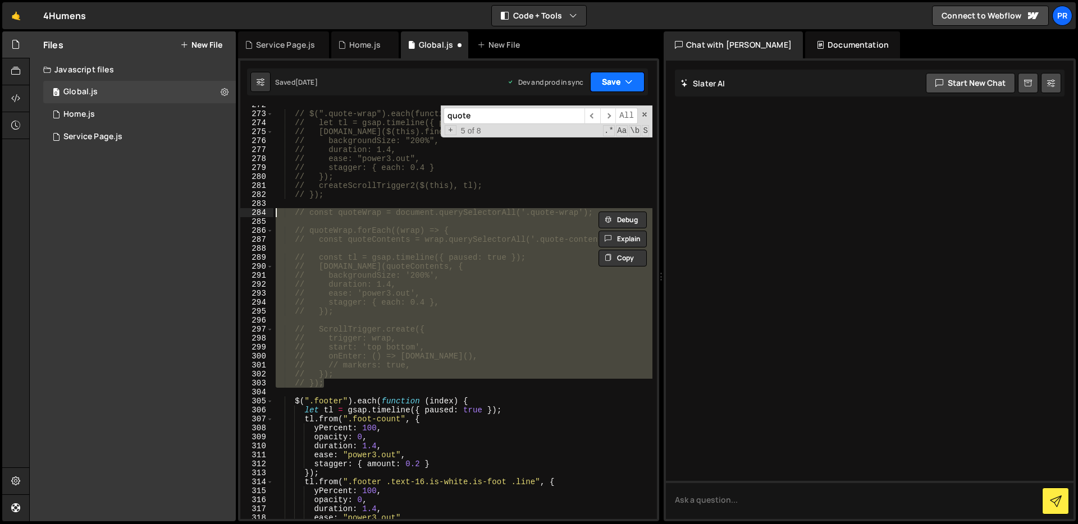
click at [613, 82] on button "Save" at bounding box center [617, 82] width 54 height 20
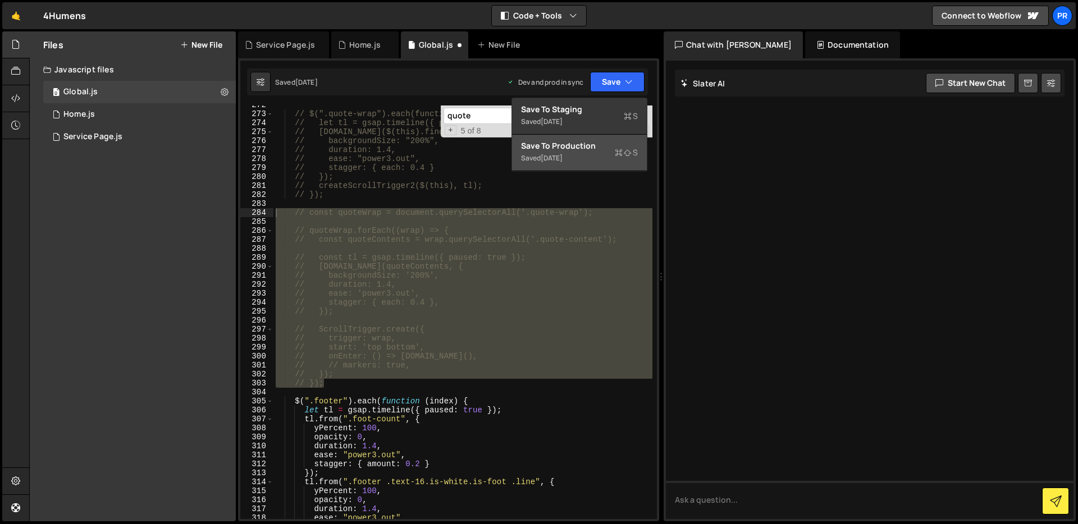
click at [597, 157] on div "Saved 3 days ago" at bounding box center [579, 158] width 117 height 13
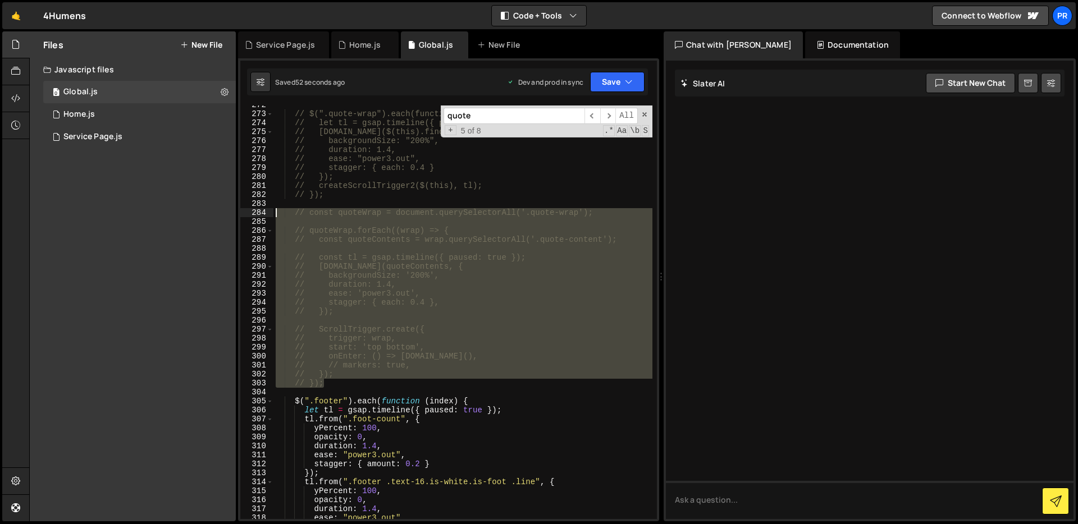
drag, startPoint x: 347, startPoint y: 385, endPoint x: 263, endPoint y: 215, distance: 189.5
click at [263, 215] on div "// }); 272 273 274 275 276 277 278 279 280 281 282 283 284 285 286 287 288 289 …" at bounding box center [448, 313] width 416 height 414
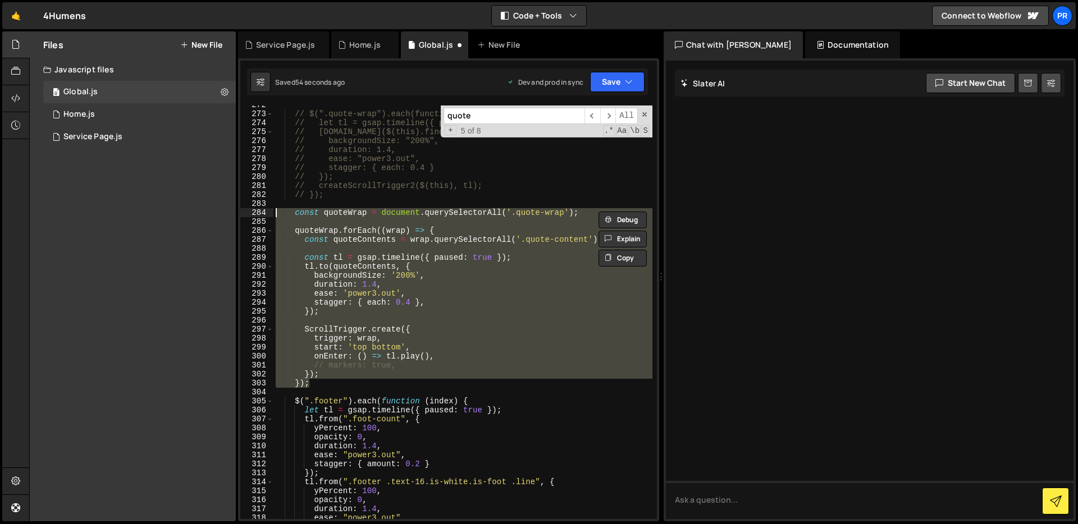
click at [549, 168] on div "// $(".quote-wrap").each(function (index) { // let tl = gsap.timeline({ paused:…" at bounding box center [462, 316] width 379 height 432
type textarea "// stagger: { each: 0.4 }"
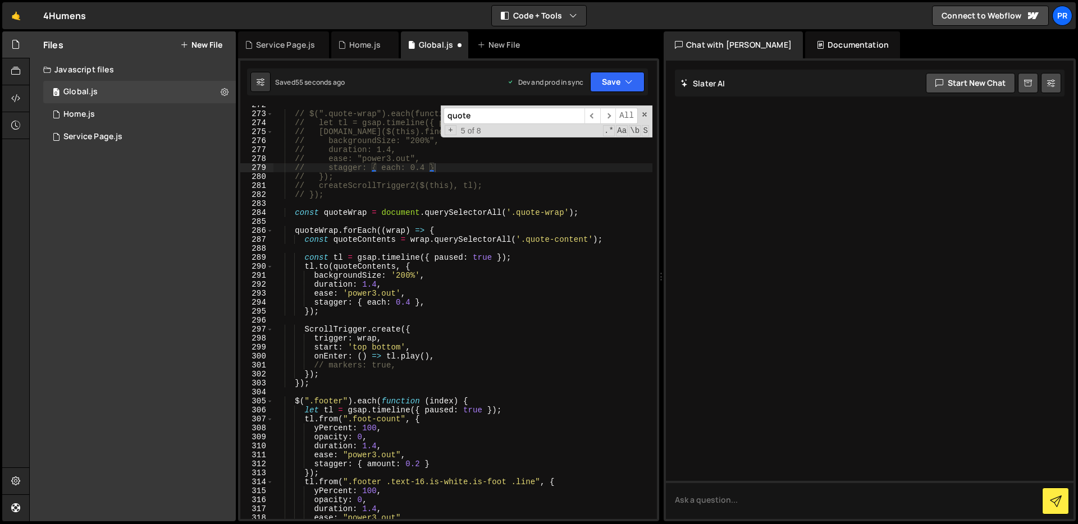
click at [606, 93] on div "Saved 55 seconds ago Dev and prod in sync Upgrade to Edit Save Save to Staging …" at bounding box center [447, 81] width 401 height 27
click at [612, 86] on button "Save" at bounding box center [617, 82] width 54 height 20
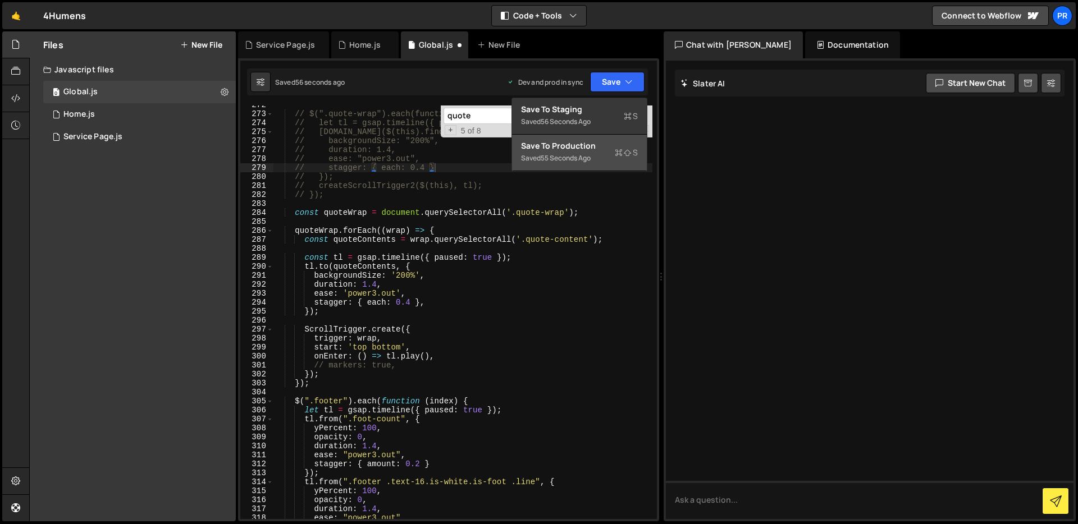
click at [604, 135] on button "Save to Production S Saved 55 seconds ago" at bounding box center [579, 153] width 135 height 36
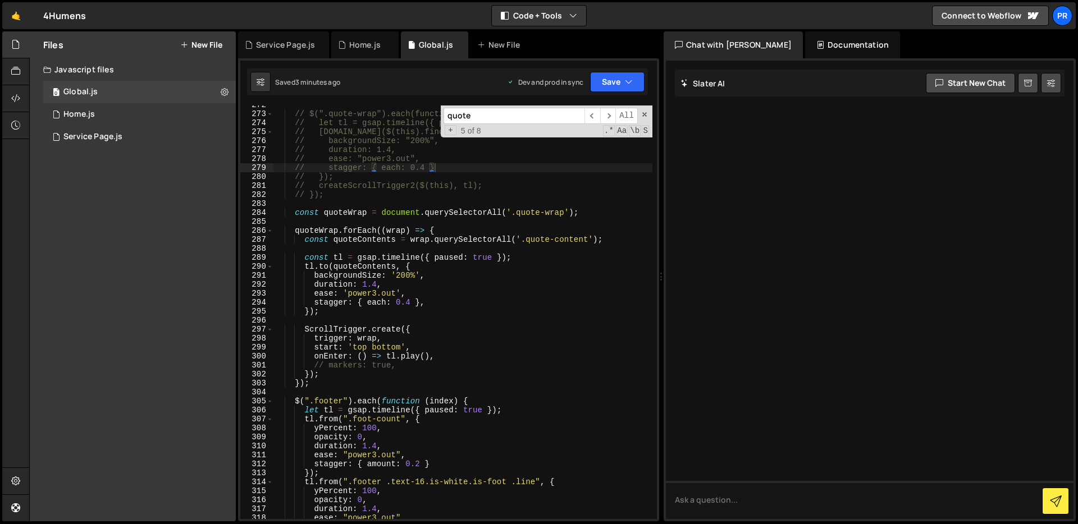
click at [682, 237] on div at bounding box center [869, 290] width 407 height 459
click at [133, 108] on div "0 Home.js 0" at bounding box center [139, 114] width 192 height 22
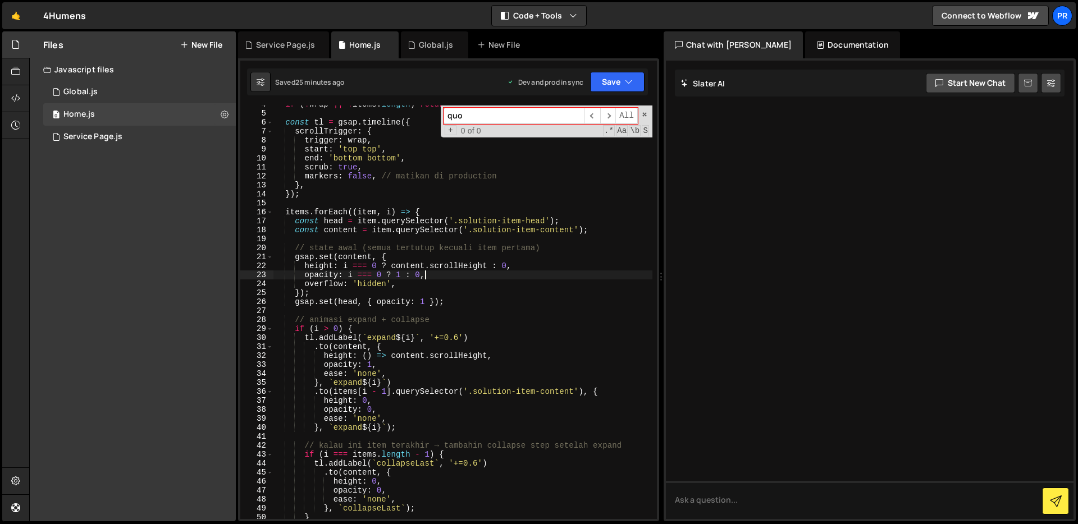
click at [534, 277] on div "if ( ! wrap || ! items . length ) return ; const tl = gsap . timeline ({ scroll…" at bounding box center [462, 316] width 379 height 432
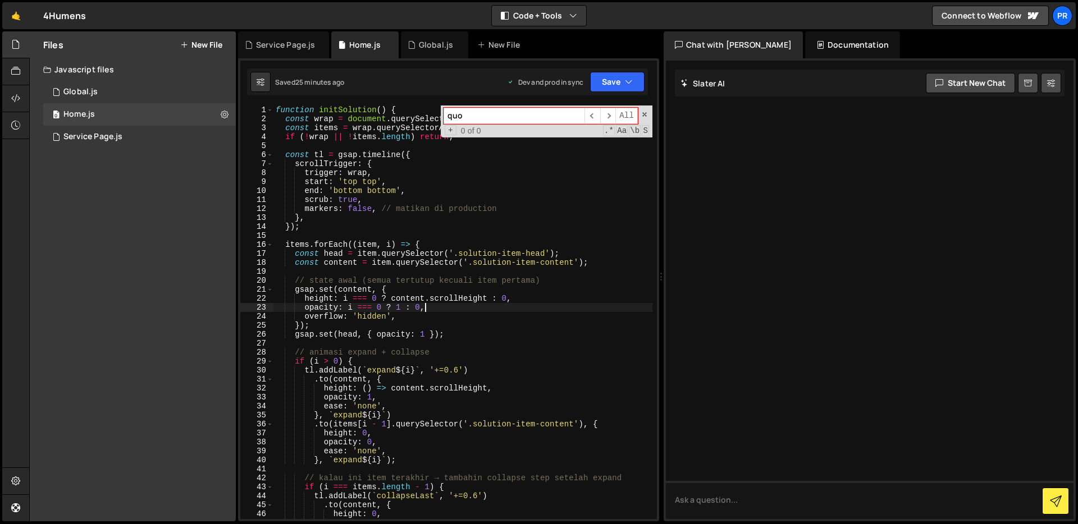
click at [478, 180] on div "function initSolution ( ) { const wrap = document . querySelector ( '.pin-wrap'…" at bounding box center [462, 322] width 379 height 432
type textarea "start: 'top top',"
click at [268, 111] on span at bounding box center [270, 110] width 6 height 9
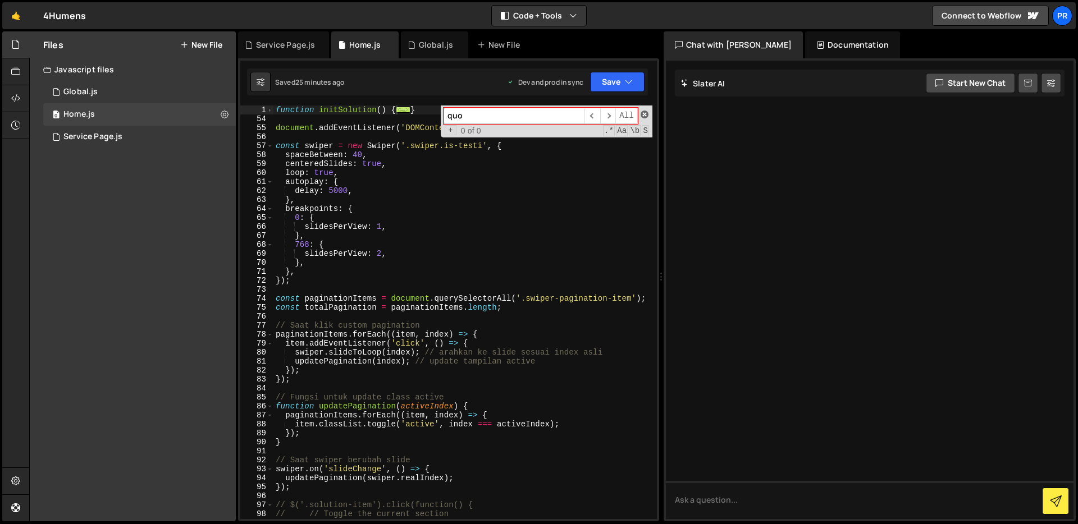
click at [640, 116] on span at bounding box center [644, 115] width 8 height 8
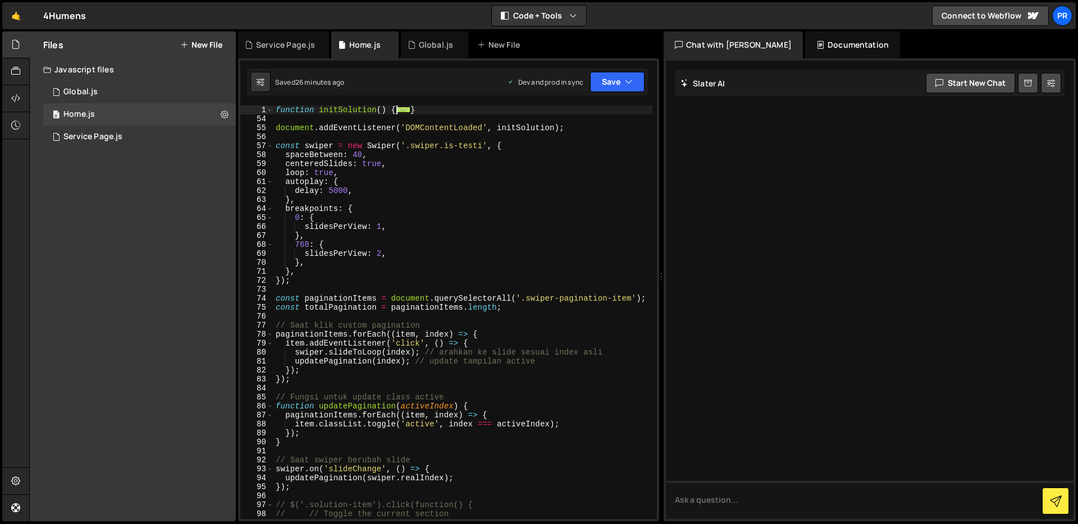
click at [547, 116] on div "function initSolution ( ) { ... } document . addEventListener ( 'DOMContentLoad…" at bounding box center [462, 326] width 379 height 441
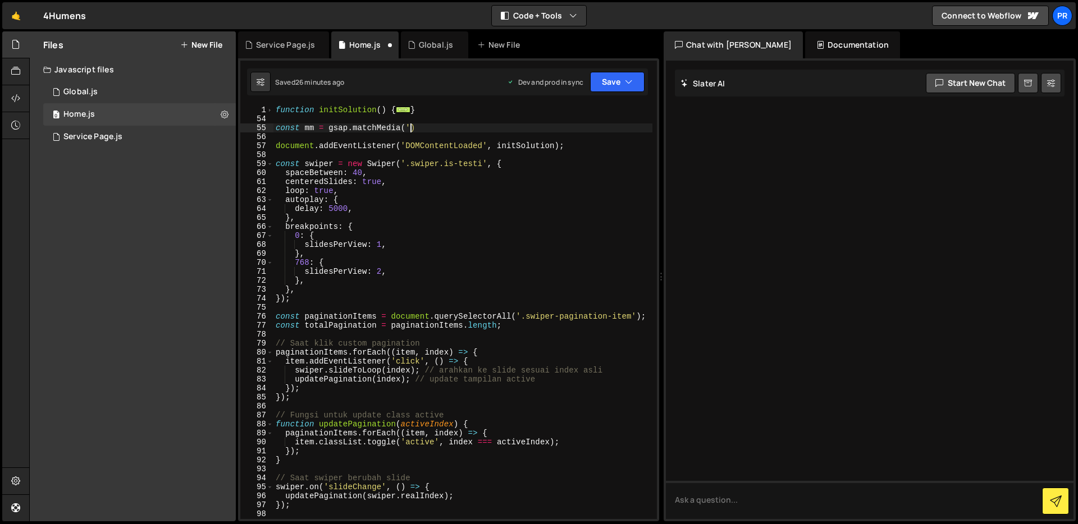
scroll to position [0, 9]
type textarea "const mm = gsap.matchMedia();"
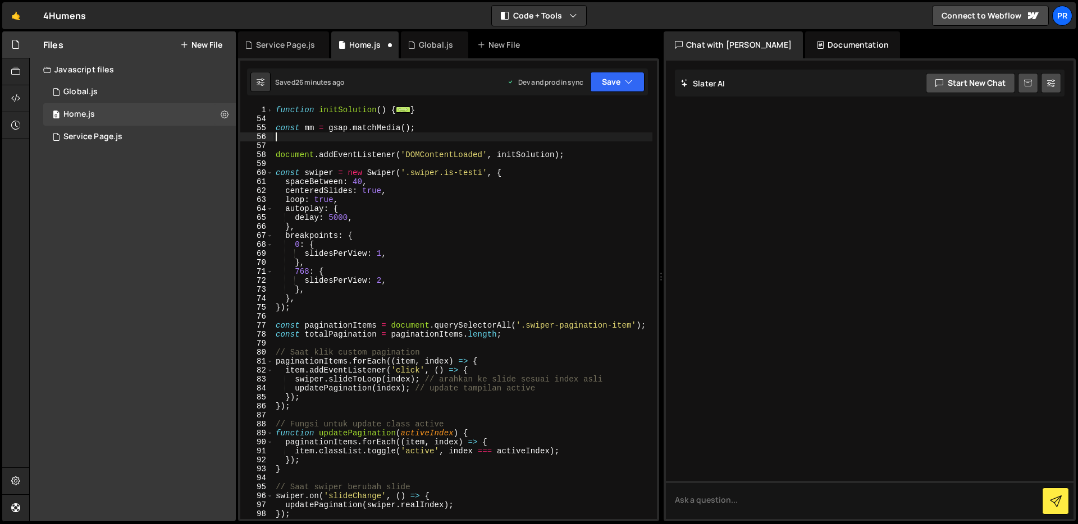
scroll to position [0, 0]
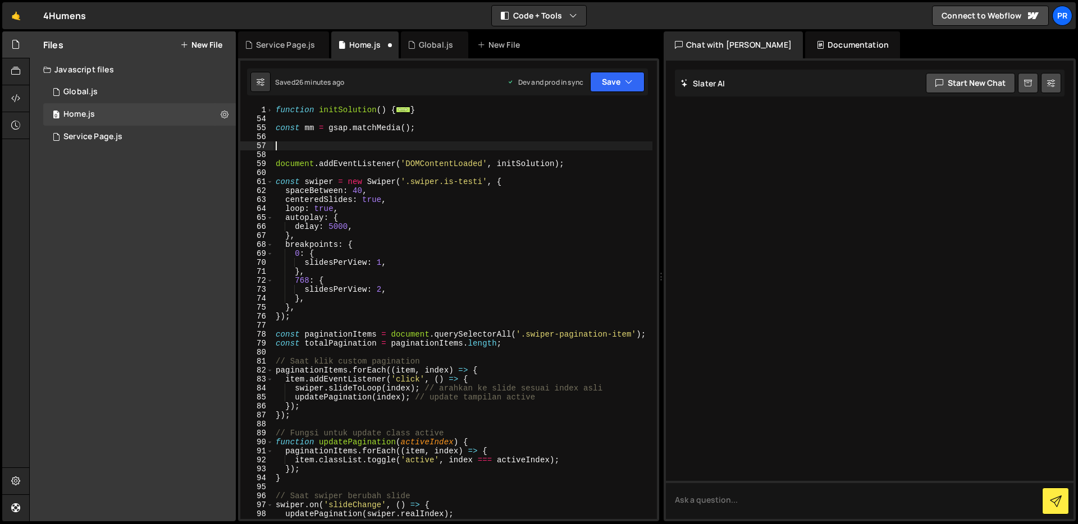
paste textarea "});"
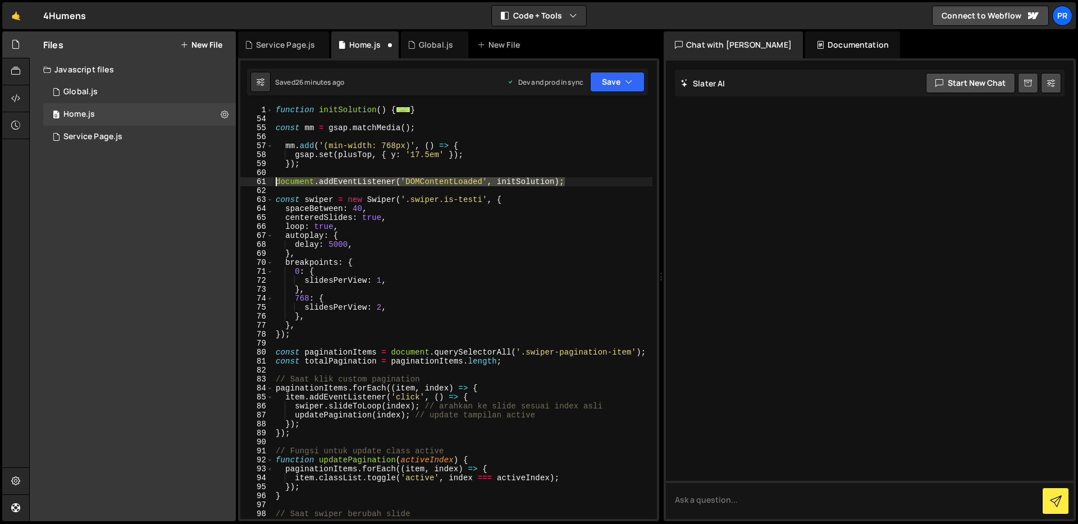
drag, startPoint x: 566, startPoint y: 181, endPoint x: 265, endPoint y: 182, distance: 300.2
click at [265, 182] on div "}); 1 54 55 56 57 58 59 60 61 62 63 64 65 66 67 68 69 70 71 72 73 74 75 76 77 7…" at bounding box center [448, 313] width 416 height 414
type textarea "document.addEventListener('DOMContentLoaded', initSolution);"
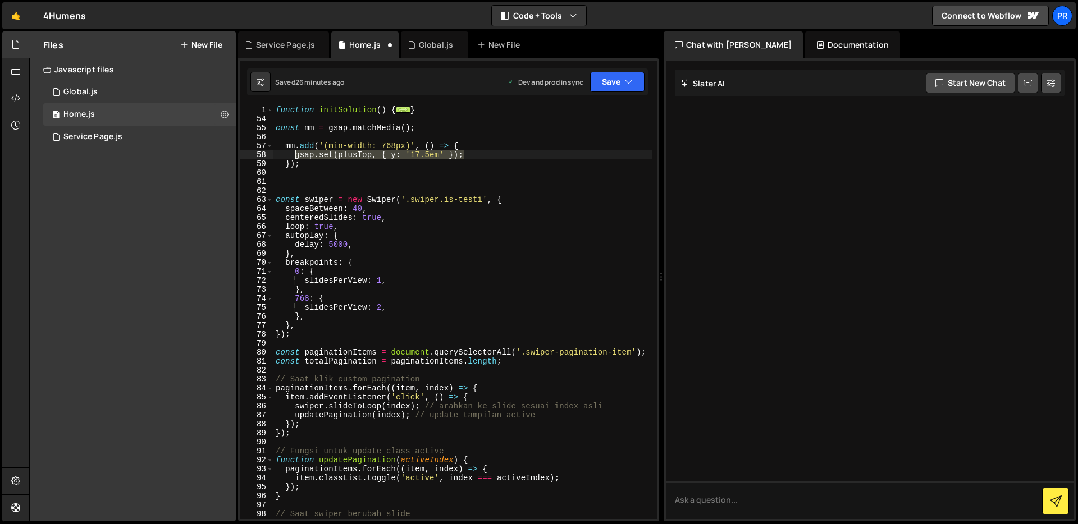
drag, startPoint x: 472, startPoint y: 153, endPoint x: 293, endPoint y: 151, distance: 179.0
click at [294, 151] on div "function initSolution ( ) { ... } const mm = gsap . matchMedia ( ) ; mm . add (…" at bounding box center [462, 322] width 379 height 432
paste textarea "document.addEventListener('DOMContentLoaded', initSolution"
type textarea "document.addEventListener('DOMContentLoaded', initSolution);"
click at [511, 169] on div "function initSolution ( ) { ... } const mm = gsap . matchMedia ( ) ; mm . add (…" at bounding box center [462, 322] width 379 height 432
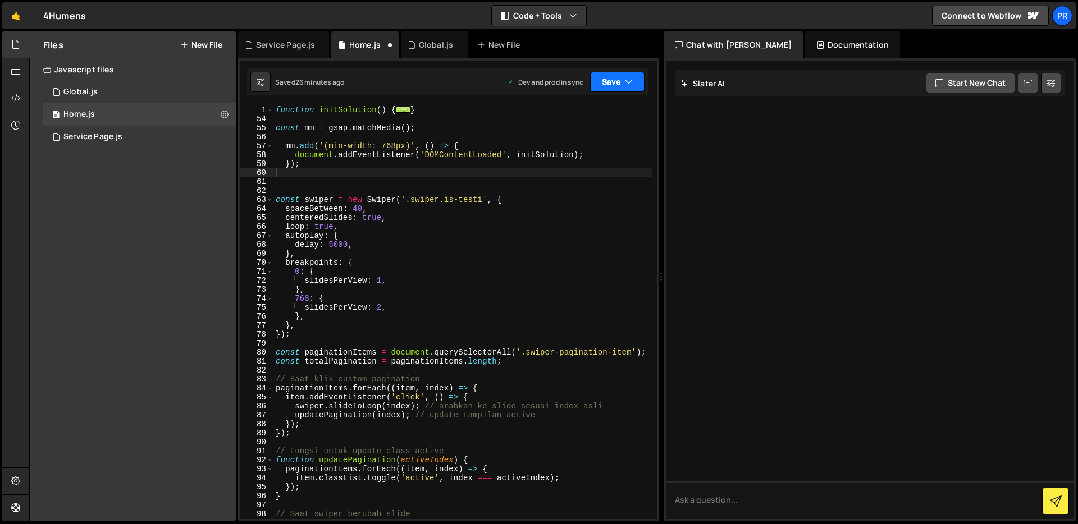
click at [622, 80] on button "Save" at bounding box center [617, 82] width 54 height 20
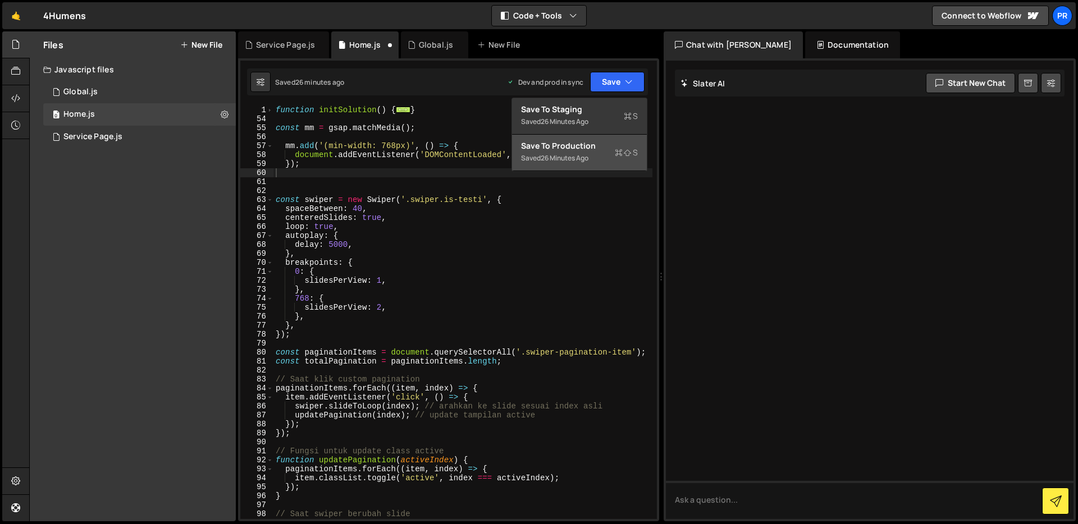
click at [596, 152] on div "Saved 26 minutes ago" at bounding box center [579, 158] width 117 height 13
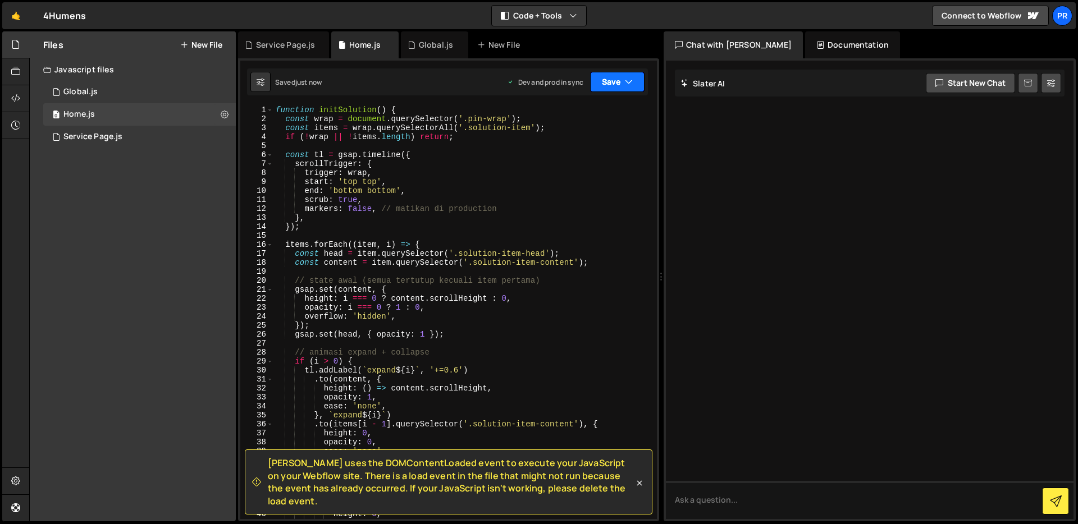
click at [614, 81] on button "Save" at bounding box center [617, 82] width 54 height 20
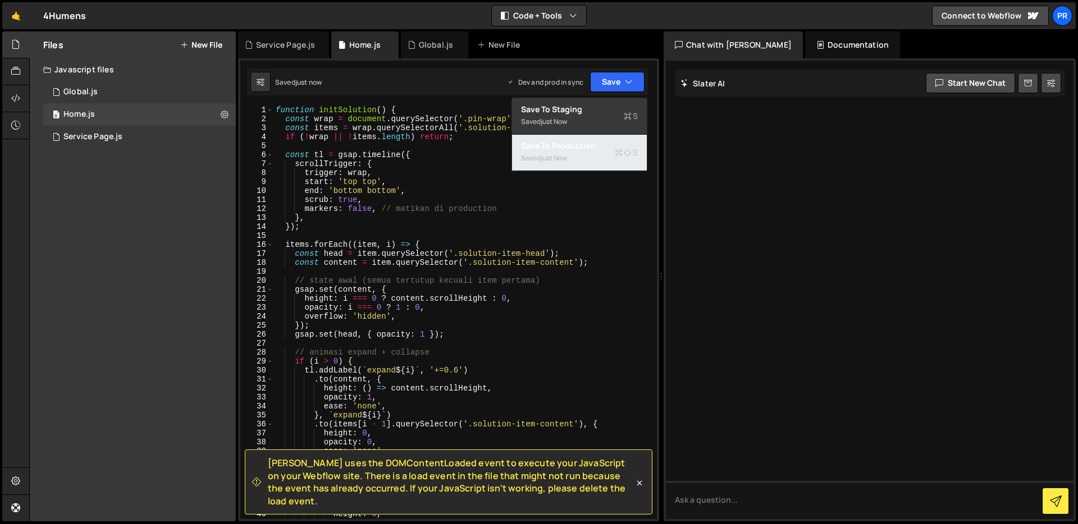
click at [575, 169] on button "Save to Production S Saved just now" at bounding box center [579, 153] width 135 height 36
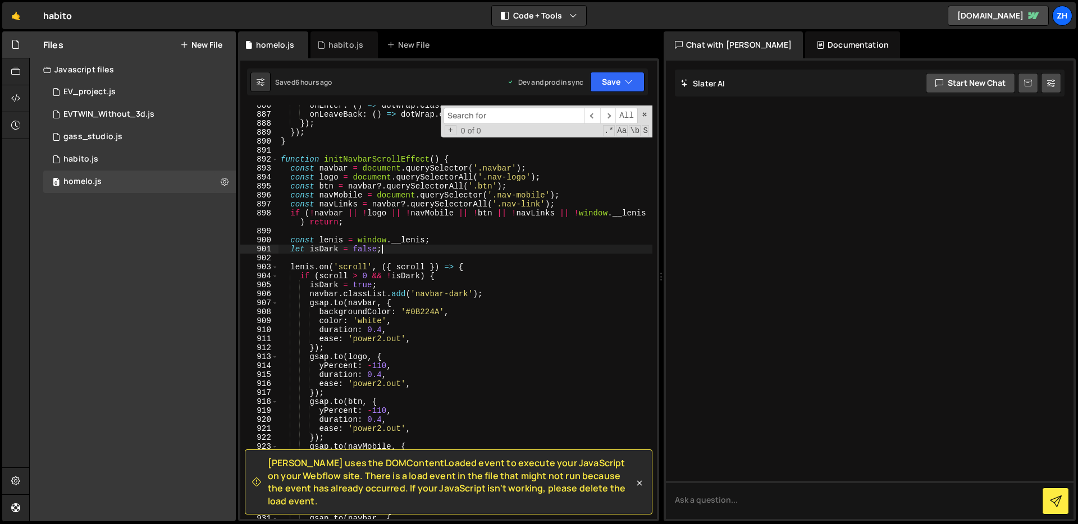
scroll to position [8023, 0]
